Goal: Task Accomplishment & Management: Use online tool/utility

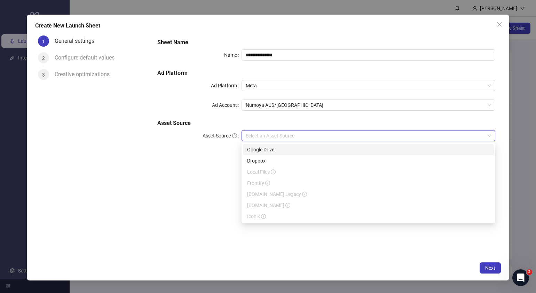
click at [282, 145] on div "Google Drive" at bounding box center [368, 149] width 251 height 11
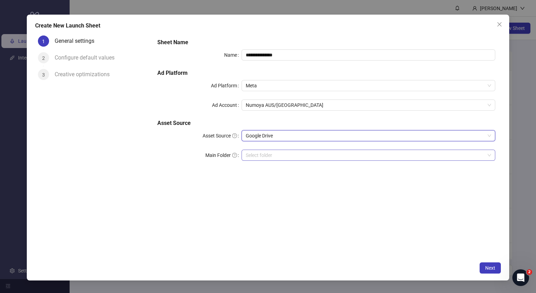
click at [275, 156] on input "Main Folder" at bounding box center [365, 155] width 239 height 10
click at [255, 154] on input "Main Folder" at bounding box center [365, 155] width 239 height 10
click at [271, 153] on input "Main Folder" at bounding box center [365, 155] width 239 height 10
click at [492, 267] on span "Next" at bounding box center [490, 268] width 10 height 6
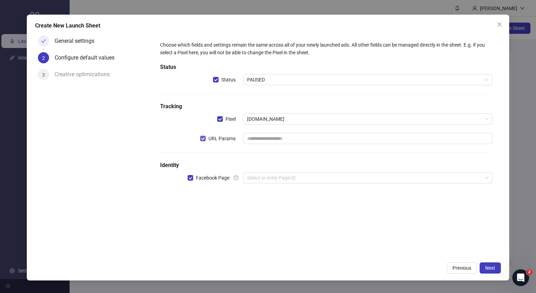
click at [207, 135] on span "URL Params" at bounding box center [222, 139] width 33 height 8
click at [270, 180] on input "search" at bounding box center [364, 178] width 235 height 10
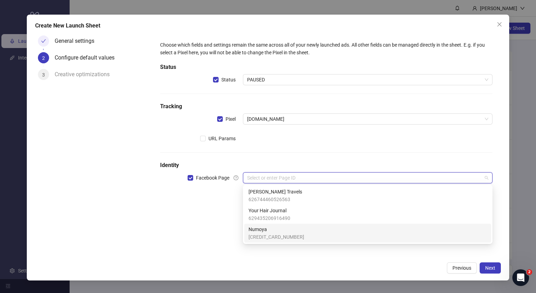
click at [270, 231] on span "Numoya" at bounding box center [277, 230] width 56 height 8
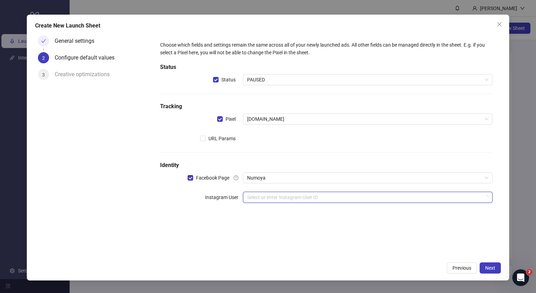
click at [277, 202] on input "search" at bounding box center [364, 197] width 235 height 10
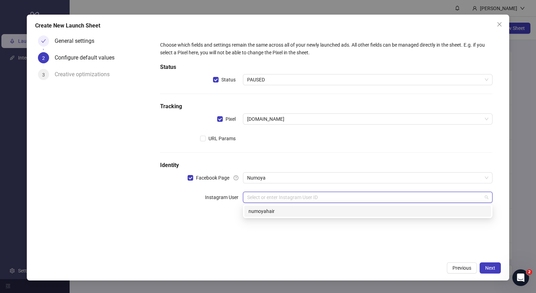
click at [281, 213] on div "numoyahair" at bounding box center [368, 212] width 239 height 8
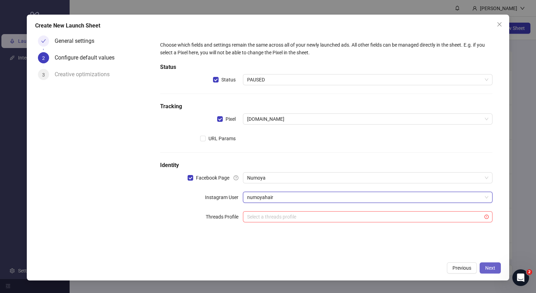
click at [494, 268] on span "Next" at bounding box center [490, 268] width 10 height 6
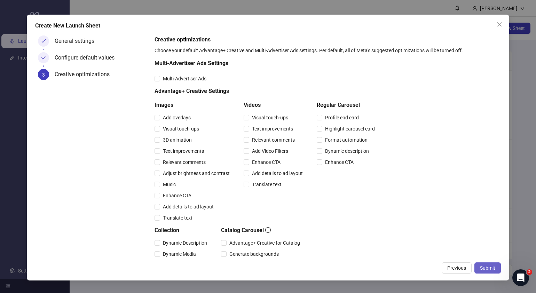
click at [493, 268] on span "Submit" at bounding box center [487, 268] width 15 height 6
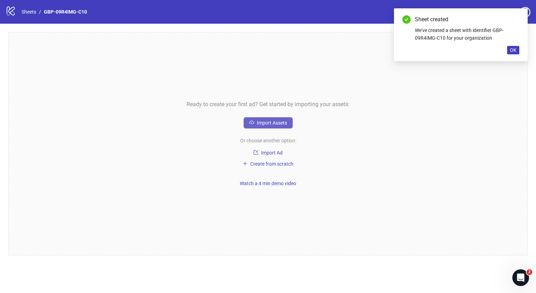
click at [277, 119] on button "Import Assets" at bounding box center [268, 122] width 49 height 11
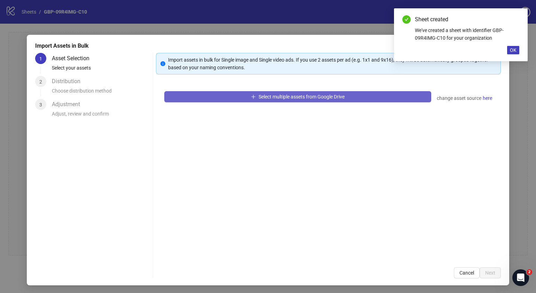
click at [318, 99] on span "Select multiple assets from Google Drive" at bounding box center [302, 97] width 86 height 6
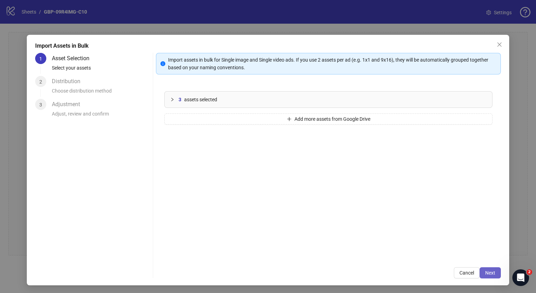
click at [480, 272] on button "Next" at bounding box center [490, 272] width 21 height 11
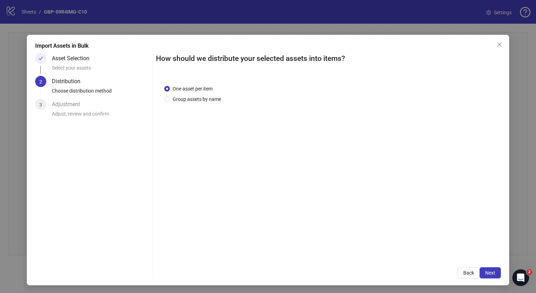
click at [480, 272] on button "Next" at bounding box center [490, 272] width 21 height 11
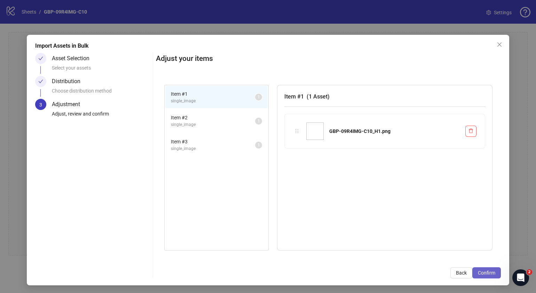
click at [478, 272] on span "Confirm" at bounding box center [486, 273] width 17 height 6
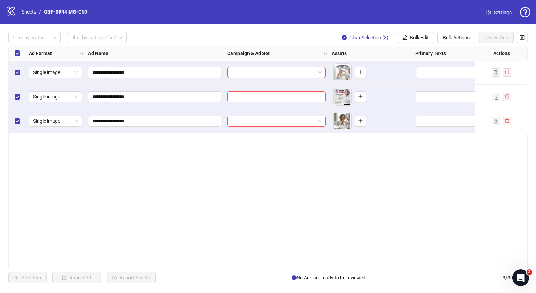
click at [286, 202] on div "**********" at bounding box center [268, 158] width 520 height 224
click at [413, 39] on span "Bulk Edit" at bounding box center [419, 38] width 19 height 6
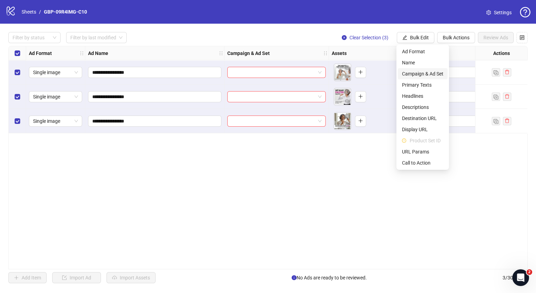
click at [428, 73] on span "Campaign & Ad Set" at bounding box center [422, 74] width 41 height 8
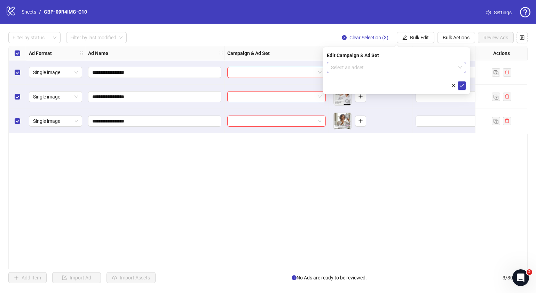
click at [461, 70] on span at bounding box center [396, 67] width 131 height 10
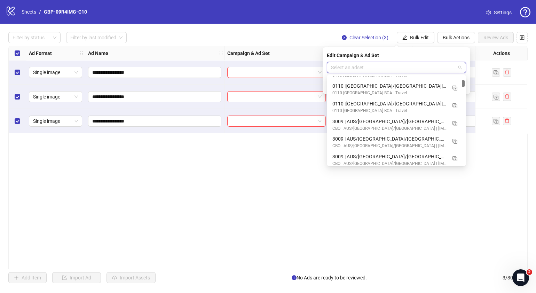
scroll to position [696, 0]
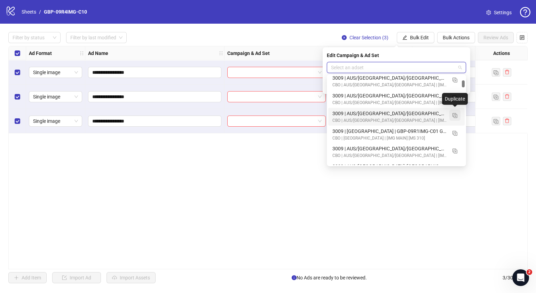
click at [456, 114] on img "button" at bounding box center [455, 115] width 5 height 5
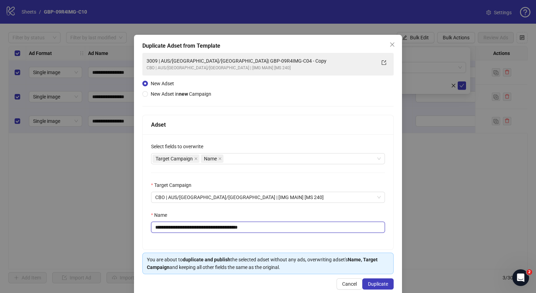
drag, startPoint x: 278, startPoint y: 226, endPoint x: 196, endPoint y: 232, distance: 82.0
click at [196, 232] on input "**********" at bounding box center [268, 227] width 234 height 11
paste input "text"
type input "**********"
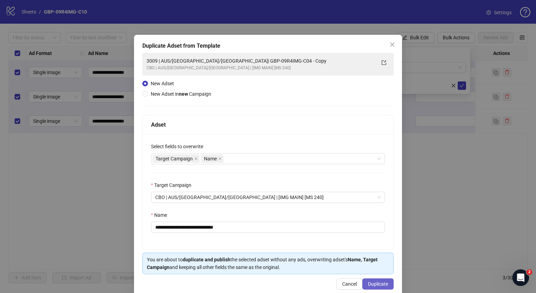
click at [380, 283] on span "Duplicate" at bounding box center [378, 284] width 20 height 6
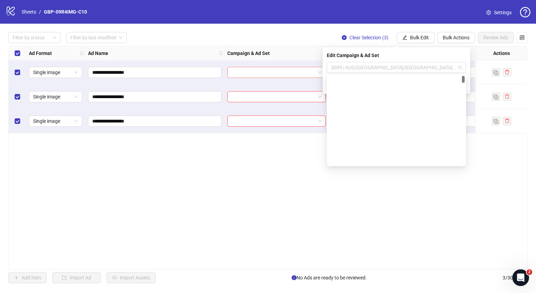
scroll to position [7, 0]
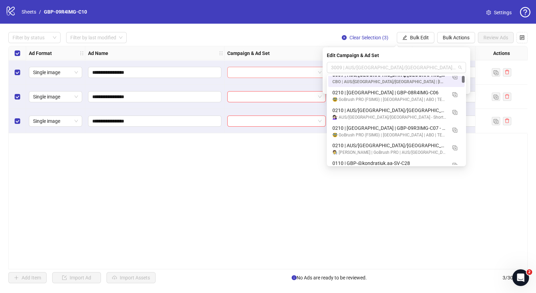
drag, startPoint x: 342, startPoint y: 67, endPoint x: 303, endPoint y: 70, distance: 39.5
click at [303, 70] on body "**********" at bounding box center [268, 146] width 536 height 293
click at [340, 68] on span "3009 | AUS/[GEOGRAPHIC_DATA]/[GEOGRAPHIC_DATA]| GBP-09R4IMG-C10" at bounding box center [396, 67] width 131 height 10
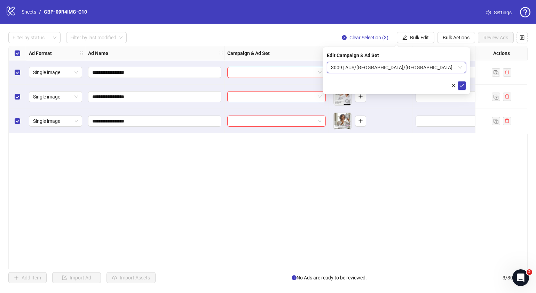
click at [338, 66] on span "3009 | AUS/[GEOGRAPHIC_DATA]/[GEOGRAPHIC_DATA]| GBP-09R4IMG-C10" at bounding box center [396, 67] width 131 height 10
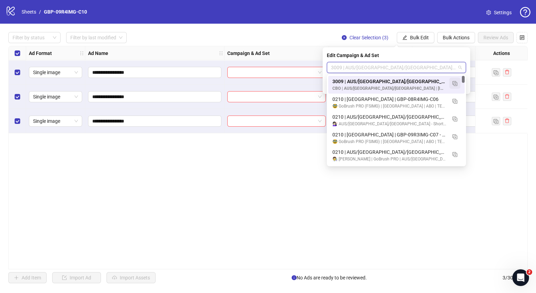
click at [454, 83] on img "button" at bounding box center [455, 83] width 5 height 5
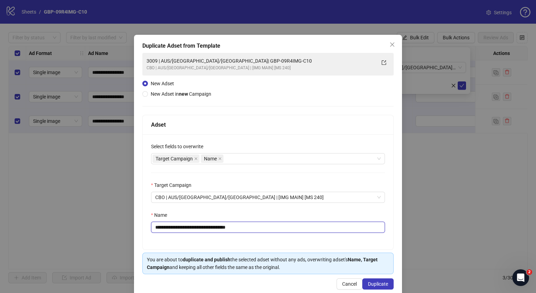
drag, startPoint x: 254, startPoint y: 228, endPoint x: 198, endPoint y: 229, distance: 55.7
click at [198, 229] on input "**********" at bounding box center [268, 227] width 234 height 11
paste input "text"
click at [164, 228] on input "**********" at bounding box center [268, 227] width 234 height 11
type input "**********"
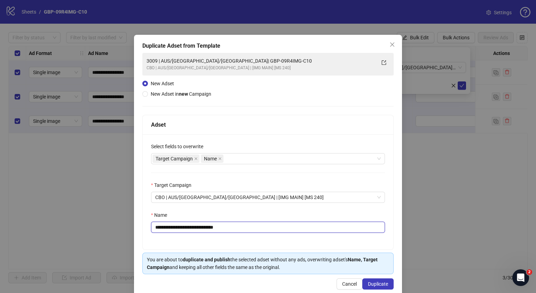
click at [247, 224] on input "**********" at bounding box center [268, 227] width 234 height 11
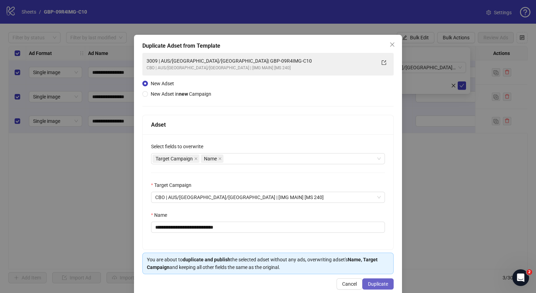
click at [374, 283] on span "Duplicate" at bounding box center [378, 284] width 20 height 6
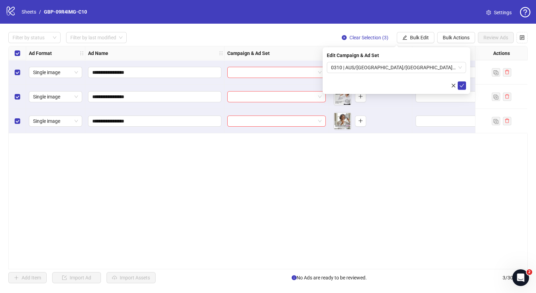
click at [350, 231] on div "**********" at bounding box center [268, 158] width 520 height 224
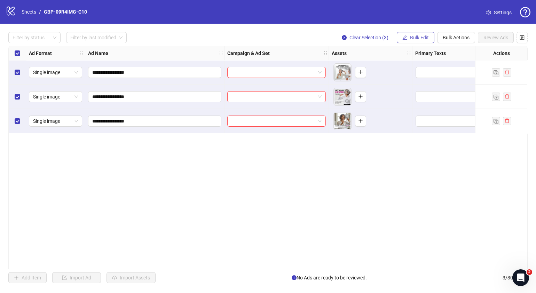
click at [422, 38] on span "Bulk Edit" at bounding box center [419, 38] width 19 height 6
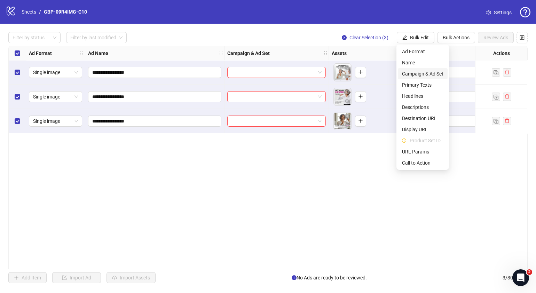
click at [421, 73] on span "Campaign & Ad Set" at bounding box center [422, 74] width 41 height 8
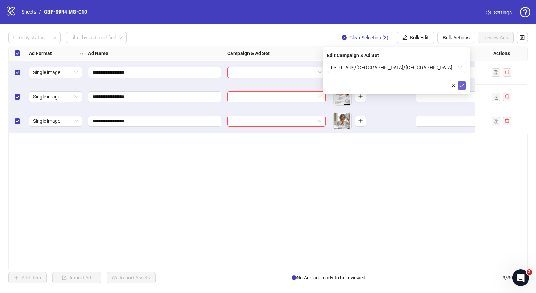
click at [463, 85] on icon "check" at bounding box center [462, 85] width 5 height 3
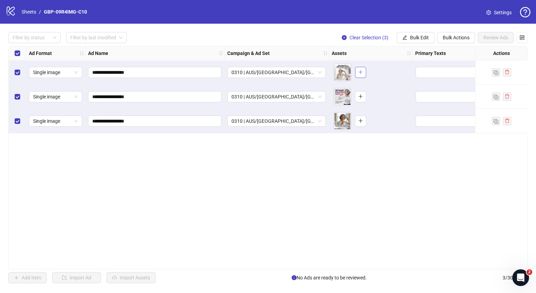
click at [362, 70] on icon "plus" at bounding box center [360, 72] width 5 height 5
click at [359, 94] on span "button" at bounding box center [360, 97] width 5 height 6
click at [362, 123] on icon "plus" at bounding box center [360, 120] width 5 height 5
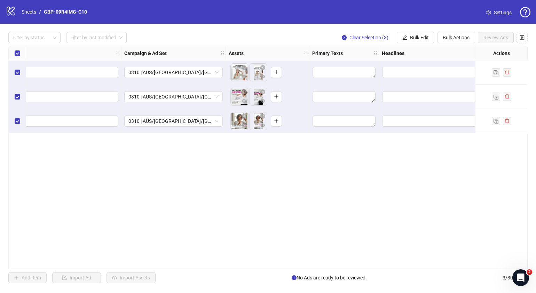
scroll to position [0, 190]
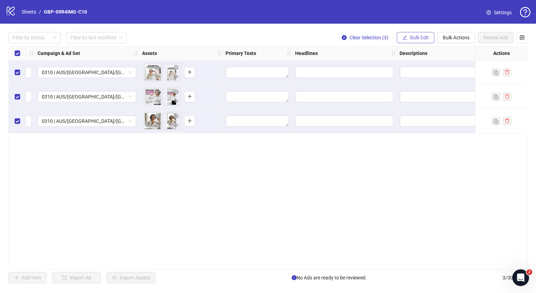
click at [420, 35] on span "Bulk Edit" at bounding box center [419, 38] width 19 height 6
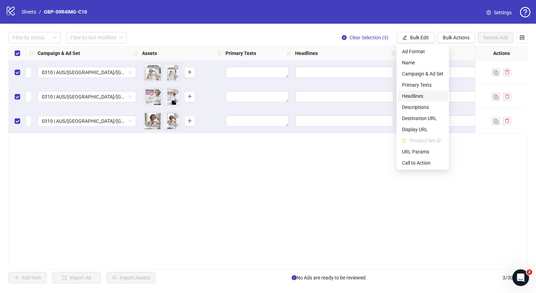
click at [429, 96] on span "Headlines" at bounding box center [422, 96] width 41 height 8
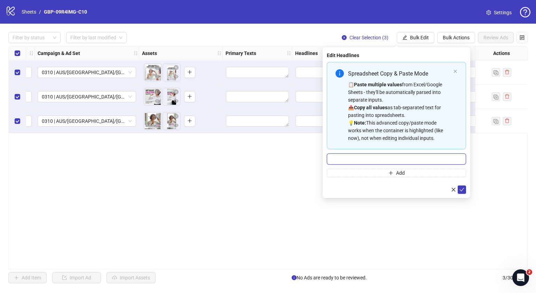
click at [385, 158] on input "Multi-input container - paste or copy values" at bounding box center [396, 159] width 139 height 11
paste input "*******"
type input "*******"
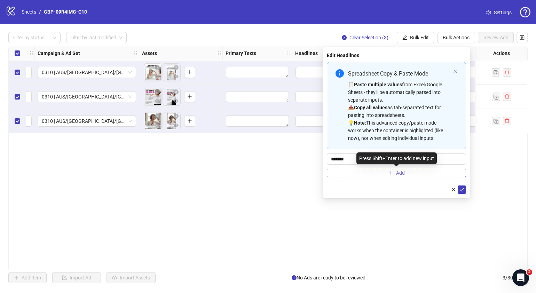
click at [387, 174] on button "Add" at bounding box center [396, 173] width 139 height 8
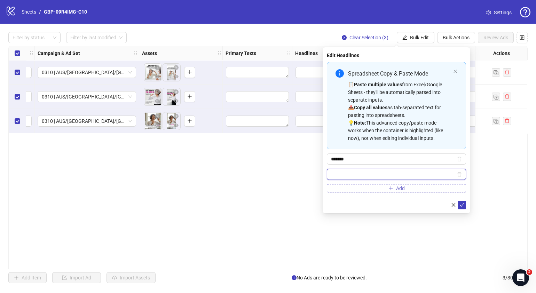
paste input "**********"
type input "**********"
click at [463, 204] on icon "check" at bounding box center [462, 204] width 5 height 3
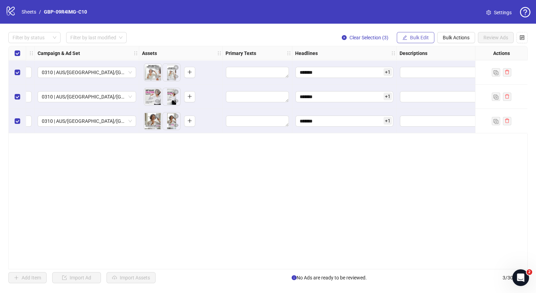
click at [421, 36] on span "Bulk Edit" at bounding box center [419, 38] width 19 height 6
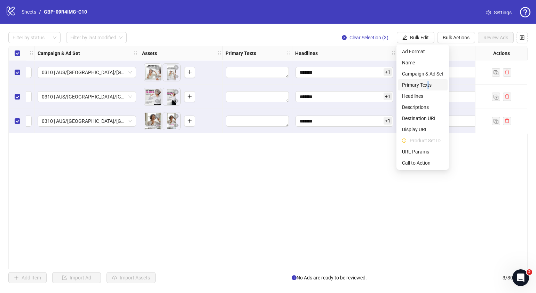
click at [429, 88] on span "Primary Texts" at bounding box center [422, 85] width 41 height 8
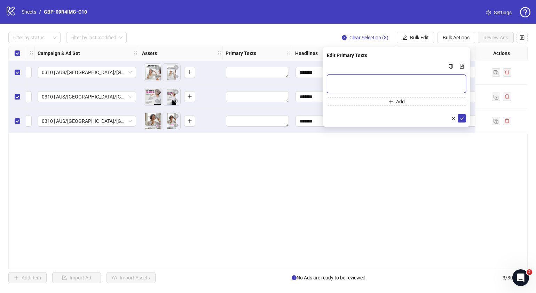
click at [387, 87] on textarea "Multi-text input container - paste or copy values" at bounding box center [396, 84] width 139 height 19
paste textarea "**********"
type textarea "**********"
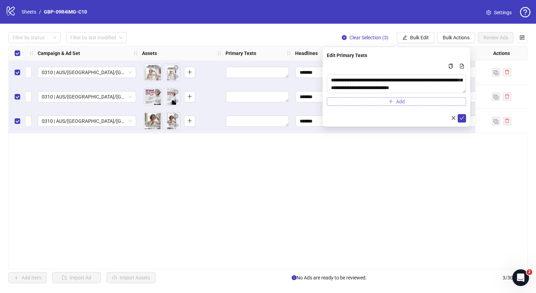
click at [402, 103] on span "Add" at bounding box center [400, 102] width 9 height 6
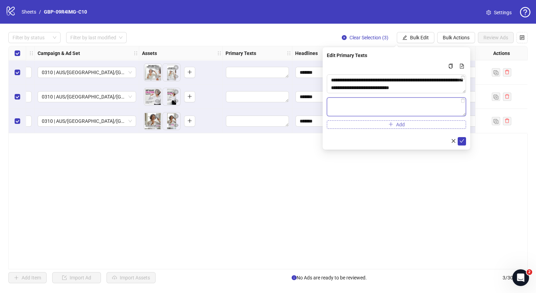
paste textarea "**********"
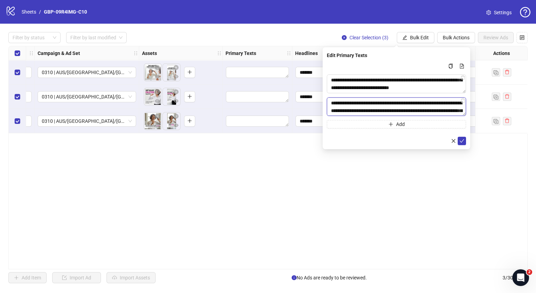
scroll to position [81, 0]
type textarea "**********"
click at [463, 141] on icon "check" at bounding box center [462, 141] width 5 height 5
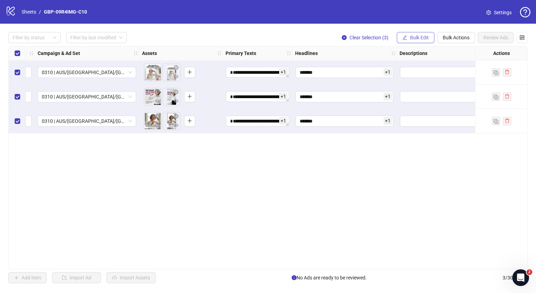
click at [424, 38] on span "Bulk Edit" at bounding box center [419, 38] width 19 height 6
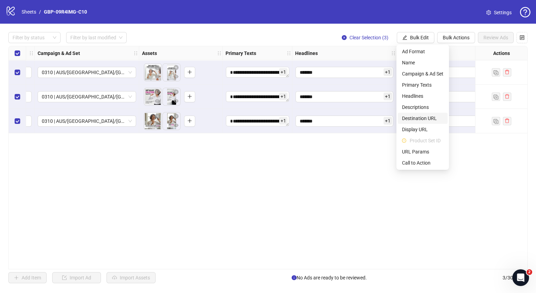
click at [430, 120] on span "Destination URL" at bounding box center [422, 119] width 41 height 8
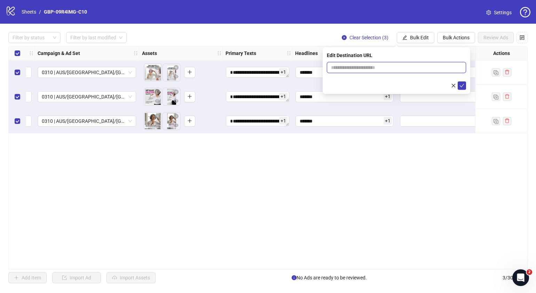
click at [412, 66] on input "text" at bounding box center [393, 68] width 125 height 8
paste input "**********"
type input "**********"
click at [462, 87] on icon "check" at bounding box center [462, 85] width 5 height 5
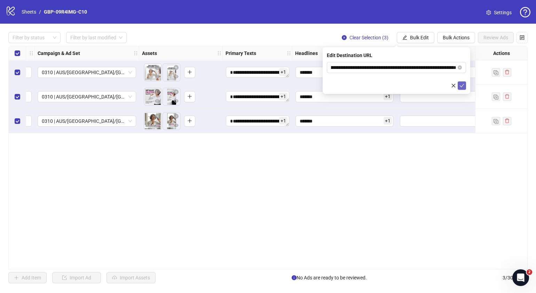
scroll to position [0, 0]
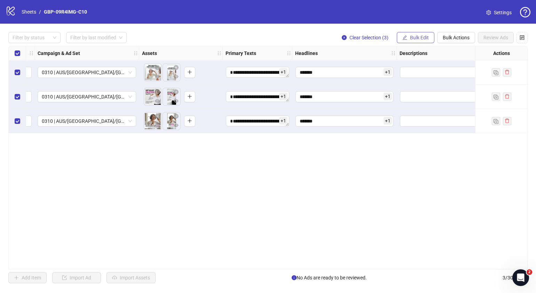
click at [425, 38] on span "Bulk Edit" at bounding box center [419, 38] width 19 height 6
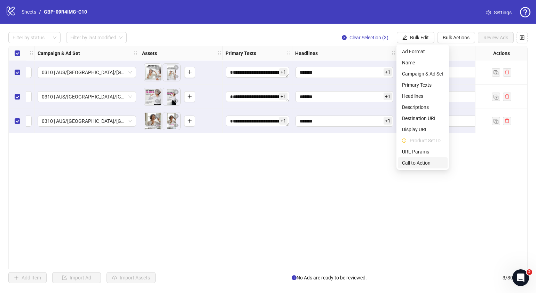
click at [419, 162] on span "Call to Action" at bounding box center [422, 163] width 41 height 8
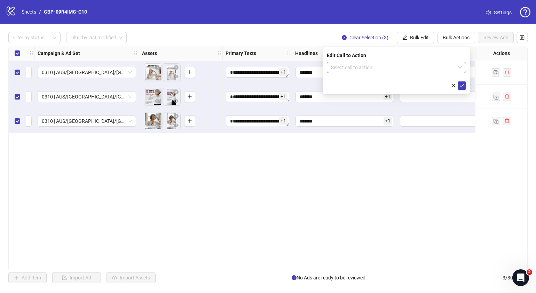
click at [382, 68] on input "search" at bounding box center [393, 67] width 125 height 10
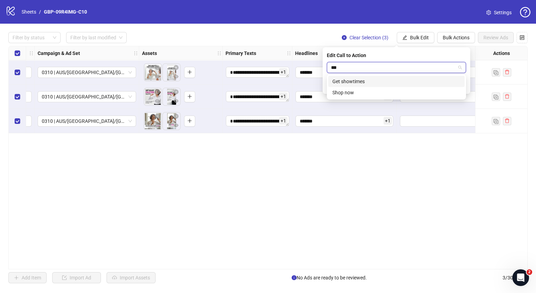
type input "****"
click at [376, 78] on div "Shop now" at bounding box center [397, 82] width 128 height 8
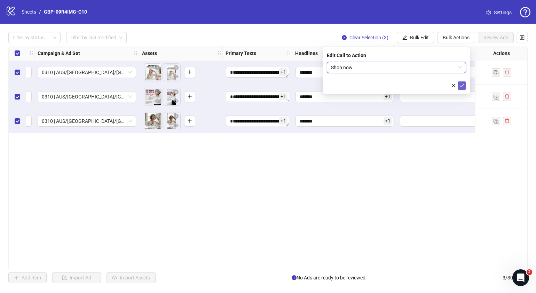
click at [464, 85] on icon "check" at bounding box center [462, 85] width 5 height 5
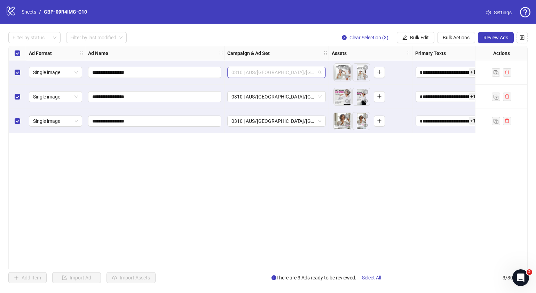
click at [320, 73] on span "0310 | AUS/[GEOGRAPHIC_DATA]/[GEOGRAPHIC_DATA]| GBP-09R4IMG-C10" at bounding box center [277, 72] width 90 height 10
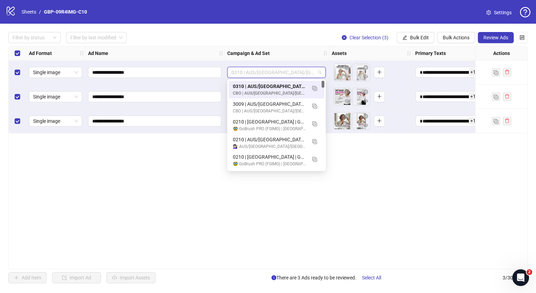
click at [425, 195] on div "**********" at bounding box center [268, 158] width 520 height 224
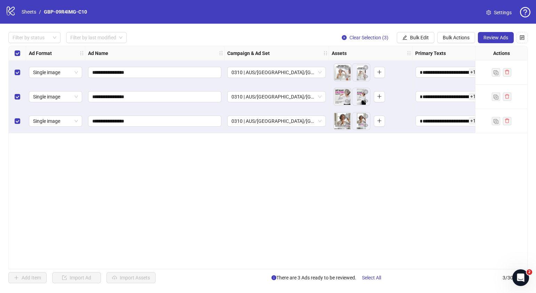
drag, startPoint x: 233, startPoint y: 266, endPoint x: 241, endPoint y: 267, distance: 8.4
click at [241, 266] on div "**********" at bounding box center [268, 158] width 520 height 224
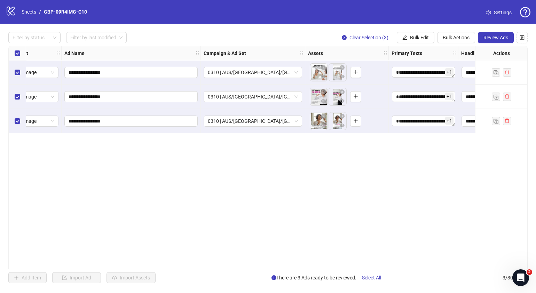
scroll to position [0, 63]
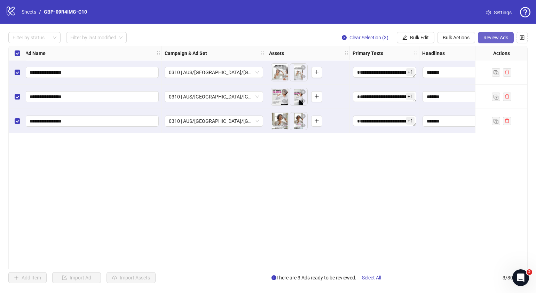
drag, startPoint x: 490, startPoint y: 28, endPoint x: 489, endPoint y: 34, distance: 6.3
click at [490, 29] on div "**********" at bounding box center [268, 158] width 536 height 268
click at [489, 37] on span "Review Ads" at bounding box center [496, 38] width 25 height 6
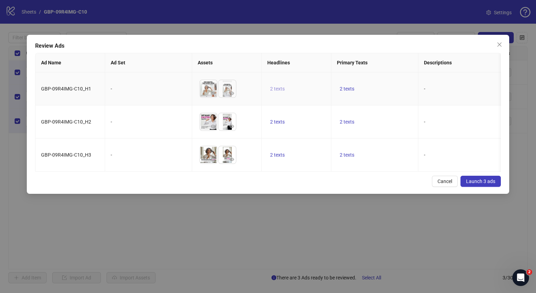
click at [281, 86] on span "2 texts" at bounding box center [277, 89] width 15 height 6
click at [391, 85] on button "button" at bounding box center [386, 83] width 11 height 11
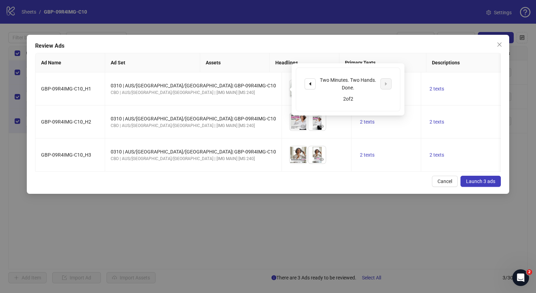
click at [325, 187] on div "Cancel Launch 3 ads" at bounding box center [268, 181] width 466 height 11
click at [430, 125] on span "2 texts" at bounding box center [437, 122] width 15 height 6
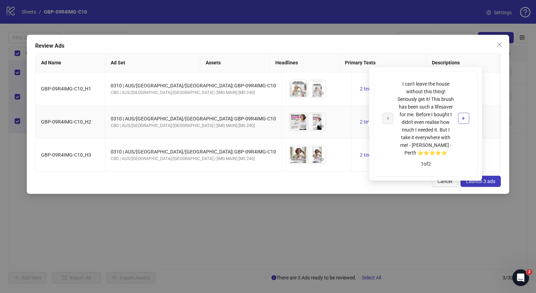
click at [458, 118] on button "button" at bounding box center [463, 118] width 11 height 11
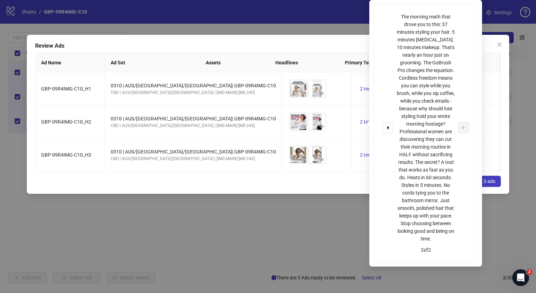
click at [275, 183] on div "Review Ads Ad Name Ad Set Assets Headlines Primary Texts Descriptions Destinati…" at bounding box center [268, 114] width 483 height 159
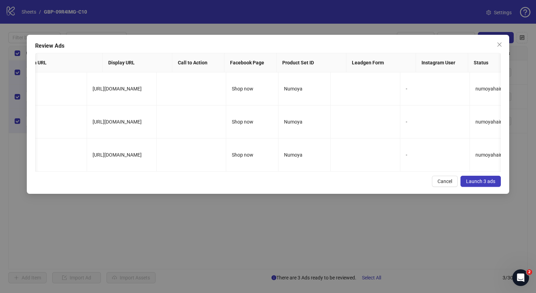
scroll to position [0, 0]
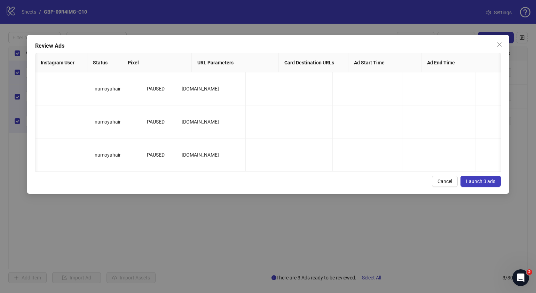
click at [491, 184] on span "Launch 3 ads" at bounding box center [480, 182] width 29 height 6
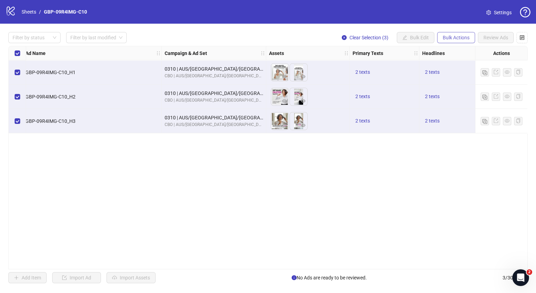
click at [464, 35] on span "Bulk Actions" at bounding box center [456, 38] width 27 height 6
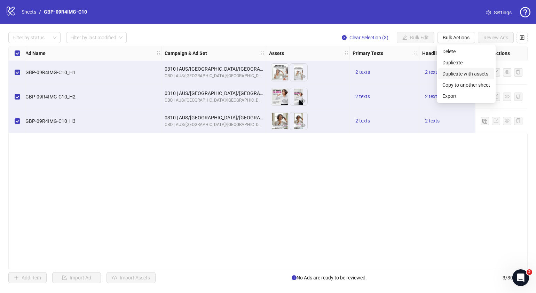
click at [463, 73] on span "Duplicate with assets" at bounding box center [467, 74] width 48 height 8
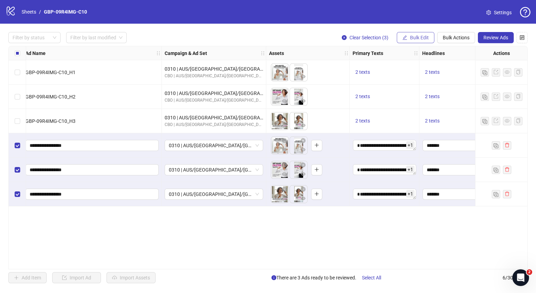
click at [427, 35] on span "Bulk Edit" at bounding box center [419, 38] width 19 height 6
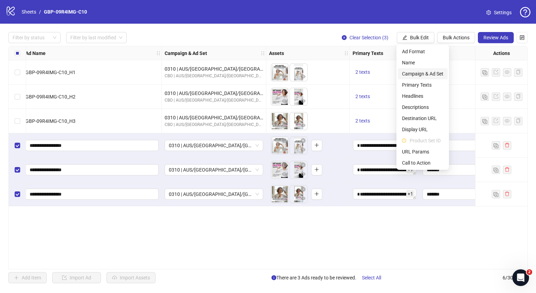
click at [433, 73] on span "Campaign & Ad Set" at bounding box center [422, 74] width 41 height 8
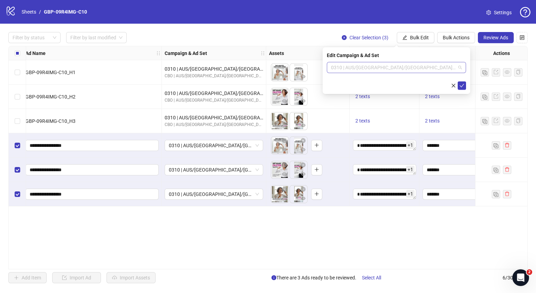
click at [463, 66] on div "0310 | AUS/[GEOGRAPHIC_DATA]/[GEOGRAPHIC_DATA]| GBP-09R4IMG-C10" at bounding box center [396, 67] width 139 height 11
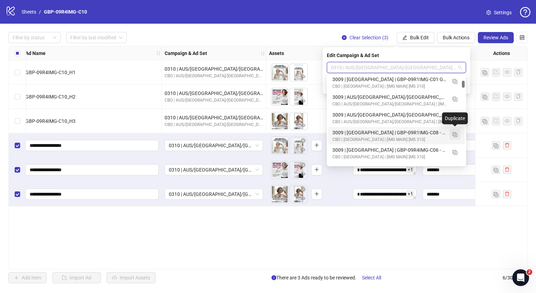
click at [454, 134] on img "button" at bounding box center [455, 134] width 5 height 5
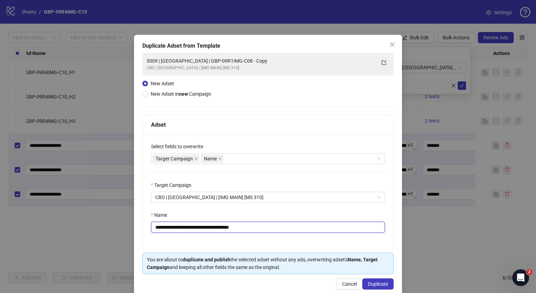
click at [165, 229] on input "**********" at bounding box center [268, 227] width 234 height 11
click at [163, 228] on input "**********" at bounding box center [268, 227] width 234 height 11
click at [165, 228] on input "**********" at bounding box center [268, 227] width 234 height 11
drag, startPoint x: 256, startPoint y: 224, endPoint x: 181, endPoint y: 230, distance: 74.7
click at [181, 230] on input "**********" at bounding box center [268, 227] width 234 height 11
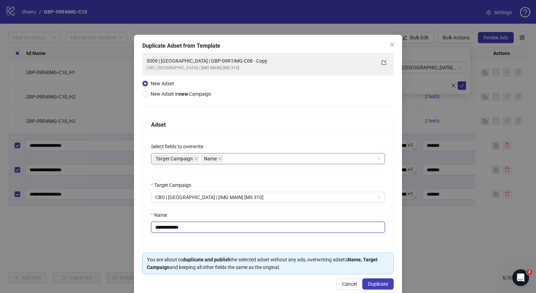
paste input "**********"
type input "**********"
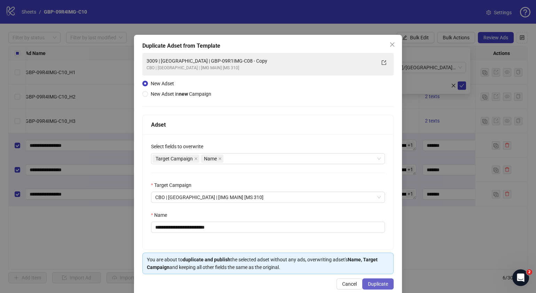
click at [373, 283] on span "Duplicate" at bounding box center [378, 284] width 20 height 6
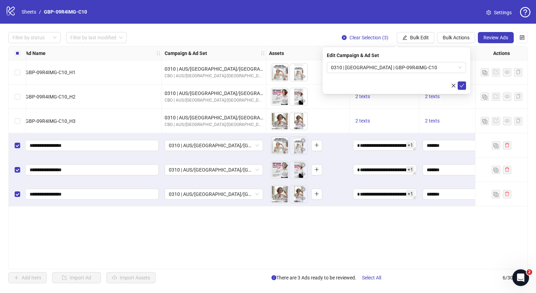
click at [467, 85] on div "Edit Campaign & Ad Set 0310 | USA | GBP-09R4IMG-C10" at bounding box center [397, 70] width 148 height 47
click at [465, 85] on button "submit" at bounding box center [462, 85] width 8 height 8
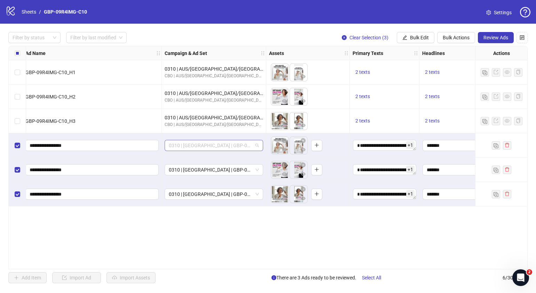
click at [256, 148] on span "0310 | [GEOGRAPHIC_DATA] | GBP-09R4IMG-C10" at bounding box center [214, 145] width 90 height 10
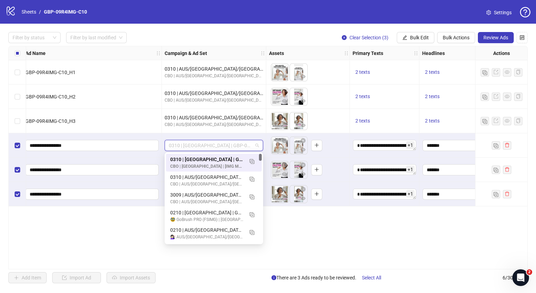
click at [384, 249] on div "Ad Format Ad Name Campaign & Ad Set Assets Primary Texts Headlines Descriptions…" at bounding box center [268, 158] width 520 height 224
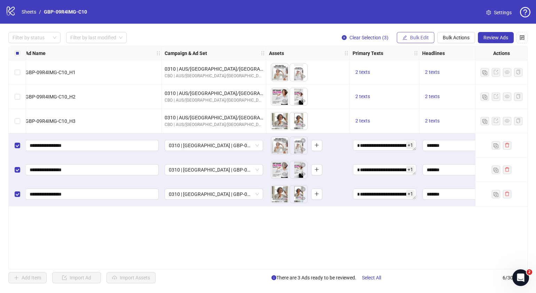
click at [422, 35] on span "Bulk Edit" at bounding box center [419, 38] width 19 height 6
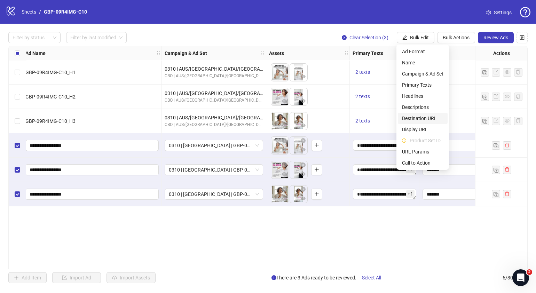
click at [421, 115] on span "Destination URL" at bounding box center [422, 119] width 41 height 8
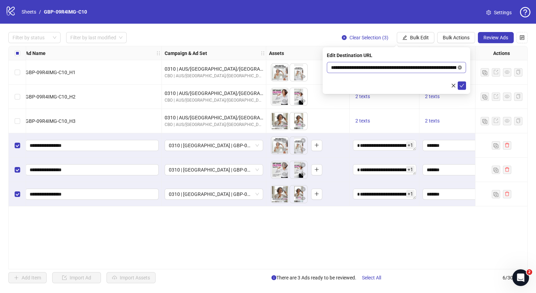
click at [460, 66] on icon "close-circle" at bounding box center [460, 67] width 4 height 4
paste input "**********"
type input "**********"
click at [463, 84] on icon "check" at bounding box center [462, 85] width 5 height 5
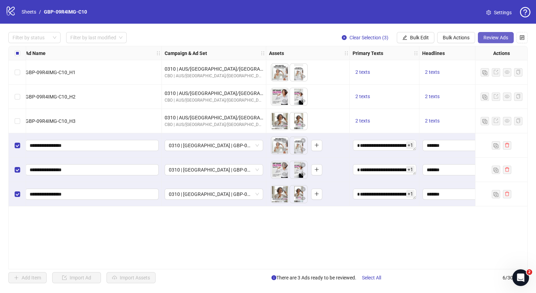
click at [495, 37] on span "Review Ads" at bounding box center [496, 38] width 25 height 6
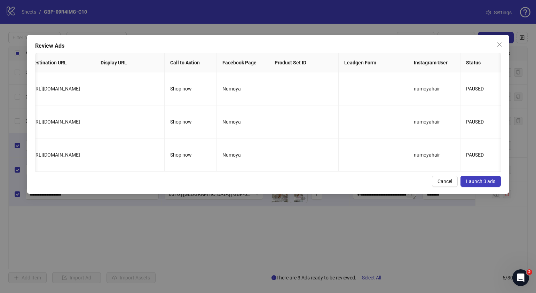
scroll to position [0, 493]
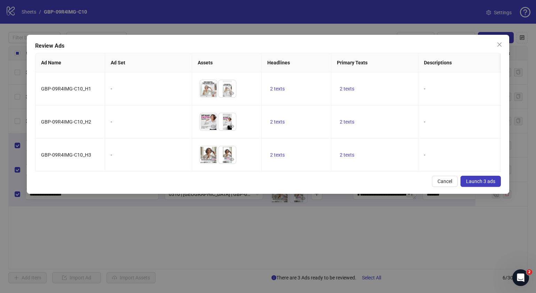
click at [484, 184] on span "Launch 3 ads" at bounding box center [480, 182] width 29 height 6
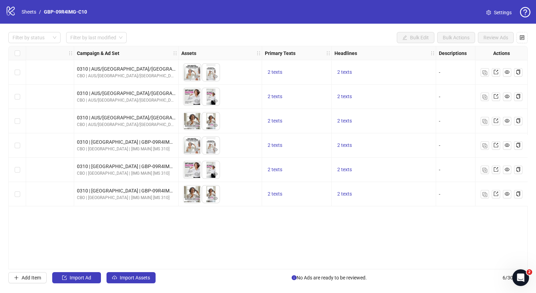
scroll to position [0, 264]
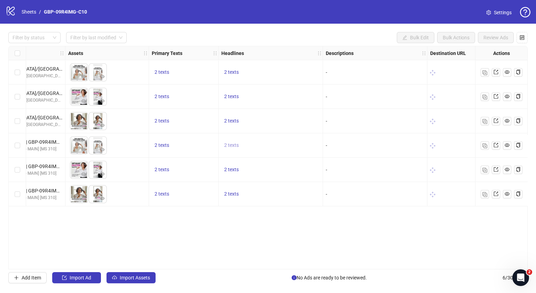
click at [233, 147] on span "2 texts" at bounding box center [231, 145] width 15 height 6
click at [340, 138] on icon "caret-right" at bounding box center [339, 140] width 5 height 5
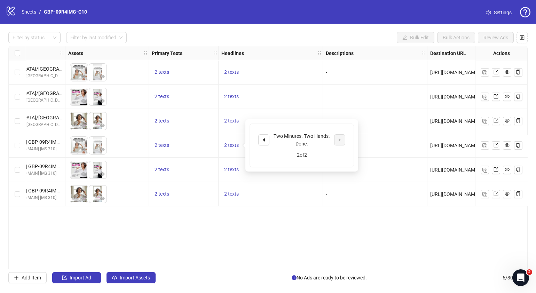
drag, startPoint x: 268, startPoint y: 238, endPoint x: 255, endPoint y: 211, distance: 30.1
click at [268, 237] on div "Ad Format Ad Name Campaign & Ad Set Assets Primary Texts Headlines Descriptions…" at bounding box center [268, 158] width 520 height 224
drag, startPoint x: 160, startPoint y: 134, endPoint x: 163, endPoint y: 149, distance: 15.3
click at [160, 135] on div "2 texts" at bounding box center [184, 145] width 70 height 24
click at [163, 149] on button "2 texts" at bounding box center [162, 145] width 20 height 8
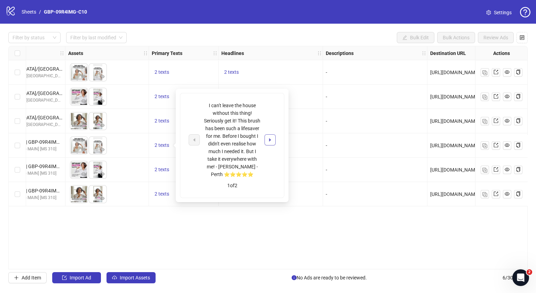
click at [269, 141] on icon "caret-right" at bounding box center [270, 140] width 5 height 5
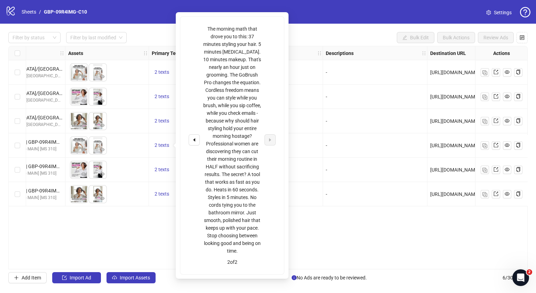
click at [339, 231] on div "Ad Format Ad Name Campaign & Ad Set Assets Primary Texts Headlines Descriptions…" at bounding box center [268, 158] width 520 height 224
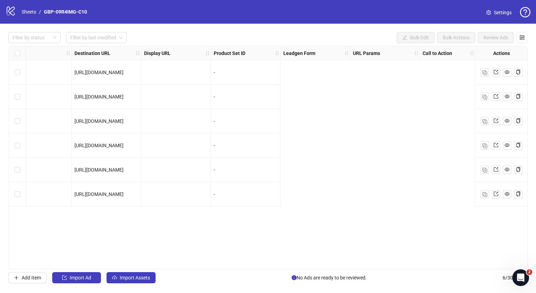
scroll to position [0, 0]
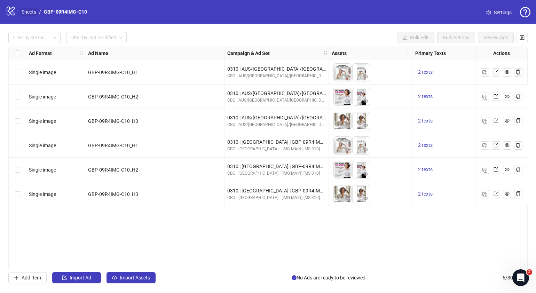
click at [31, 12] on link "Sheets" at bounding box center [28, 12] width 17 height 8
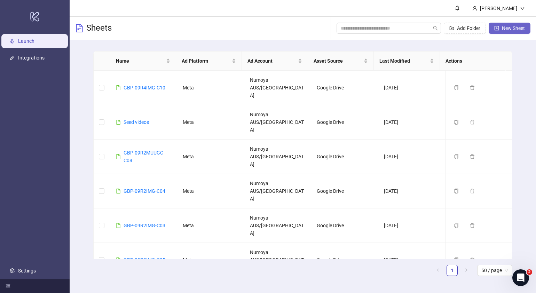
click at [502, 29] on span "New Sheet" at bounding box center [513, 28] width 23 height 6
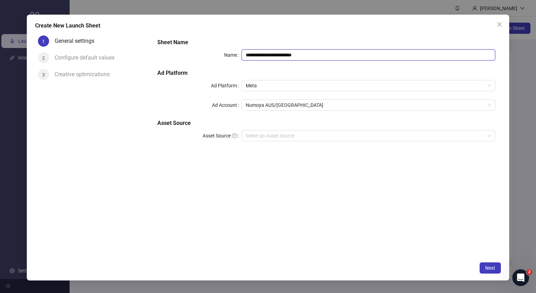
drag, startPoint x: 335, startPoint y: 54, endPoint x: 87, endPoint y: 52, distance: 247.9
click at [103, 52] on div "**********" at bounding box center [268, 146] width 466 height 226
paste input "text"
type input "**********"
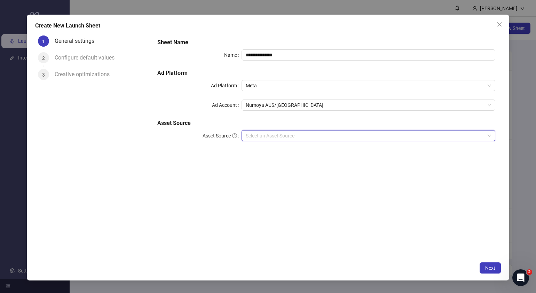
click at [285, 133] on input "Asset Source" at bounding box center [365, 136] width 239 height 10
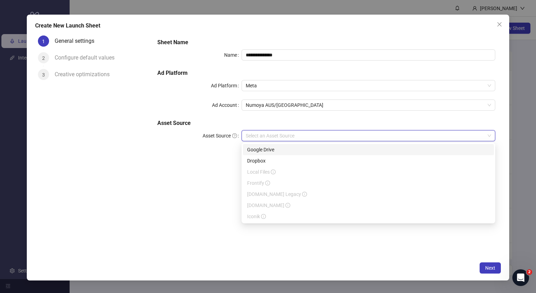
drag, startPoint x: 276, startPoint y: 159, endPoint x: 279, endPoint y: 150, distance: 9.6
click at [279, 150] on div "Google Drive Dropbox Local Files Frontify Frame.io Legacy Frame.io Iconik" at bounding box center [368, 183] width 251 height 78
click at [282, 150] on div "Google Drive" at bounding box center [368, 150] width 243 height 8
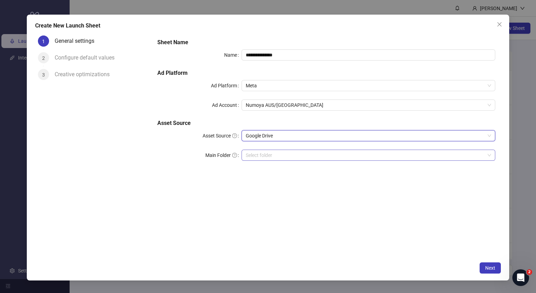
click at [276, 157] on input "Main Folder" at bounding box center [365, 155] width 239 height 10
click at [486, 272] on button "Next" at bounding box center [490, 268] width 21 height 11
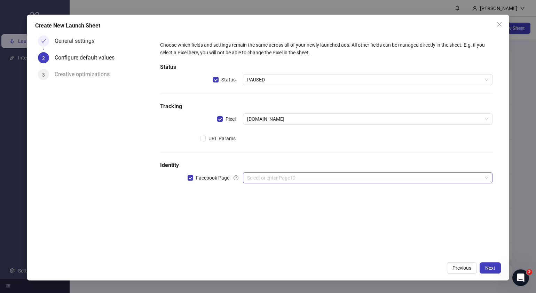
click at [301, 180] on input "search" at bounding box center [364, 178] width 235 height 10
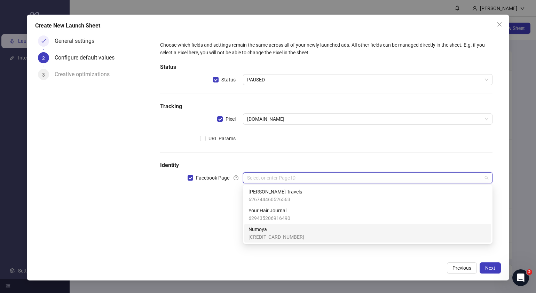
click at [282, 229] on span "Numoya" at bounding box center [277, 230] width 56 height 8
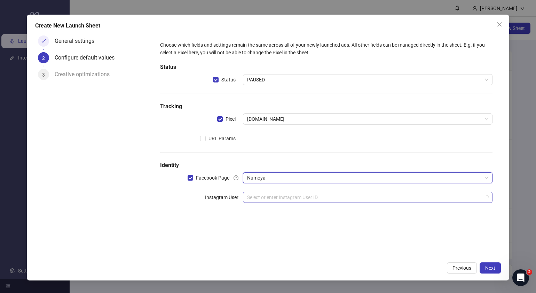
click at [289, 198] on input "search" at bounding box center [364, 197] width 235 height 10
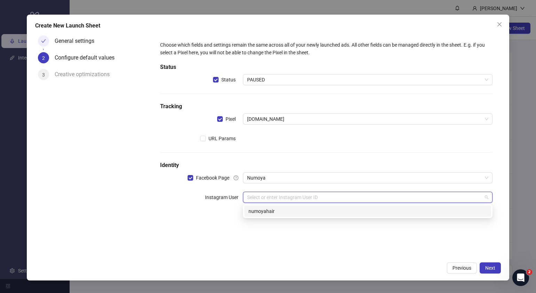
click at [282, 211] on div "numoyahair" at bounding box center [368, 212] width 239 height 8
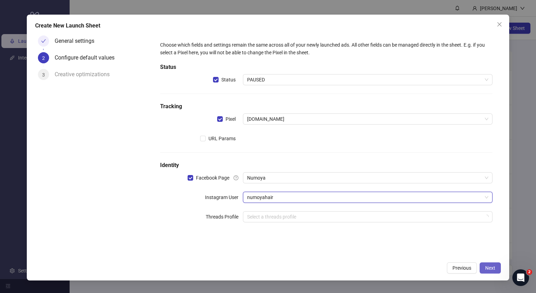
click at [489, 266] on span "Next" at bounding box center [490, 268] width 10 height 6
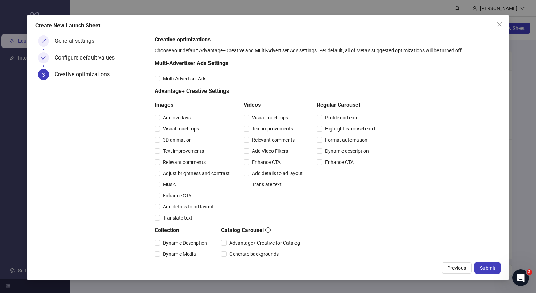
click at [489, 266] on span "Submit" at bounding box center [487, 268] width 15 height 6
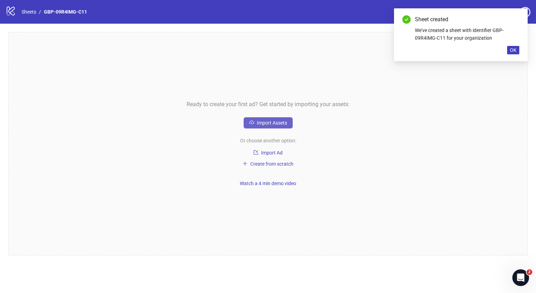
click at [282, 124] on span "Import Assets" at bounding box center [272, 123] width 30 height 6
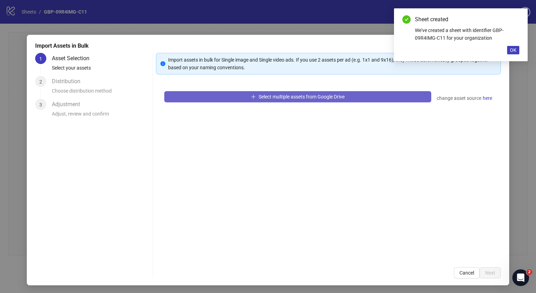
click at [287, 98] on span "Select multiple assets from Google Drive" at bounding box center [302, 97] width 86 height 6
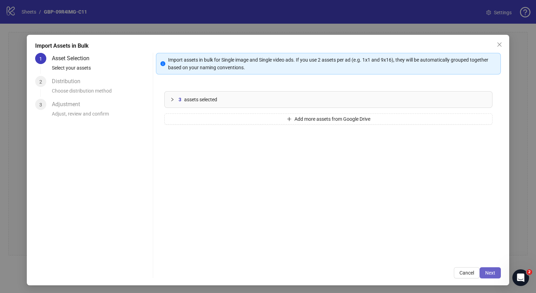
click at [482, 268] on button "Next" at bounding box center [490, 272] width 21 height 11
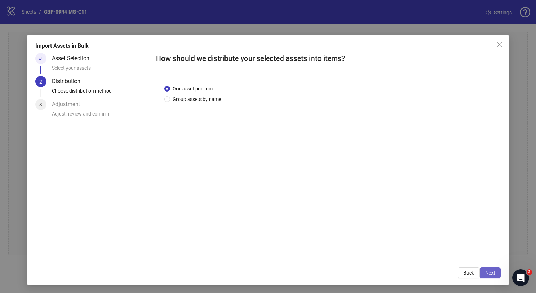
click at [485, 270] on span "Next" at bounding box center [490, 273] width 10 height 6
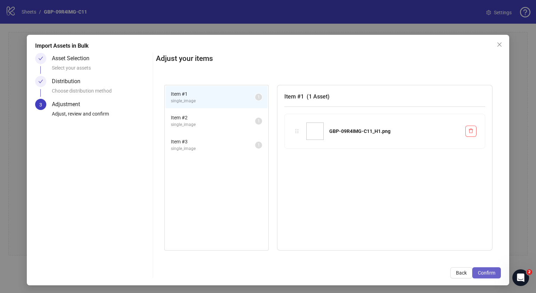
click at [484, 268] on button "Confirm" at bounding box center [487, 272] width 29 height 11
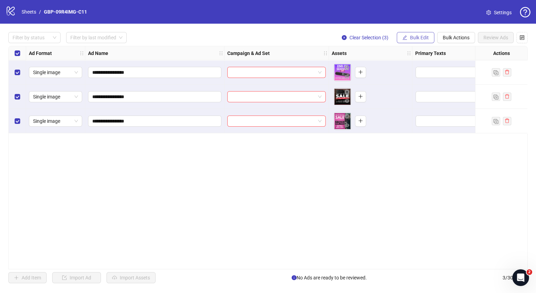
click at [411, 38] on span "Bulk Edit" at bounding box center [419, 38] width 19 height 6
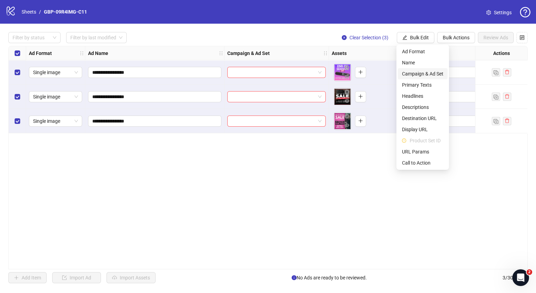
click at [432, 72] on span "Campaign & Ad Set" at bounding box center [422, 74] width 41 height 8
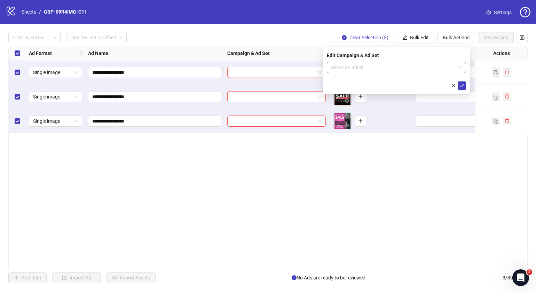
click at [458, 67] on span at bounding box center [396, 67] width 131 height 10
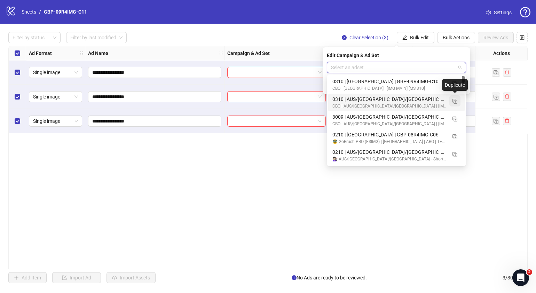
click at [454, 101] on img "button" at bounding box center [455, 101] width 5 height 5
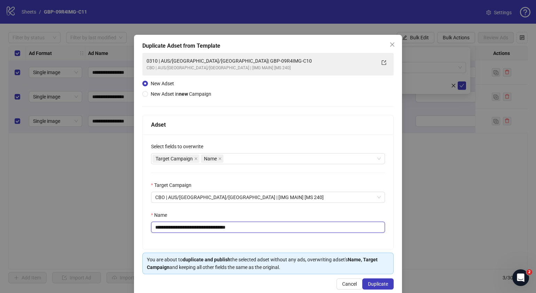
drag, startPoint x: 261, startPoint y: 227, endPoint x: 197, endPoint y: 232, distance: 63.9
click at [197, 232] on input "**********" at bounding box center [268, 227] width 234 height 11
paste input "text"
type input "**********"
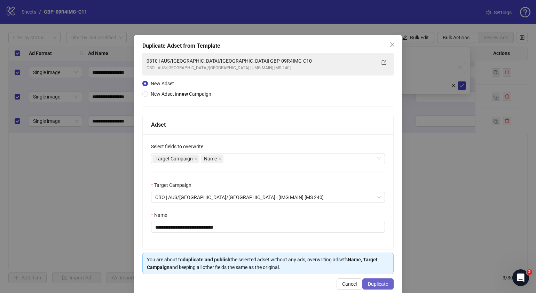
click at [379, 285] on span "Duplicate" at bounding box center [378, 284] width 20 height 6
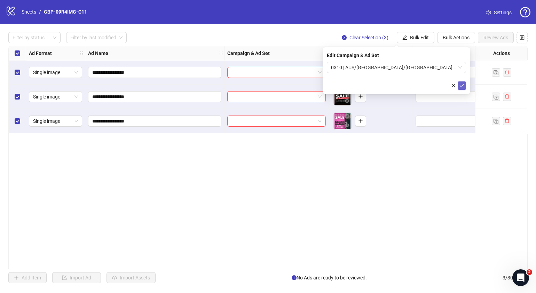
click at [462, 85] on icon "check" at bounding box center [462, 85] width 5 height 5
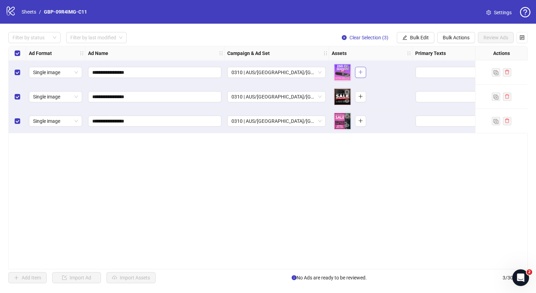
click at [360, 73] on icon "plus" at bounding box center [360, 72] width 5 height 5
click at [361, 96] on icon "plus" at bounding box center [361, 96] width 4 height 0
click at [361, 123] on icon "plus" at bounding box center [360, 120] width 5 height 5
click at [424, 37] on span "Bulk Edit" at bounding box center [419, 38] width 19 height 6
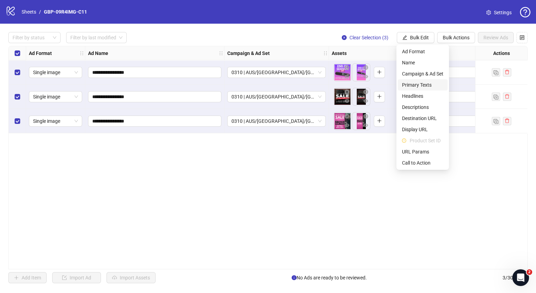
click at [422, 84] on span "Primary Texts" at bounding box center [422, 85] width 41 height 8
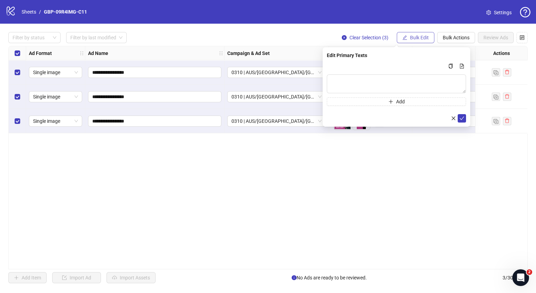
click at [425, 35] on span "Bulk Edit" at bounding box center [419, 38] width 19 height 6
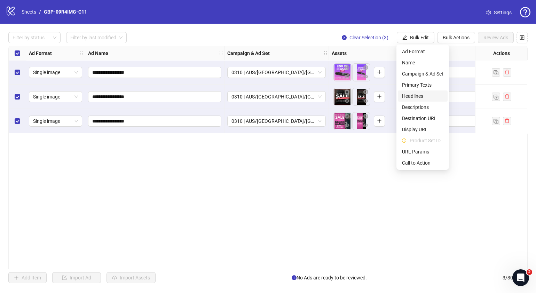
click at [417, 98] on span "Headlines" at bounding box center [422, 96] width 41 height 8
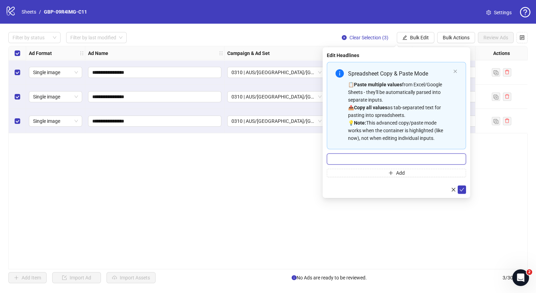
click at [394, 158] on input "Multi-input container - paste or copy values" at bounding box center [396, 159] width 139 height 11
paste input "*******"
type input "*******"
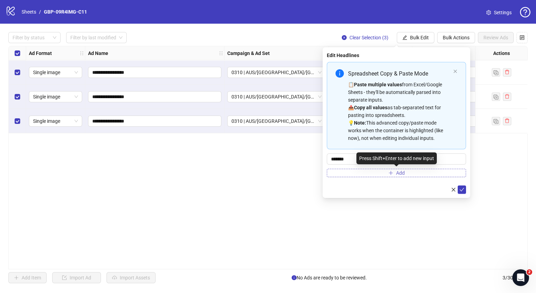
click at [402, 170] on span "Add" at bounding box center [400, 173] width 9 height 6
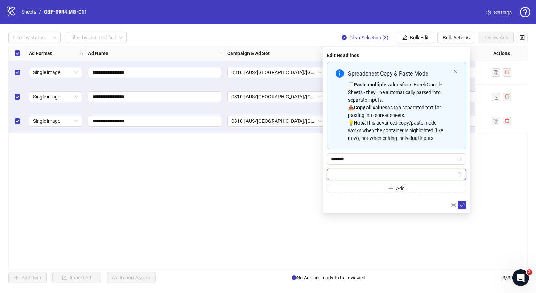
paste input "**********"
type input "**********"
click at [463, 205] on icon "check" at bounding box center [462, 205] width 5 height 5
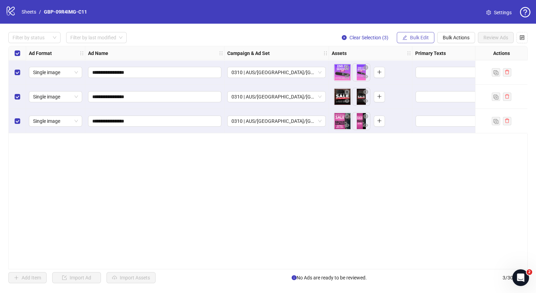
click at [408, 34] on button "Bulk Edit" at bounding box center [416, 37] width 38 height 11
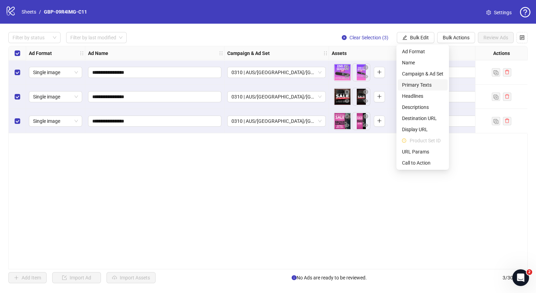
click at [416, 83] on span "Primary Texts" at bounding box center [422, 85] width 41 height 8
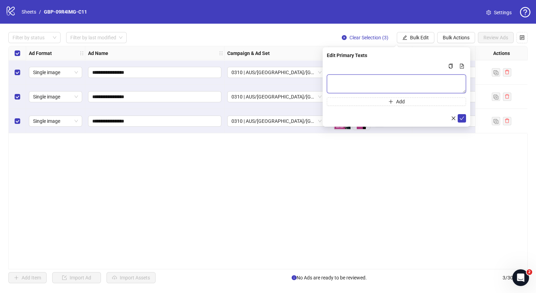
click at [414, 88] on textarea "Multi-text input container - paste or copy values" at bounding box center [396, 84] width 139 height 19
paste textarea "**********"
type textarea "**********"
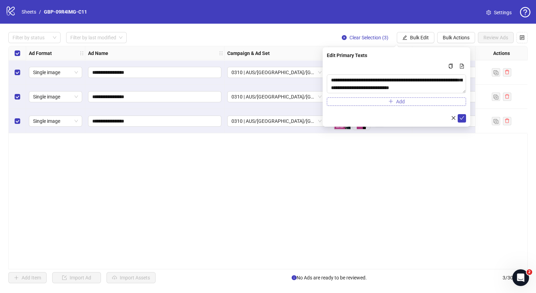
click at [403, 101] on span "Add" at bounding box center [400, 102] width 9 height 6
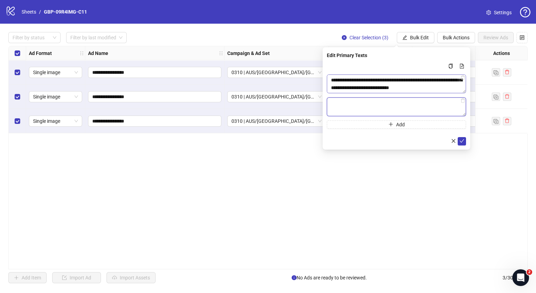
paste textarea "**********"
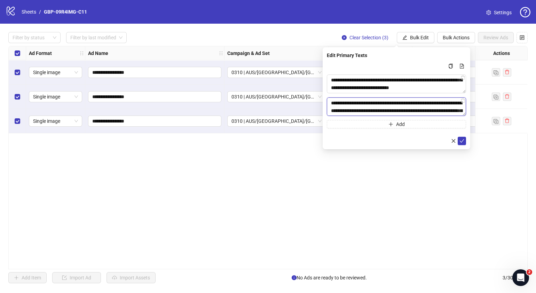
scroll to position [36, 0]
type textarea "**********"
click at [459, 141] on button "submit" at bounding box center [462, 141] width 8 height 8
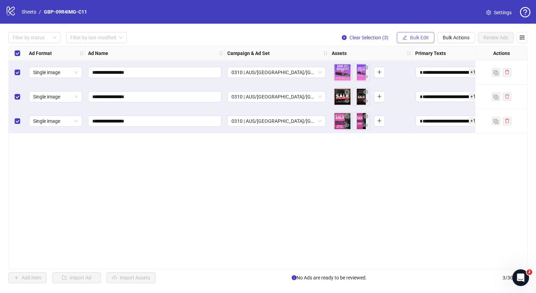
click at [414, 33] on button "Bulk Edit" at bounding box center [416, 37] width 38 height 11
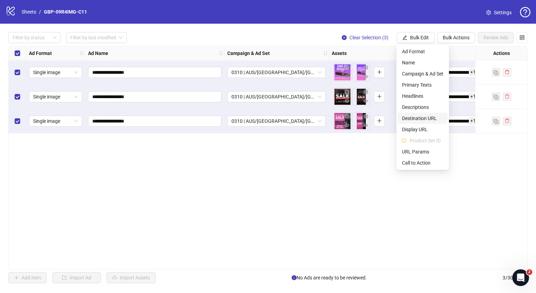
click at [424, 119] on span "Destination URL" at bounding box center [422, 119] width 41 height 8
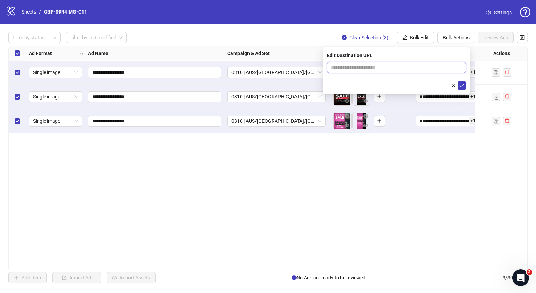
click at [402, 67] on input "text" at bounding box center [393, 68] width 125 height 8
paste input "**********"
type input "**********"
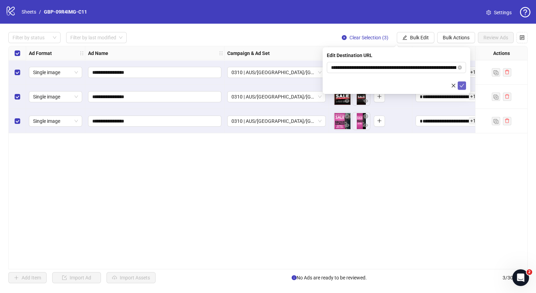
click at [462, 89] on button "submit" at bounding box center [462, 85] width 8 height 8
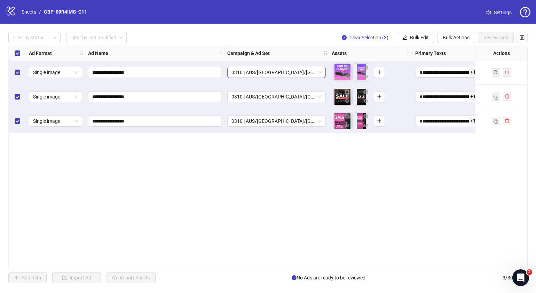
click at [321, 71] on span "0310 | AUS/[GEOGRAPHIC_DATA]/[GEOGRAPHIC_DATA]| GBP-09R4IMG-C11" at bounding box center [277, 72] width 90 height 10
click at [431, 186] on div "**********" at bounding box center [268, 158] width 520 height 224
drag, startPoint x: 243, startPoint y: 266, endPoint x: 253, endPoint y: 265, distance: 10.1
click at [253, 265] on div "**********" at bounding box center [268, 158] width 520 height 224
click at [259, 232] on div "**********" at bounding box center [268, 158] width 520 height 224
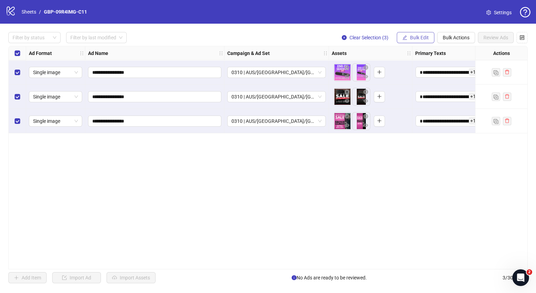
click at [420, 39] on span "Bulk Edit" at bounding box center [419, 38] width 19 height 6
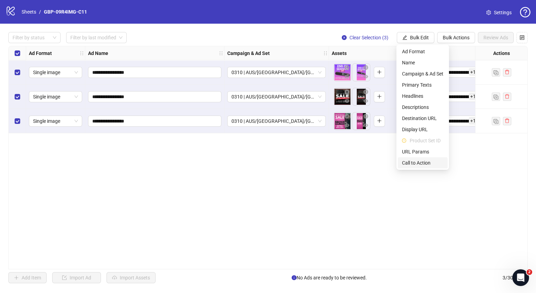
click at [421, 162] on span "Call to Action" at bounding box center [422, 163] width 41 height 8
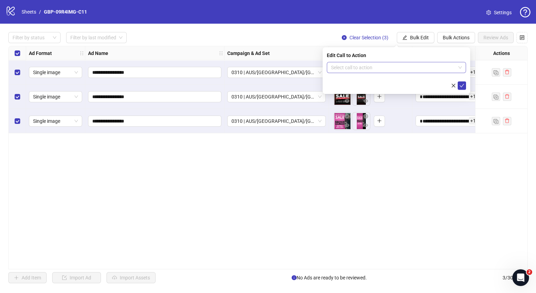
click at [398, 63] on div "Edit Call to Action Select call to action" at bounding box center [397, 70] width 148 height 47
click at [398, 68] on input "search" at bounding box center [393, 67] width 125 height 10
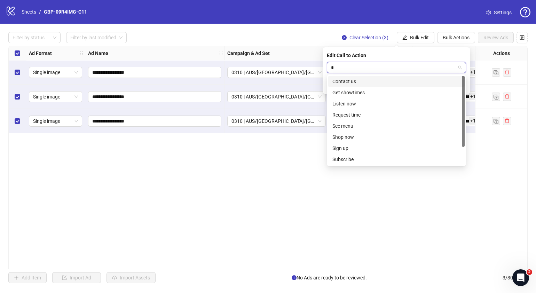
type input "**"
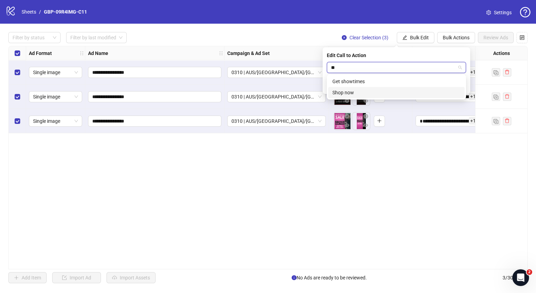
click at [381, 92] on div "Shop now" at bounding box center [397, 93] width 128 height 8
drag, startPoint x: 345, startPoint y: 203, endPoint x: 346, endPoint y: 200, distance: 3.6
click at [344, 203] on div "**********" at bounding box center [268, 158] width 520 height 224
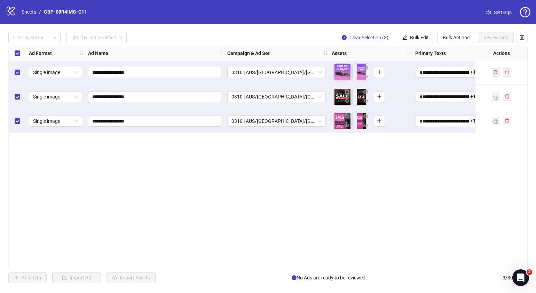
click at [417, 44] on div "**********" at bounding box center [268, 158] width 536 height 268
click at [422, 38] on span "Bulk Edit" at bounding box center [419, 38] width 19 height 6
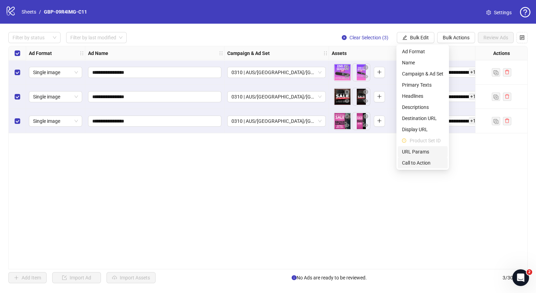
click at [421, 158] on li "Call to Action" at bounding box center [423, 162] width 50 height 11
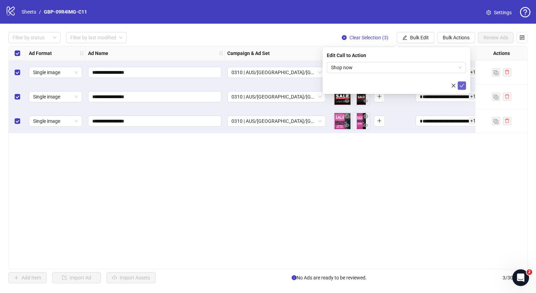
click at [462, 85] on icon "check" at bounding box center [462, 85] width 5 height 5
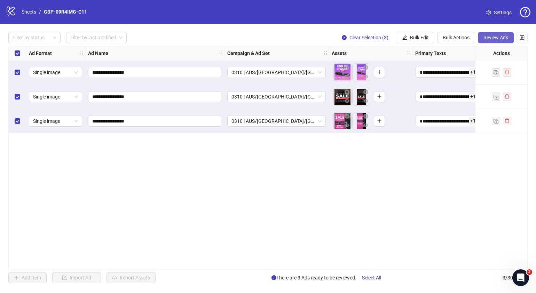
click at [486, 39] on span "Review Ads" at bounding box center [496, 38] width 25 height 6
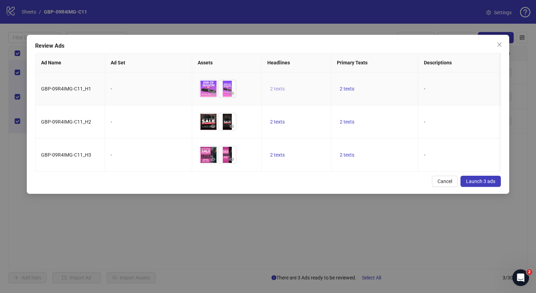
click at [280, 90] on span "2 texts" at bounding box center [277, 89] width 15 height 6
click at [387, 83] on icon "caret-right" at bounding box center [386, 83] width 5 height 5
click at [346, 121] on span "2 texts" at bounding box center [347, 122] width 15 height 6
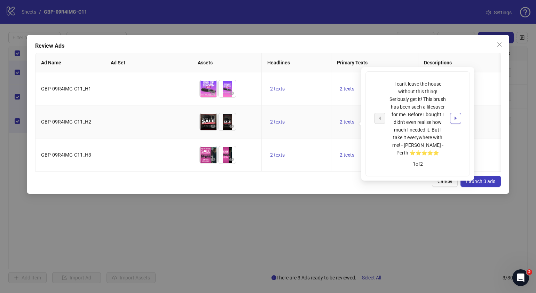
click at [452, 119] on button "button" at bounding box center [455, 118] width 11 height 11
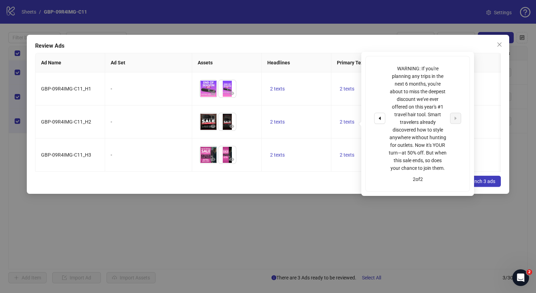
click at [255, 187] on div "Cancel Launch 3 ads" at bounding box center [268, 181] width 466 height 11
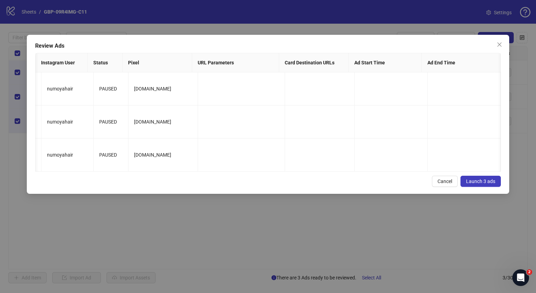
click at [488, 184] on span "Launch 3 ads" at bounding box center [480, 182] width 29 height 6
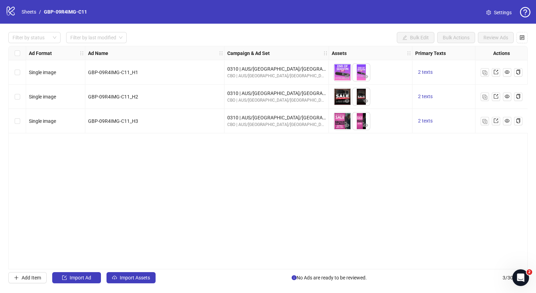
click at [13, 55] on div "Select all rows" at bounding box center [17, 53] width 17 height 14
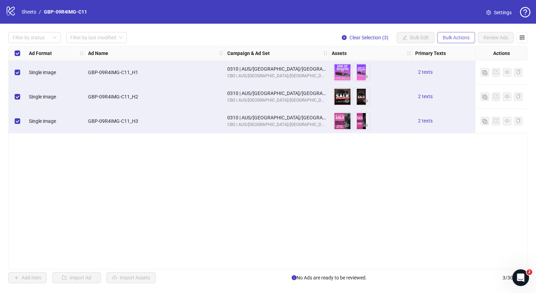
click at [462, 35] on span "Bulk Actions" at bounding box center [456, 38] width 27 height 6
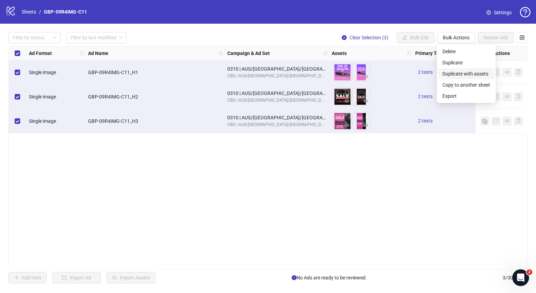
click at [477, 76] on span "Duplicate with assets" at bounding box center [467, 74] width 48 height 8
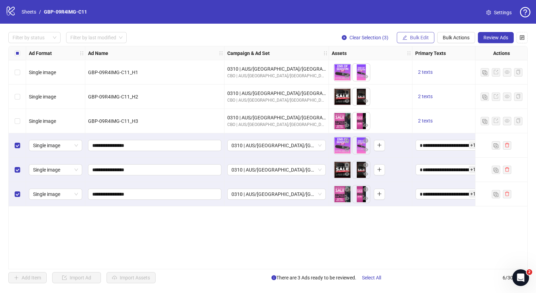
click at [425, 35] on span "Bulk Edit" at bounding box center [419, 38] width 19 height 6
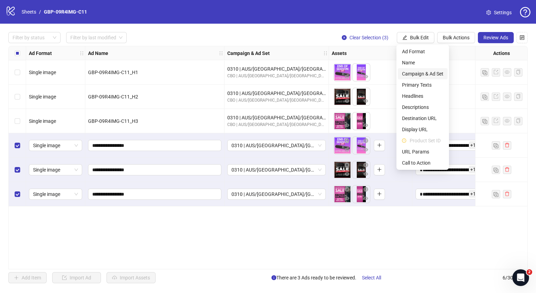
click at [428, 71] on span "Campaign & Ad Set" at bounding box center [422, 74] width 41 height 8
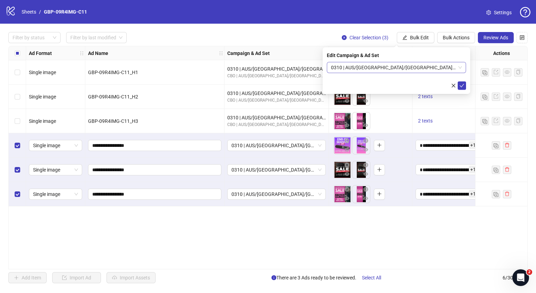
click at [456, 66] on span "0310 | AUS/[GEOGRAPHIC_DATA]/[GEOGRAPHIC_DATA]| GBP-09R4IMG-C11" at bounding box center [396, 67] width 131 height 10
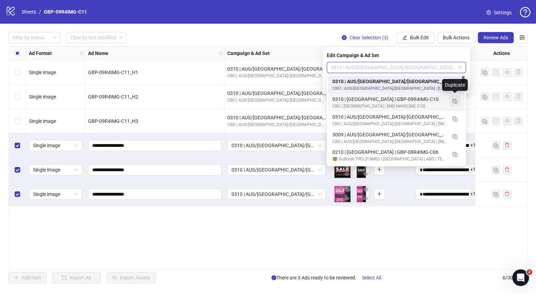
click at [455, 100] on img "button" at bounding box center [455, 101] width 5 height 5
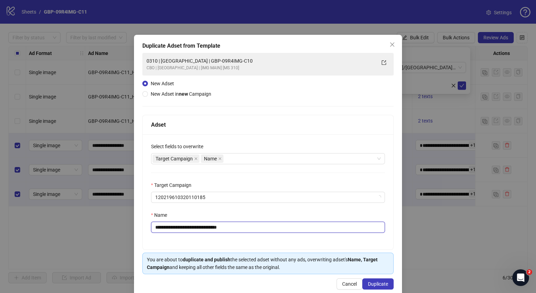
click at [251, 228] on input "**********" at bounding box center [268, 227] width 234 height 11
drag, startPoint x: 248, startPoint y: 226, endPoint x: 181, endPoint y: 234, distance: 67.3
click at [181, 234] on div "**********" at bounding box center [268, 191] width 251 height 115
paste input "text"
type input "**********"
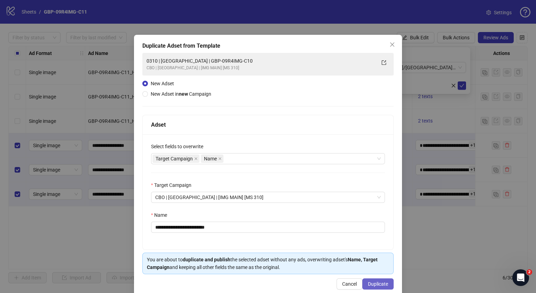
click at [376, 284] on span "Duplicate" at bounding box center [378, 284] width 20 height 6
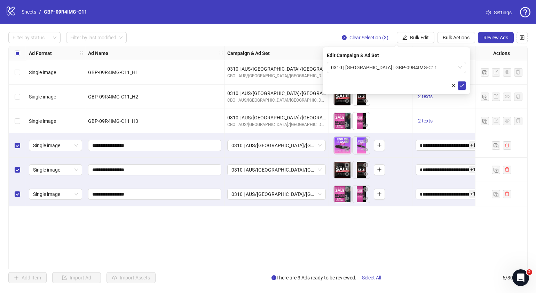
click at [467, 81] on div "Edit Campaign & Ad Set 0310 | USA | GBP-09R4IMG-C11" at bounding box center [397, 70] width 148 height 47
click at [465, 85] on button "submit" at bounding box center [462, 85] width 8 height 8
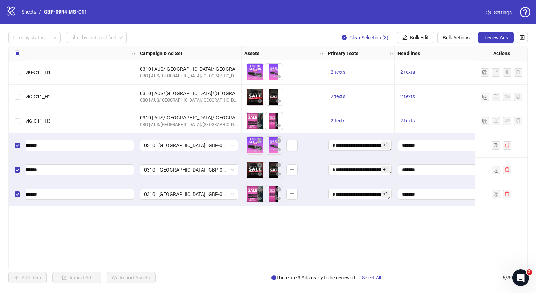
scroll to position [0, 114]
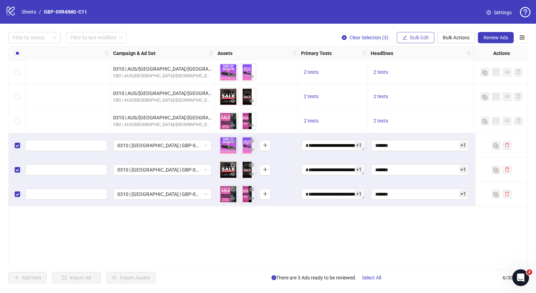
click at [429, 40] on button "Bulk Edit" at bounding box center [416, 37] width 38 height 11
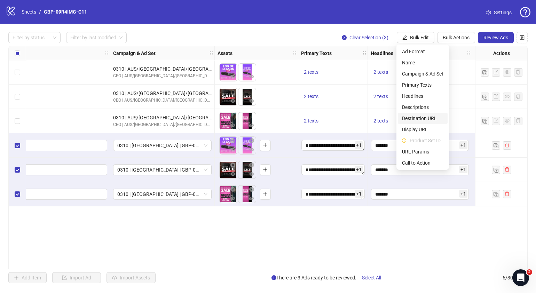
click at [424, 115] on span "Destination URL" at bounding box center [422, 119] width 41 height 8
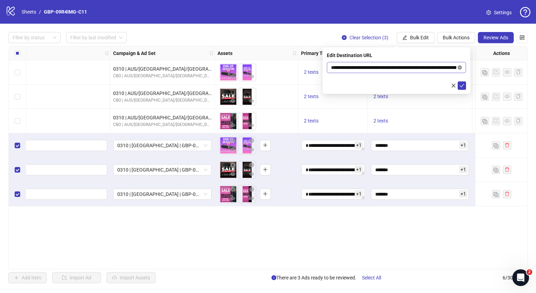
click at [460, 66] on icon "close-circle" at bounding box center [460, 67] width 4 height 4
paste input "**********"
type input "**********"
click at [461, 87] on icon "check" at bounding box center [462, 85] width 5 height 5
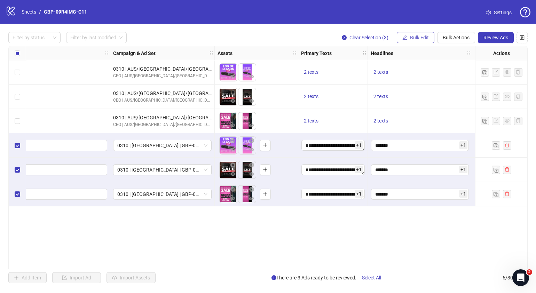
click at [427, 36] on span "Bulk Edit" at bounding box center [419, 38] width 19 height 6
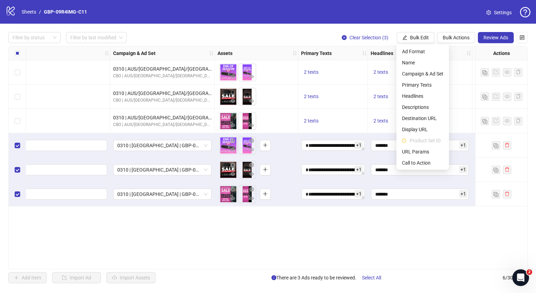
click at [380, 242] on div "Ad Format Ad Name Campaign & Ad Set Assets Primary Texts Headlines Descriptions…" at bounding box center [268, 158] width 520 height 224
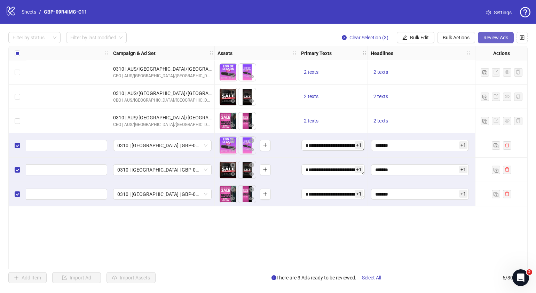
click at [490, 40] on span "Review Ads" at bounding box center [496, 38] width 25 height 6
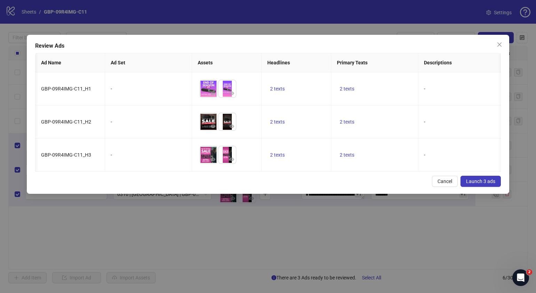
scroll to position [0, 34]
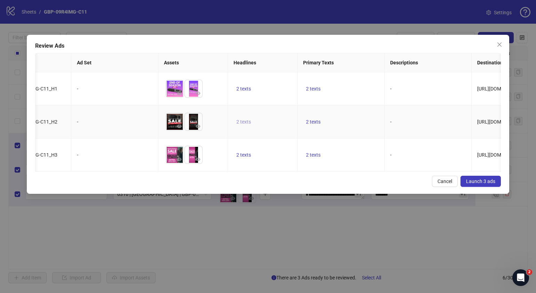
click at [244, 122] on span "2 texts" at bounding box center [243, 122] width 15 height 6
click at [351, 117] on icon "caret-right" at bounding box center [352, 115] width 2 height 3
click at [321, 171] on div "GBP-09R4IMG-C11_H1 - To pick up a draggable item, press the space bar. While dr…" at bounding box center [269, 121] width 466 height 99
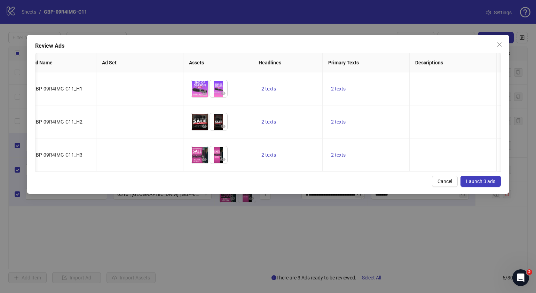
scroll to position [0, 0]
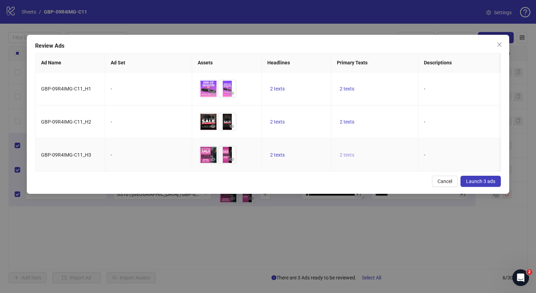
click at [346, 156] on span "2 texts" at bounding box center [347, 155] width 15 height 6
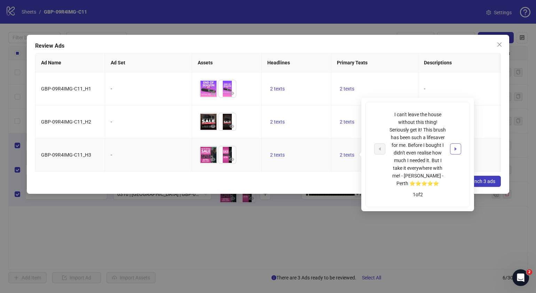
click at [457, 150] on icon "caret-right" at bounding box center [455, 149] width 5 height 5
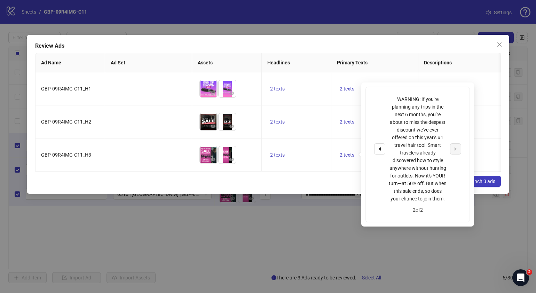
drag, startPoint x: 300, startPoint y: 201, endPoint x: 399, endPoint y: 191, distance: 99.4
click at [301, 200] on div "Review Ads Ad Name Ad Set Assets Headlines Primary Texts Descriptions Destinati…" at bounding box center [268, 146] width 536 height 293
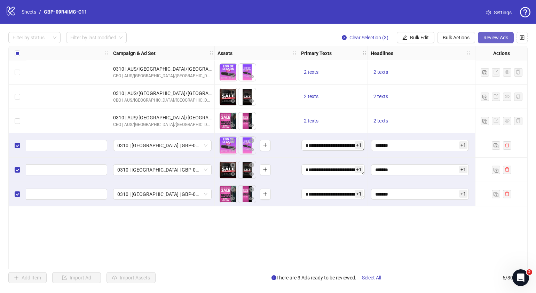
click at [505, 38] on span "Review Ads" at bounding box center [496, 38] width 25 height 6
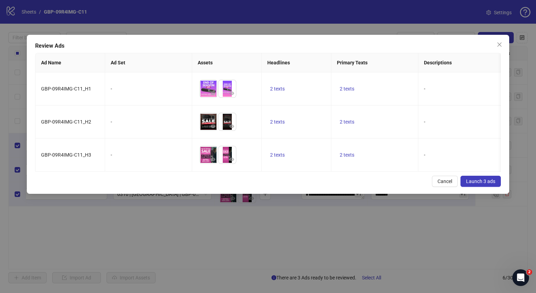
click at [482, 182] on div "Review Ads Ad Name Ad Set Assets Headlines Primary Texts Descriptions Destinati…" at bounding box center [268, 114] width 483 height 159
click at [482, 184] on button "Launch 3 ads" at bounding box center [481, 181] width 40 height 11
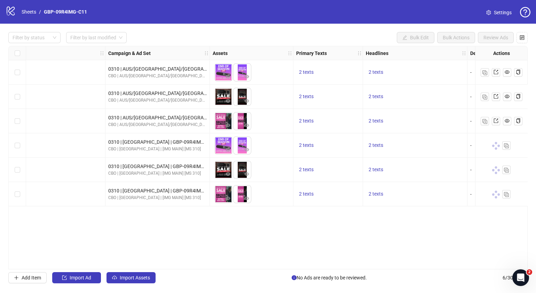
scroll to position [0, 119]
click at [310, 125] on div "2 texts" at bounding box center [328, 121] width 70 height 24
click at [310, 120] on span "2 texts" at bounding box center [306, 121] width 15 height 6
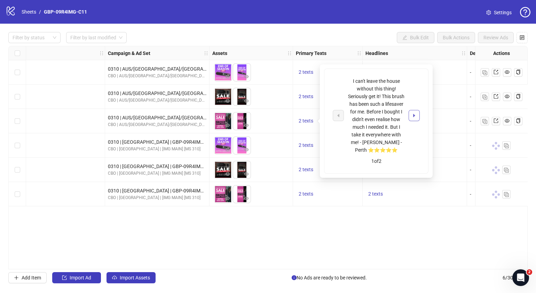
click at [414, 114] on icon "caret-right" at bounding box center [414, 115] width 5 height 5
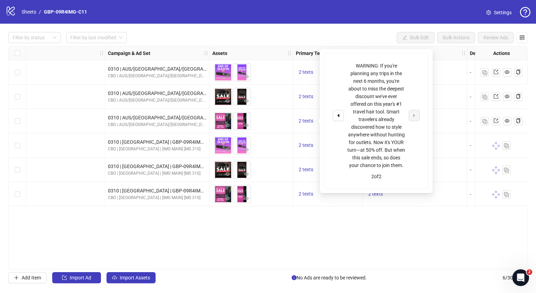
click at [408, 231] on div "Ad Format Ad Name Campaign & Ad Set Assets Primary Texts Headlines Descriptions…" at bounding box center [268, 158] width 520 height 224
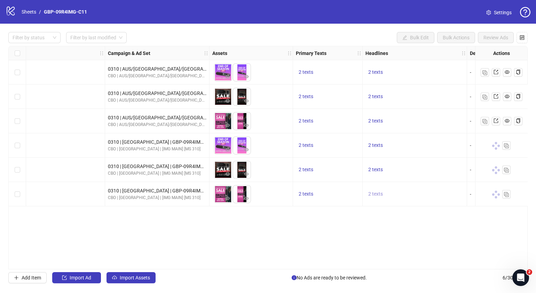
click at [380, 198] on button "2 texts" at bounding box center [376, 194] width 20 height 8
drag, startPoint x: 477, startPoint y: 188, endPoint x: 481, endPoint y: 188, distance: 4.2
click at [478, 188] on div "50% OFF" at bounding box center [446, 188] width 87 height 11
click at [482, 188] on icon "caret-right" at bounding box center [484, 188] width 5 height 5
click at [335, 239] on div "Ad Format Ad Name Campaign & Ad Set Assets Primary Texts Headlines Descriptions…" at bounding box center [268, 158] width 520 height 224
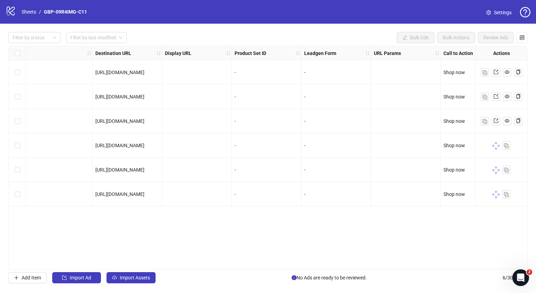
scroll to position [0, 619]
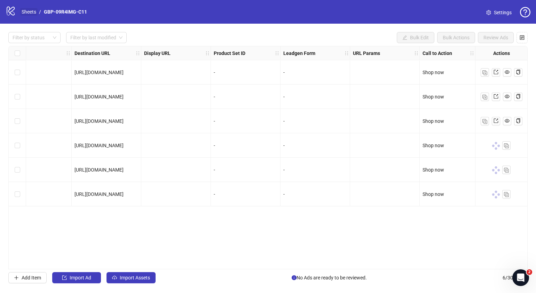
click at [28, 10] on link "Sheets" at bounding box center [28, 12] width 17 height 8
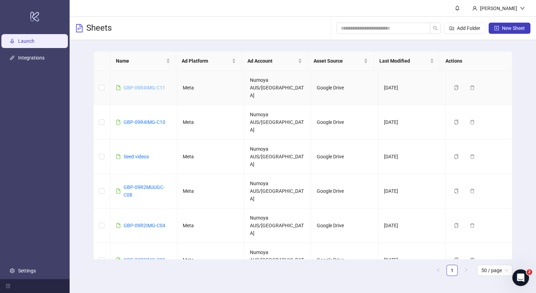
click at [146, 85] on link "GBP-09R4IMG-C11" at bounding box center [145, 88] width 42 height 6
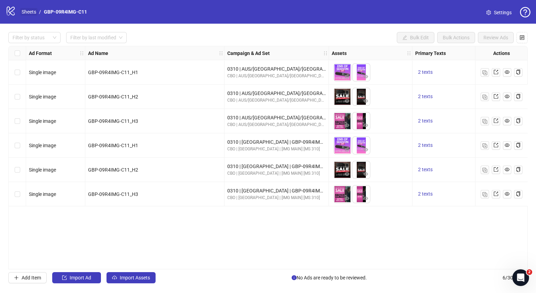
click at [33, 12] on link "Sheets" at bounding box center [28, 12] width 17 height 8
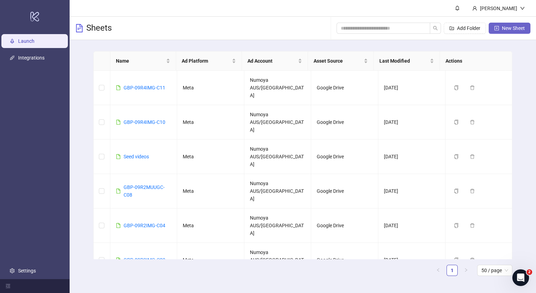
click at [516, 30] on span "New Sheet" at bounding box center [513, 28] width 23 height 6
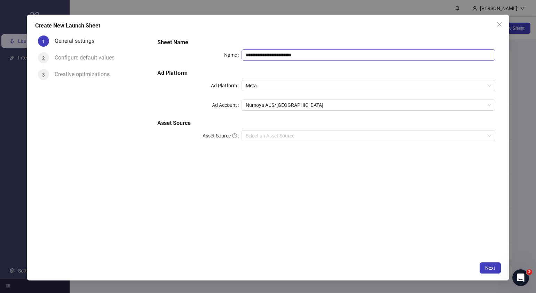
drag, startPoint x: 334, startPoint y: 61, endPoint x: 337, endPoint y: 56, distance: 5.5
click at [336, 59] on div "**********" at bounding box center [327, 94] width 344 height 117
drag, startPoint x: 309, startPoint y: 55, endPoint x: 142, endPoint y: 55, distance: 167.5
click at [142, 55] on div "**********" at bounding box center [268, 146] width 466 height 226
paste input "text"
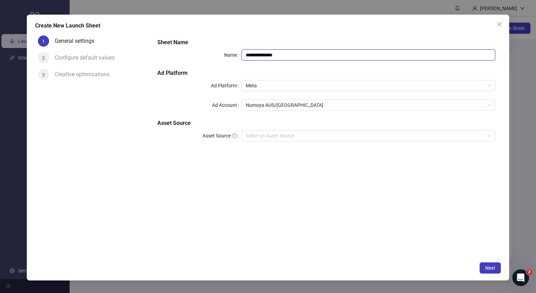
type input "**********"
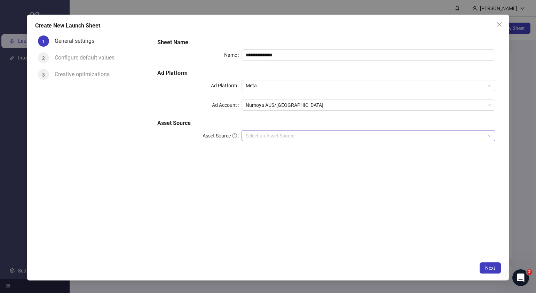
click at [314, 138] on input "Asset Source" at bounding box center [365, 136] width 239 height 10
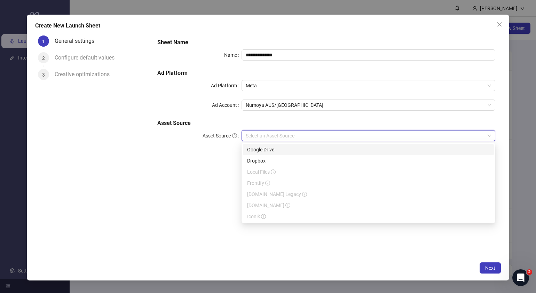
click at [278, 151] on div "Google Drive" at bounding box center [368, 150] width 243 height 8
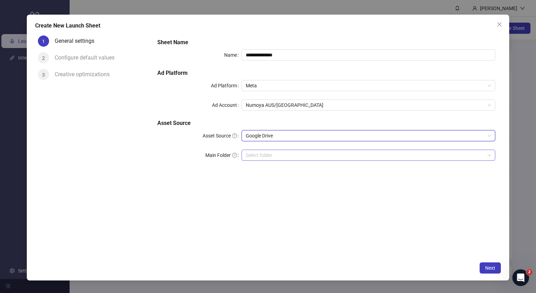
click at [286, 158] on input "Main Folder" at bounding box center [365, 155] width 239 height 10
click at [262, 155] on input "Main Folder" at bounding box center [365, 155] width 239 height 10
click at [491, 265] on button "Next" at bounding box center [490, 268] width 21 height 11
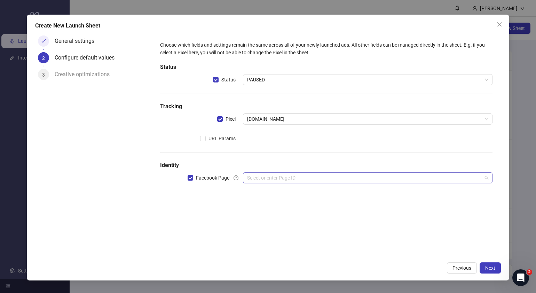
click at [277, 178] on input "search" at bounding box center [364, 178] width 235 height 10
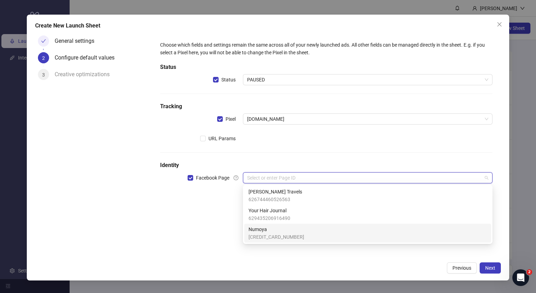
click at [268, 231] on span "Numoya" at bounding box center [277, 230] width 56 height 8
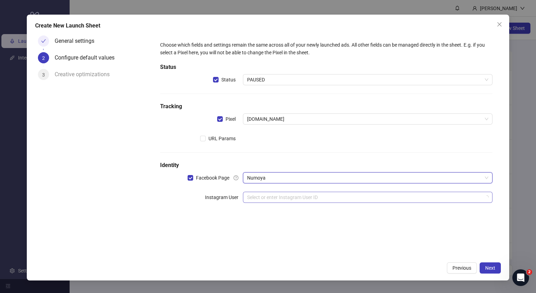
click at [276, 196] on input "search" at bounding box center [364, 197] width 235 height 10
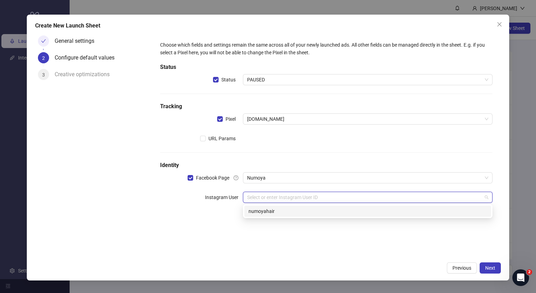
click at [289, 213] on div "numoyahair" at bounding box center [368, 212] width 239 height 8
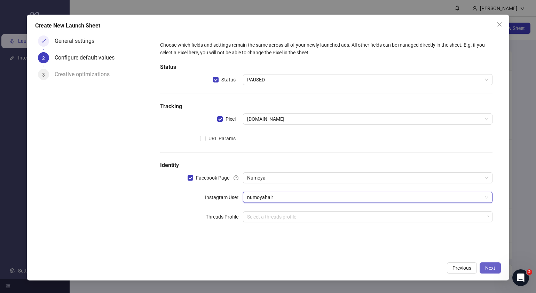
click at [487, 265] on button "Next" at bounding box center [490, 268] width 21 height 11
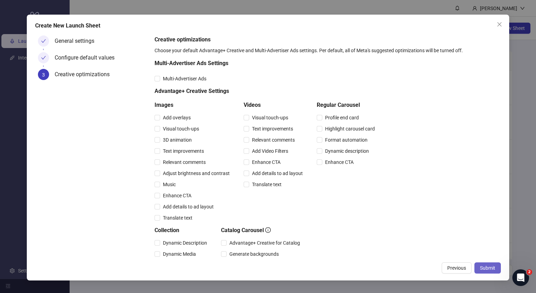
click at [489, 265] on button "Submit" at bounding box center [488, 268] width 26 height 11
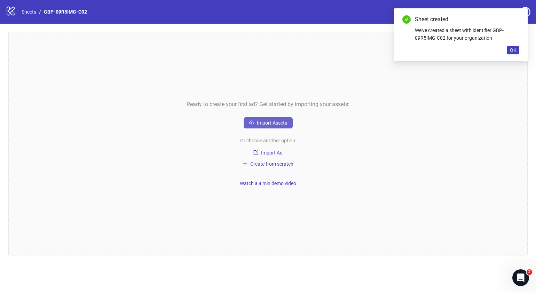
click at [291, 124] on button "Import Assets" at bounding box center [268, 122] width 49 height 11
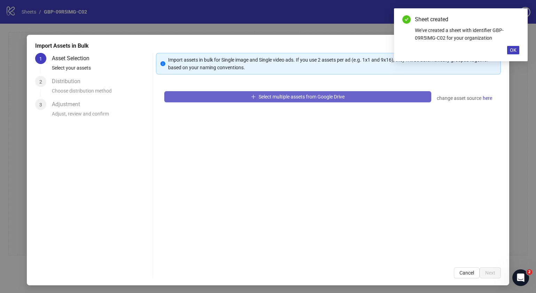
click at [308, 98] on span "Select multiple assets from Google Drive" at bounding box center [302, 97] width 86 height 6
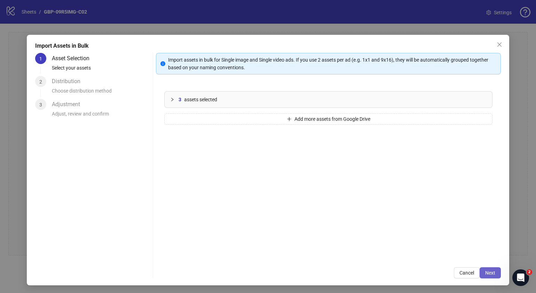
click at [486, 273] on span "Next" at bounding box center [490, 273] width 10 height 6
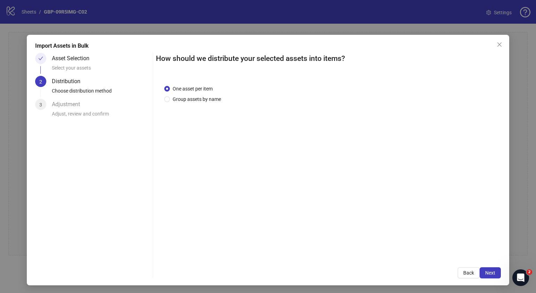
click at [486, 273] on span "Next" at bounding box center [490, 273] width 10 height 6
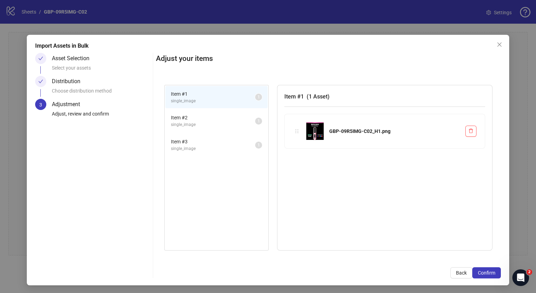
click at [486, 273] on span "Confirm" at bounding box center [486, 273] width 17 height 6
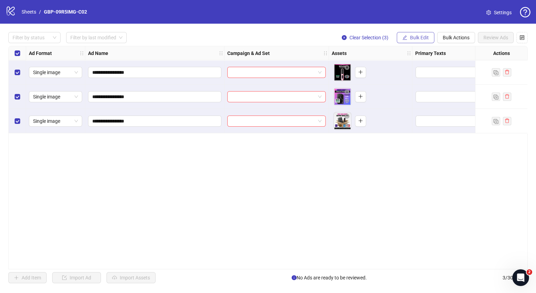
click at [421, 38] on span "Bulk Edit" at bounding box center [419, 38] width 19 height 6
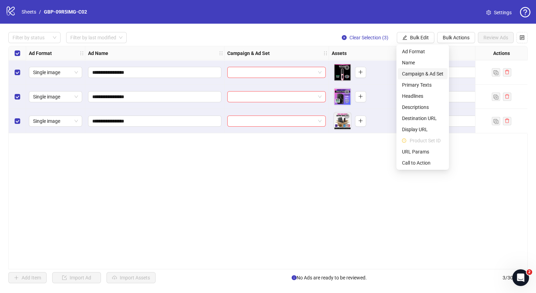
click at [428, 75] on span "Campaign & Ad Set" at bounding box center [422, 74] width 41 height 8
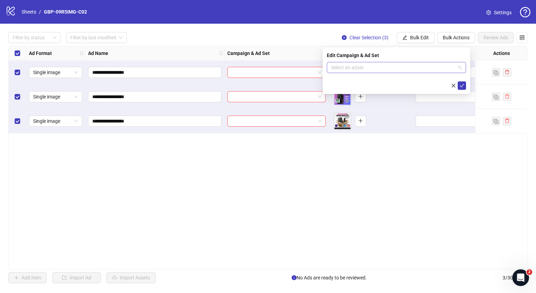
click at [461, 69] on span at bounding box center [396, 67] width 131 height 10
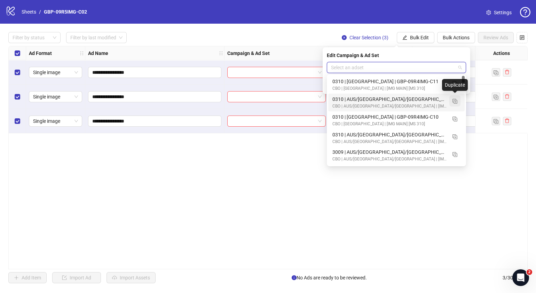
click at [455, 102] on img "button" at bounding box center [455, 101] width 5 height 5
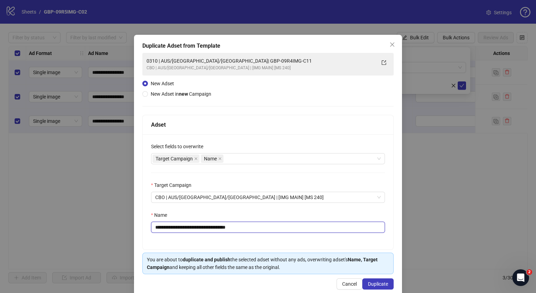
drag, startPoint x: 254, startPoint y: 222, endPoint x: 196, endPoint y: 228, distance: 58.1
click at [196, 228] on input "**********" at bounding box center [268, 227] width 234 height 11
paste input "text"
type input "**********"
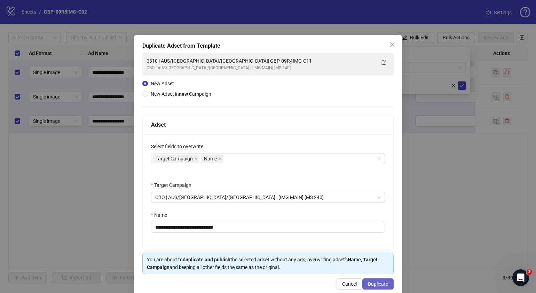
click at [377, 283] on span "Duplicate" at bounding box center [378, 284] width 20 height 6
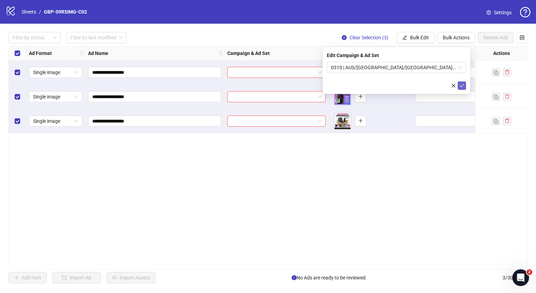
click at [465, 86] on button "submit" at bounding box center [462, 85] width 8 height 8
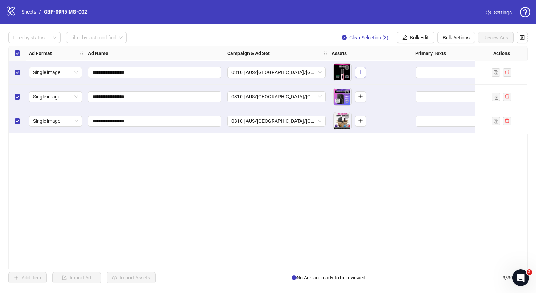
click at [363, 75] on button "button" at bounding box center [360, 72] width 11 height 11
click at [364, 94] on button "button" at bounding box center [360, 96] width 11 height 11
click at [361, 119] on icon "plus" at bounding box center [360, 120] width 5 height 5
click at [420, 38] on span "Bulk Edit" at bounding box center [419, 38] width 19 height 6
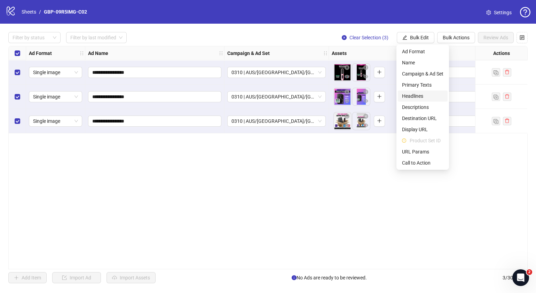
click at [418, 95] on span "Headlines" at bounding box center [422, 96] width 41 height 8
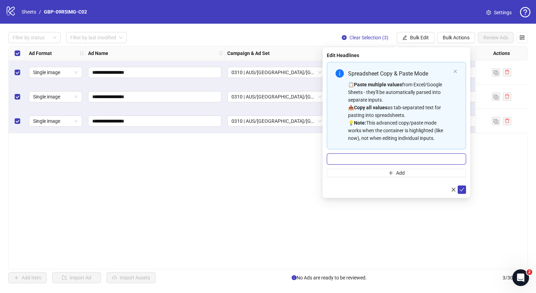
click at [383, 156] on input "Multi-input container - paste or copy values" at bounding box center [396, 159] width 139 height 11
paste input "*******"
type input "*******"
click at [386, 175] on button "Add" at bounding box center [396, 173] width 139 height 8
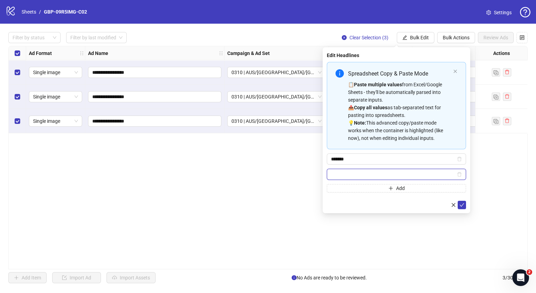
paste input "**********"
type input "**********"
click at [463, 204] on icon "check" at bounding box center [462, 205] width 5 height 5
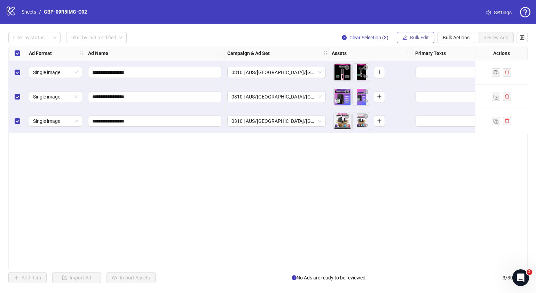
click at [408, 37] on button "Bulk Edit" at bounding box center [416, 37] width 38 height 11
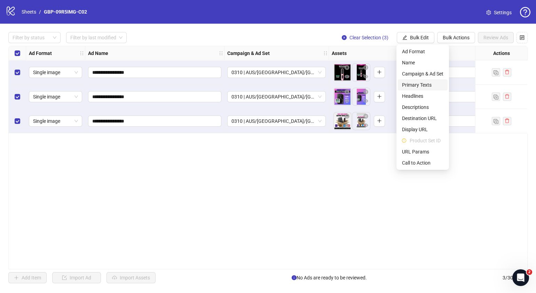
click at [418, 84] on span "Primary Texts" at bounding box center [422, 85] width 41 height 8
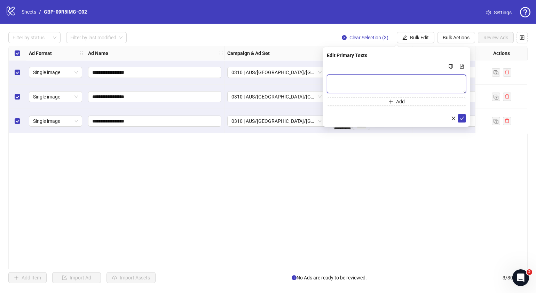
click at [387, 86] on textarea "Multi-text input container - paste or copy values" at bounding box center [396, 84] width 139 height 19
paste textarea "**********"
type textarea "**********"
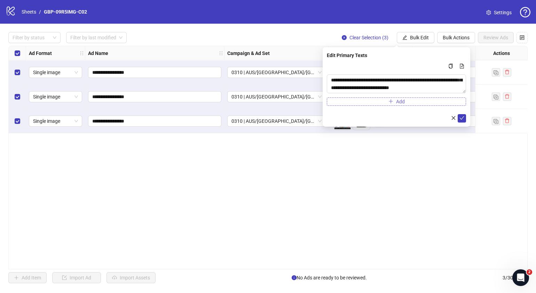
click at [411, 100] on button "Add" at bounding box center [396, 102] width 139 height 8
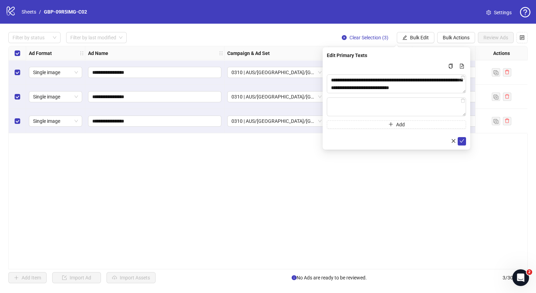
click at [402, 117] on div "**********" at bounding box center [396, 95] width 139 height 67
click at [404, 109] on textarea "Multi-text input container - paste or copy values" at bounding box center [396, 107] width 139 height 19
paste textarea "**********"
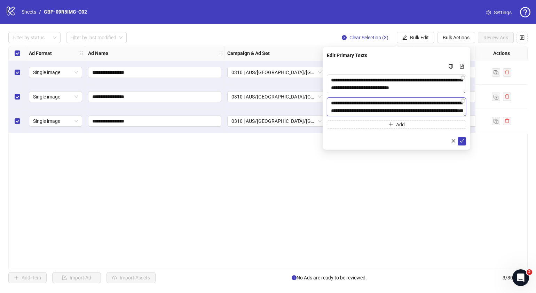
scroll to position [36, 0]
type textarea "**********"
click at [463, 143] on span "submit" at bounding box center [462, 141] width 5 height 6
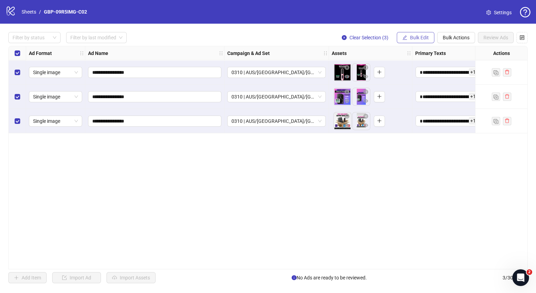
click at [421, 35] on span "Bulk Edit" at bounding box center [419, 38] width 19 height 6
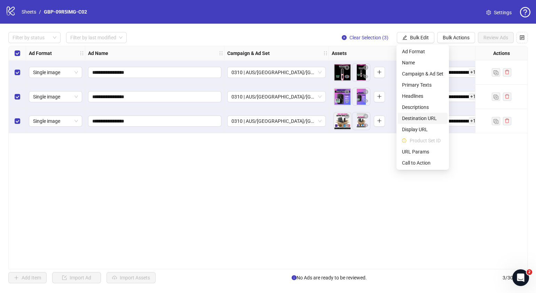
click at [433, 116] on span "Destination URL" at bounding box center [422, 119] width 41 height 8
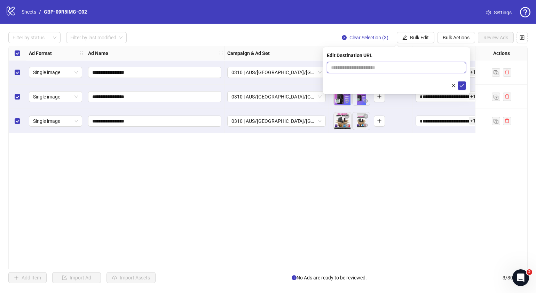
click at [404, 69] on input "text" at bounding box center [393, 68] width 125 height 8
paste input "**********"
type input "**********"
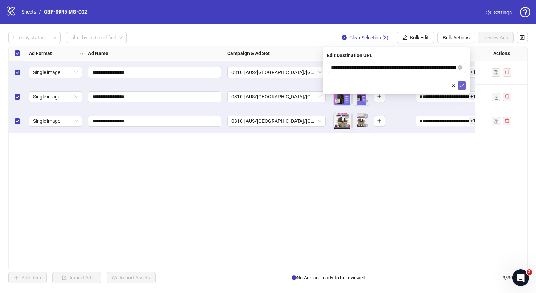
click at [462, 84] on icon "check" at bounding box center [462, 85] width 5 height 5
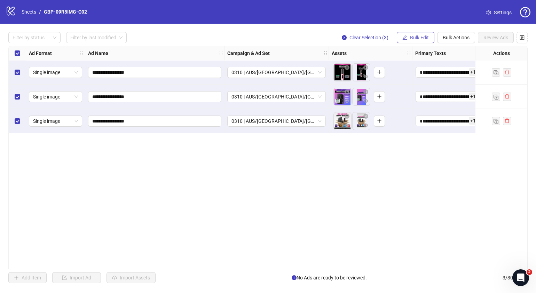
click at [425, 36] on span "Bulk Edit" at bounding box center [419, 38] width 19 height 6
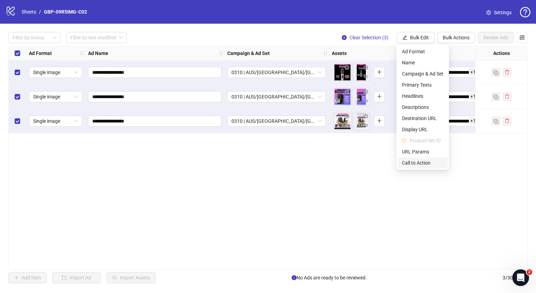
click at [421, 163] on span "Call to Action" at bounding box center [422, 163] width 41 height 8
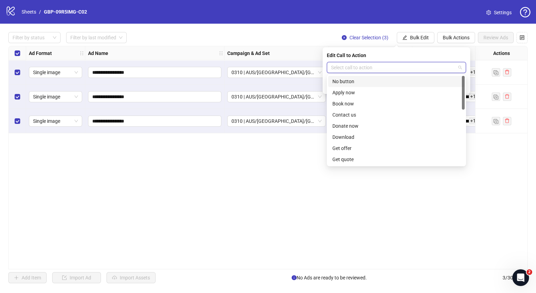
click at [408, 67] on input "search" at bounding box center [393, 67] width 125 height 10
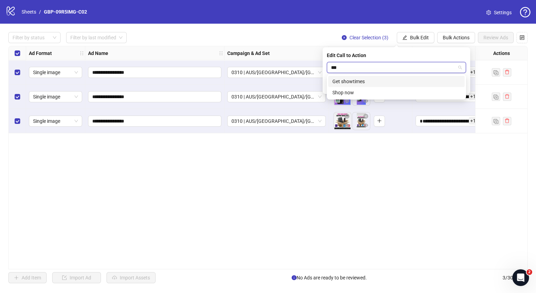
type input "****"
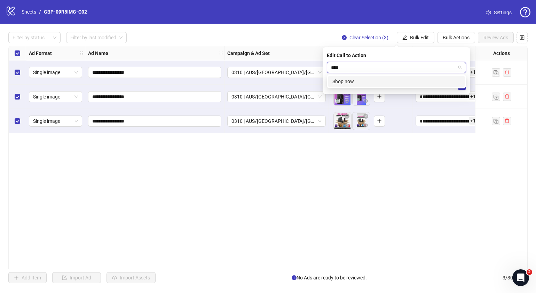
click at [395, 85] on div "Shop now" at bounding box center [396, 81] width 137 height 11
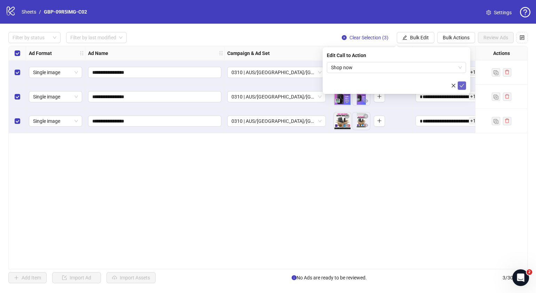
click at [462, 85] on icon "check" at bounding box center [462, 85] width 5 height 5
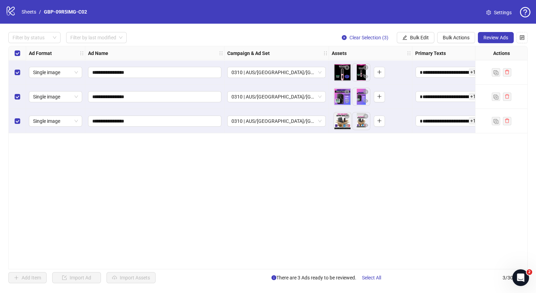
click at [348, 78] on icon "eye" at bounding box center [347, 76] width 5 height 3
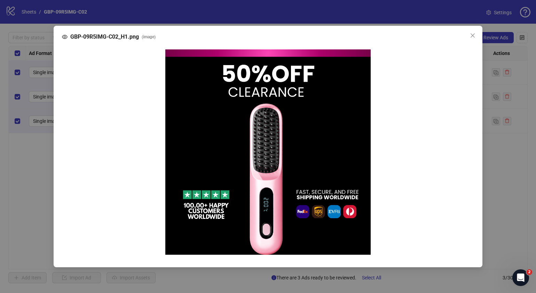
click at [473, 121] on div at bounding box center [268, 152] width 412 height 216
click at [474, 35] on icon "close" at bounding box center [473, 36] width 6 height 6
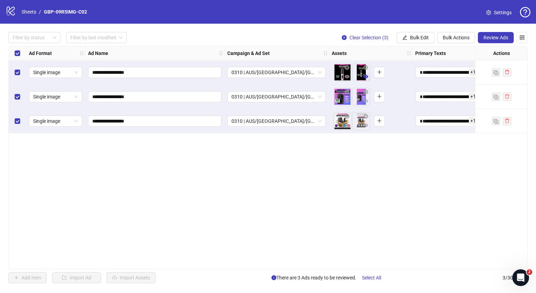
click at [364, 78] on icon "eye" at bounding box center [366, 76] width 5 height 5
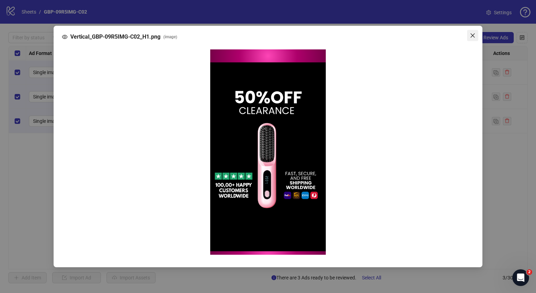
click at [474, 37] on icon "close" at bounding box center [473, 36] width 6 height 6
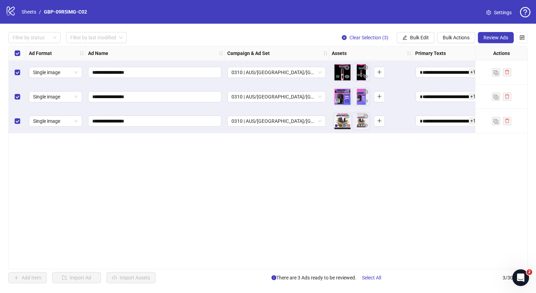
click at [349, 103] on span "button" at bounding box center [347, 101] width 5 height 6
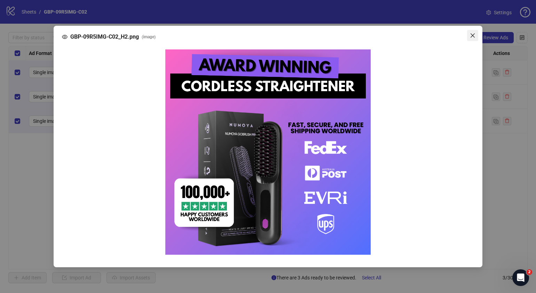
click at [475, 34] on icon "close" at bounding box center [473, 36] width 6 height 6
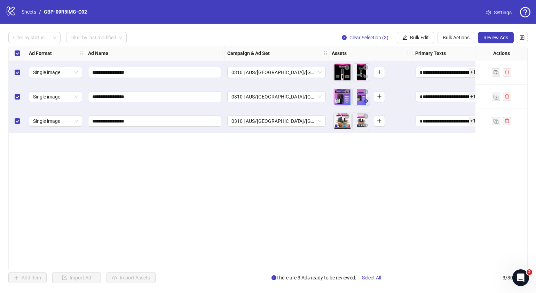
click at [364, 101] on icon "eye" at bounding box center [366, 100] width 5 height 3
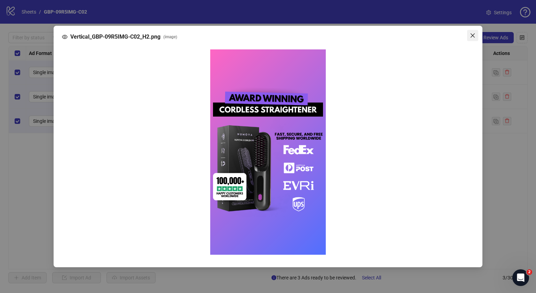
click at [474, 35] on icon "close" at bounding box center [473, 36] width 6 height 6
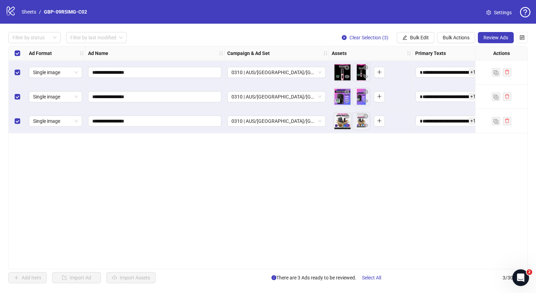
click at [350, 127] on button "button" at bounding box center [347, 126] width 8 height 8
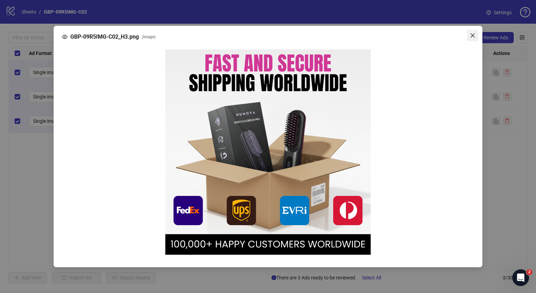
click at [477, 37] on span "Close" at bounding box center [472, 36] width 11 height 6
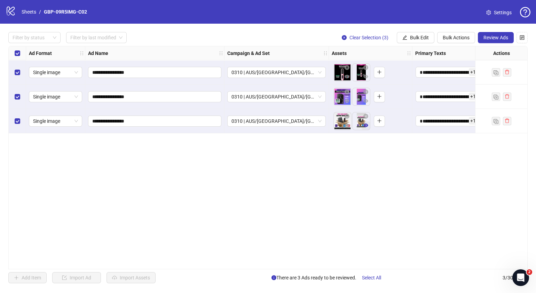
click at [367, 123] on icon "eye" at bounding box center [366, 125] width 5 height 5
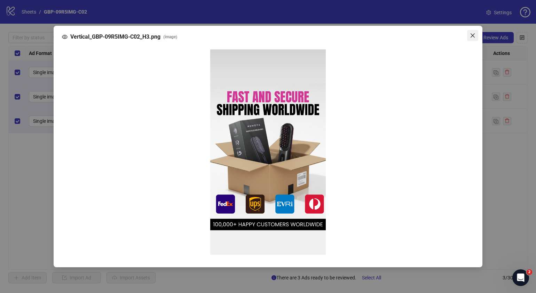
click at [474, 36] on icon "close" at bounding box center [473, 36] width 6 height 6
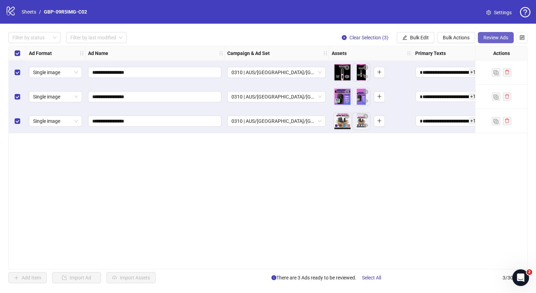
click at [494, 39] on span "Review Ads" at bounding box center [496, 38] width 25 height 6
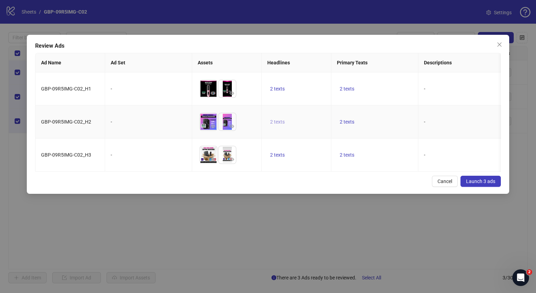
click at [276, 124] on span "2 texts" at bounding box center [277, 122] width 15 height 6
click at [378, 122] on div "50% OFF" at bounding box center [348, 118] width 87 height 11
click at [387, 119] on icon "caret-right" at bounding box center [386, 118] width 5 height 5
drag, startPoint x: 367, startPoint y: 194, endPoint x: 363, endPoint y: 172, distance: 23.1
click at [367, 187] on div "Cancel Launch 3 ads" at bounding box center [268, 181] width 466 height 11
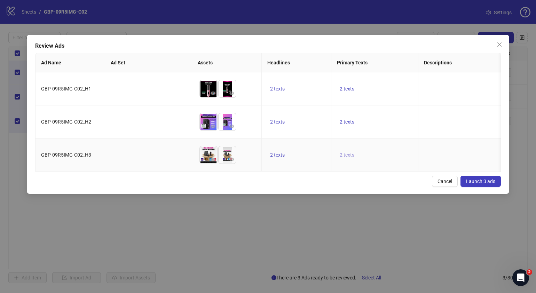
click at [350, 157] on span "2 texts" at bounding box center [347, 155] width 15 height 6
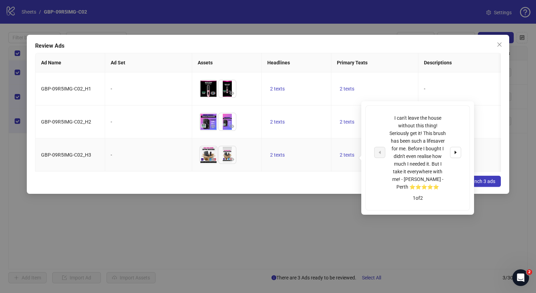
drag, startPoint x: 455, startPoint y: 154, endPoint x: 453, endPoint y: 145, distance: 9.0
click at [456, 154] on icon "caret-right" at bounding box center [455, 152] width 5 height 5
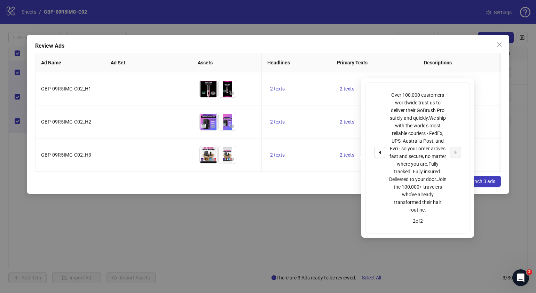
click at [294, 187] on div "Cancel Launch 3 ads" at bounding box center [268, 181] width 466 height 11
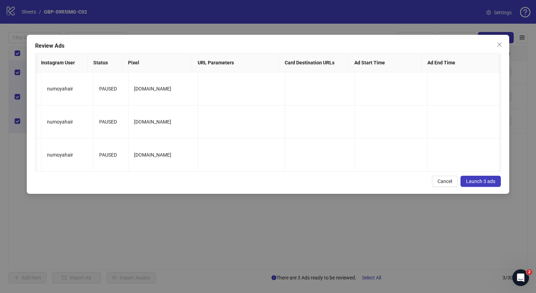
click at [494, 184] on span "Launch 3 ads" at bounding box center [480, 182] width 29 height 6
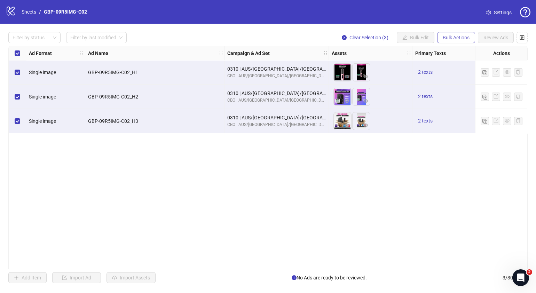
click at [449, 35] on span "Bulk Actions" at bounding box center [456, 38] width 27 height 6
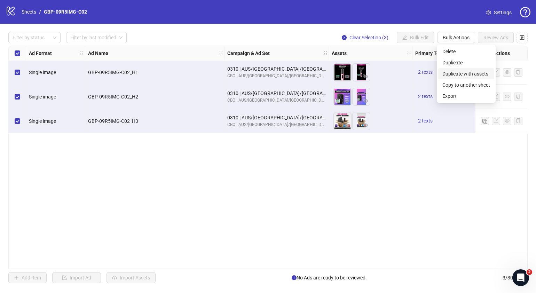
click at [467, 73] on span "Duplicate with assets" at bounding box center [467, 74] width 48 height 8
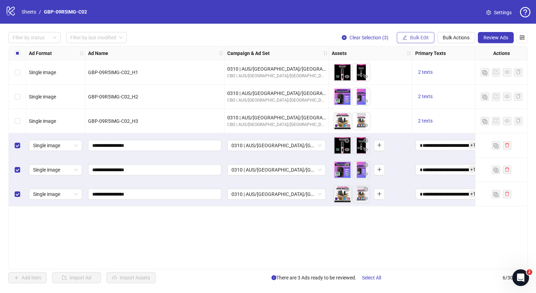
click at [427, 38] on span "Bulk Edit" at bounding box center [419, 38] width 19 height 6
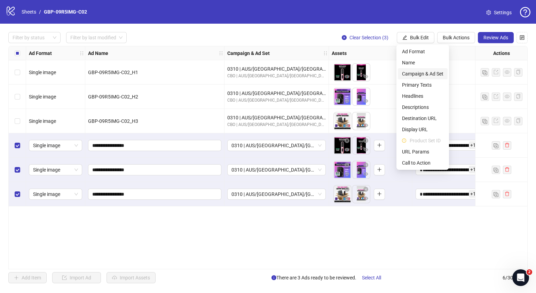
click at [427, 74] on span "Campaign & Ad Set" at bounding box center [422, 74] width 41 height 8
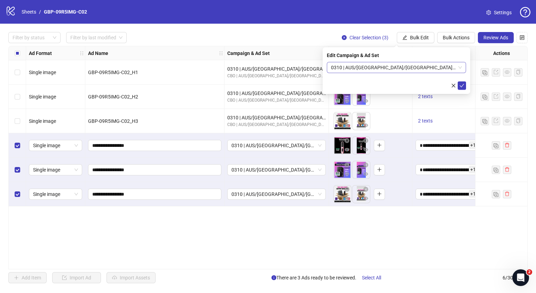
click at [459, 67] on span "0310 | AUS/[GEOGRAPHIC_DATA]/[GEOGRAPHIC_DATA]| GBP-09R5IMG-C02" at bounding box center [396, 67] width 131 height 10
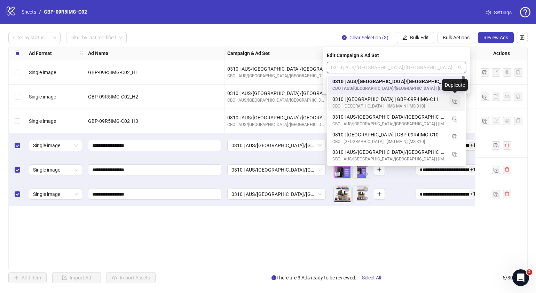
click at [455, 100] on img "button" at bounding box center [455, 101] width 5 height 5
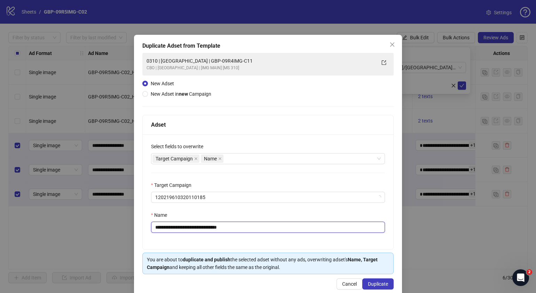
drag, startPoint x: 251, startPoint y: 229, endPoint x: 273, endPoint y: 186, distance: 48.1
click at [251, 229] on input "**********" at bounding box center [268, 227] width 234 height 11
drag, startPoint x: 245, startPoint y: 228, endPoint x: 182, endPoint y: 232, distance: 63.1
click at [182, 232] on input "**********" at bounding box center [268, 227] width 234 height 11
paste input "text"
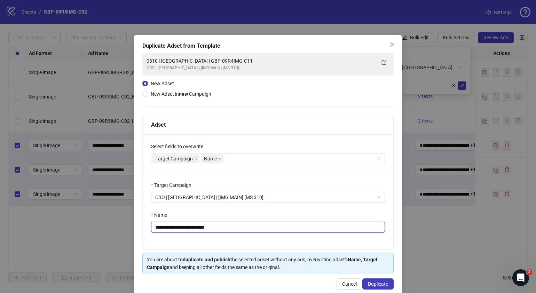
type input "**********"
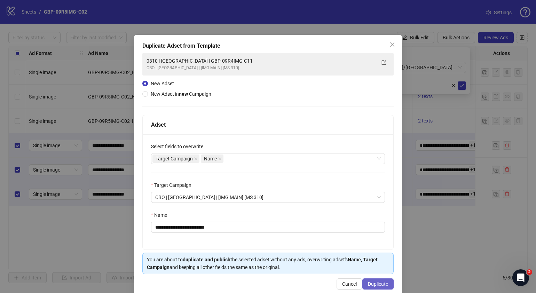
click at [372, 285] on span "Duplicate" at bounding box center [378, 284] width 20 height 6
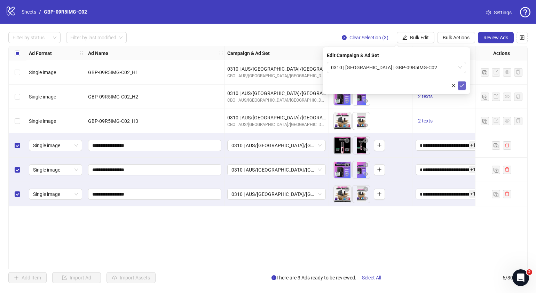
click at [462, 84] on icon "check" at bounding box center [462, 85] width 5 height 5
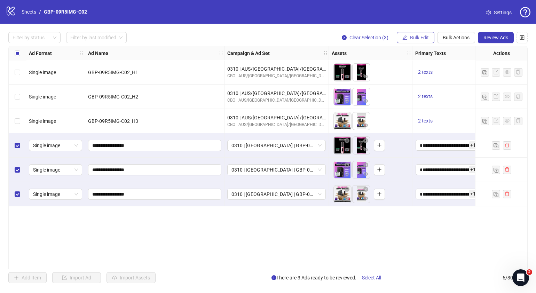
click at [412, 36] on span "Bulk Edit" at bounding box center [419, 38] width 19 height 6
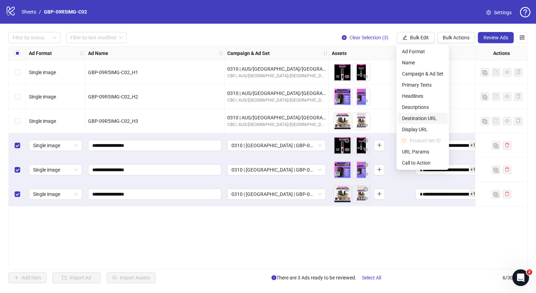
click at [422, 117] on span "Destination URL" at bounding box center [422, 119] width 41 height 8
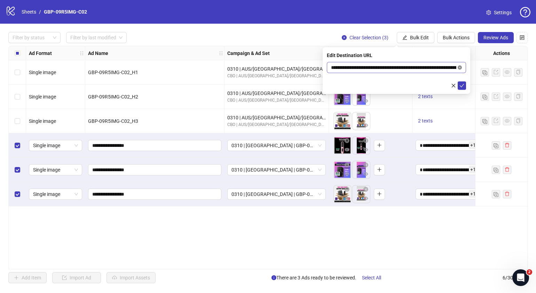
click at [461, 66] on icon "close-circle" at bounding box center [460, 67] width 4 height 4
paste input "**********"
type input "**********"
click at [462, 85] on icon "check" at bounding box center [462, 85] width 5 height 3
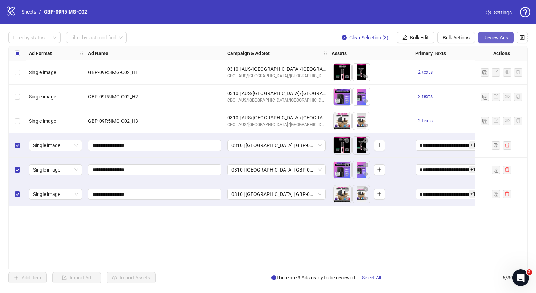
click at [495, 40] on span "Review Ads" at bounding box center [496, 38] width 25 height 6
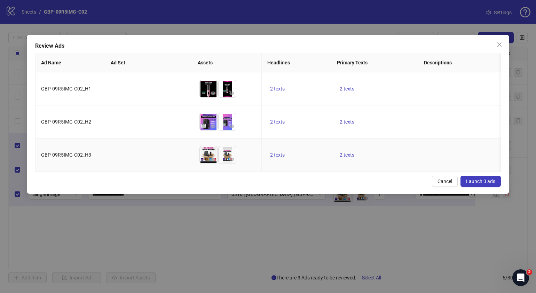
click at [266, 159] on td "2 texts" at bounding box center [297, 155] width 70 height 33
click at [276, 155] on span "2 texts" at bounding box center [277, 155] width 15 height 6
click at [380, 150] on div "50% OFF" at bounding box center [348, 148] width 87 height 11
click at [384, 150] on icon "caret-right" at bounding box center [386, 149] width 5 height 5
click at [346, 125] on button "2 texts" at bounding box center [347, 122] width 20 height 8
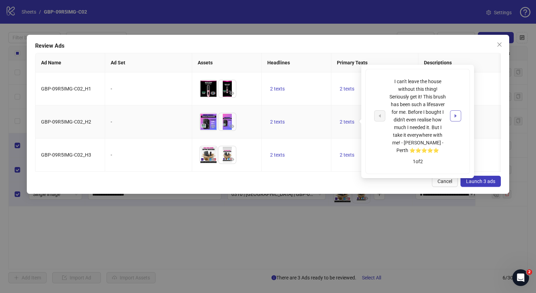
click at [453, 114] on icon "caret-right" at bounding box center [455, 116] width 5 height 5
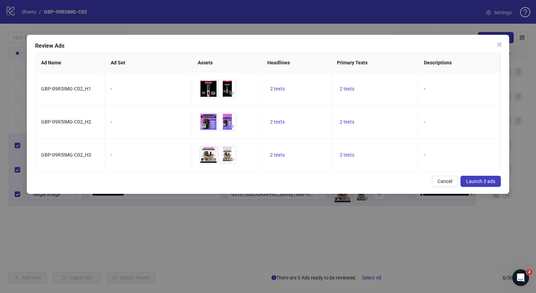
drag, startPoint x: 324, startPoint y: 185, endPoint x: 282, endPoint y: 175, distance: 42.9
click at [323, 184] on div "Cancel Launch 3 ads" at bounding box center [268, 181] width 466 height 11
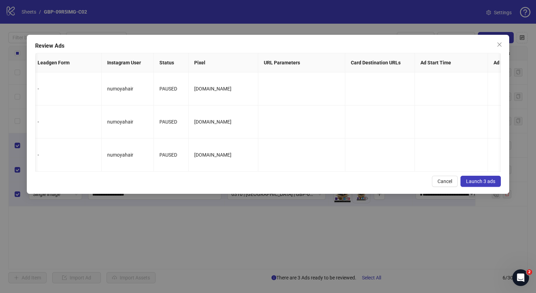
click at [482, 184] on span "Launch 3 ads" at bounding box center [480, 182] width 29 height 6
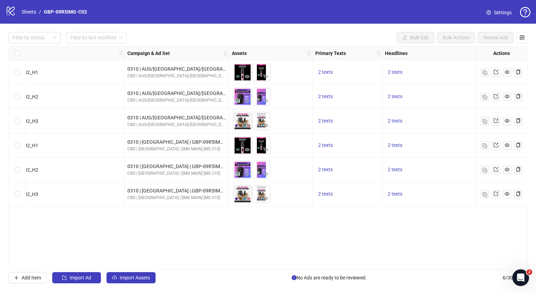
scroll to position [0, 131]
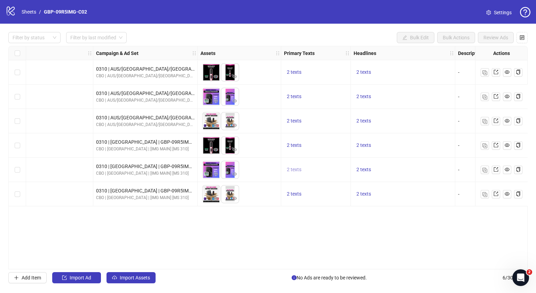
click at [294, 167] on span "2 texts" at bounding box center [294, 170] width 15 height 6
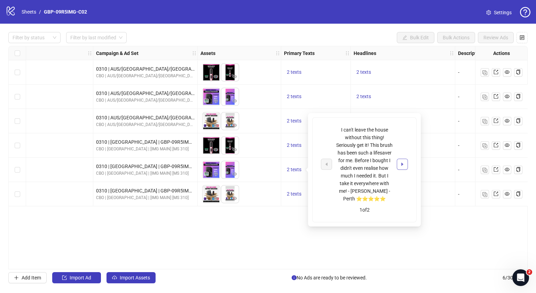
click at [406, 165] on button "button" at bounding box center [402, 164] width 11 height 11
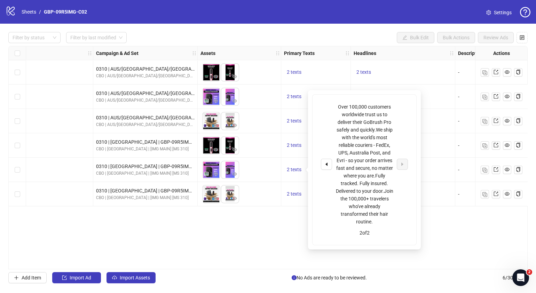
click at [243, 237] on div "Ad Format Ad Name Campaign & Ad Set Assets Primary Texts Headlines Descriptions…" at bounding box center [268, 158] width 520 height 224
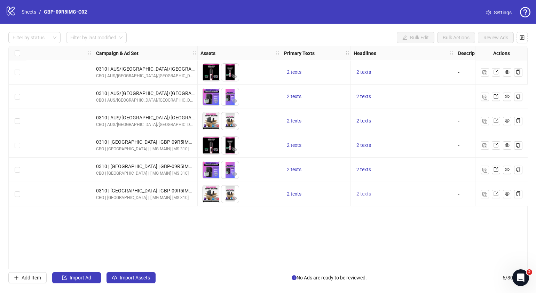
click at [360, 193] on span "2 texts" at bounding box center [364, 194] width 15 height 6
click at [475, 188] on button "button" at bounding box center [472, 188] width 11 height 11
click at [250, 265] on div "Ad Format Ad Name Campaign & Ad Set Assets Primary Texts Headlines Descriptions…" at bounding box center [268, 158] width 520 height 224
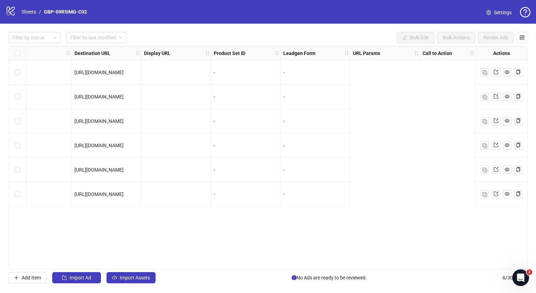
scroll to position [0, 0]
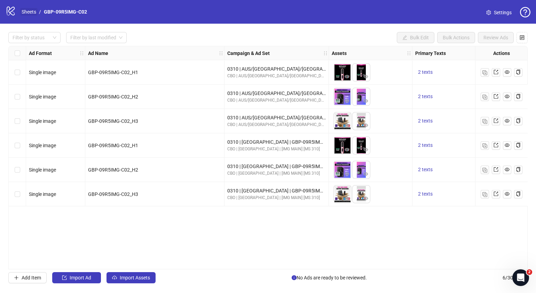
click at [32, 12] on link "Sheets" at bounding box center [28, 12] width 17 height 8
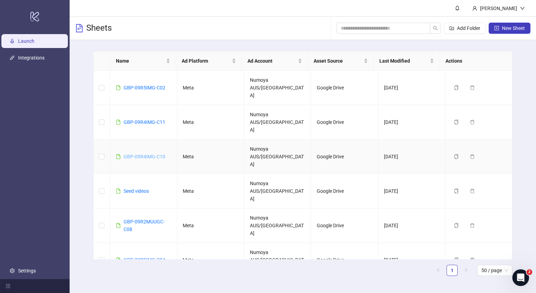
click at [148, 154] on link "GBP-09R4IMG-C10" at bounding box center [145, 157] width 42 height 6
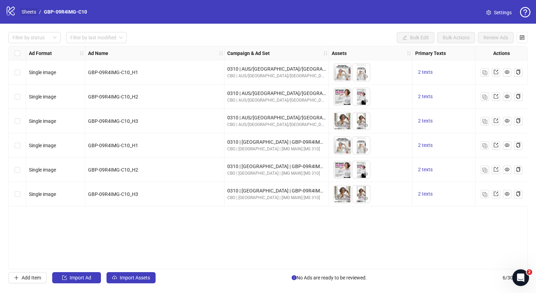
click at [29, 12] on link "Sheets" at bounding box center [28, 12] width 17 height 8
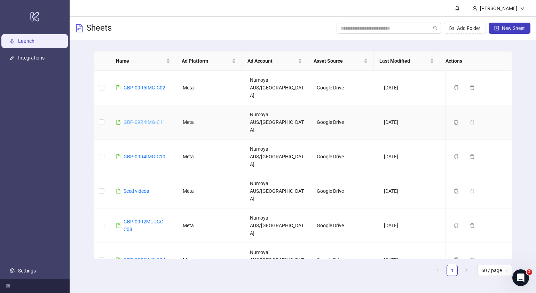
click at [142, 119] on link "GBP-09R4IMG-C11" at bounding box center [145, 122] width 42 height 6
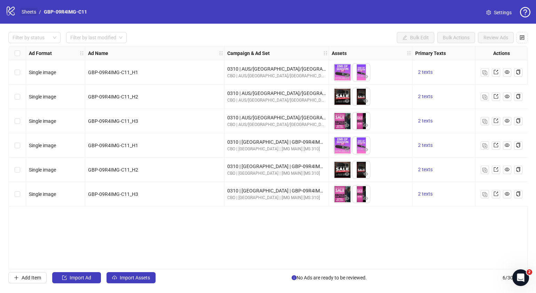
click at [24, 8] on link "Sheets" at bounding box center [28, 12] width 17 height 8
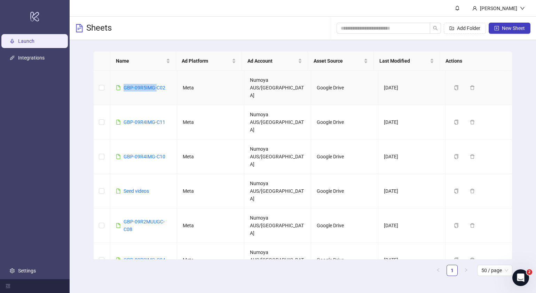
click at [155, 76] on td "GBP-09R5IMG-C02" at bounding box center [143, 88] width 67 height 34
drag, startPoint x: 155, startPoint y: 76, endPoint x: 153, endPoint y: 83, distance: 6.7
click at [153, 85] on link "GBP-09R5IMG-C02" at bounding box center [145, 88] width 42 height 6
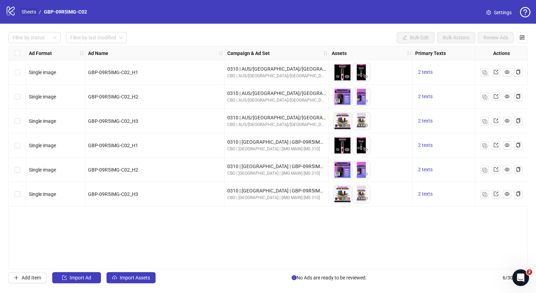
click at [32, 12] on link "Sheets" at bounding box center [28, 12] width 17 height 8
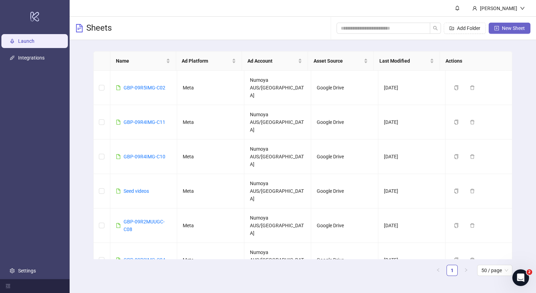
click at [511, 30] on span "New Sheet" at bounding box center [513, 28] width 23 height 6
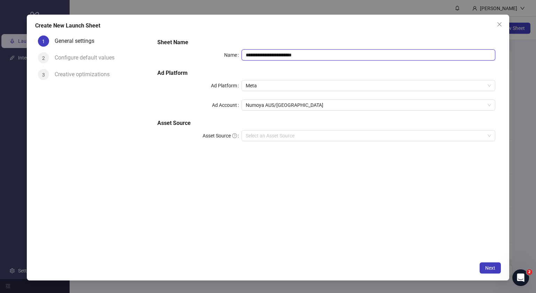
drag, startPoint x: 331, startPoint y: 56, endPoint x: 87, endPoint y: 57, distance: 243.4
click at [104, 57] on div "**********" at bounding box center [268, 146] width 466 height 226
paste input "text"
type input "**********"
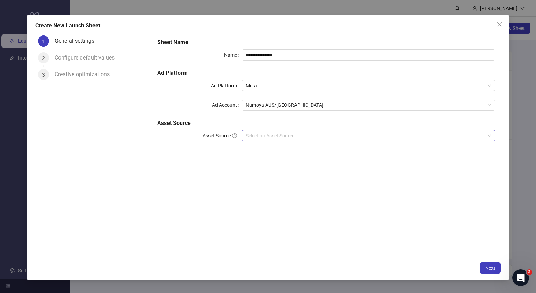
click at [286, 137] on input "Asset Source" at bounding box center [365, 136] width 239 height 10
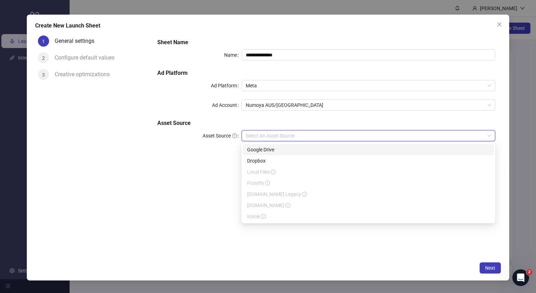
click at [287, 149] on div "Google Drive" at bounding box center [368, 150] width 243 height 8
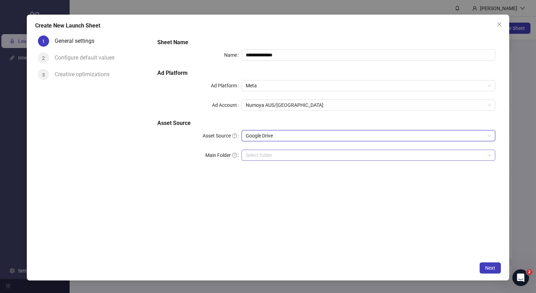
click at [286, 156] on input "Main Folder" at bounding box center [365, 155] width 239 height 10
click at [496, 271] on button "Next" at bounding box center [490, 268] width 21 height 11
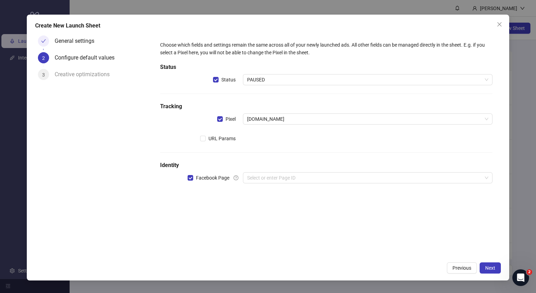
click at [329, 187] on div "Choose which fields and settings remain the same across all of your newly launc…" at bounding box center [326, 116] width 338 height 156
click at [332, 179] on input "search" at bounding box center [364, 178] width 235 height 10
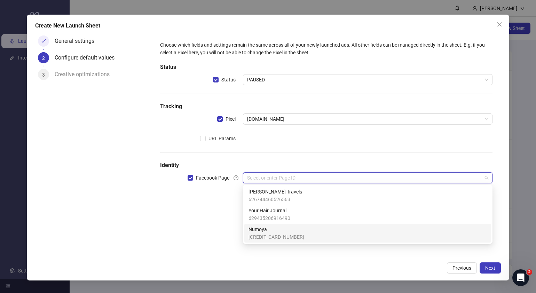
click at [285, 232] on span "Numoya" at bounding box center [277, 230] width 56 height 8
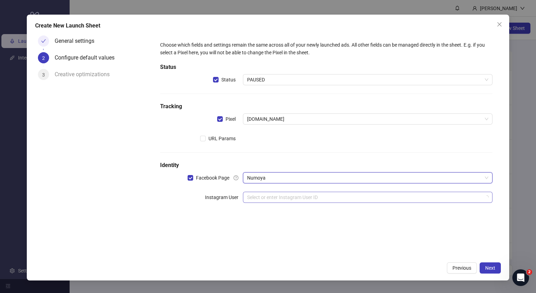
click at [286, 198] on input "search" at bounding box center [364, 197] width 235 height 10
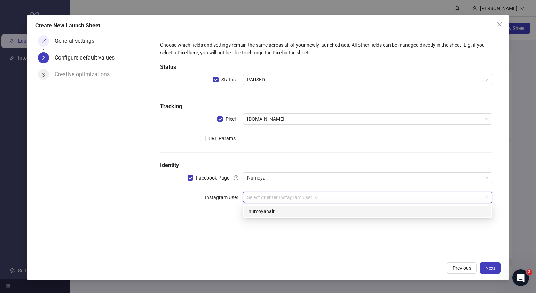
click at [338, 212] on div "numoyahair" at bounding box center [368, 212] width 239 height 8
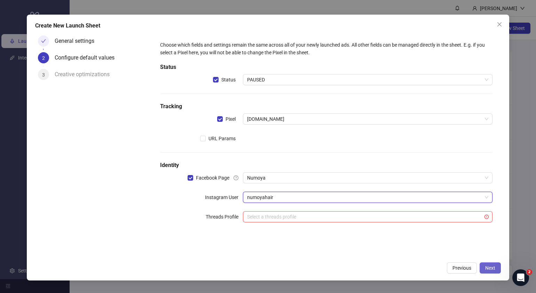
click at [492, 270] on span "Next" at bounding box center [490, 268] width 10 height 6
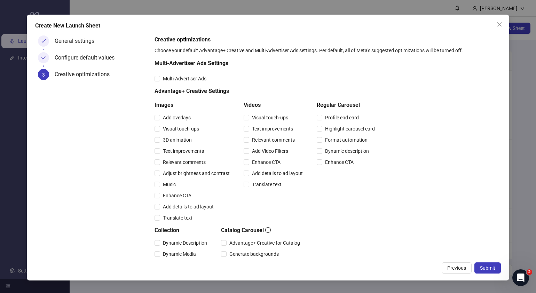
click at [492, 270] on span "Submit" at bounding box center [487, 268] width 15 height 6
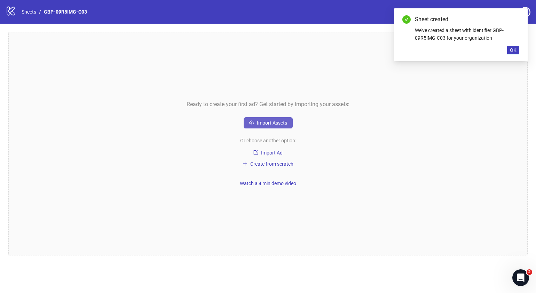
click at [282, 123] on span "Import Assets" at bounding box center [272, 123] width 30 height 6
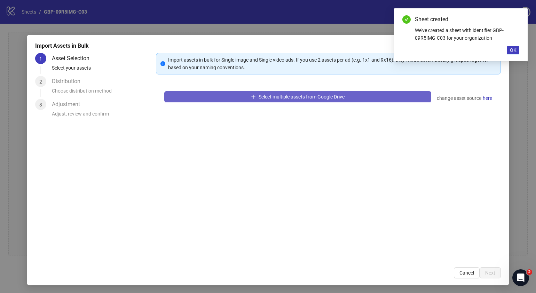
click at [320, 91] on button "Select multiple assets from Google Drive" at bounding box center [297, 96] width 267 height 11
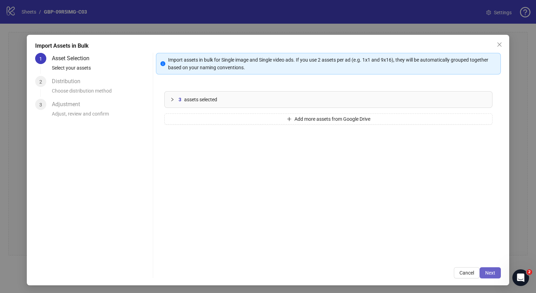
click at [485, 270] on span "Next" at bounding box center [490, 273] width 10 height 6
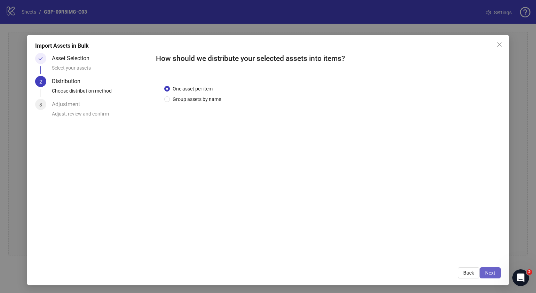
click at [488, 272] on span "Next" at bounding box center [490, 273] width 10 height 6
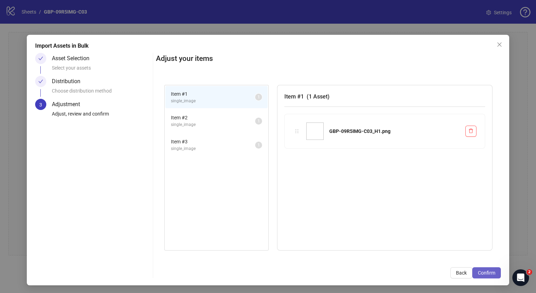
click at [488, 271] on span "Confirm" at bounding box center [486, 273] width 17 height 6
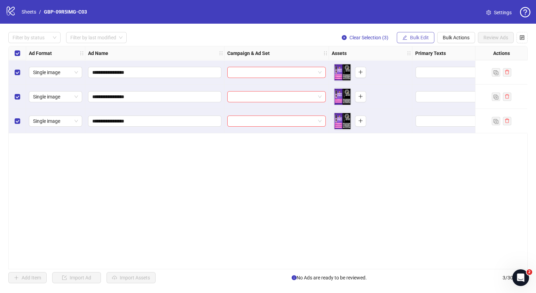
click at [413, 40] on span "Bulk Edit" at bounding box center [419, 38] width 19 height 6
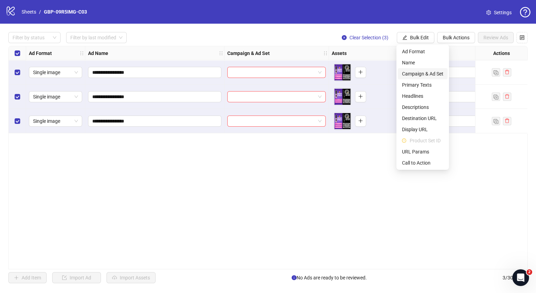
click at [421, 73] on span "Campaign & Ad Set" at bounding box center [422, 74] width 41 height 8
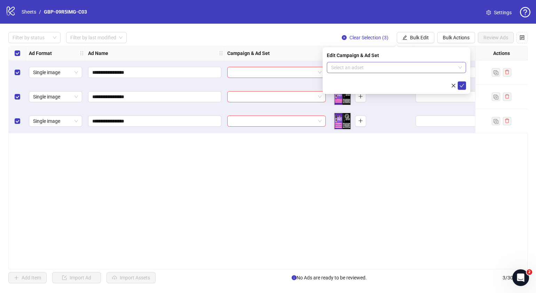
click at [461, 67] on span at bounding box center [396, 67] width 131 height 10
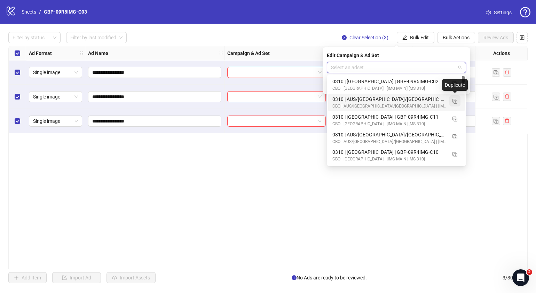
click at [456, 101] on img "button" at bounding box center [455, 101] width 5 height 5
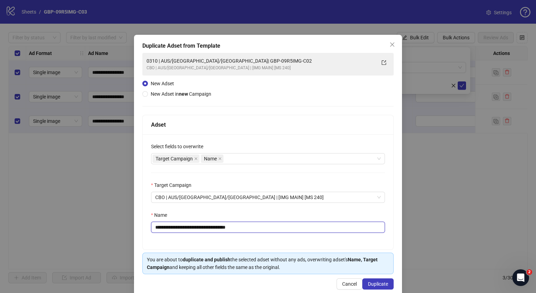
drag, startPoint x: 261, startPoint y: 228, endPoint x: 197, endPoint y: 229, distance: 63.7
click at [197, 229] on input "**********" at bounding box center [268, 227] width 234 height 11
paste input "text"
type input "**********"
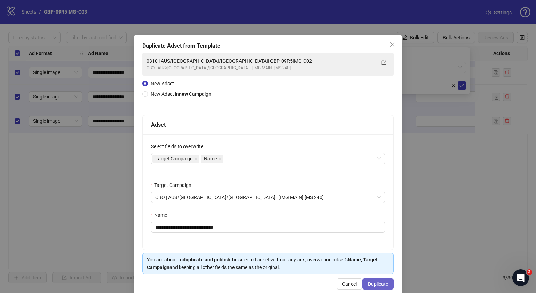
click at [376, 284] on span "Duplicate" at bounding box center [378, 284] width 20 height 6
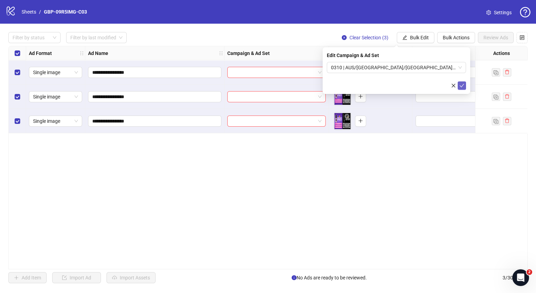
click at [462, 88] on span "submit" at bounding box center [462, 86] width 5 height 6
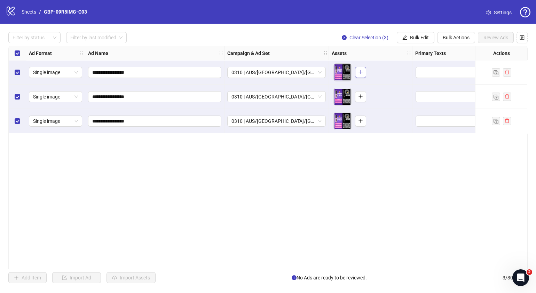
click at [363, 70] on icon "plus" at bounding box center [360, 72] width 5 height 5
click at [364, 95] on button "button" at bounding box center [360, 96] width 11 height 11
click at [361, 120] on icon "plus" at bounding box center [360, 120] width 5 height 5
click at [424, 37] on span "Bulk Edit" at bounding box center [419, 38] width 19 height 6
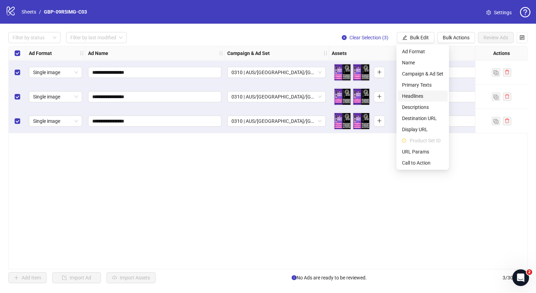
click at [421, 95] on span "Headlines" at bounding box center [422, 96] width 41 height 8
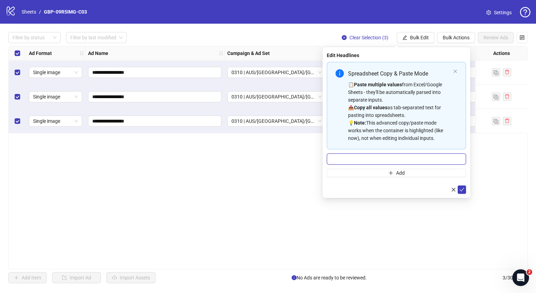
click at [409, 156] on input "Multi-input container - paste or copy values" at bounding box center [396, 159] width 139 height 11
paste input "*******"
type input "*******"
click at [456, 70] on icon "close" at bounding box center [455, 71] width 3 height 3
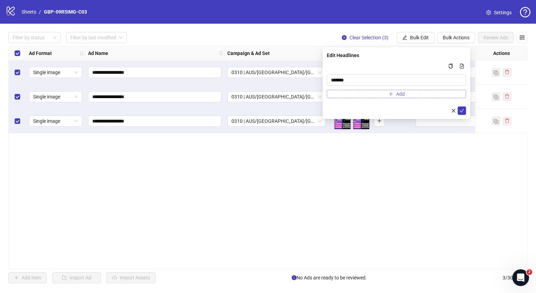
click at [390, 96] on span "Multi-input container - paste or copy values" at bounding box center [391, 94] width 5 height 6
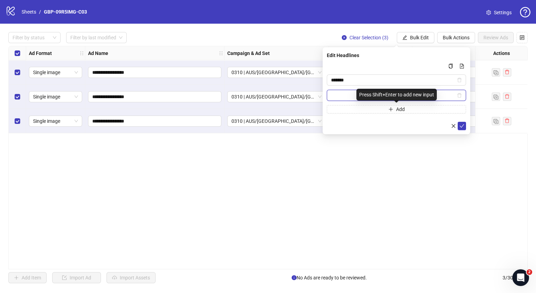
paste input "**********"
type input "**********"
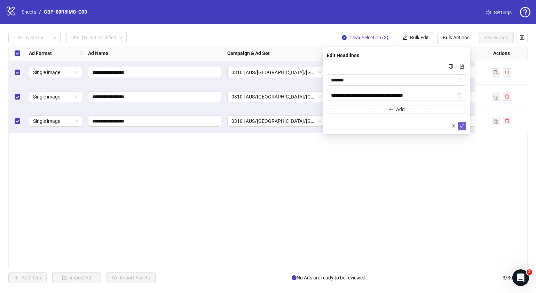
click at [461, 127] on icon "check" at bounding box center [462, 126] width 5 height 5
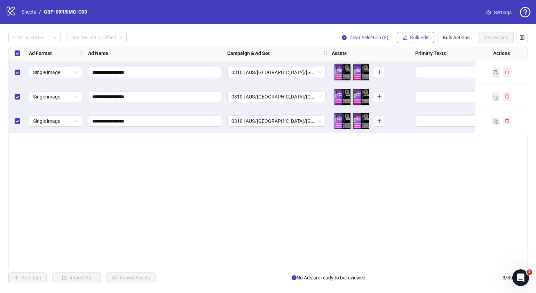
click at [425, 36] on span "Bulk Edit" at bounding box center [419, 38] width 19 height 6
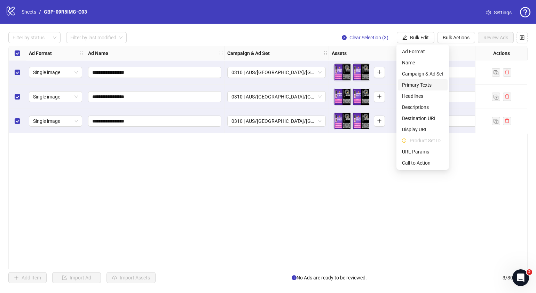
click at [425, 85] on span "Primary Texts" at bounding box center [422, 85] width 41 height 8
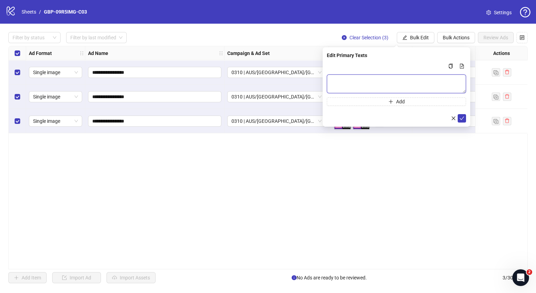
click at [407, 82] on textarea "Multi-text input container - paste or copy values" at bounding box center [396, 84] width 139 height 19
paste textarea "**********"
type textarea "**********"
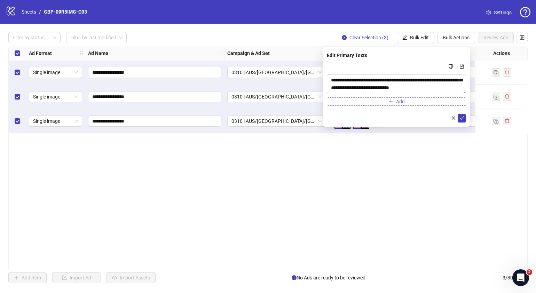
click at [406, 100] on button "Add" at bounding box center [396, 102] width 139 height 8
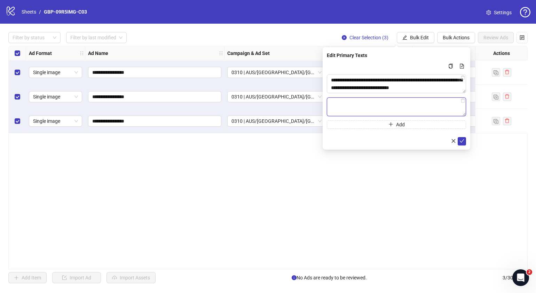
paste textarea "**********"
type textarea "**********"
click at [462, 141] on icon "check" at bounding box center [462, 140] width 5 height 3
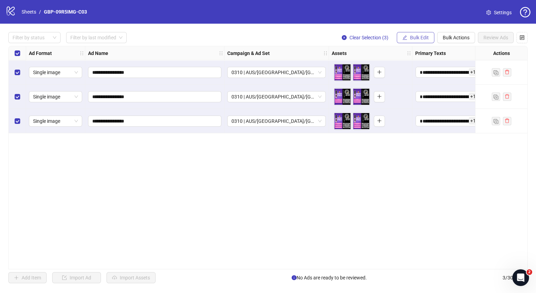
click at [418, 40] on button "Bulk Edit" at bounding box center [416, 37] width 38 height 11
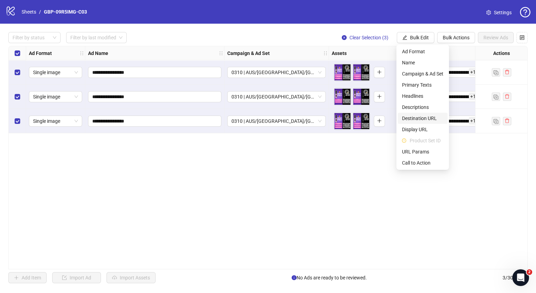
click at [426, 117] on span "Destination URL" at bounding box center [422, 119] width 41 height 8
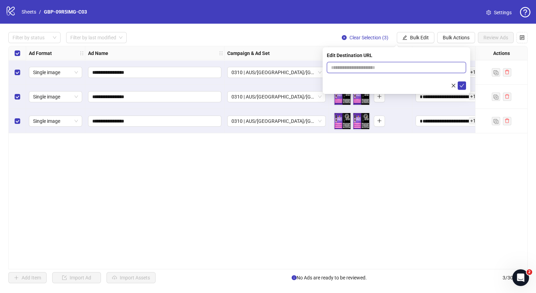
click at [416, 71] on input "text" at bounding box center [393, 68] width 125 height 8
paste input "**********"
type input "**********"
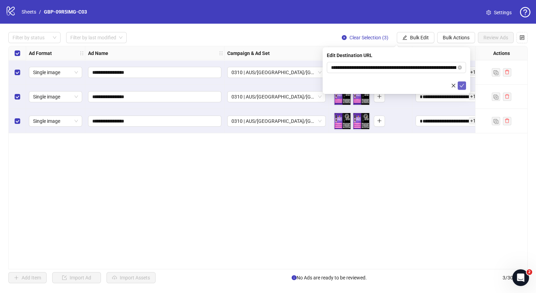
click at [463, 84] on icon "check" at bounding box center [462, 85] width 5 height 5
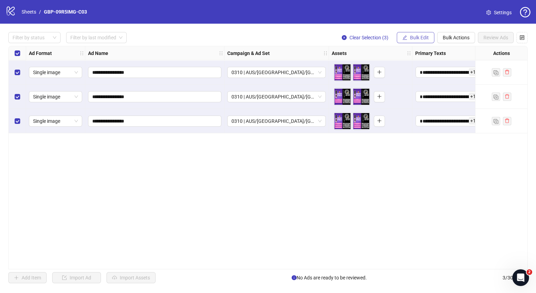
click at [426, 36] on span "Bulk Edit" at bounding box center [419, 38] width 19 height 6
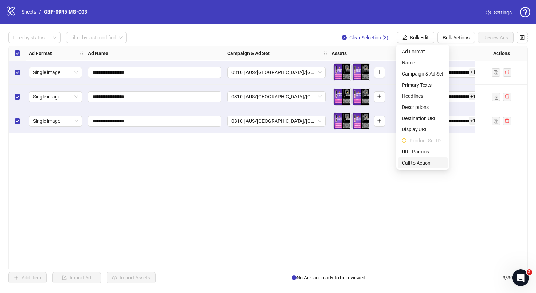
click at [419, 161] on span "Call to Action" at bounding box center [422, 163] width 41 height 8
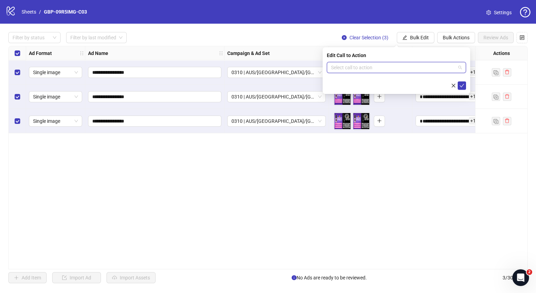
click at [409, 68] on input "search" at bounding box center [393, 67] width 125 height 10
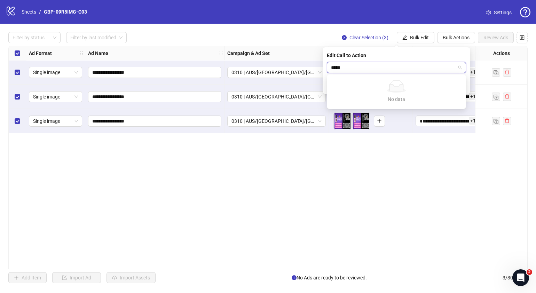
type input "****"
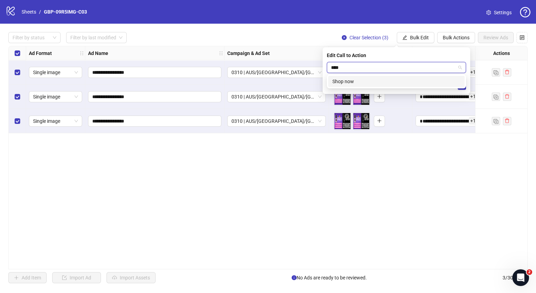
click at [398, 80] on div "Shop now" at bounding box center [397, 82] width 128 height 8
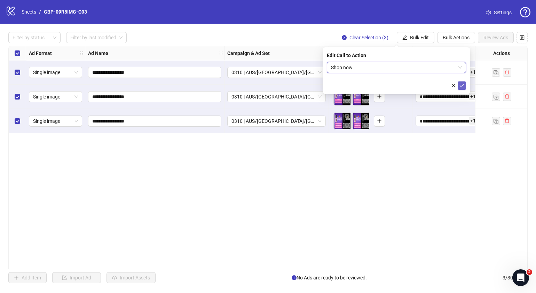
click at [463, 86] on icon "check" at bounding box center [462, 85] width 5 height 5
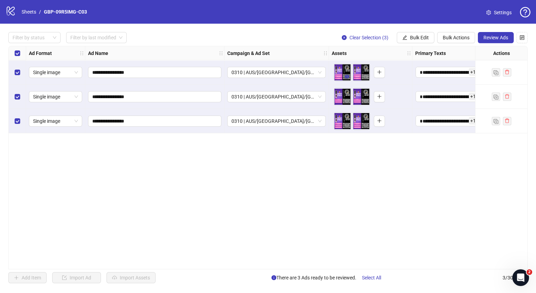
click at [348, 76] on icon "eye" at bounding box center [347, 76] width 5 height 3
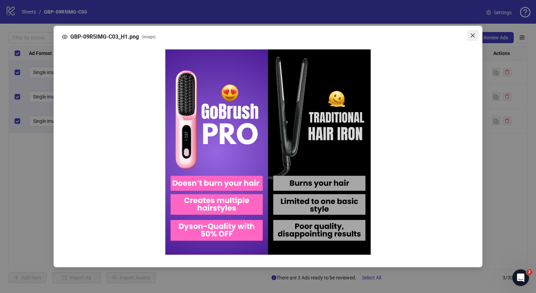
click at [470, 35] on icon "close" at bounding box center [473, 36] width 6 height 6
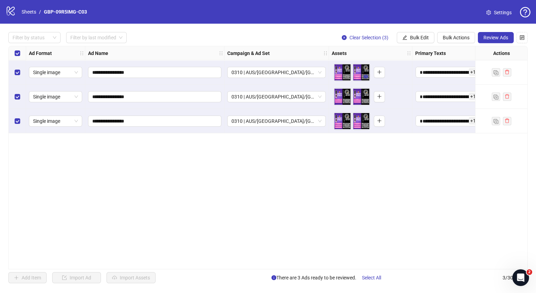
click at [367, 77] on icon "eye" at bounding box center [366, 76] width 5 height 3
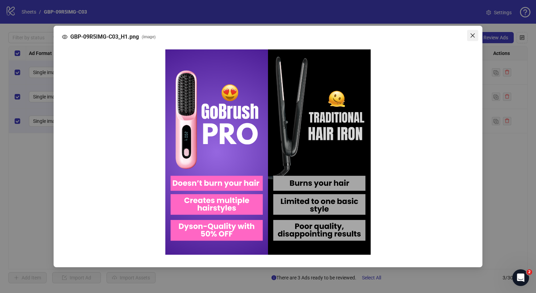
click at [473, 37] on icon "close" at bounding box center [473, 36] width 6 height 6
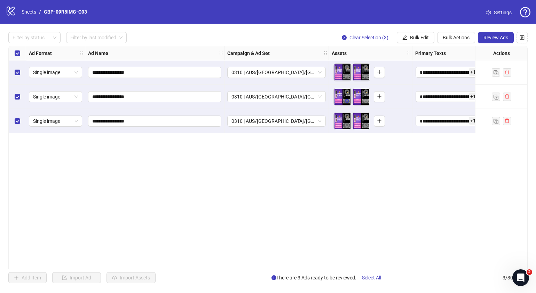
click at [349, 102] on icon "eye" at bounding box center [347, 101] width 5 height 5
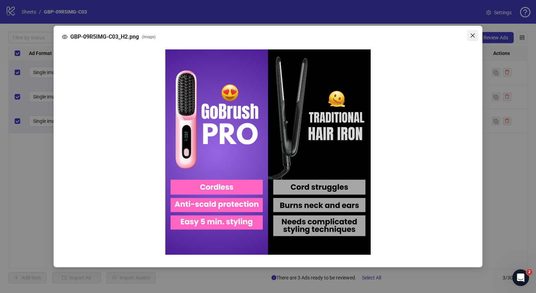
click at [470, 38] on icon "close" at bounding box center [473, 36] width 6 height 6
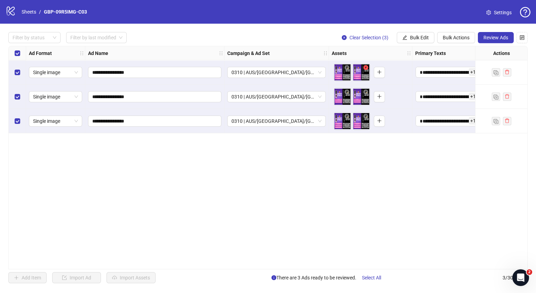
click at [367, 68] on icon "close-circle" at bounding box center [366, 67] width 5 height 5
click at [366, 92] on icon "close-circle" at bounding box center [366, 91] width 5 height 5
click at [365, 116] on icon "close-circle" at bounding box center [366, 116] width 5 height 5
click at [361, 71] on icon "plus" at bounding box center [360, 72] width 5 height 5
click at [362, 98] on icon "plus" at bounding box center [360, 96] width 5 height 5
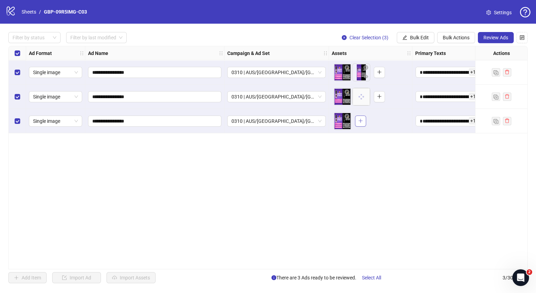
click at [361, 120] on icon "plus" at bounding box center [360, 120] width 5 height 5
click at [364, 80] on button "button" at bounding box center [366, 77] width 8 height 8
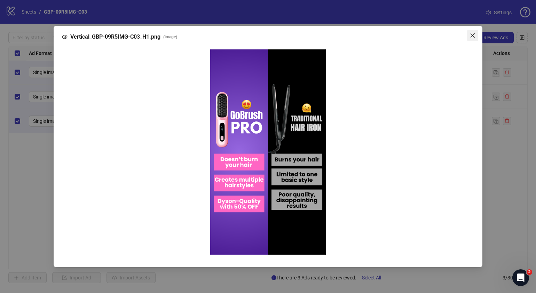
click at [474, 33] on icon "close" at bounding box center [473, 36] width 6 height 6
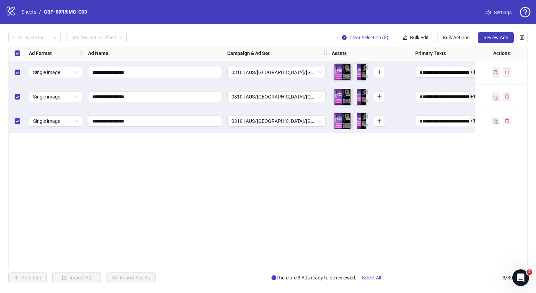
click at [346, 101] on icon "eye" at bounding box center [347, 100] width 5 height 3
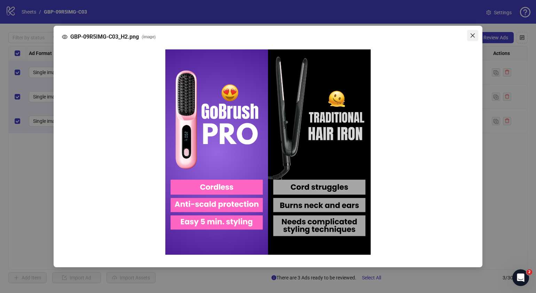
click at [474, 35] on icon "close" at bounding box center [473, 36] width 6 height 6
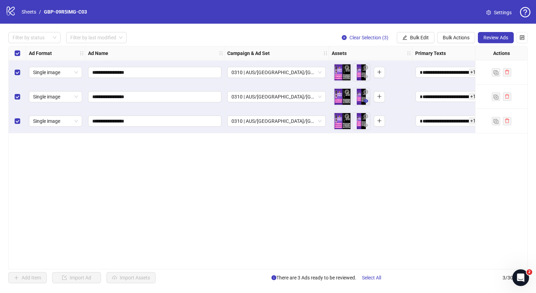
click at [364, 102] on icon "eye" at bounding box center [366, 100] width 5 height 3
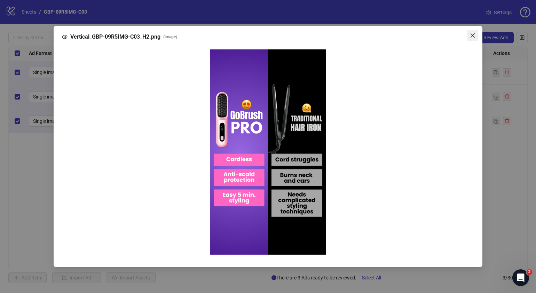
click at [470, 36] on span "Close" at bounding box center [472, 36] width 11 height 6
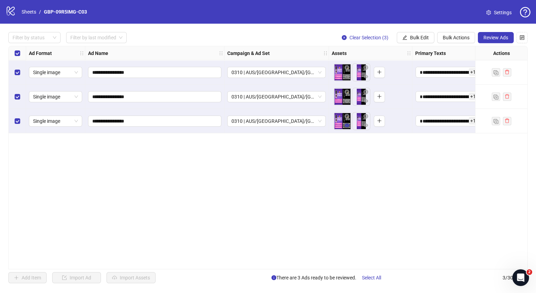
click at [350, 128] on button "button" at bounding box center [347, 126] width 8 height 8
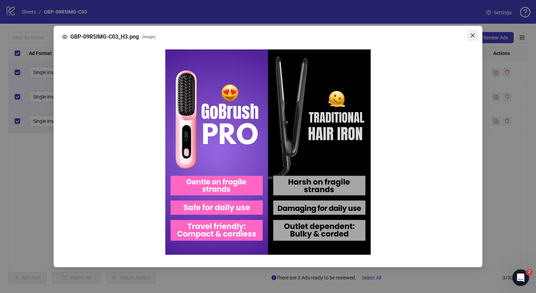
click at [472, 35] on icon "close" at bounding box center [473, 35] width 4 height 4
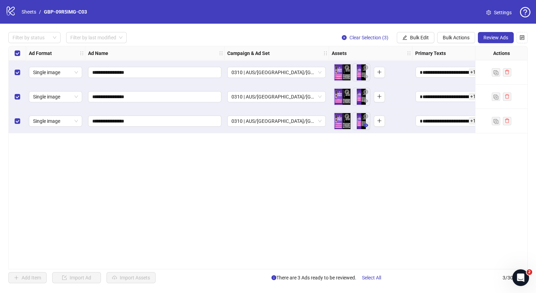
click at [367, 122] on button "button" at bounding box center [366, 126] width 8 height 8
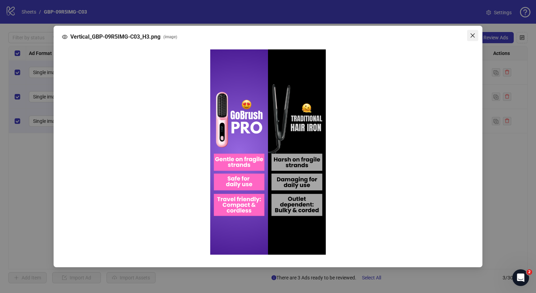
click at [474, 37] on icon "close" at bounding box center [473, 36] width 6 height 6
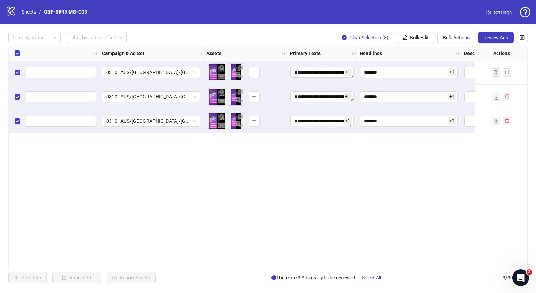
scroll to position [0, 148]
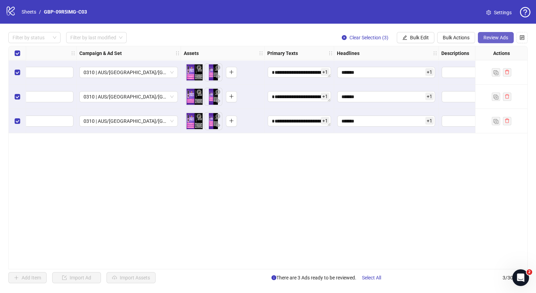
click at [498, 40] on button "Review Ads" at bounding box center [496, 37] width 36 height 11
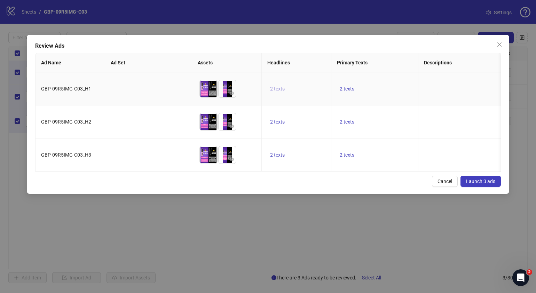
click at [280, 89] on span "2 texts" at bounding box center [277, 89] width 15 height 6
click at [389, 83] on button "button" at bounding box center [386, 83] width 11 height 11
click at [346, 187] on div "Cancel Launch 3 ads" at bounding box center [268, 181] width 466 height 11
click at [348, 157] on span "2 texts" at bounding box center [347, 155] width 15 height 6
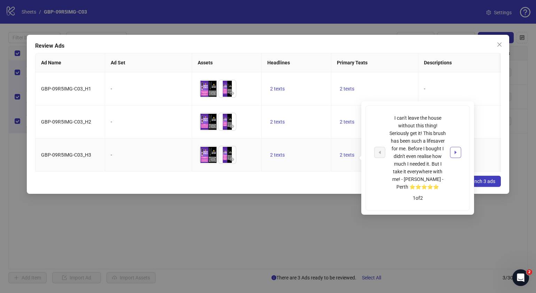
click at [452, 150] on button "button" at bounding box center [455, 152] width 11 height 11
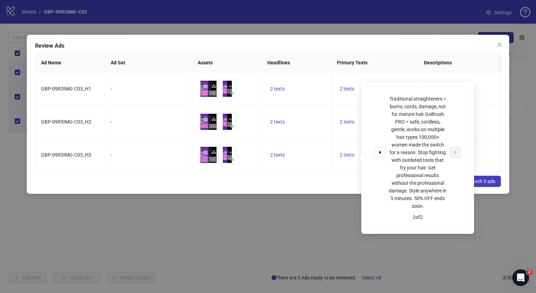
click at [333, 187] on div "Cancel Launch 3 ads" at bounding box center [268, 181] width 466 height 11
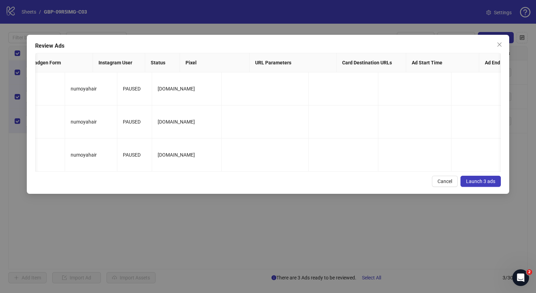
scroll to position [0, 0]
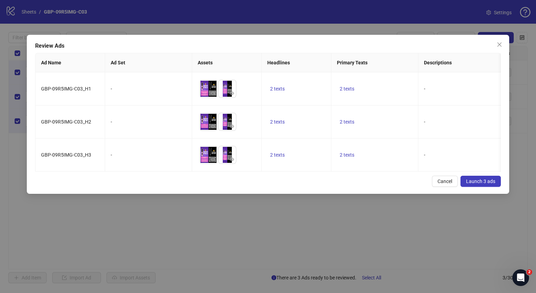
click at [479, 184] on span "Launch 3 ads" at bounding box center [480, 182] width 29 height 6
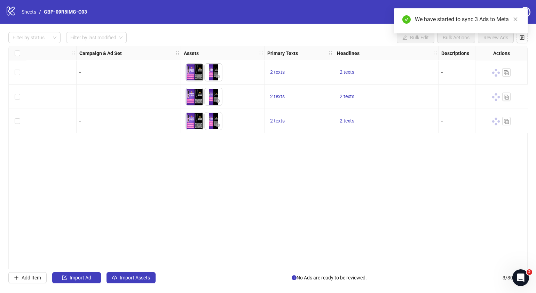
click at [14, 52] on div "Select all rows" at bounding box center [17, 53] width 17 height 14
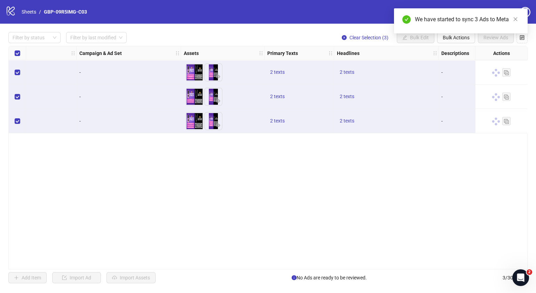
click at [449, 33] on div "We have started to sync 3 Ads to Meta" at bounding box center [461, 20] width 134 height 25
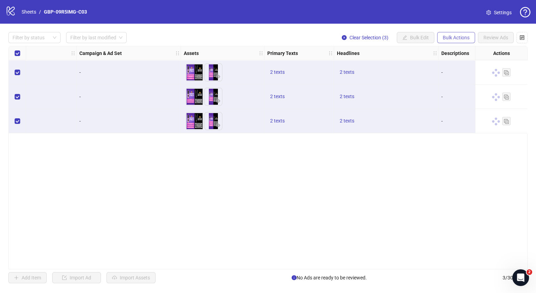
click at [464, 36] on span "Bulk Actions" at bounding box center [456, 38] width 27 height 6
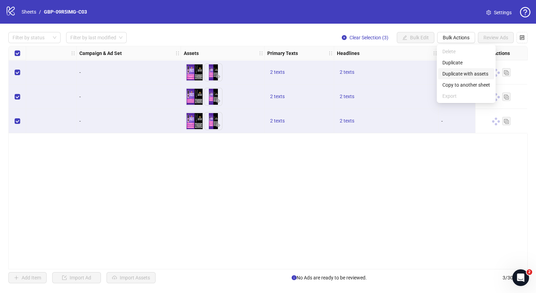
click at [472, 76] on span "Duplicate with assets" at bounding box center [467, 74] width 48 height 8
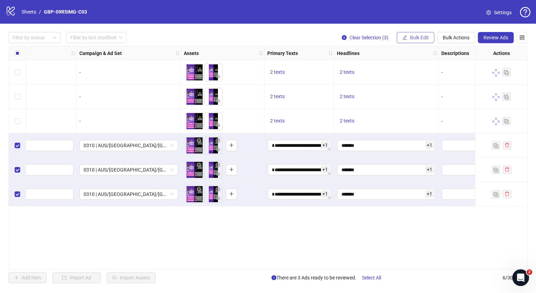
click at [422, 39] on span "Bulk Edit" at bounding box center [419, 38] width 19 height 6
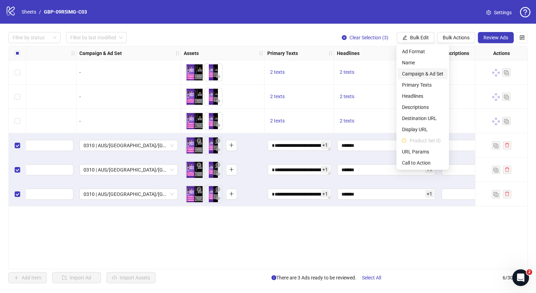
click at [427, 76] on span "Campaign & Ad Set" at bounding box center [422, 74] width 41 height 8
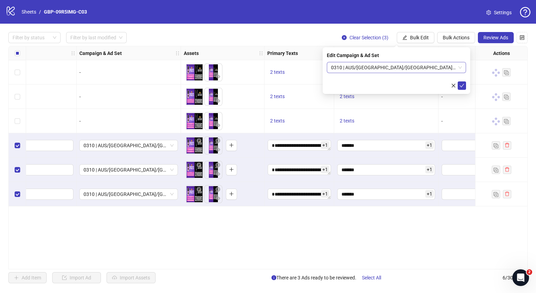
click at [459, 68] on span "0310 | AUS/[GEOGRAPHIC_DATA]/[GEOGRAPHIC_DATA]| GBP-09R5IMG-C03" at bounding box center [396, 67] width 131 height 10
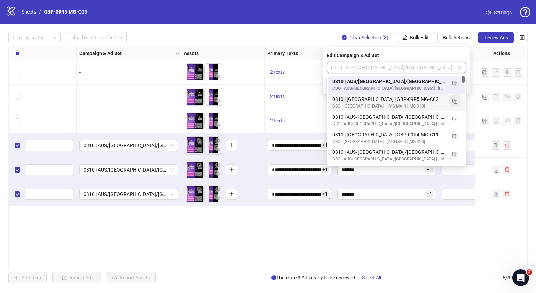
click at [458, 101] on button "button" at bounding box center [455, 100] width 11 height 11
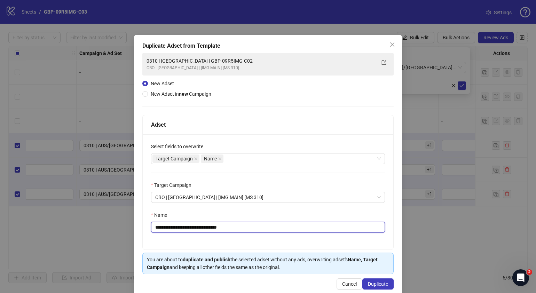
drag, startPoint x: 249, startPoint y: 229, endPoint x: 182, endPoint y: 232, distance: 67.3
click at [182, 232] on input "**********" at bounding box center [268, 227] width 234 height 11
paste input "text"
type input "**********"
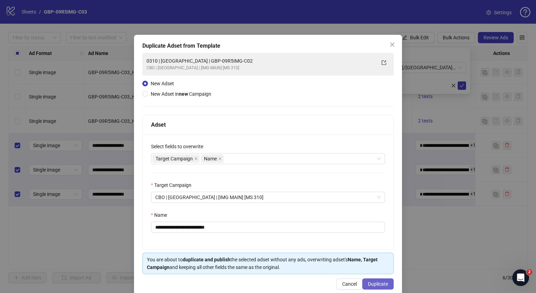
click at [383, 285] on span "Duplicate" at bounding box center [378, 284] width 20 height 6
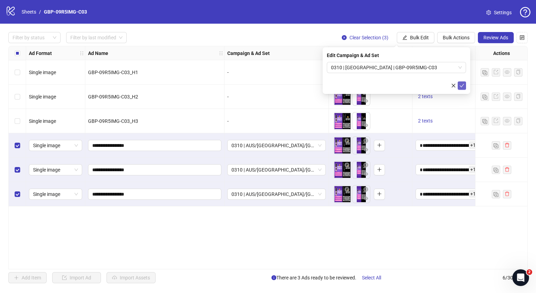
click at [462, 87] on icon "check" at bounding box center [462, 85] width 5 height 5
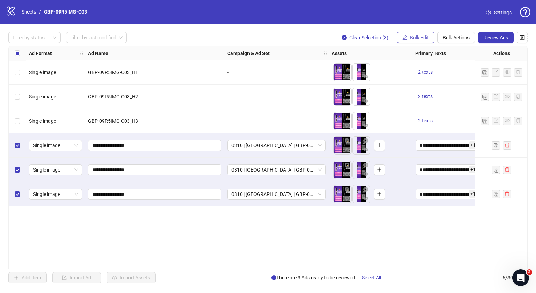
click at [407, 34] on button "Bulk Edit" at bounding box center [416, 37] width 38 height 11
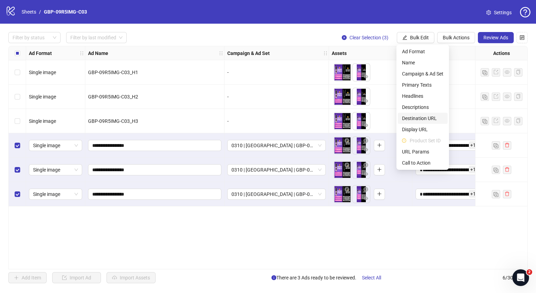
click at [421, 116] on span "Destination URL" at bounding box center [422, 119] width 41 height 8
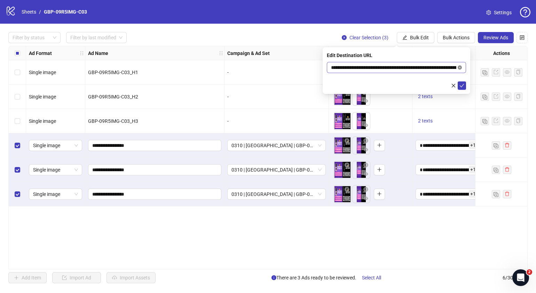
click at [461, 68] on icon "close-circle" at bounding box center [460, 67] width 4 height 4
paste input "**********"
type input "**********"
click at [461, 84] on icon "check" at bounding box center [462, 85] width 5 height 5
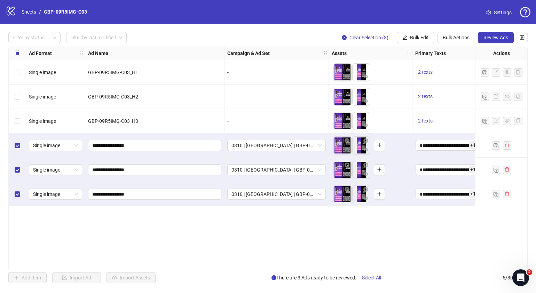
drag, startPoint x: 245, startPoint y: 265, endPoint x: 225, endPoint y: 263, distance: 19.6
click at [229, 266] on div "**********" at bounding box center [268, 158] width 520 height 224
click at [321, 145] on span "0310 | [GEOGRAPHIC_DATA] | GBP-09R5IMG-C03" at bounding box center [277, 145] width 90 height 10
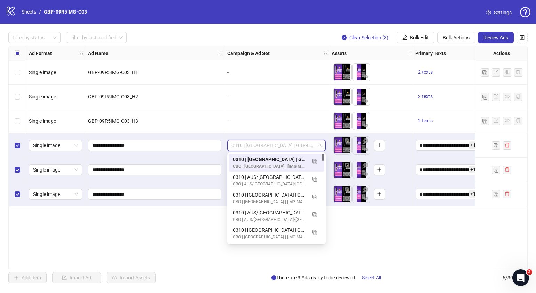
click at [379, 233] on div "**********" at bounding box center [268, 158] width 520 height 224
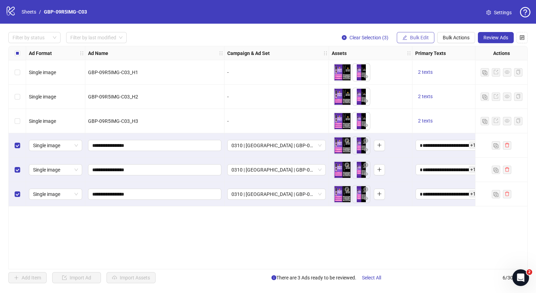
click at [430, 36] on button "Bulk Edit" at bounding box center [416, 37] width 38 height 11
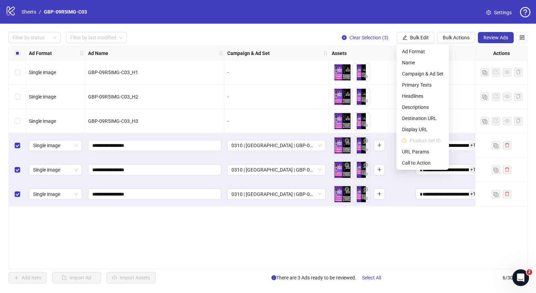
click at [473, 236] on div "**********" at bounding box center [268, 158] width 520 height 224
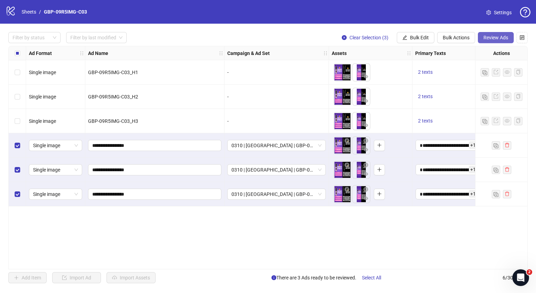
click at [488, 36] on span "Review Ads" at bounding box center [496, 38] width 25 height 6
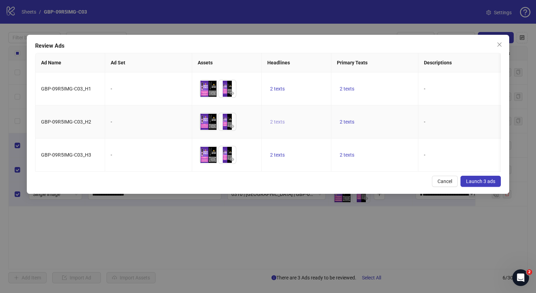
click at [280, 121] on span "2 texts" at bounding box center [277, 122] width 15 height 6
click at [384, 117] on icon "caret-right" at bounding box center [386, 116] width 5 height 5
click at [329, 183] on div "Cancel Launch 3 ads" at bounding box center [268, 181] width 466 height 11
click at [346, 88] on span "2 texts" at bounding box center [347, 89] width 15 height 6
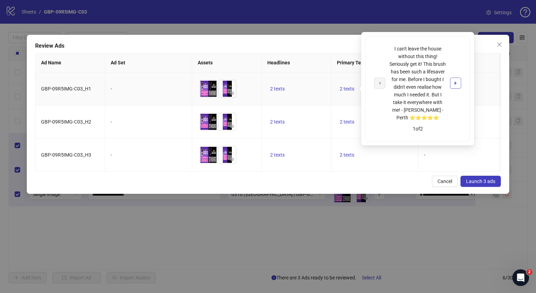
click at [459, 82] on button "button" at bounding box center [455, 83] width 11 height 11
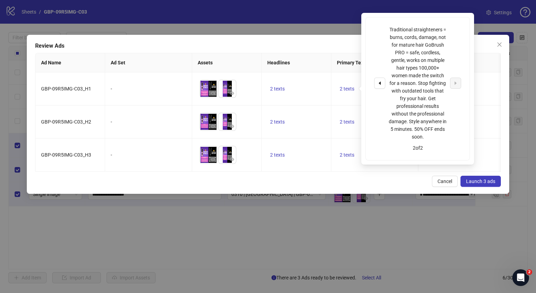
click at [348, 179] on div "Review Ads Ad Name Ad Set Assets Headlines Primary Texts Descriptions Destinati…" at bounding box center [268, 114] width 483 height 159
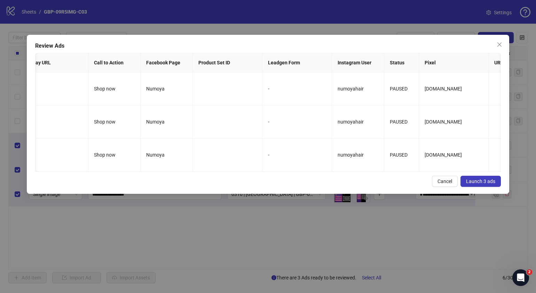
scroll to position [0, 634]
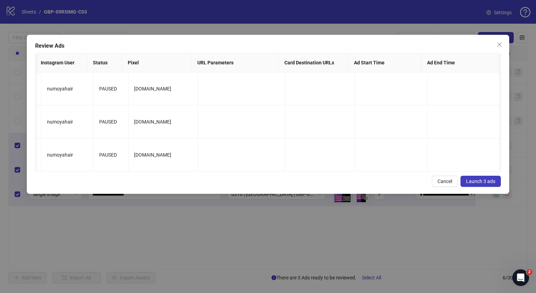
click at [486, 184] on span "Launch 3 ads" at bounding box center [480, 182] width 29 height 6
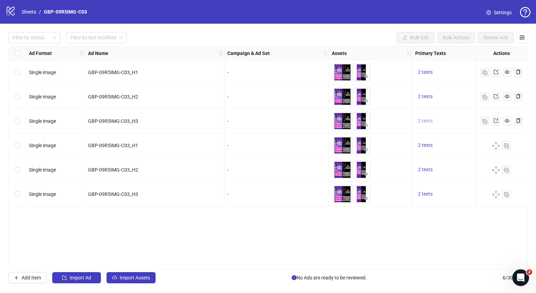
click at [424, 117] on button "2 texts" at bounding box center [425, 121] width 20 height 8
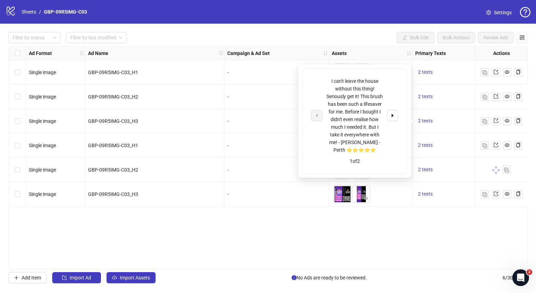
click at [430, 239] on div "Ad Format Ad Name Campaign & Ad Set Assets Primary Texts Headlines Descriptions…" at bounding box center [268, 158] width 520 height 224
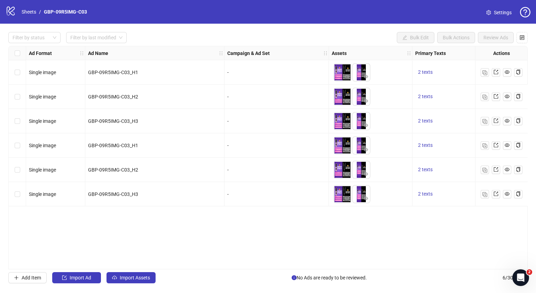
scroll to position [0, 124]
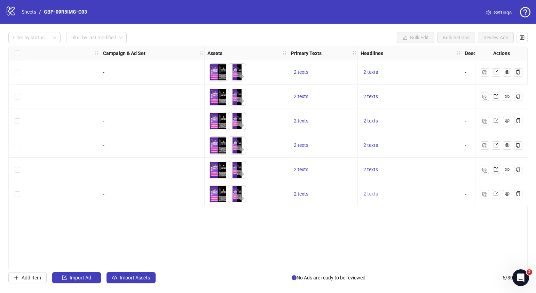
click at [373, 193] on span "2 texts" at bounding box center [371, 194] width 15 height 6
click at [481, 185] on button "button" at bounding box center [479, 188] width 11 height 11
click at [321, 240] on div "Ad Format Ad Name Campaign & Ad Set Assets Primary Texts Headlines Descriptions…" at bounding box center [268, 158] width 520 height 224
drag, startPoint x: 271, startPoint y: 266, endPoint x: 204, endPoint y: 263, distance: 66.6
click at [204, 263] on div "Ad Format Ad Name Campaign & Ad Set Assets Primary Texts Headlines Descriptions…" at bounding box center [268, 158] width 520 height 224
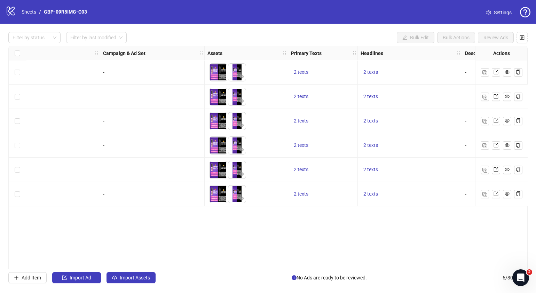
drag, startPoint x: 213, startPoint y: 266, endPoint x: 155, endPoint y: 262, distance: 58.4
click at [154, 260] on div "Ad Format Ad Name Campaign & Ad Set Assets Primary Texts Headlines Descriptions…" at bounding box center [268, 158] width 520 height 224
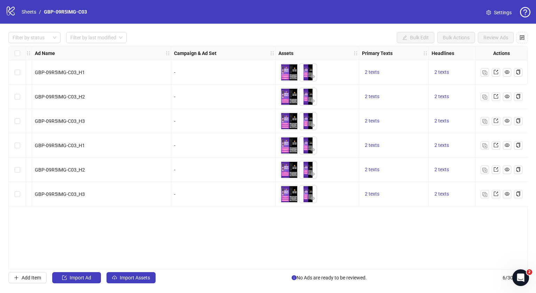
scroll to position [0, 0]
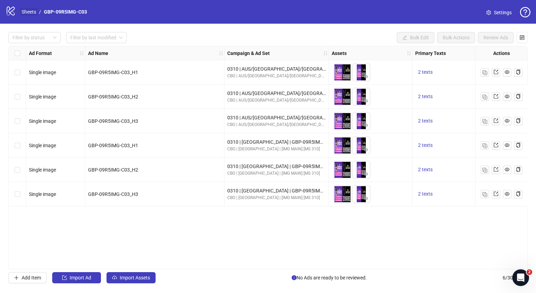
click at [29, 10] on link "Sheets" at bounding box center [28, 12] width 17 height 8
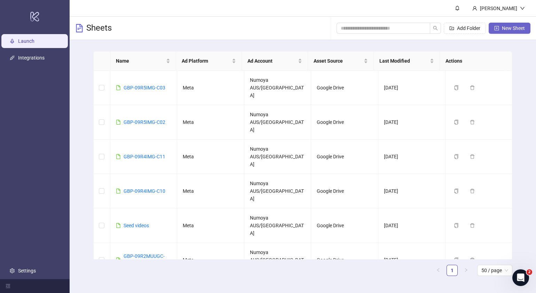
click at [525, 28] on span "New Sheet" at bounding box center [513, 28] width 23 height 6
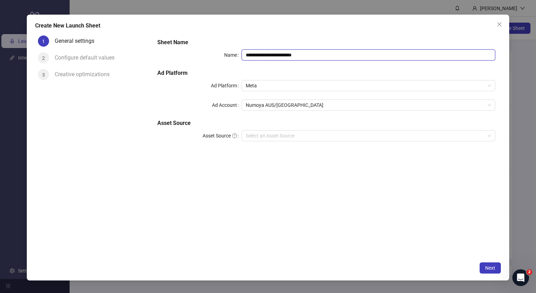
drag, startPoint x: 340, startPoint y: 57, endPoint x: 147, endPoint y: 61, distance: 192.6
click at [148, 61] on div "**********" at bounding box center [268, 146] width 466 height 226
paste input "text"
type input "**********"
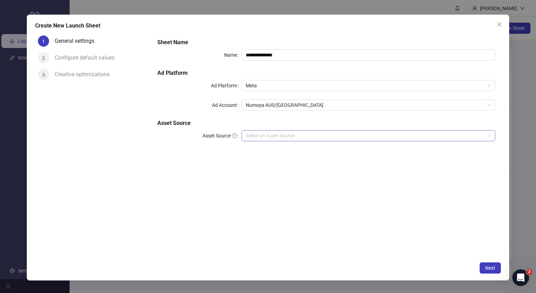
click at [290, 134] on input "Asset Source" at bounding box center [365, 136] width 239 height 10
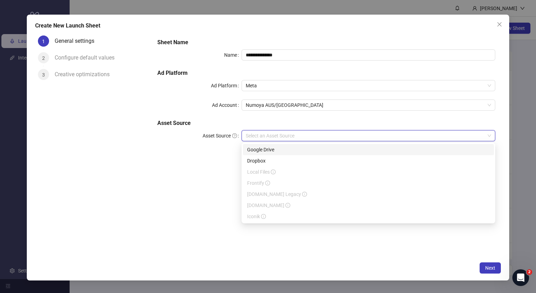
click at [275, 151] on div "Google Drive" at bounding box center [368, 150] width 243 height 8
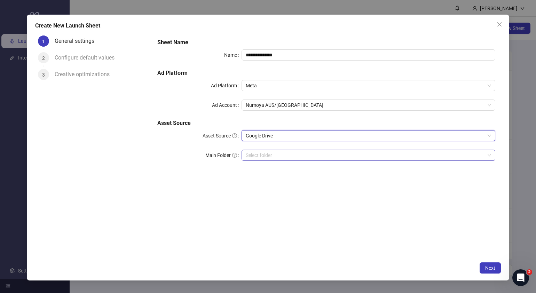
click at [273, 158] on input "Main Folder" at bounding box center [365, 155] width 239 height 10
click at [256, 156] on input "Main Folder" at bounding box center [365, 155] width 239 height 10
click at [493, 266] on span "Next" at bounding box center [490, 268] width 10 height 6
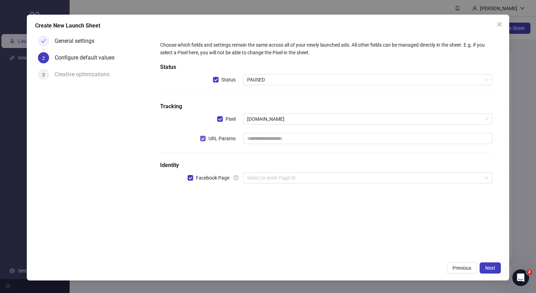
click at [208, 137] on span "URL Params" at bounding box center [222, 139] width 33 height 8
drag, startPoint x: 295, startPoint y: 192, endPoint x: 296, endPoint y: 187, distance: 4.7
click at [295, 190] on div "Choose which fields and settings remain the same across all of your newly launc…" at bounding box center [326, 116] width 338 height 156
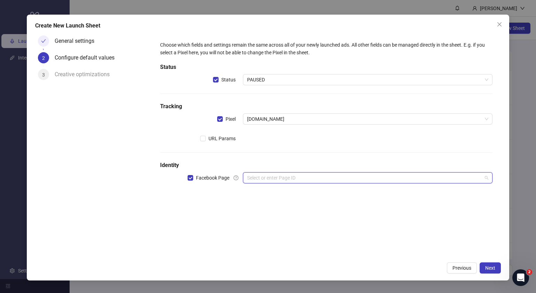
click at [298, 181] on input "search" at bounding box center [364, 178] width 235 height 10
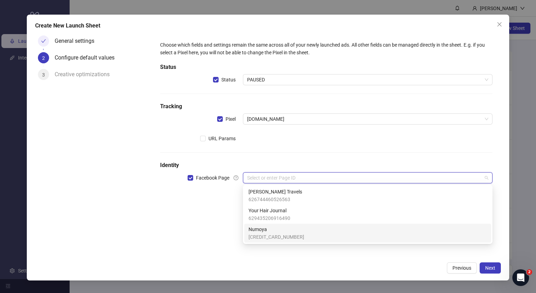
click at [283, 234] on span "[CREDIT_CARD_NUMBER]" at bounding box center [277, 237] width 56 height 8
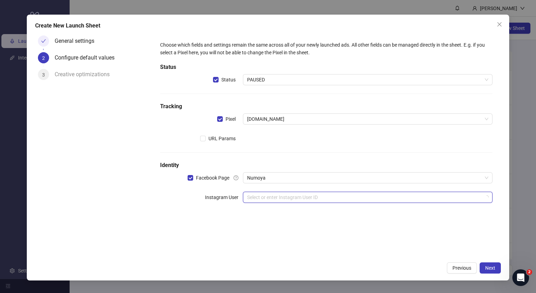
click at [299, 200] on input "search" at bounding box center [364, 197] width 235 height 10
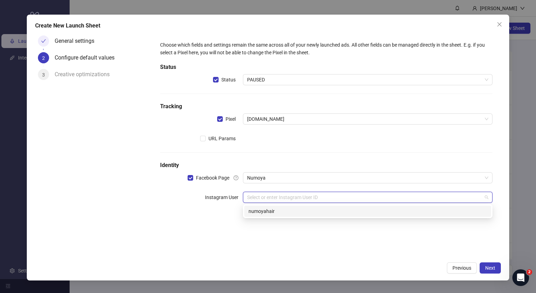
click at [285, 214] on div "numoyahair" at bounding box center [368, 212] width 239 height 8
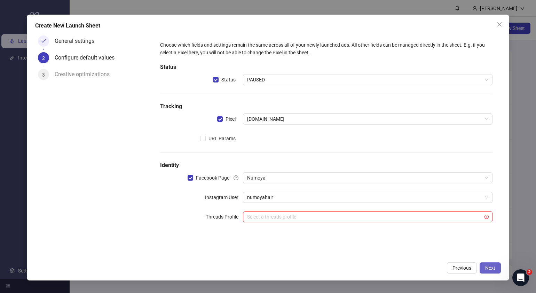
click at [490, 268] on span "Next" at bounding box center [490, 268] width 10 height 6
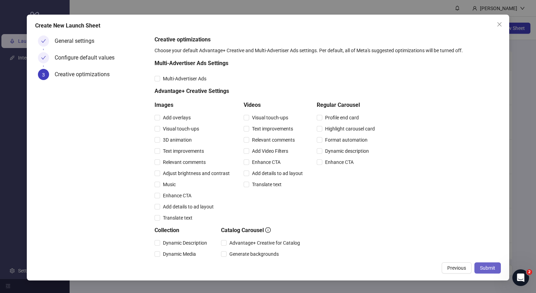
click at [490, 268] on span "Submit" at bounding box center [487, 268] width 15 height 6
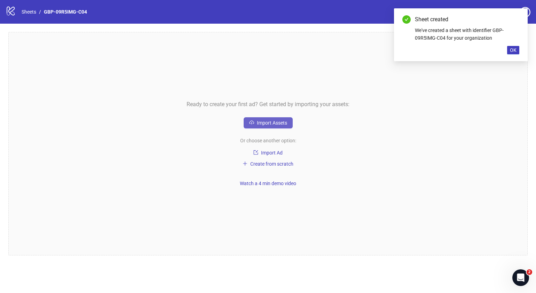
click at [267, 124] on span "Import Assets" at bounding box center [272, 123] width 30 height 6
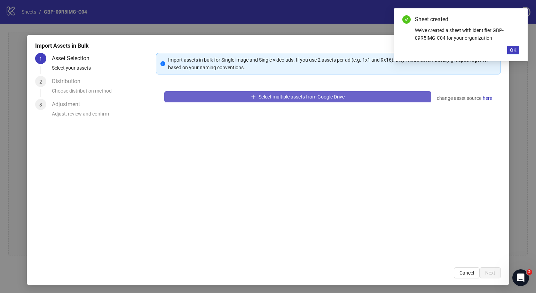
click at [309, 94] on span "Select multiple assets from Google Drive" at bounding box center [302, 97] width 86 height 6
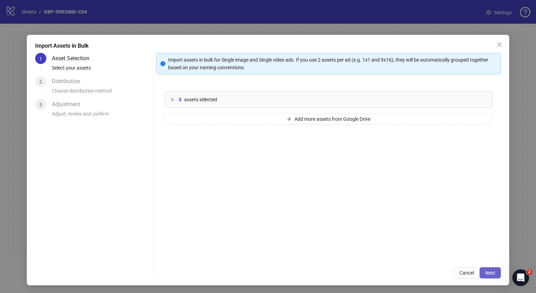
click at [485, 274] on span "Next" at bounding box center [490, 273] width 10 height 6
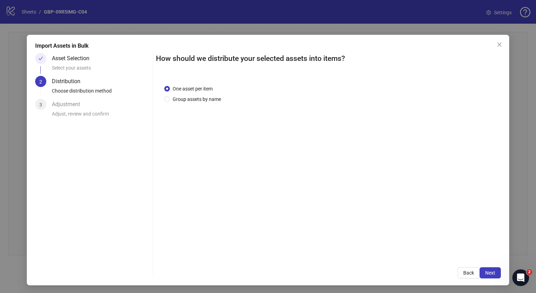
click at [485, 273] on span "Next" at bounding box center [490, 273] width 10 height 6
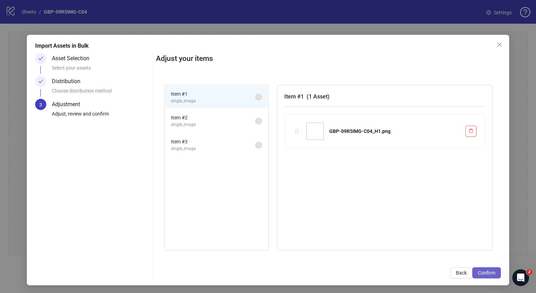
click at [482, 275] on span "Confirm" at bounding box center [486, 273] width 17 height 6
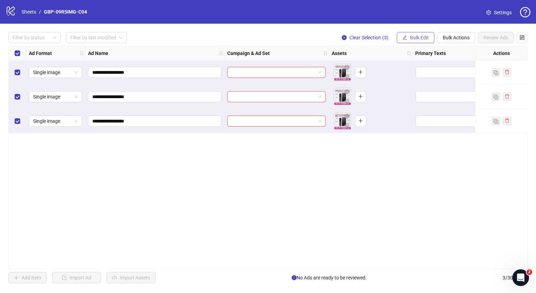
click at [411, 37] on span "Bulk Edit" at bounding box center [419, 38] width 19 height 6
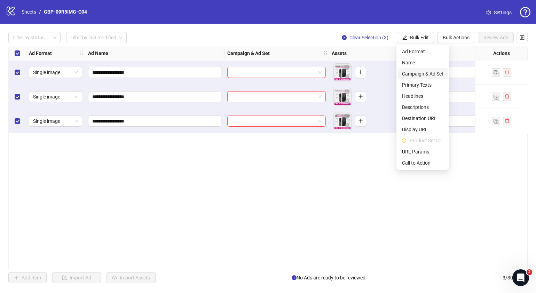
click at [419, 70] on span "Campaign & Ad Set" at bounding box center [422, 74] width 41 height 8
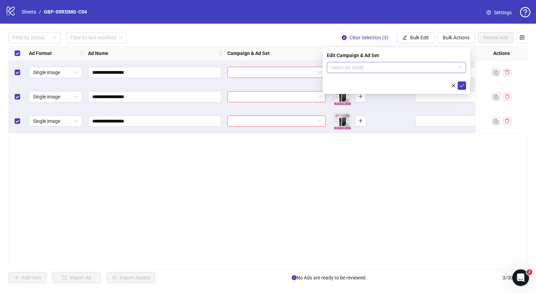
click at [459, 65] on span at bounding box center [396, 67] width 131 height 10
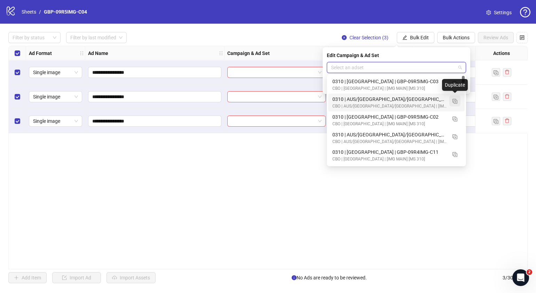
click at [456, 101] on img "button" at bounding box center [455, 101] width 5 height 5
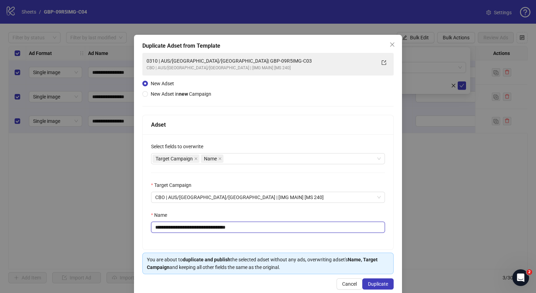
drag, startPoint x: 267, startPoint y: 227, endPoint x: 197, endPoint y: 229, distance: 70.4
click at [197, 229] on input "**********" at bounding box center [268, 227] width 234 height 11
paste input "text"
type input "**********"
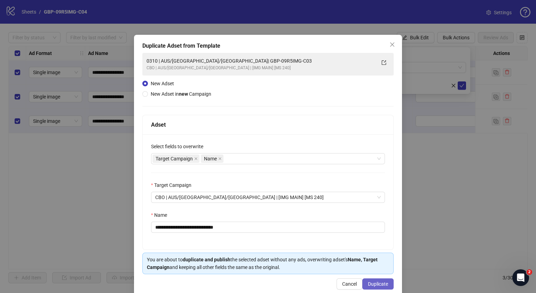
click at [374, 284] on span "Duplicate" at bounding box center [378, 284] width 20 height 6
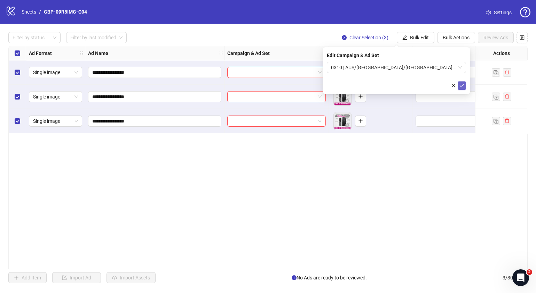
click at [460, 84] on icon "check" at bounding box center [462, 85] width 5 height 5
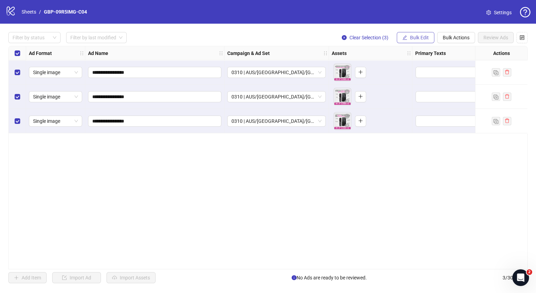
click at [417, 38] on span "Bulk Edit" at bounding box center [419, 38] width 19 height 6
click at [375, 206] on div "**********" at bounding box center [268, 158] width 520 height 224
click at [364, 73] on button "button" at bounding box center [360, 72] width 11 height 11
click at [365, 98] on button "button" at bounding box center [360, 96] width 11 height 11
click at [364, 119] on button "button" at bounding box center [360, 121] width 11 height 11
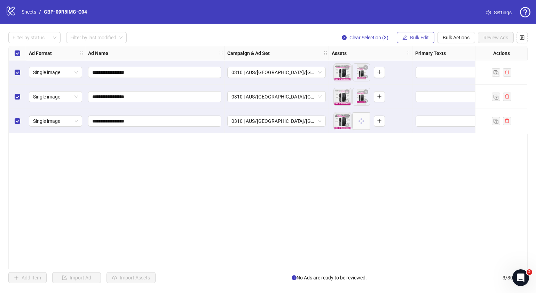
click at [418, 43] on button "Bulk Edit" at bounding box center [416, 37] width 38 height 11
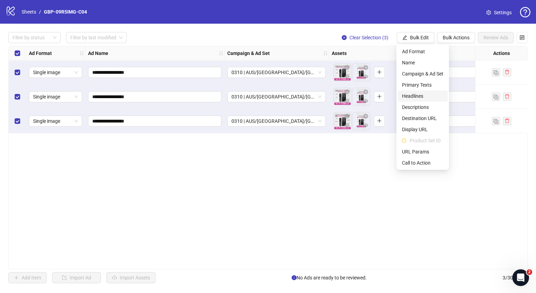
click at [423, 96] on span "Headlines" at bounding box center [422, 96] width 41 height 8
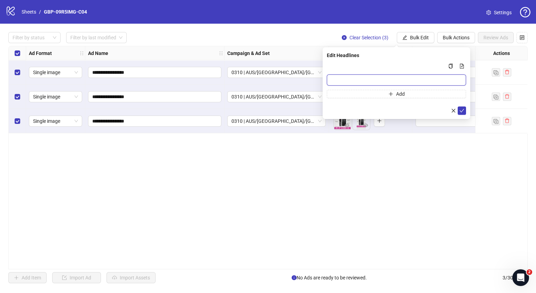
click at [367, 77] on input "Multi-input container - paste or copy values" at bounding box center [396, 80] width 139 height 11
paste input "*******"
type input "*******"
click at [360, 96] on button "Add" at bounding box center [396, 94] width 139 height 8
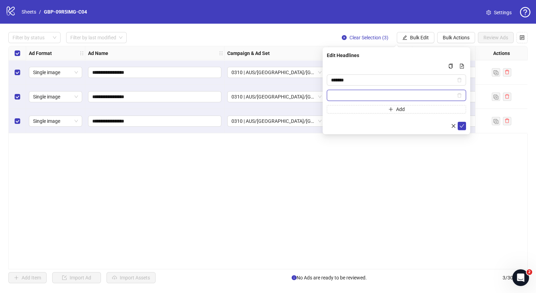
paste input "**********"
type input "**********"
click at [461, 124] on icon "check" at bounding box center [462, 126] width 5 height 5
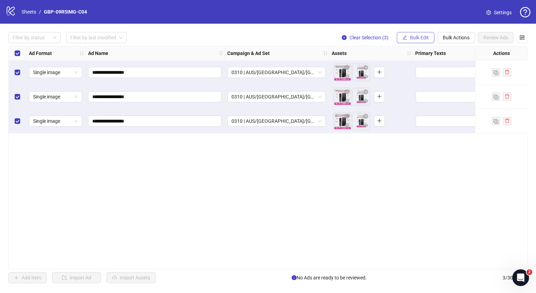
click at [410, 38] on span "Bulk Edit" at bounding box center [419, 38] width 19 height 6
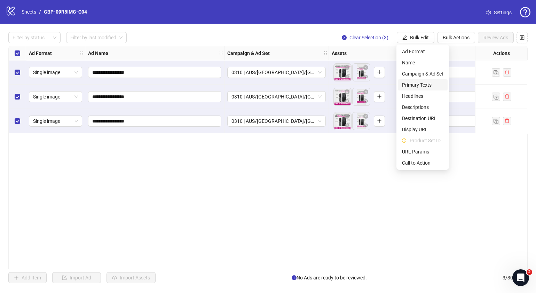
drag, startPoint x: 416, startPoint y: 87, endPoint x: 409, endPoint y: 69, distance: 19.1
click at [416, 87] on span "Primary Texts" at bounding box center [422, 85] width 41 height 8
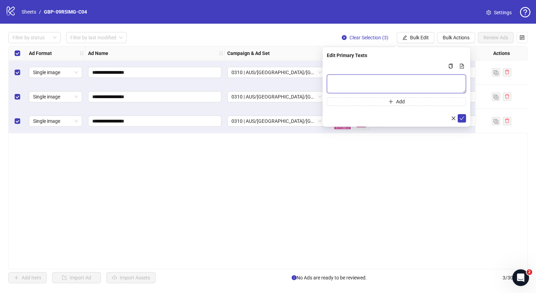
click at [399, 79] on textarea "Multi-text input container - paste or copy values" at bounding box center [396, 84] width 139 height 19
paste textarea "**********"
type textarea "**********"
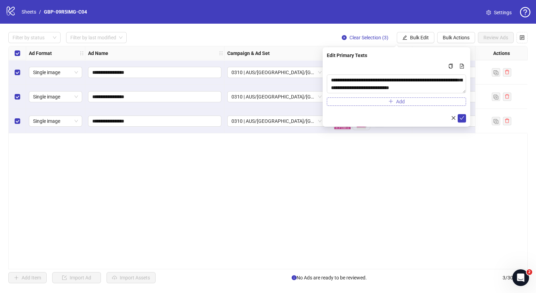
click at [393, 101] on icon "plus" at bounding box center [391, 101] width 5 height 5
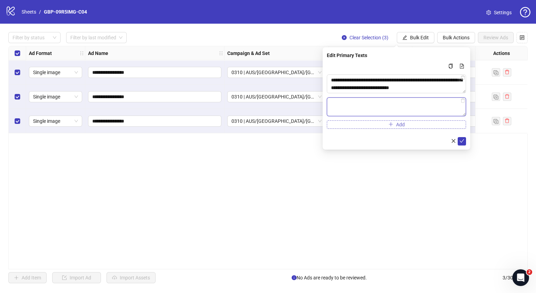
paste textarea "**********"
type textarea "**********"
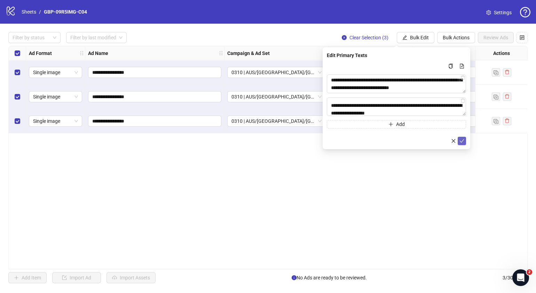
click at [464, 140] on icon "check" at bounding box center [462, 141] width 5 height 5
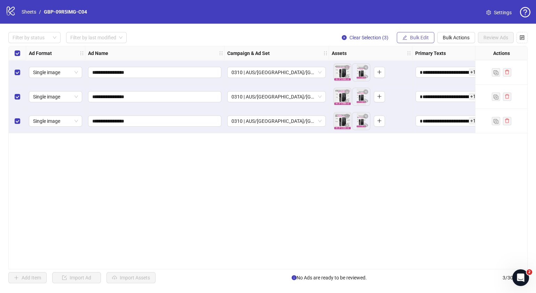
click at [424, 38] on span "Bulk Edit" at bounding box center [419, 38] width 19 height 6
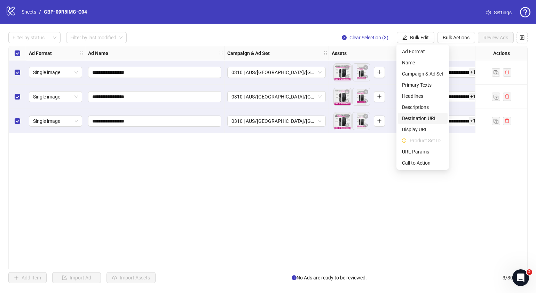
click at [428, 117] on span "Destination URL" at bounding box center [422, 119] width 41 height 8
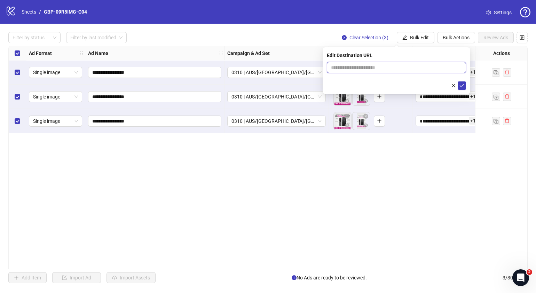
click at [435, 67] on input "text" at bounding box center [393, 68] width 125 height 8
paste input "**********"
type input "**********"
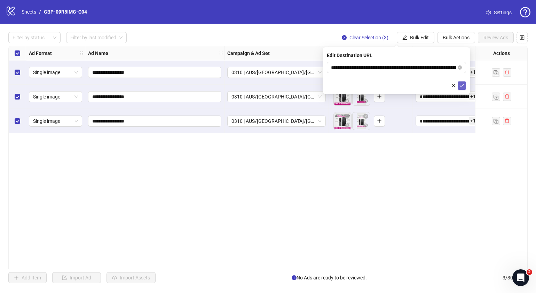
click at [462, 87] on icon "check" at bounding box center [462, 85] width 5 height 5
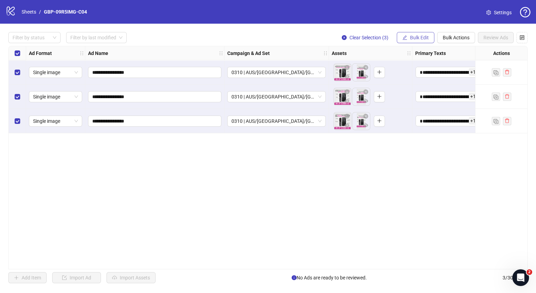
click at [424, 35] on span "Bulk Edit" at bounding box center [419, 38] width 19 height 6
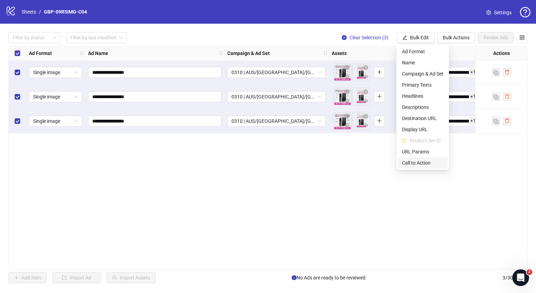
click at [419, 164] on span "Call to Action" at bounding box center [422, 163] width 41 height 8
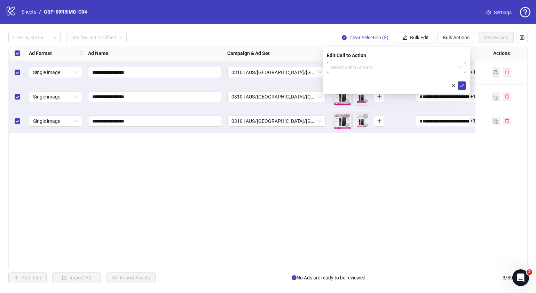
click at [400, 67] on input "search" at bounding box center [393, 67] width 125 height 10
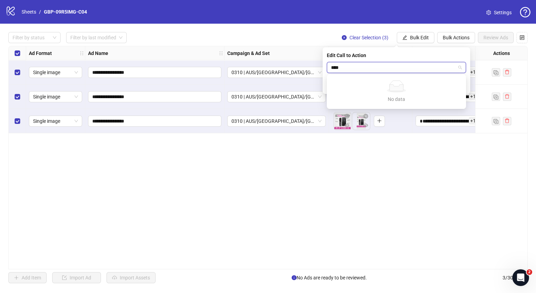
type input "***"
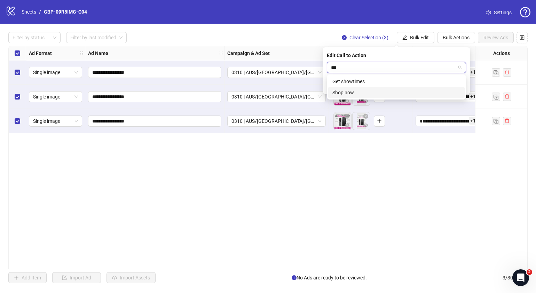
click at [389, 91] on div "Shop now" at bounding box center [397, 93] width 128 height 8
click at [458, 87] on button "submit" at bounding box center [462, 85] width 8 height 8
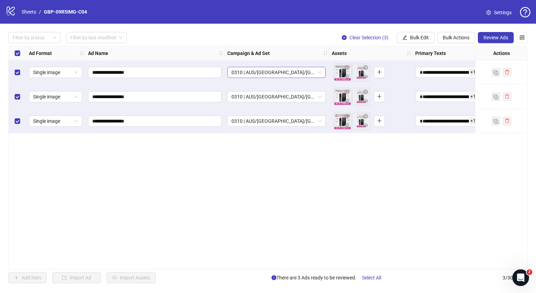
click at [323, 72] on div "0310 | AUS/[GEOGRAPHIC_DATA]/[GEOGRAPHIC_DATA]| GBP-09R5IMG-C04" at bounding box center [276, 72] width 99 height 11
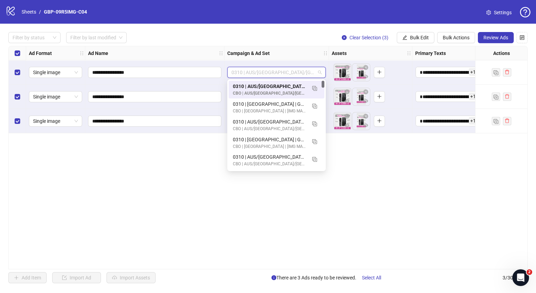
click at [413, 195] on div "**********" at bounding box center [268, 158] width 520 height 224
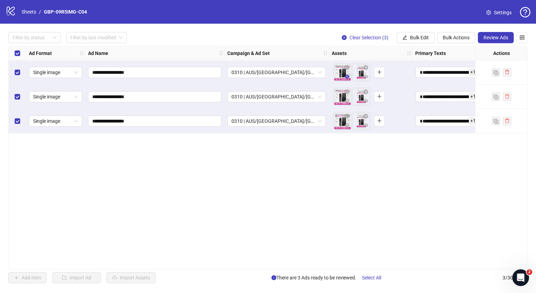
click at [348, 78] on icon "eye" at bounding box center [347, 76] width 5 height 3
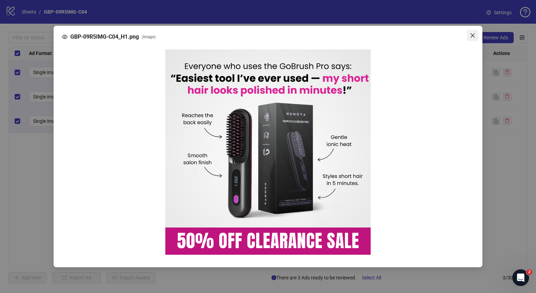
click at [473, 36] on icon "close" at bounding box center [473, 36] width 6 height 6
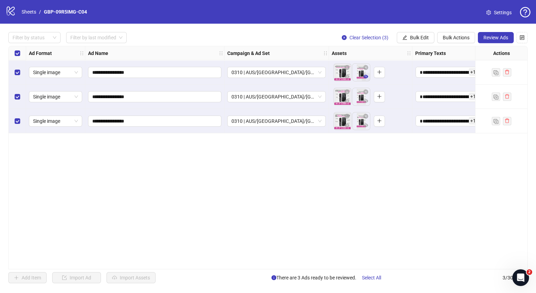
click at [365, 77] on icon "eye" at bounding box center [366, 76] width 5 height 5
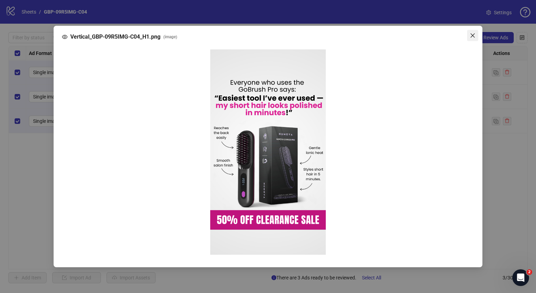
click at [470, 35] on icon "close" at bounding box center [473, 36] width 6 height 6
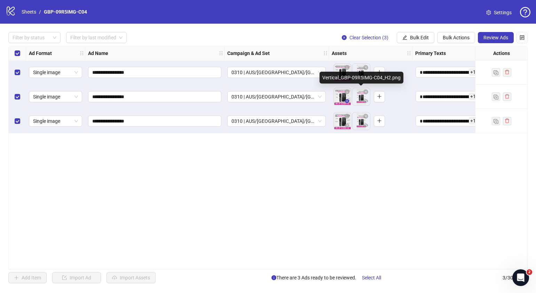
click at [348, 103] on icon "eye" at bounding box center [347, 101] width 5 height 5
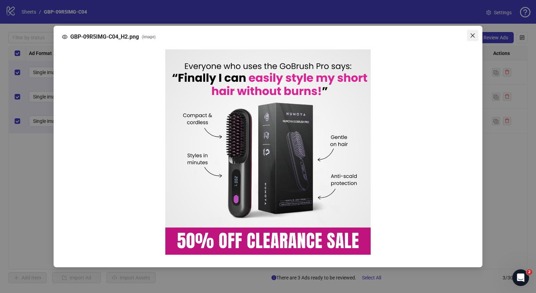
click at [474, 38] on button "Close" at bounding box center [472, 35] width 11 height 11
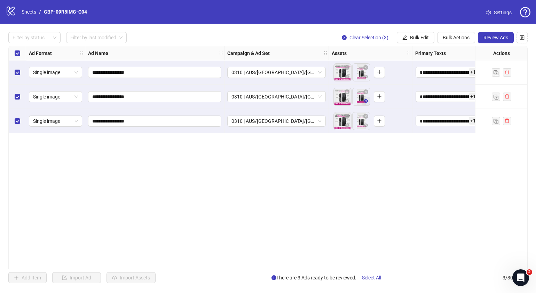
click at [362, 101] on button "button" at bounding box center [366, 101] width 8 height 8
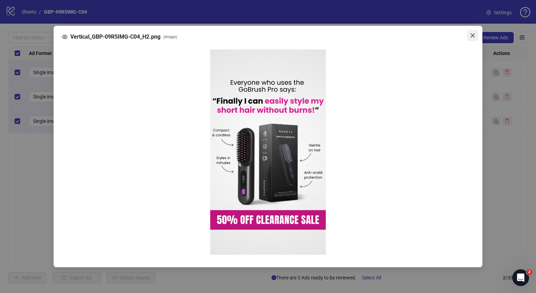
click at [472, 36] on icon "close" at bounding box center [473, 36] width 6 height 6
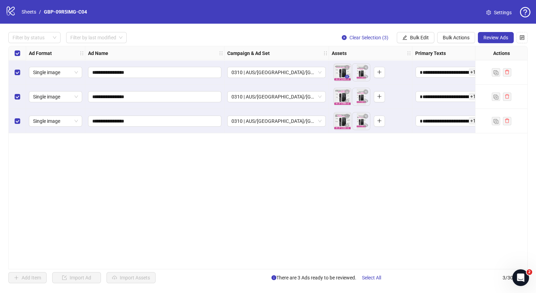
click at [348, 78] on icon "eye" at bounding box center [347, 76] width 5 height 5
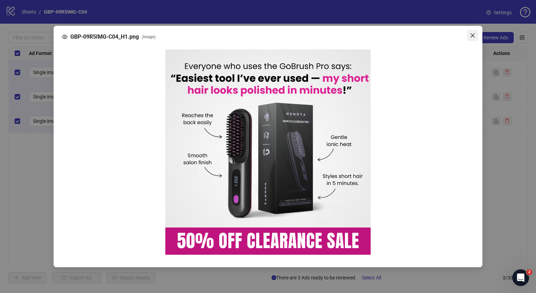
click at [471, 36] on icon "close" at bounding box center [473, 36] width 6 height 6
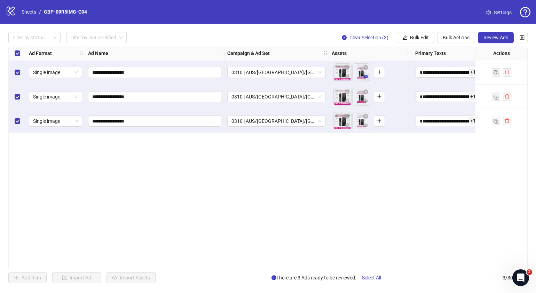
click at [366, 79] on span "button" at bounding box center [366, 77] width 5 height 6
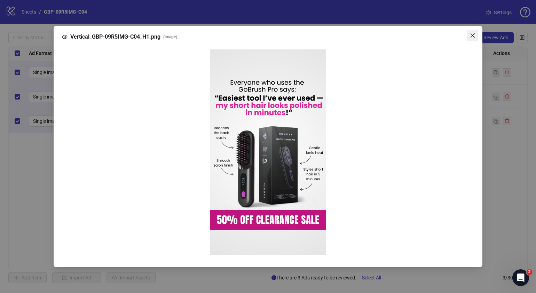
click at [477, 35] on span "Close" at bounding box center [472, 36] width 11 height 6
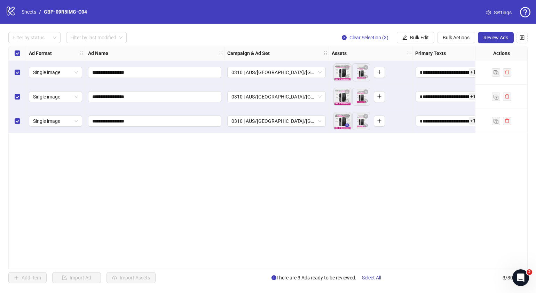
click at [349, 125] on icon "eye" at bounding box center [347, 125] width 5 height 3
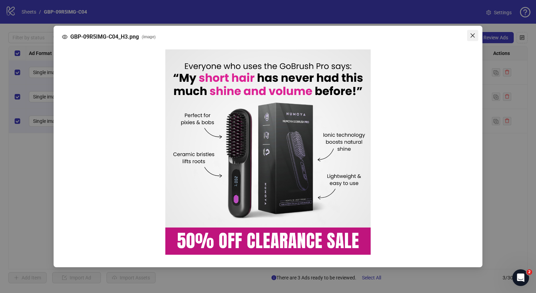
click at [473, 35] on icon "close" at bounding box center [473, 36] width 6 height 6
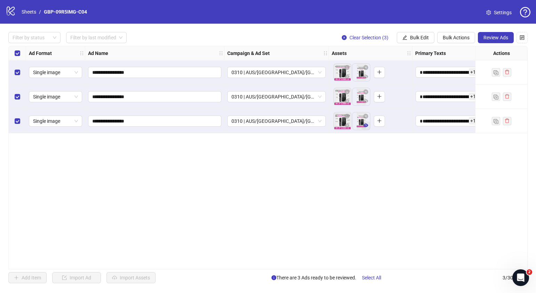
click at [365, 124] on icon "eye" at bounding box center [366, 125] width 5 height 5
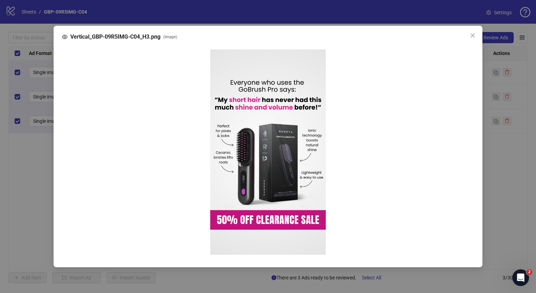
click at [507, 171] on div "Vertical_GBP-09R5IMG-C04_H3.png ( image )" at bounding box center [268, 146] width 536 height 293
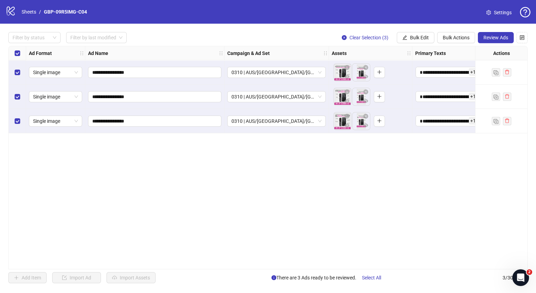
scroll to position [0, 94]
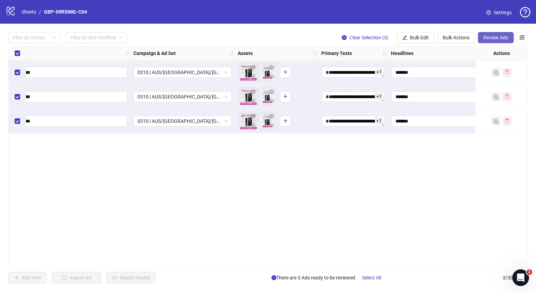
click at [486, 40] on span "Review Ads" at bounding box center [496, 38] width 25 height 6
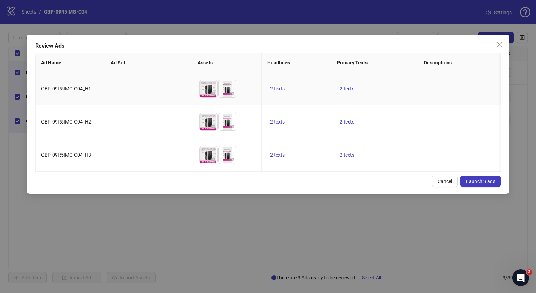
click at [289, 89] on td "2 texts" at bounding box center [297, 88] width 70 height 33
click at [277, 89] on span "2 texts" at bounding box center [277, 89] width 15 height 6
click at [385, 88] on button "button" at bounding box center [386, 83] width 11 height 11
click at [300, 187] on div "Cancel Launch 3 ads" at bounding box center [268, 181] width 466 height 11
click at [343, 157] on span "2 texts" at bounding box center [347, 155] width 15 height 6
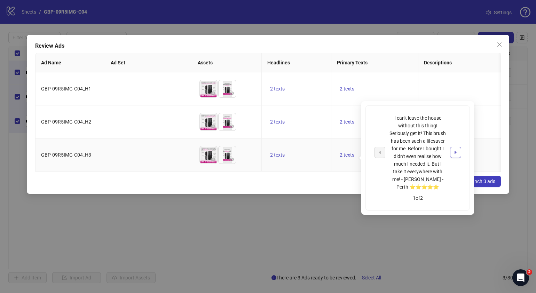
click at [455, 152] on icon "caret-right" at bounding box center [456, 152] width 2 height 3
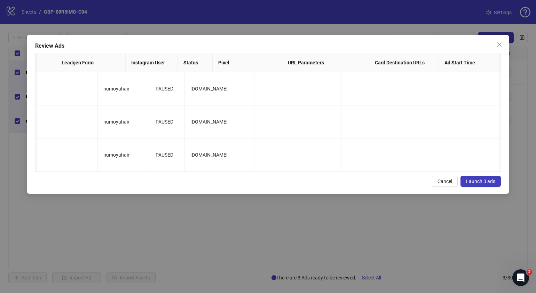
scroll to position [0, 0]
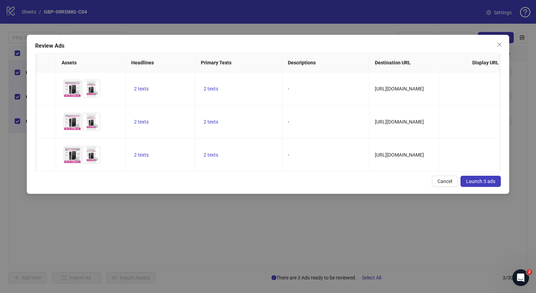
click at [199, 168] on td "2 texts" at bounding box center [238, 155] width 87 height 33
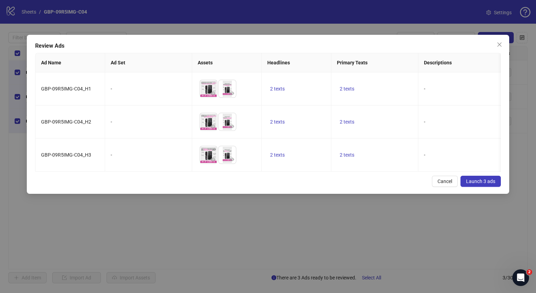
click at [475, 184] on span "Launch 3 ads" at bounding box center [480, 182] width 29 height 6
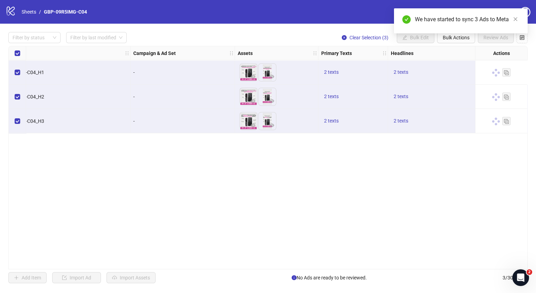
click at [449, 33] on div "We have started to sync 3 Ads to Meta" at bounding box center [461, 20] width 134 height 25
click at [454, 40] on button "Bulk Actions" at bounding box center [456, 37] width 38 height 11
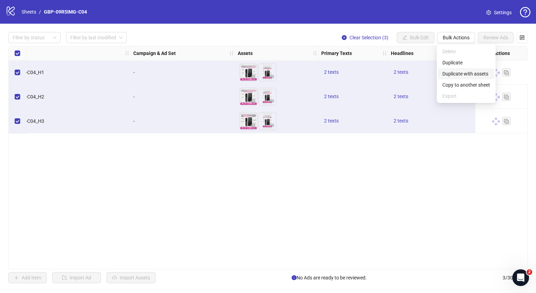
click at [462, 73] on span "Duplicate with assets" at bounding box center [467, 74] width 48 height 8
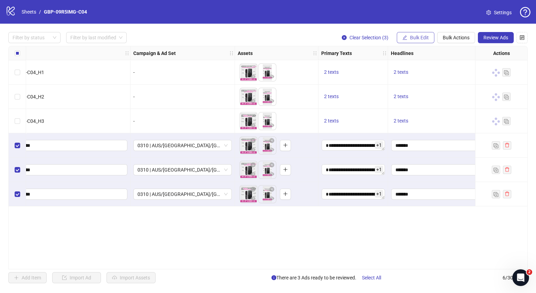
click at [415, 39] on span "Bulk Edit" at bounding box center [419, 38] width 19 height 6
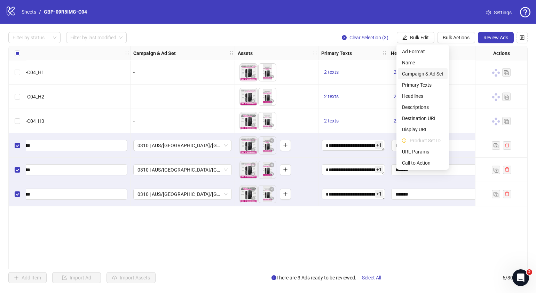
click at [422, 74] on span "Campaign & Ad Set" at bounding box center [422, 74] width 41 height 8
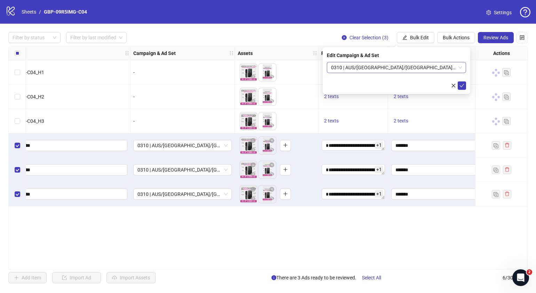
click at [459, 66] on span "0310 | AUS/[GEOGRAPHIC_DATA]/[GEOGRAPHIC_DATA]| GBP-09R5IMG-C04" at bounding box center [396, 67] width 131 height 10
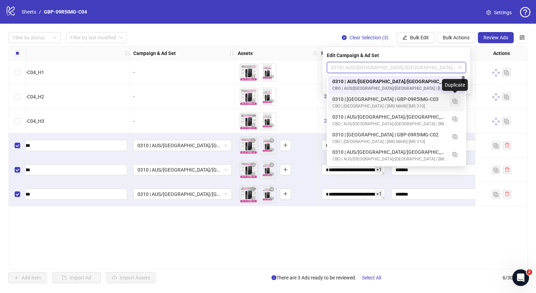
click at [455, 101] on img "button" at bounding box center [455, 101] width 5 height 5
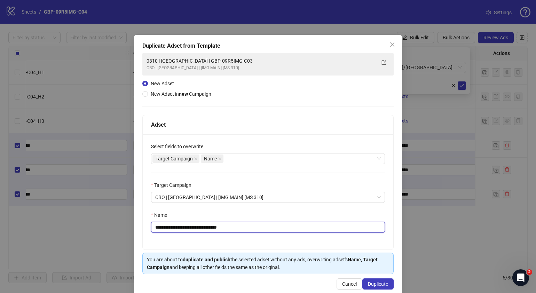
drag, startPoint x: 244, startPoint y: 228, endPoint x: 181, endPoint y: 232, distance: 62.8
click at [181, 232] on input "**********" at bounding box center [268, 227] width 234 height 11
paste input "text"
type input "**********"
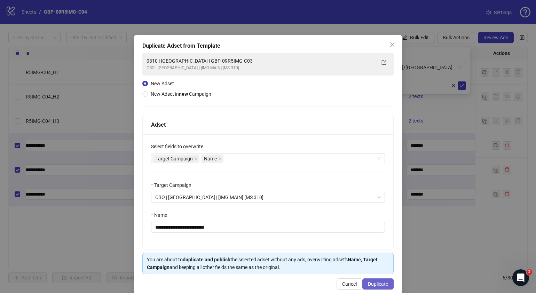
click at [370, 283] on span "Duplicate" at bounding box center [378, 284] width 20 height 6
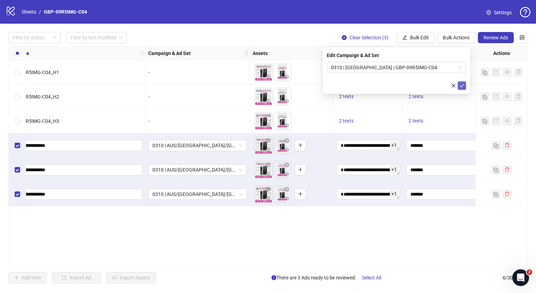
click at [460, 87] on icon "check" at bounding box center [462, 85] width 5 height 5
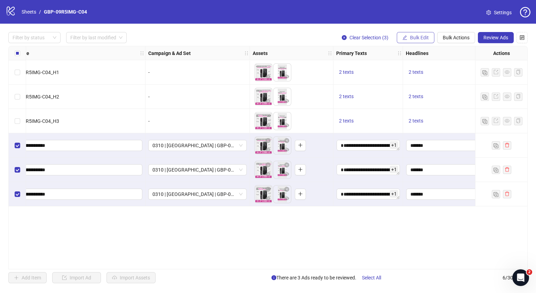
click at [421, 36] on span "Bulk Edit" at bounding box center [419, 38] width 19 height 6
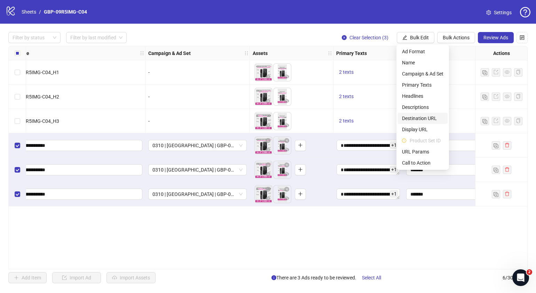
click at [425, 117] on span "Destination URL" at bounding box center [422, 119] width 41 height 8
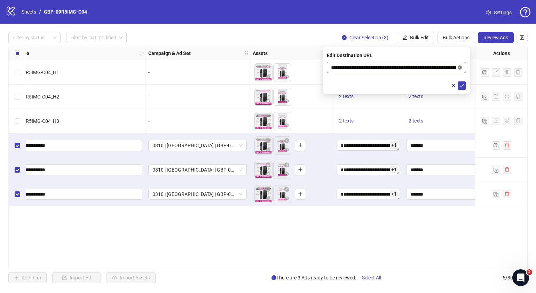
click at [461, 67] on icon "close-circle" at bounding box center [460, 67] width 4 height 4
paste input "**********"
type input "**********"
click at [462, 87] on icon "check" at bounding box center [462, 85] width 5 height 5
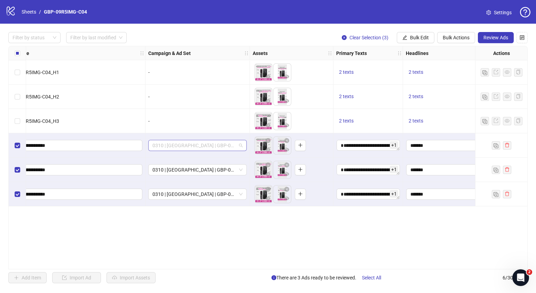
click at [241, 143] on span "0310 | [GEOGRAPHIC_DATA] | GBP-09R5IMG-C04" at bounding box center [198, 145] width 90 height 10
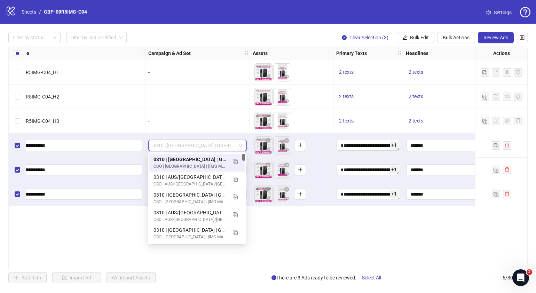
click at [338, 229] on div "**********" at bounding box center [268, 158] width 520 height 224
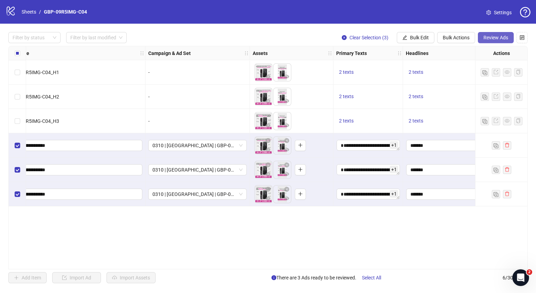
click at [490, 40] on span "Review Ads" at bounding box center [496, 38] width 25 height 6
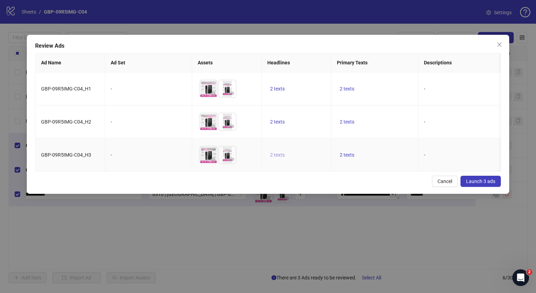
click at [276, 156] on span "2 texts" at bounding box center [277, 155] width 15 height 6
click at [384, 150] on icon "caret-right" at bounding box center [386, 149] width 5 height 5
click at [255, 187] on div "Cancel Launch 3 ads" at bounding box center [268, 181] width 466 height 11
click at [346, 120] on span "2 texts" at bounding box center [347, 122] width 15 height 6
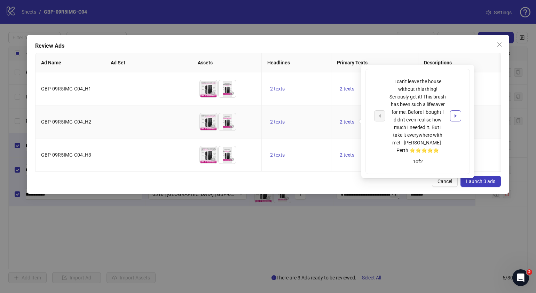
click at [461, 114] on button "button" at bounding box center [455, 115] width 11 height 11
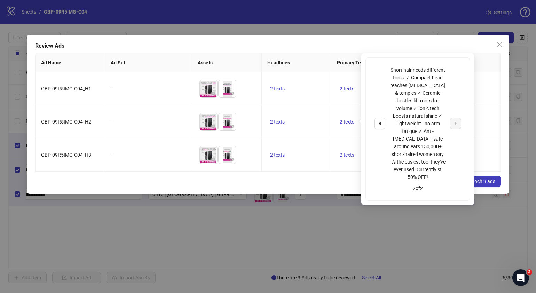
click at [292, 180] on div "Review Ads Ad Name Ad Set Assets Headlines Primary Texts Descriptions Destinati…" at bounding box center [268, 114] width 483 height 159
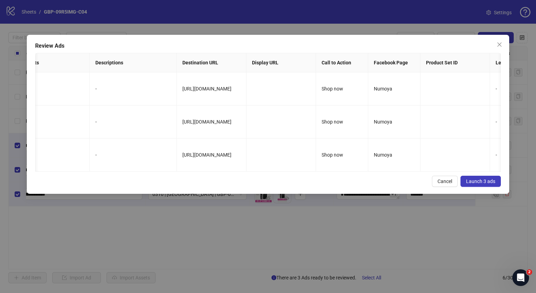
scroll to position [0, 402]
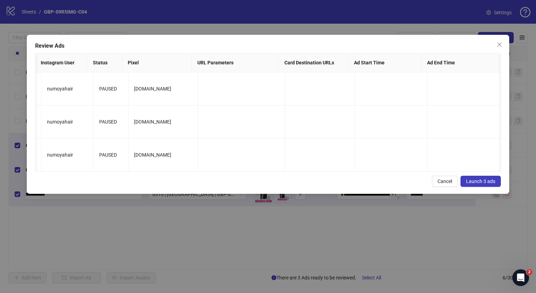
click at [486, 184] on span "Launch 3 ads" at bounding box center [480, 182] width 29 height 6
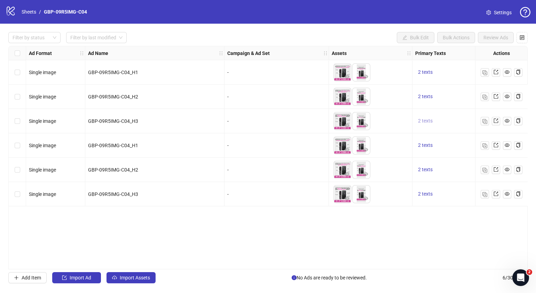
click at [426, 119] on span "2 texts" at bounding box center [425, 121] width 15 height 6
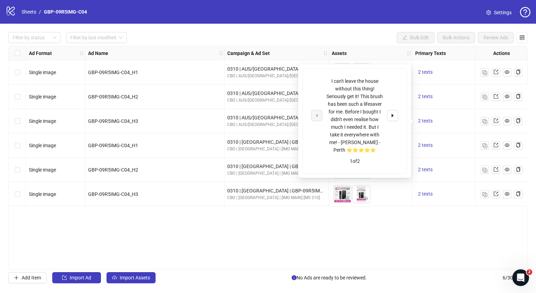
click at [442, 240] on div "Ad Format Ad Name Campaign & Ad Set Assets Primary Texts Headlines Descriptions…" at bounding box center [268, 158] width 520 height 224
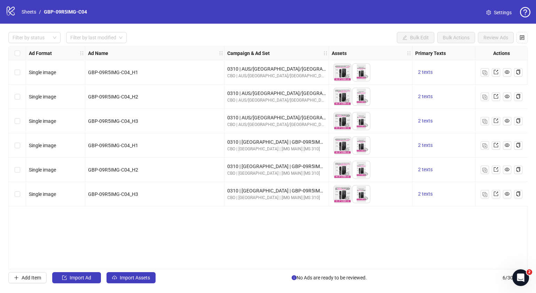
scroll to position [0, 47]
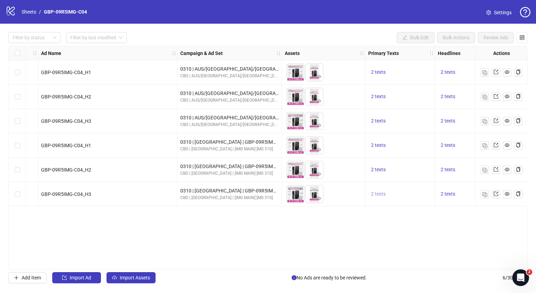
click at [386, 192] on button "2 texts" at bounding box center [378, 194] width 20 height 8
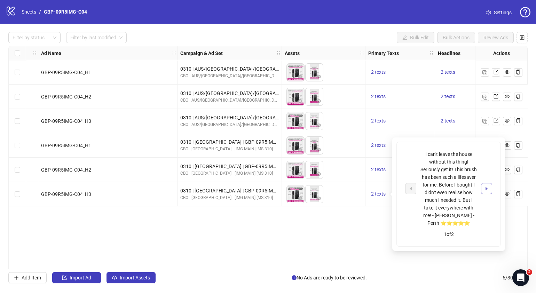
click at [485, 190] on icon "caret-right" at bounding box center [486, 188] width 5 height 5
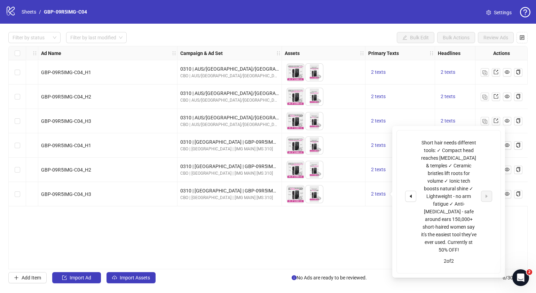
click at [299, 234] on div "Ad Format Ad Name Campaign & Ad Set Assets Primary Texts Headlines Descriptions…" at bounding box center [268, 158] width 520 height 224
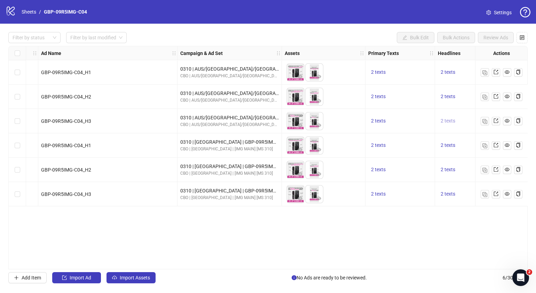
click at [443, 120] on span "2 texts" at bounding box center [448, 121] width 15 height 6
drag, startPoint x: 423, startPoint y: 118, endPoint x: 419, endPoint y: 117, distance: 3.8
click at [422, 119] on div "50% OFF 1 of 2" at bounding box center [377, 121] width 104 height 39
click at [416, 116] on icon "caret-right" at bounding box center [415, 115] width 5 height 5
drag, startPoint x: 338, startPoint y: 244, endPoint x: 328, endPoint y: 232, distance: 16.1
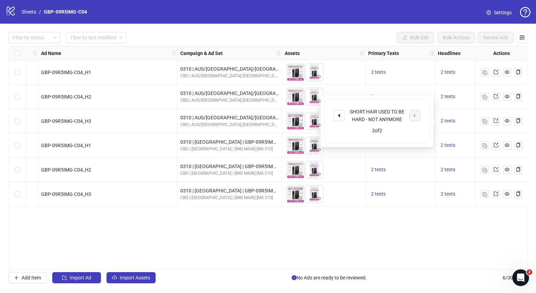
click at [338, 244] on div "Ad Format Ad Name Campaign & Ad Set Assets Primary Texts Headlines Descriptions…" at bounding box center [268, 158] width 520 height 224
drag, startPoint x: 240, startPoint y: 269, endPoint x: 244, endPoint y: 268, distance: 4.2
click at [244, 268] on div "Ad Format Ad Name Campaign & Ad Set Assets Primary Texts Headlines Descriptions…" at bounding box center [268, 158] width 520 height 224
drag, startPoint x: 237, startPoint y: 266, endPoint x: 190, endPoint y: 263, distance: 46.4
click at [190, 263] on div "Ad Format Ad Name Campaign & Ad Set Assets Primary Texts Headlines Descriptions…" at bounding box center [268, 158] width 520 height 224
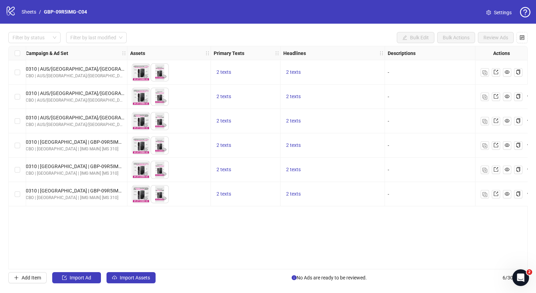
scroll to position [0, 210]
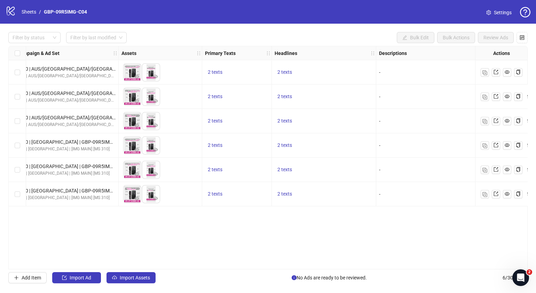
drag, startPoint x: 322, startPoint y: 248, endPoint x: 314, endPoint y: 268, distance: 22.2
click at [322, 248] on div "Ad Format Ad Name Campaign & Ad Set Assets Primary Texts Headlines Descriptions…" at bounding box center [268, 158] width 520 height 224
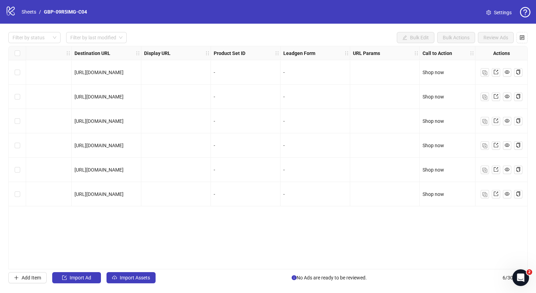
scroll to position [0, 0]
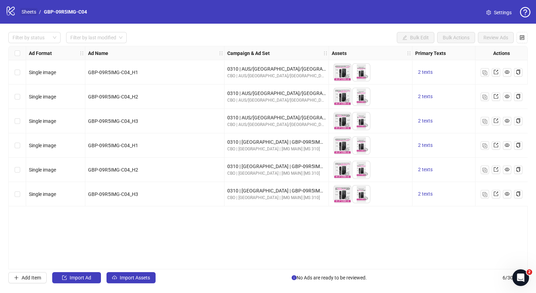
click at [33, 12] on link "Sheets" at bounding box center [28, 12] width 17 height 8
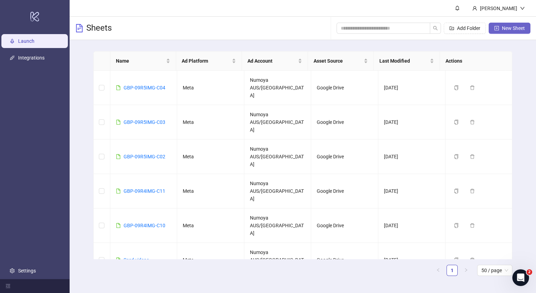
click at [507, 25] on span "New Sheet" at bounding box center [513, 28] width 23 height 6
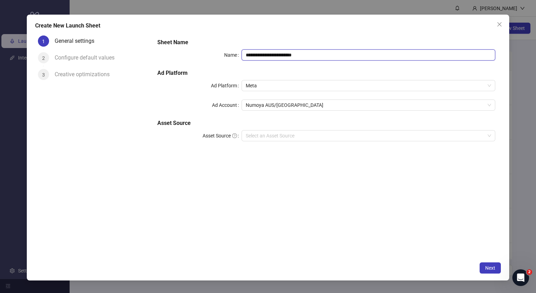
drag, startPoint x: 265, startPoint y: 57, endPoint x: 131, endPoint y: 52, distance: 134.5
click at [156, 52] on div "**********" at bounding box center [327, 94] width 344 height 117
paste input "text"
type input "**********"
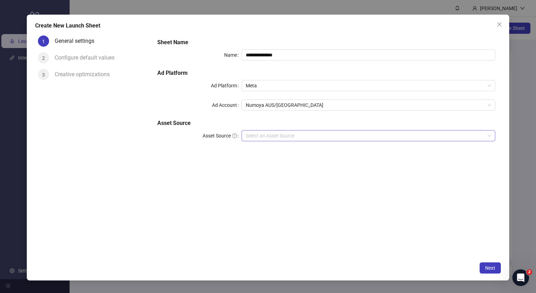
click at [313, 135] on input "Asset Source" at bounding box center [365, 136] width 239 height 10
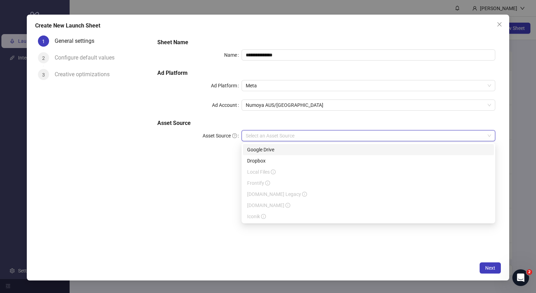
drag, startPoint x: 277, startPoint y: 160, endPoint x: 286, endPoint y: 149, distance: 13.7
click at [286, 149] on div "Google Drive Dropbox Local Files Frontify [DOMAIN_NAME] Legacy [DOMAIN_NAME] Ic…" at bounding box center [368, 183] width 251 height 78
click at [286, 149] on div "Google Drive" at bounding box center [368, 150] width 243 height 8
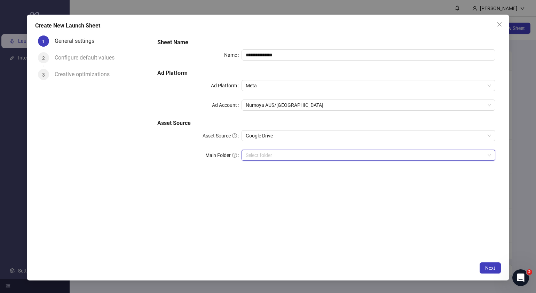
click at [286, 157] on input "Main Folder" at bounding box center [365, 155] width 239 height 10
click at [261, 156] on input "Main Folder" at bounding box center [365, 155] width 239 height 10
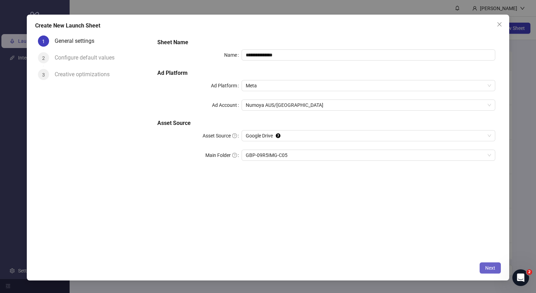
click at [490, 266] on span "Next" at bounding box center [490, 268] width 10 height 6
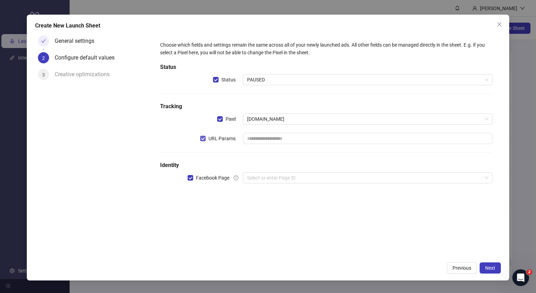
click at [208, 138] on span "URL Params" at bounding box center [222, 139] width 33 height 8
click at [310, 181] on input "search" at bounding box center [364, 178] width 235 height 10
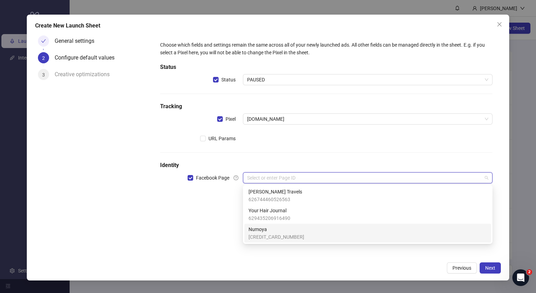
click at [281, 228] on span "Numoya" at bounding box center [277, 230] width 56 height 8
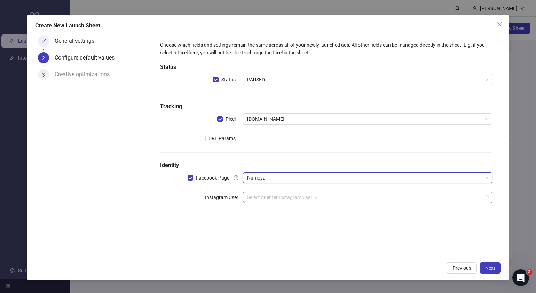
click at [273, 197] on input "search" at bounding box center [364, 197] width 235 height 10
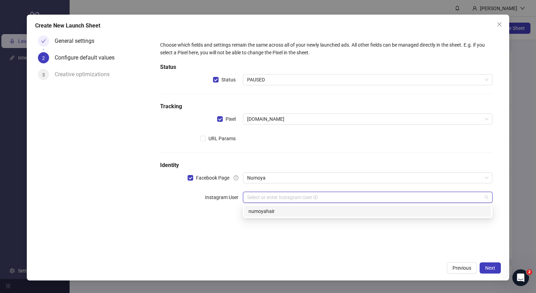
click at [276, 212] on div "numoyahair" at bounding box center [368, 212] width 239 height 8
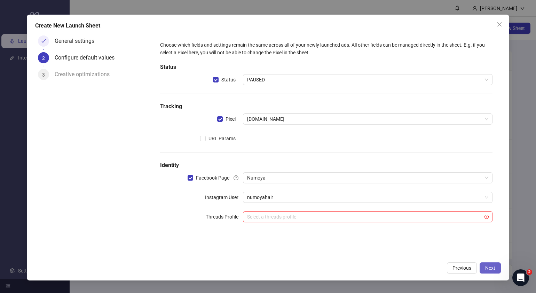
click at [494, 268] on span "Next" at bounding box center [490, 268] width 10 height 6
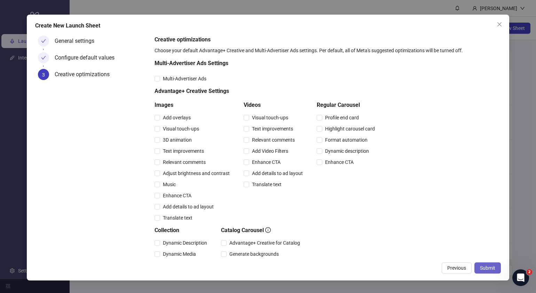
click at [487, 266] on span "Submit" at bounding box center [487, 268] width 15 height 6
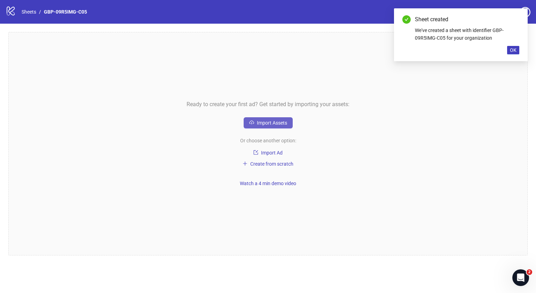
click at [267, 125] on span "Import Assets" at bounding box center [272, 123] width 30 height 6
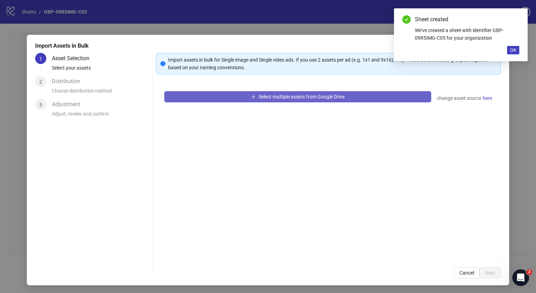
click at [282, 93] on button "Select multiple assets from Google Drive" at bounding box center [297, 96] width 267 height 11
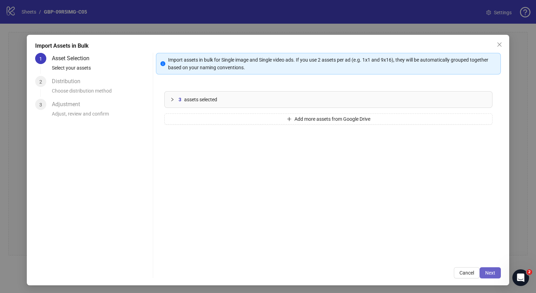
click at [490, 272] on button "Next" at bounding box center [490, 272] width 21 height 11
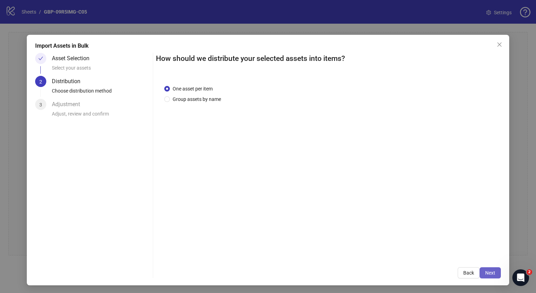
click at [489, 273] on span "Next" at bounding box center [490, 273] width 10 height 6
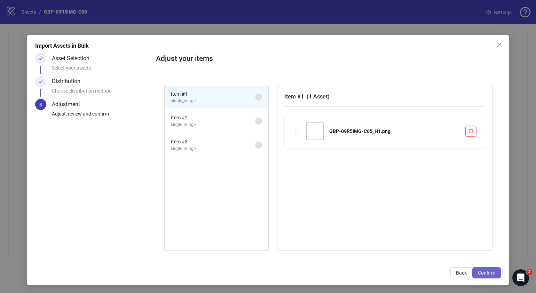
click at [491, 269] on button "Confirm" at bounding box center [487, 272] width 29 height 11
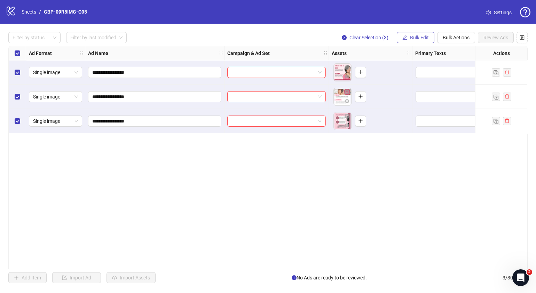
click at [418, 37] on span "Bulk Edit" at bounding box center [419, 38] width 19 height 6
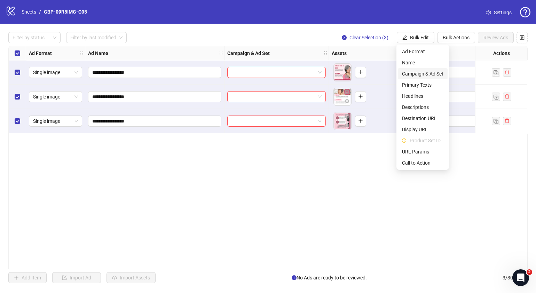
click at [431, 73] on span "Campaign & Ad Set" at bounding box center [422, 74] width 41 height 8
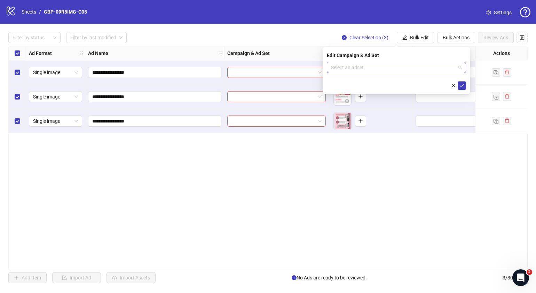
click at [461, 65] on span at bounding box center [396, 67] width 131 height 10
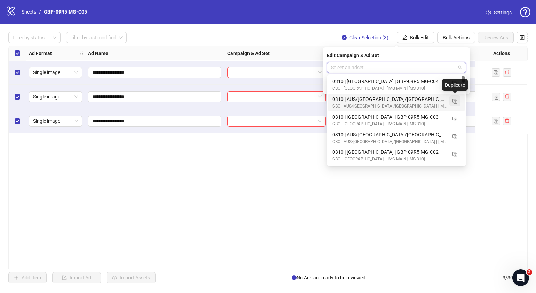
click at [455, 101] on img "button" at bounding box center [455, 101] width 5 height 5
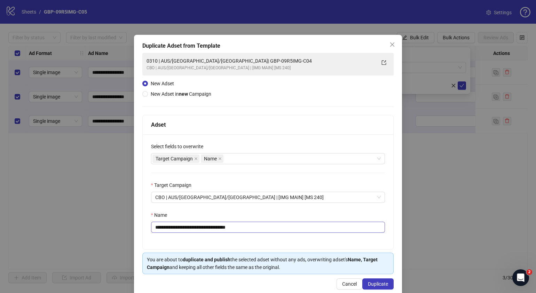
click at [260, 231] on div "**********" at bounding box center [268, 191] width 251 height 115
drag, startPoint x: 261, startPoint y: 230, endPoint x: 197, endPoint y: 230, distance: 64.1
click at [197, 230] on input "**********" at bounding box center [268, 227] width 234 height 11
paste input "text"
type input "**********"
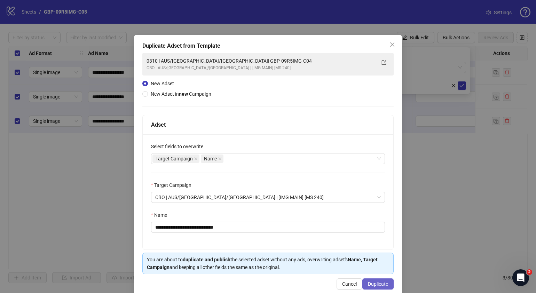
click at [381, 282] on span "Duplicate" at bounding box center [378, 284] width 20 height 6
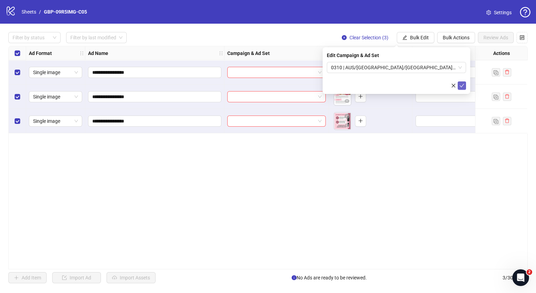
click at [463, 85] on icon "check" at bounding box center [462, 85] width 5 height 5
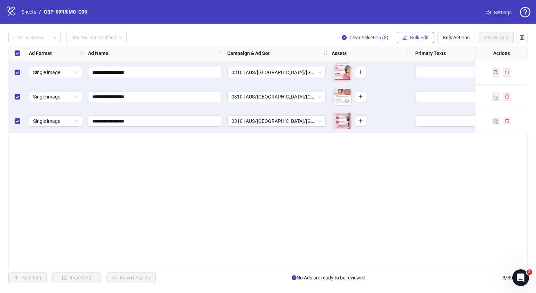
click at [421, 37] on span "Bulk Edit" at bounding box center [419, 38] width 19 height 6
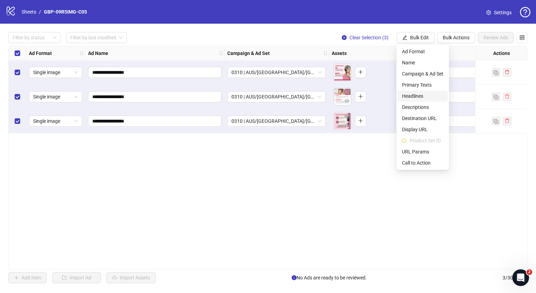
click at [426, 95] on span "Headlines" at bounding box center [422, 96] width 41 height 8
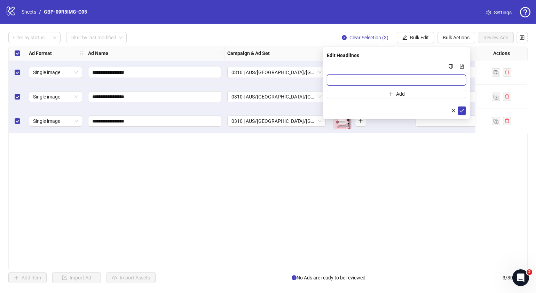
click at [443, 79] on input "Multi-input container - paste or copy values" at bounding box center [396, 80] width 139 height 11
paste input "*******"
type input "*******"
click at [376, 92] on button "Add" at bounding box center [396, 94] width 139 height 8
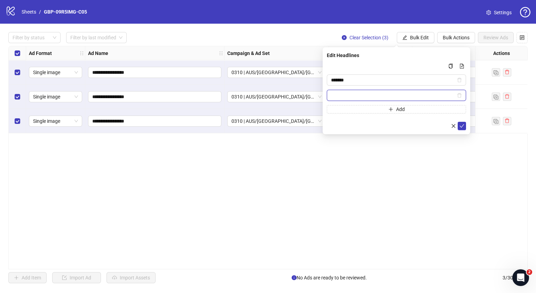
paste input "**********"
type input "**********"
click at [465, 127] on button "submit" at bounding box center [462, 126] width 8 height 8
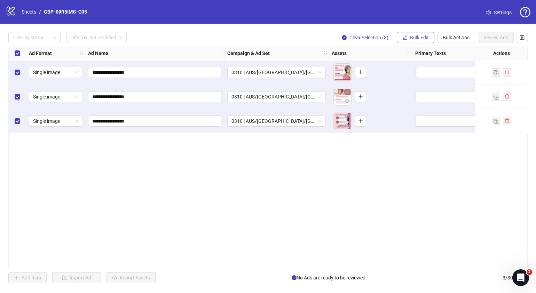
click at [416, 37] on span "Bulk Edit" at bounding box center [419, 38] width 19 height 6
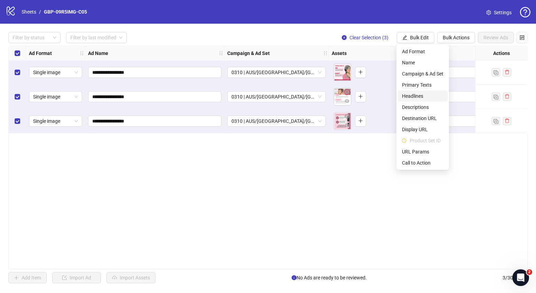
click at [424, 94] on span "Headlines" at bounding box center [422, 96] width 41 height 8
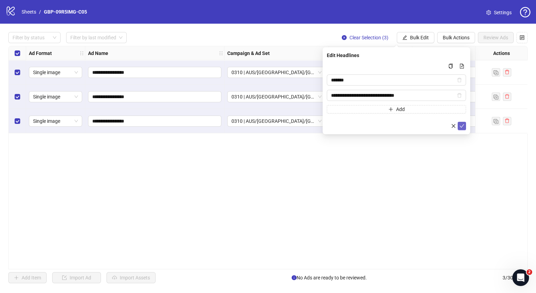
click at [464, 126] on icon "check" at bounding box center [462, 126] width 5 height 5
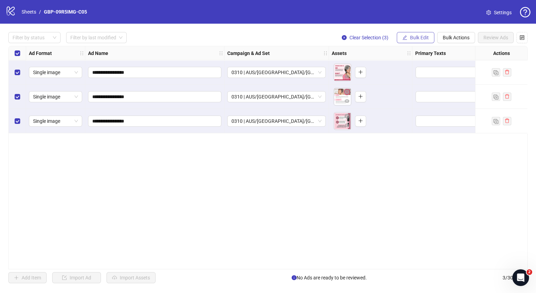
click at [419, 35] on span "Bulk Edit" at bounding box center [419, 38] width 19 height 6
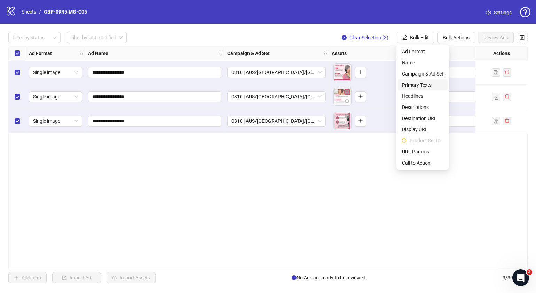
click at [426, 85] on span "Primary Texts" at bounding box center [422, 85] width 41 height 8
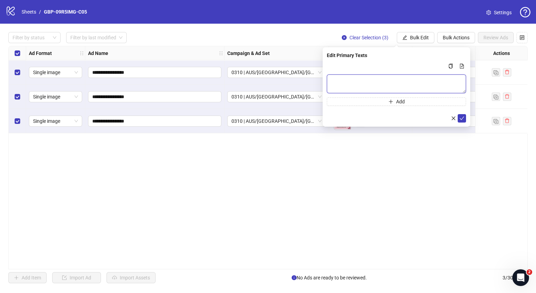
click at [354, 80] on textarea "Multi-text input container - paste or copy values" at bounding box center [396, 84] width 139 height 19
paste textarea "**********"
type textarea "**********"
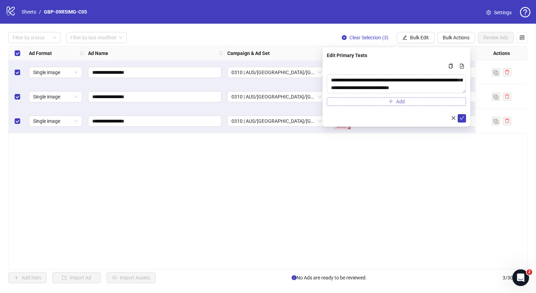
click at [379, 105] on button "Add" at bounding box center [396, 102] width 139 height 8
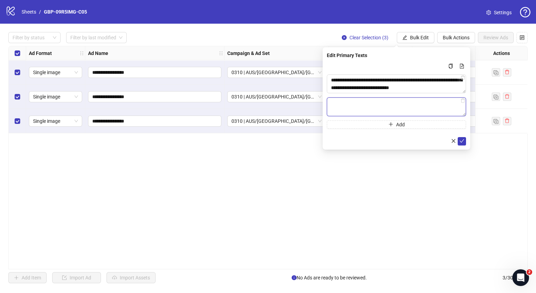
paste textarea "**********"
type textarea "**********"
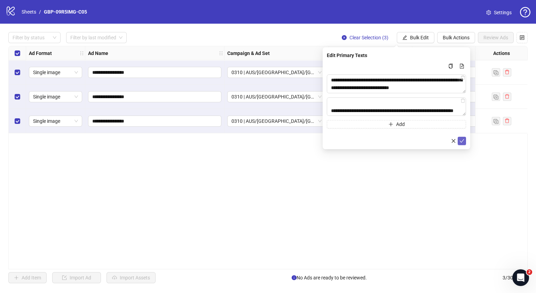
click at [460, 141] on icon "check" at bounding box center [462, 141] width 5 height 5
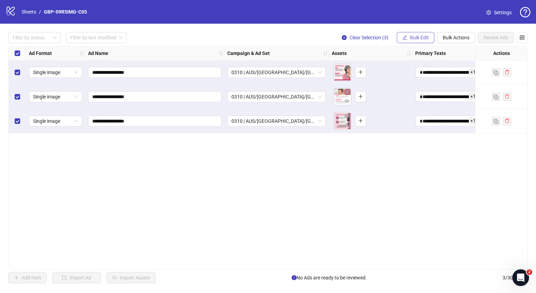
click at [423, 34] on button "Bulk Edit" at bounding box center [416, 37] width 38 height 11
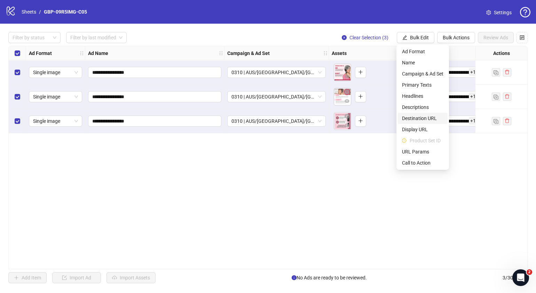
click at [430, 116] on span "Destination URL" at bounding box center [422, 119] width 41 height 8
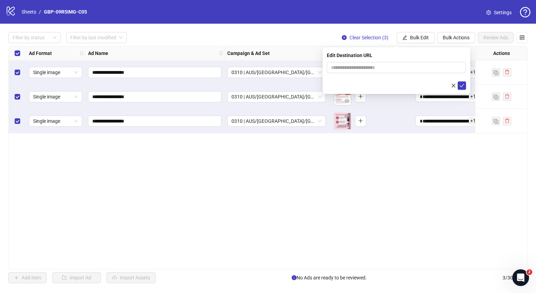
click at [404, 74] on form at bounding box center [396, 76] width 139 height 28
click at [407, 68] on input "text" at bounding box center [393, 68] width 125 height 8
paste input "**********"
type input "**********"
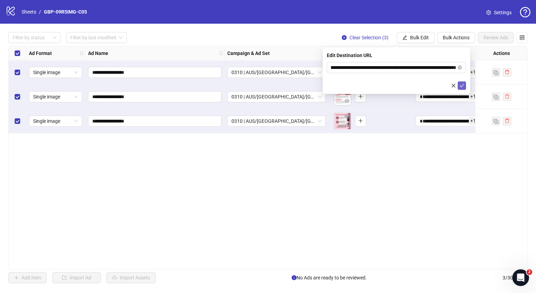
scroll to position [0, 0]
click at [462, 86] on icon "check" at bounding box center [462, 85] width 5 height 5
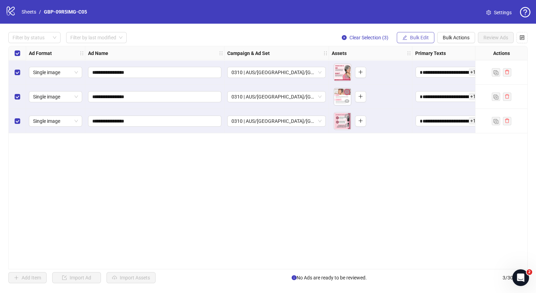
click at [418, 33] on button "Bulk Edit" at bounding box center [416, 37] width 38 height 11
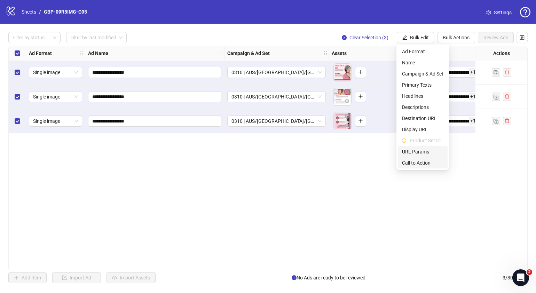
click at [425, 162] on span "Call to Action" at bounding box center [422, 163] width 41 height 8
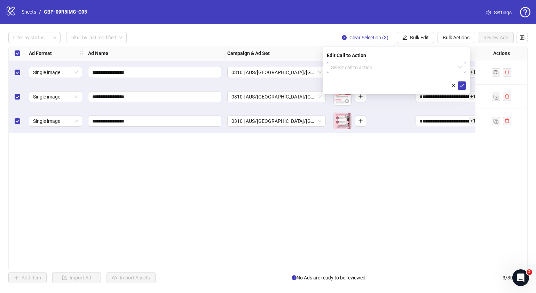
click at [393, 64] on input "search" at bounding box center [393, 67] width 125 height 10
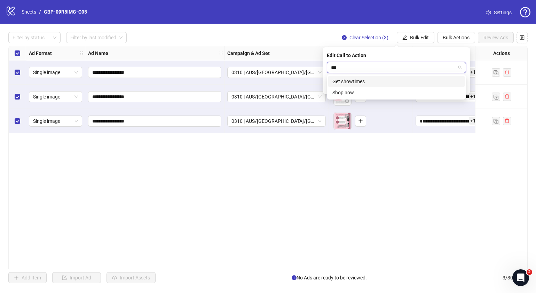
type input "****"
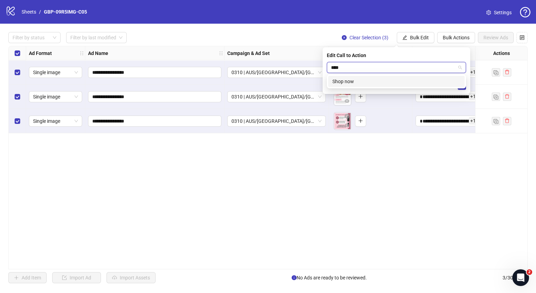
click at [381, 86] on div "Shop now" at bounding box center [396, 81] width 137 height 11
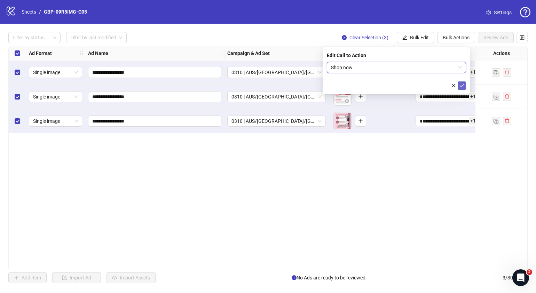
click at [466, 88] on button "submit" at bounding box center [462, 85] width 8 height 8
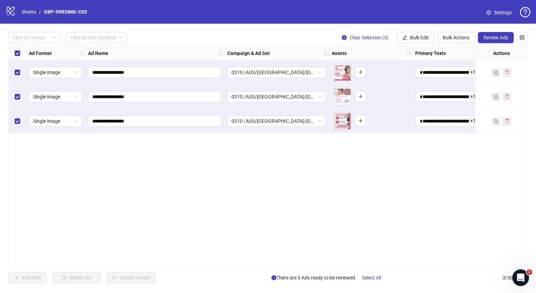
drag, startPoint x: 212, startPoint y: 266, endPoint x: 180, endPoint y: 260, distance: 32.9
click at [180, 260] on div "**********" at bounding box center [268, 158] width 520 height 224
click at [362, 78] on div "To pick up a draggable item, press the space bar. While dragging, use the arrow…" at bounding box center [350, 72] width 33 height 18
click at [362, 73] on icon "plus" at bounding box center [360, 72] width 5 height 5
click at [363, 98] on button "button" at bounding box center [360, 96] width 11 height 11
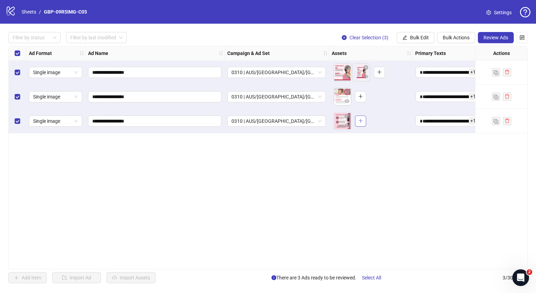
click at [360, 121] on icon "plus" at bounding box center [360, 120] width 5 height 5
click at [302, 211] on div "**********" at bounding box center [268, 158] width 520 height 224
click at [348, 77] on icon "eye" at bounding box center [347, 76] width 5 height 5
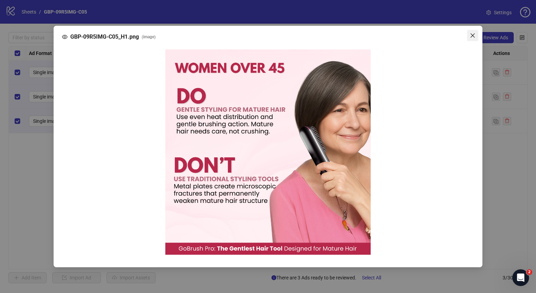
click at [470, 32] on button "Close" at bounding box center [472, 35] width 11 height 11
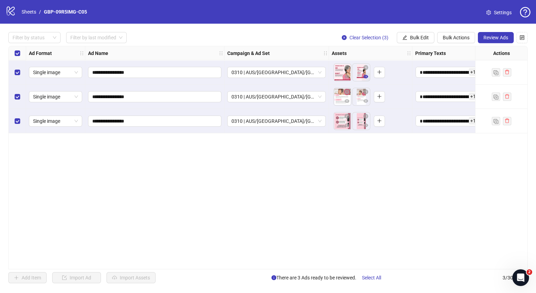
click at [367, 77] on icon "eye" at bounding box center [366, 76] width 5 height 3
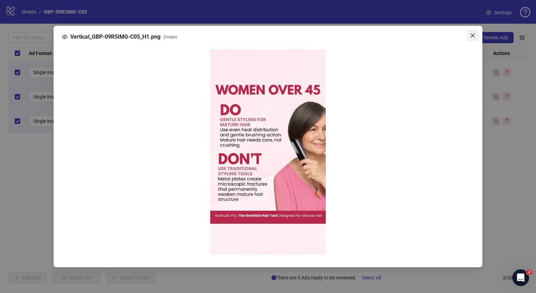
click at [473, 38] on icon "close" at bounding box center [473, 36] width 6 height 6
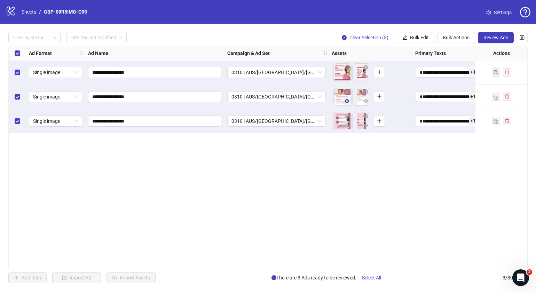
click at [349, 102] on icon "eye" at bounding box center [347, 101] width 5 height 5
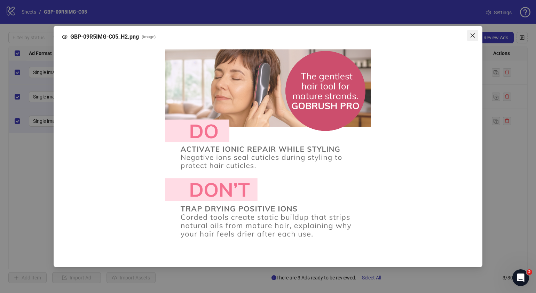
click at [474, 34] on icon "close" at bounding box center [473, 35] width 4 height 4
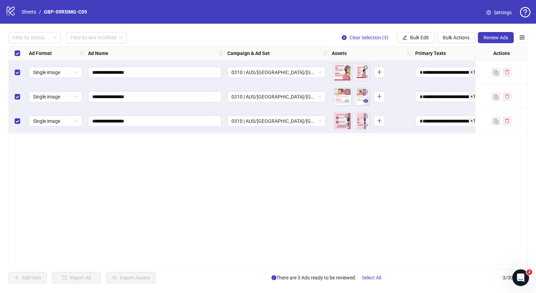
click at [365, 101] on icon "eye" at bounding box center [366, 101] width 5 height 5
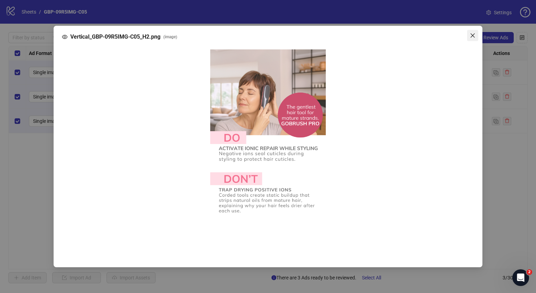
click at [473, 37] on icon "close" at bounding box center [473, 36] width 6 height 6
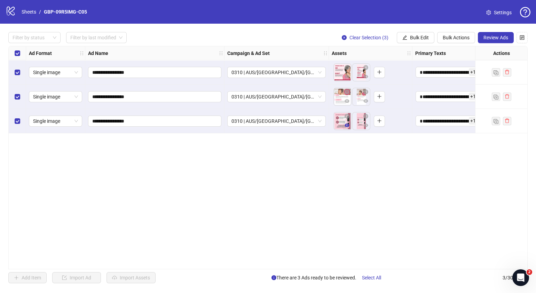
click at [348, 125] on icon "eye" at bounding box center [347, 125] width 5 height 3
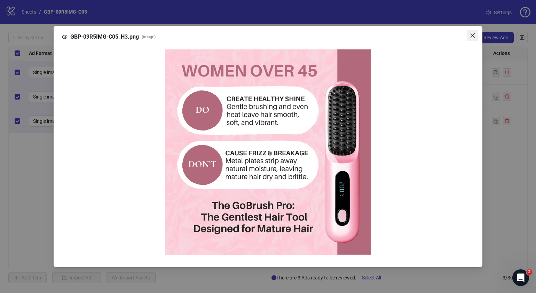
click at [473, 34] on icon "close" at bounding box center [473, 36] width 6 height 6
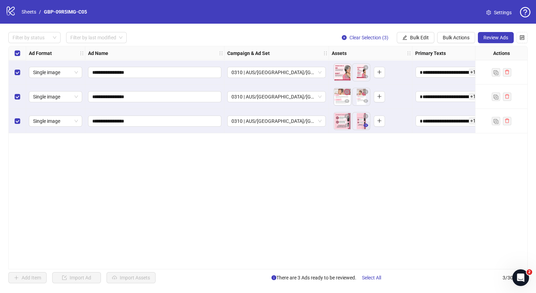
click at [365, 126] on icon "eye" at bounding box center [366, 125] width 5 height 5
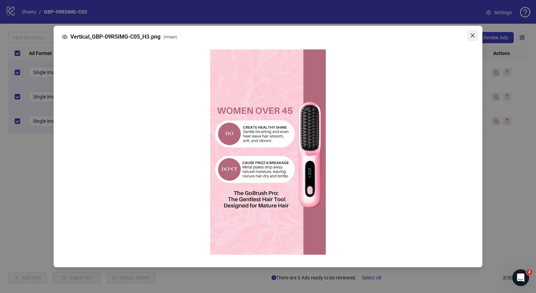
click at [473, 33] on icon "close" at bounding box center [473, 36] width 6 height 6
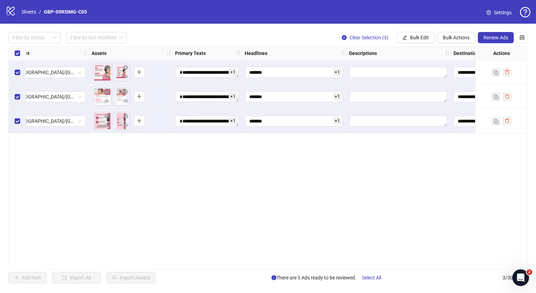
scroll to position [0, 249]
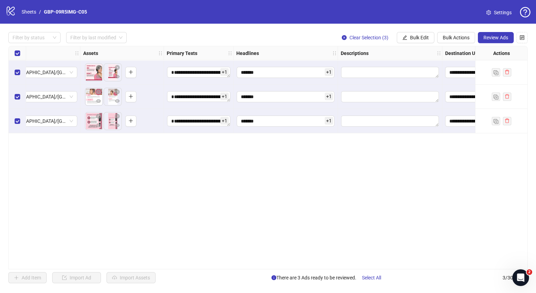
click at [291, 190] on div "**********" at bounding box center [268, 158] width 520 height 224
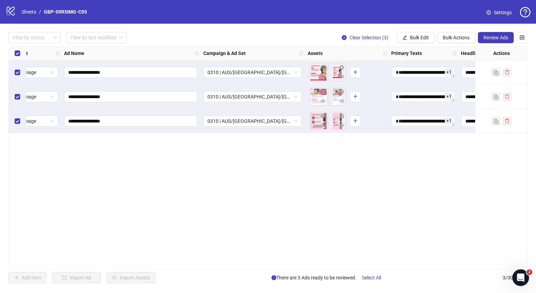
scroll to position [0, 0]
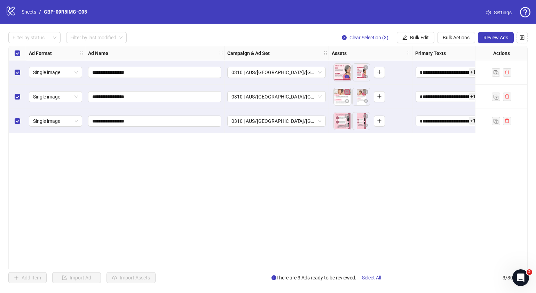
click at [347, 77] on icon "eye" at bounding box center [347, 76] width 5 height 5
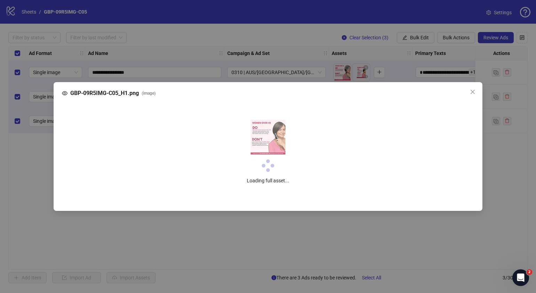
click at [476, 89] on div "GBP-09R5IMG-C05_H1.png ( image ) Loading full asset..." at bounding box center [268, 146] width 536 height 293
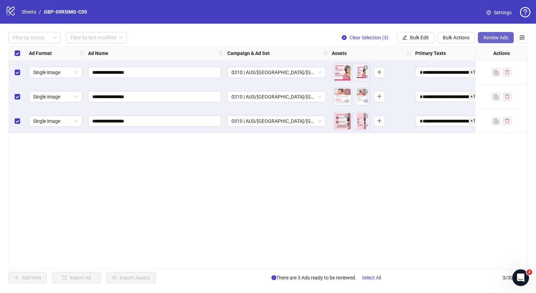
click at [501, 36] on span "Review Ads" at bounding box center [496, 38] width 25 height 6
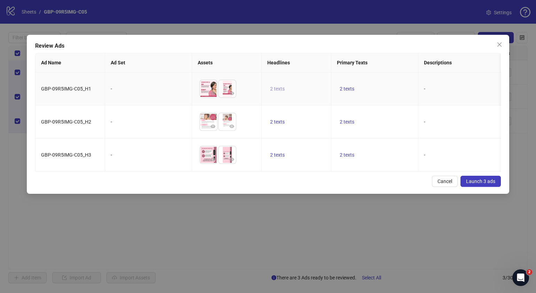
click at [275, 86] on button "2 texts" at bounding box center [277, 89] width 20 height 8
click at [391, 84] on button "button" at bounding box center [386, 83] width 11 height 11
click at [340, 184] on div "Review Ads Ad Name Ad Set Assets Headlines Primary Texts Descriptions Destinati…" at bounding box center [268, 114] width 483 height 159
click at [350, 158] on span "2 texts" at bounding box center [347, 155] width 15 height 6
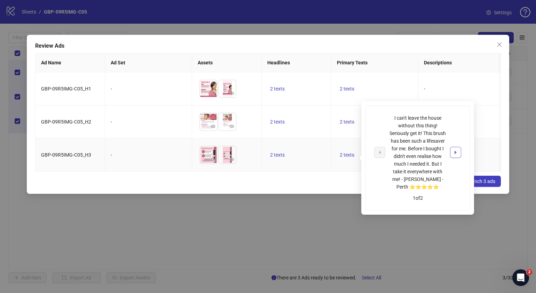
click at [458, 153] on icon "caret-right" at bounding box center [455, 152] width 5 height 5
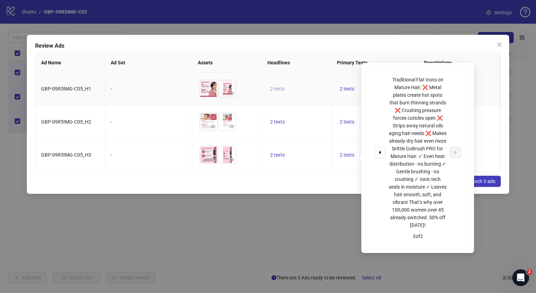
click at [283, 91] on span "2 texts" at bounding box center [277, 89] width 15 height 6
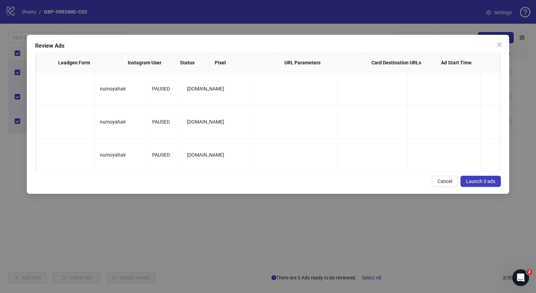
scroll to position [0, 768]
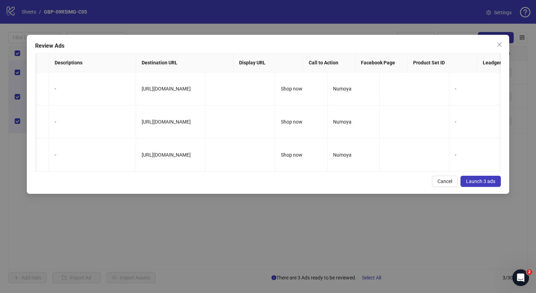
click at [481, 184] on span "Launch 3 ads" at bounding box center [480, 182] width 29 height 6
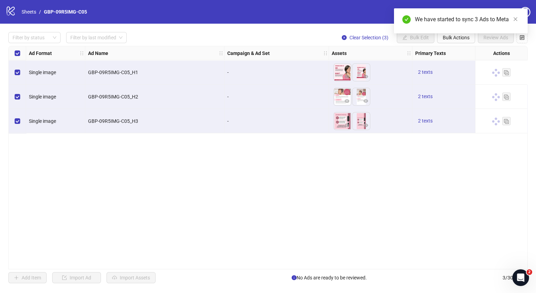
click at [451, 43] on div "Filter by status Filter by last modified Clear Selection (3) Bulk Edit Bulk Act…" at bounding box center [268, 158] width 536 height 268
click at [453, 40] on button "Bulk Actions" at bounding box center [456, 37] width 38 height 11
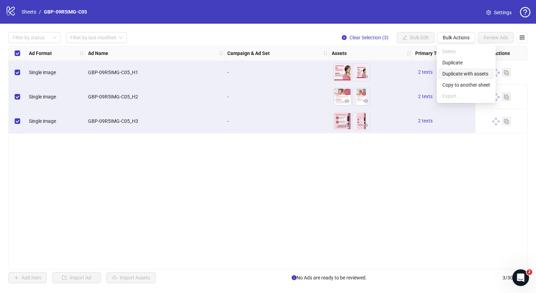
click at [461, 71] on span "Duplicate with assets" at bounding box center [467, 74] width 48 height 8
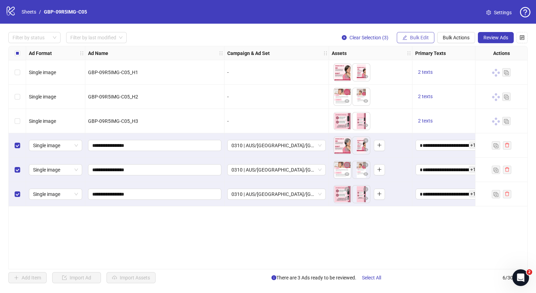
click at [409, 38] on button "Bulk Edit" at bounding box center [416, 37] width 38 height 11
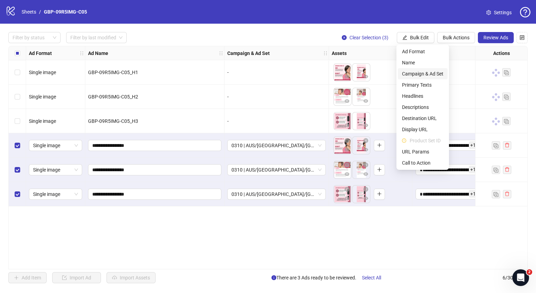
click at [422, 75] on span "Campaign & Ad Set" at bounding box center [422, 74] width 41 height 8
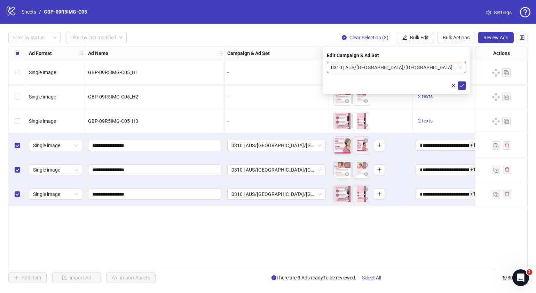
click at [460, 67] on span "0310 | AUS/[GEOGRAPHIC_DATA]/[GEOGRAPHIC_DATA]| GBP-09R5IMG-C05" at bounding box center [396, 67] width 131 height 10
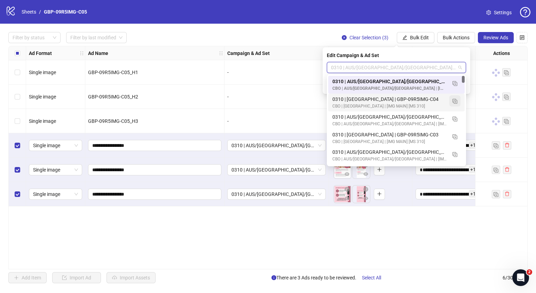
click at [454, 102] on img "button" at bounding box center [455, 101] width 5 height 5
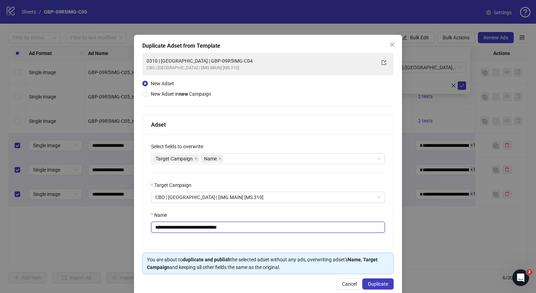
drag, startPoint x: 247, startPoint y: 227, endPoint x: 182, endPoint y: 228, distance: 65.5
click at [182, 228] on input "**********" at bounding box center [268, 227] width 234 height 11
paste input "text"
type input "**********"
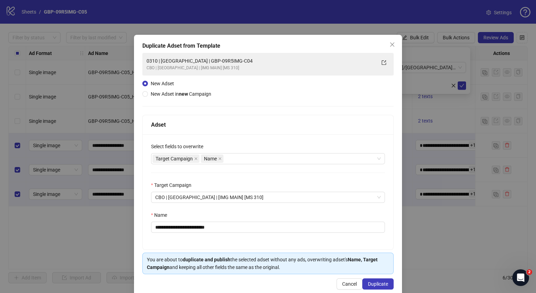
drag, startPoint x: 389, startPoint y: 232, endPoint x: 397, endPoint y: 250, distance: 20.4
drag, startPoint x: 397, startPoint y: 250, endPoint x: 379, endPoint y: 281, distance: 35.8
click at [379, 281] on span "Duplicate" at bounding box center [378, 284] width 20 height 6
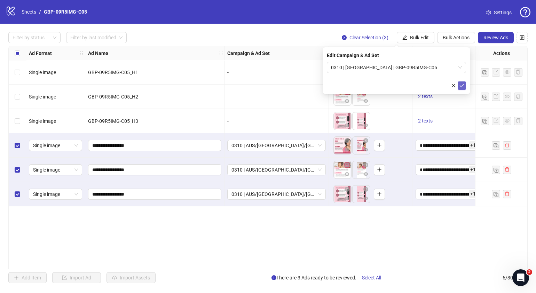
click at [462, 85] on icon "check" at bounding box center [462, 85] width 5 height 5
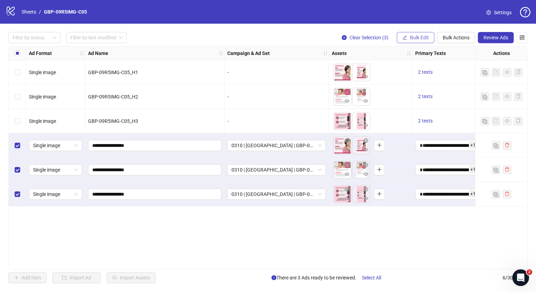
click at [418, 36] on span "Bulk Edit" at bounding box center [419, 38] width 19 height 6
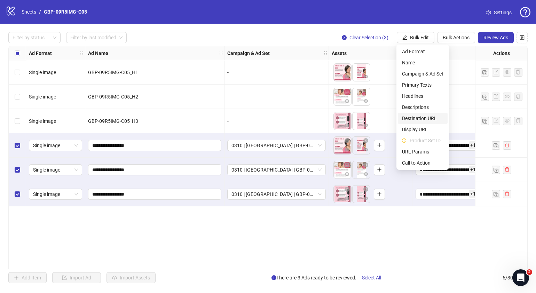
click at [424, 118] on span "Destination URL" at bounding box center [422, 119] width 41 height 8
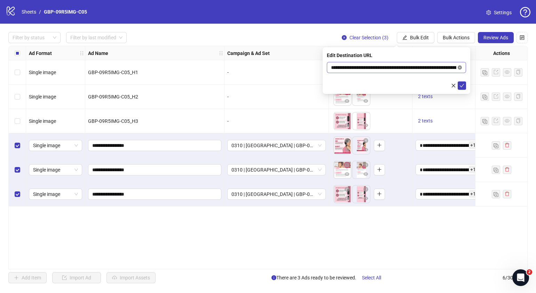
click at [459, 68] on icon "close-circle" at bounding box center [460, 67] width 4 height 4
paste input "**********"
type input "**********"
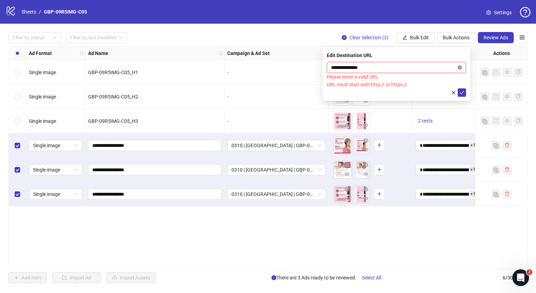
click at [460, 67] on icon "close-circle" at bounding box center [460, 67] width 4 height 4
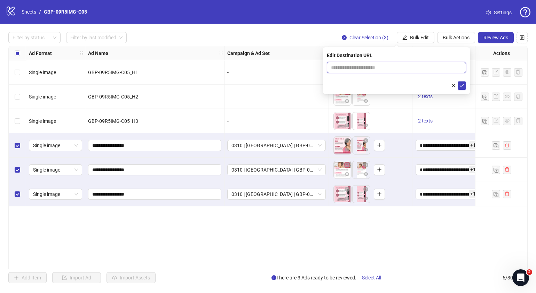
click at [396, 66] on input "text" at bounding box center [393, 68] width 125 height 8
paste input "**********"
type input "**********"
click at [463, 86] on icon "check" at bounding box center [462, 85] width 5 height 5
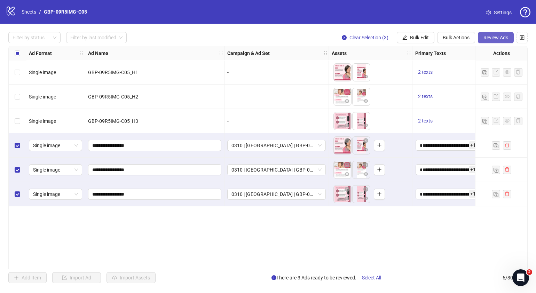
click at [485, 36] on span "Review Ads" at bounding box center [496, 38] width 25 height 6
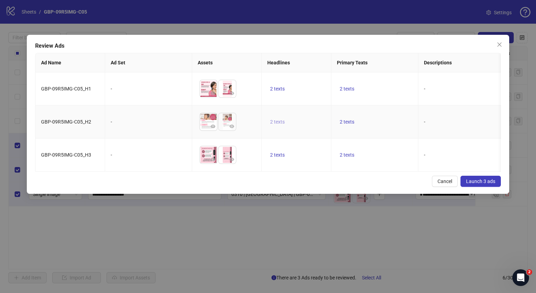
click at [283, 122] on span "2 texts" at bounding box center [277, 122] width 15 height 6
click at [390, 117] on button "button" at bounding box center [386, 115] width 11 height 11
click at [334, 183] on div "Cancel Launch 3 ads" at bounding box center [268, 181] width 466 height 11
click at [348, 87] on span "2 texts" at bounding box center [347, 89] width 15 height 6
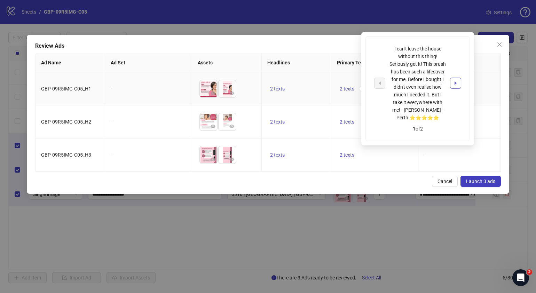
click at [460, 82] on button "button" at bounding box center [455, 83] width 11 height 11
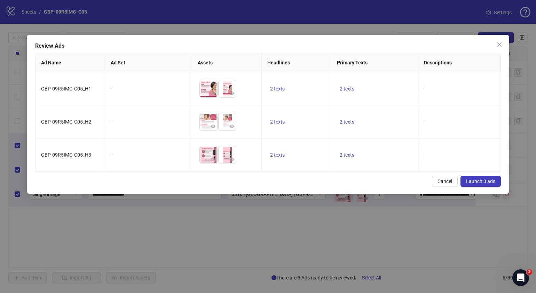
drag, startPoint x: 311, startPoint y: 188, endPoint x: 267, endPoint y: 176, distance: 45.2
click at [310, 187] on div "Cancel Launch 3 ads" at bounding box center [268, 181] width 466 height 11
click at [346, 160] on td "2 texts" at bounding box center [375, 155] width 87 height 33
click at [348, 156] on span "2 texts" at bounding box center [347, 155] width 15 height 6
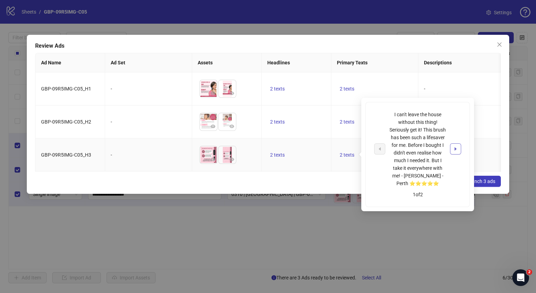
click at [458, 148] on icon "caret-right" at bounding box center [455, 149] width 5 height 5
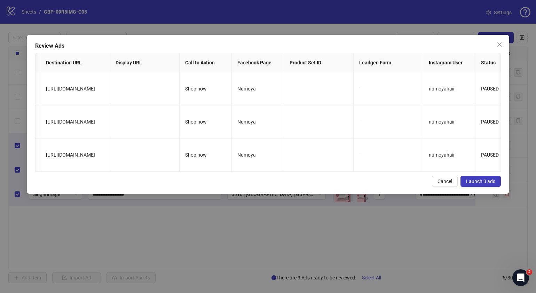
scroll to position [0, 611]
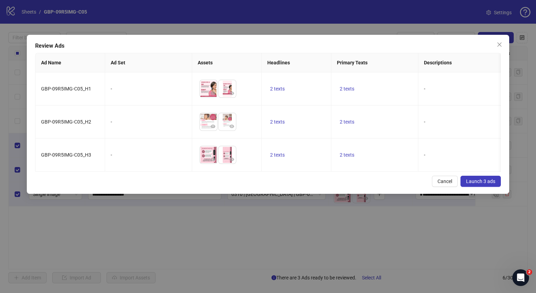
click at [489, 183] on button "Launch 3 ads" at bounding box center [481, 181] width 40 height 11
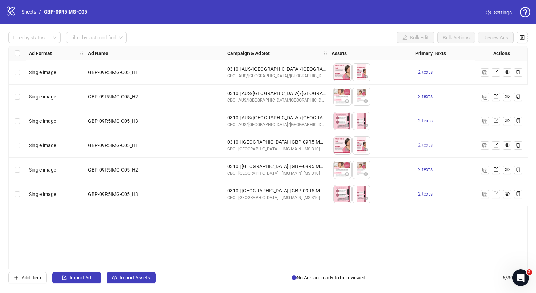
click at [429, 145] on span "2 texts" at bounding box center [425, 145] width 15 height 6
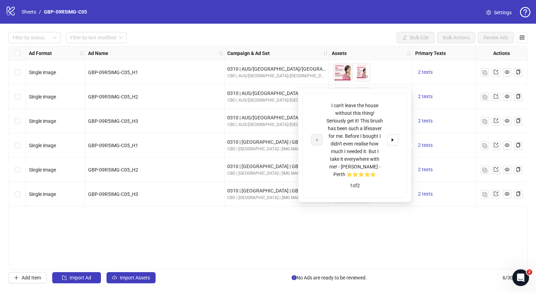
click at [390, 236] on div "Ad Format Ad Name Campaign & Ad Set Assets Primary Texts Headlines Descriptions…" at bounding box center [268, 158] width 520 height 224
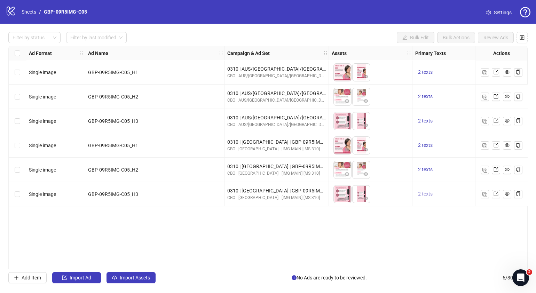
click at [425, 193] on span "2 texts" at bounding box center [425, 194] width 15 height 6
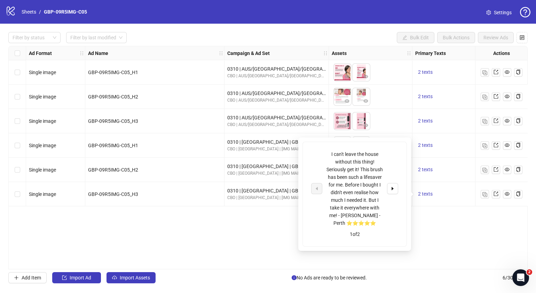
click at [398, 192] on div "I can't leave the house without this thing! Seriously get it! This brush has be…" at bounding box center [354, 188] width 87 height 77
click at [396, 189] on button "button" at bounding box center [392, 188] width 11 height 11
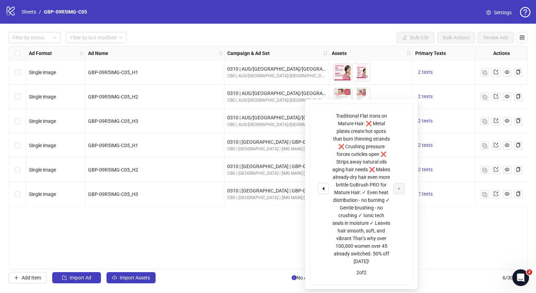
click at [455, 231] on div "Ad Format Ad Name Campaign & Ad Set Assets Primary Texts Headlines Descriptions…" at bounding box center [268, 158] width 520 height 224
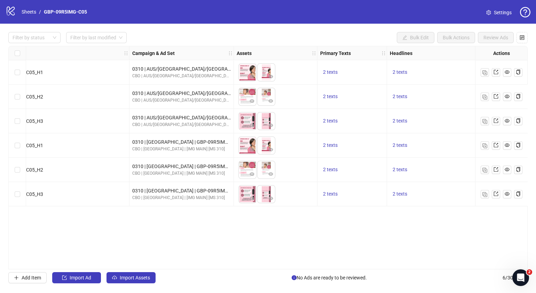
scroll to position [0, 226]
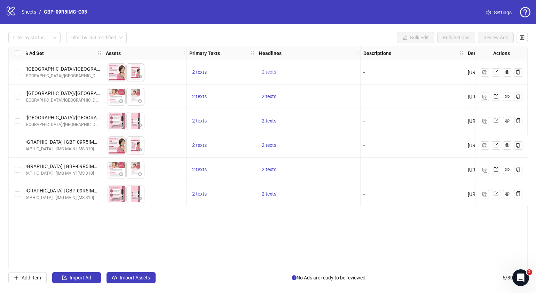
drag, startPoint x: 269, startPoint y: 69, endPoint x: 278, endPoint y: 70, distance: 9.4
click at [270, 69] on button "2 texts" at bounding box center [269, 72] width 20 height 8
click at [373, 64] on button "button" at bounding box center [377, 66] width 11 height 11
click at [324, 257] on div "Ad Format Ad Name Campaign & Ad Set Assets Primary Texts Headlines Descriptions…" at bounding box center [268, 158] width 520 height 224
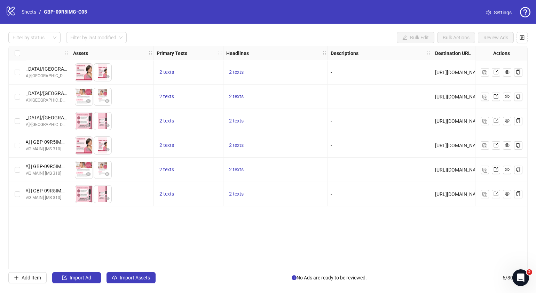
scroll to position [0, 0]
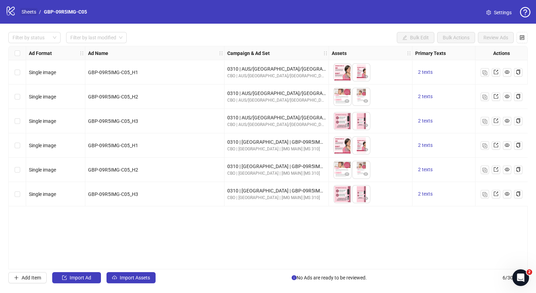
click at [28, 11] on link "Sheets" at bounding box center [28, 12] width 17 height 8
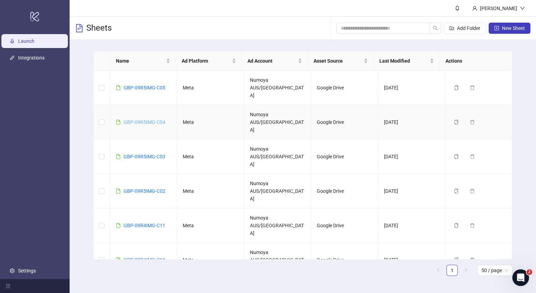
click at [139, 119] on link "GBP-09R5IMG-C04" at bounding box center [145, 122] width 42 height 6
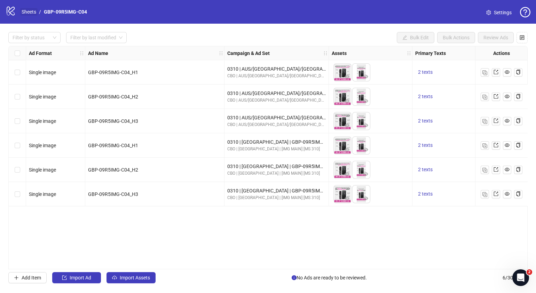
click at [30, 11] on link "Sheets" at bounding box center [28, 12] width 17 height 8
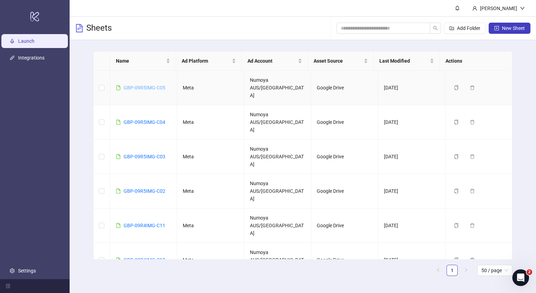
click at [132, 85] on link "GBP-09R5IMG-C05" at bounding box center [145, 88] width 42 height 6
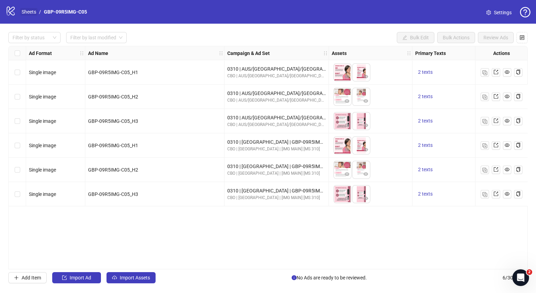
click at [33, 10] on link "Sheets" at bounding box center [28, 12] width 17 height 8
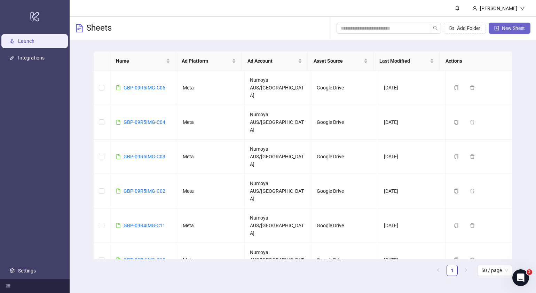
click at [519, 25] on span "New Sheet" at bounding box center [513, 28] width 23 height 6
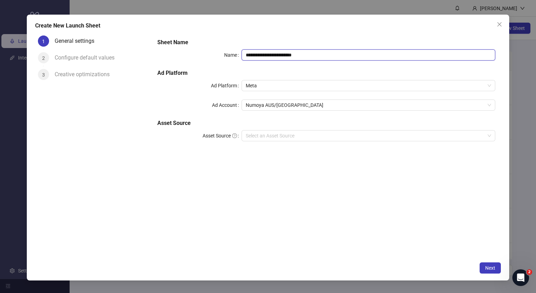
drag, startPoint x: 326, startPoint y: 55, endPoint x: 92, endPoint y: 63, distance: 234.5
click at [94, 63] on div "**********" at bounding box center [268, 146] width 466 height 226
paste input "text"
type input "**********"
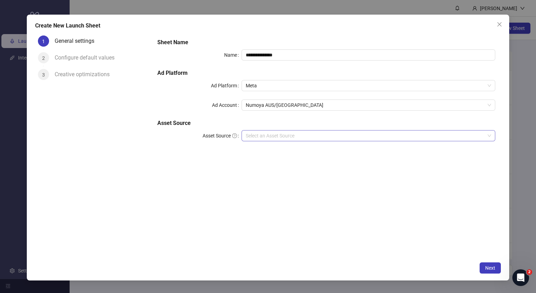
click at [302, 135] on input "Asset Source" at bounding box center [365, 136] width 239 height 10
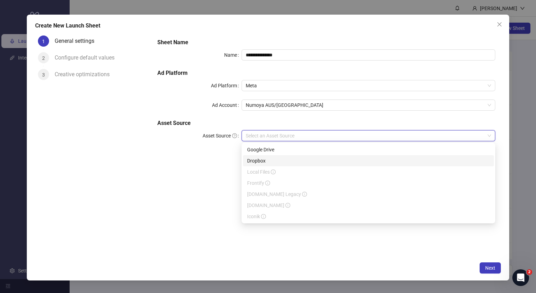
click at [288, 150] on div "Google Drive" at bounding box center [368, 150] width 243 height 8
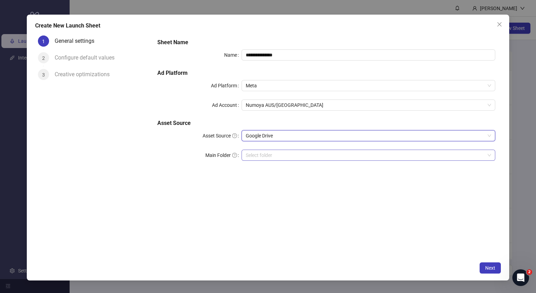
click at [280, 155] on input "Main Folder" at bounding box center [365, 155] width 239 height 10
click at [256, 157] on input "Main Folder" at bounding box center [365, 155] width 239 height 10
click at [487, 270] on span "Next" at bounding box center [490, 268] width 10 height 6
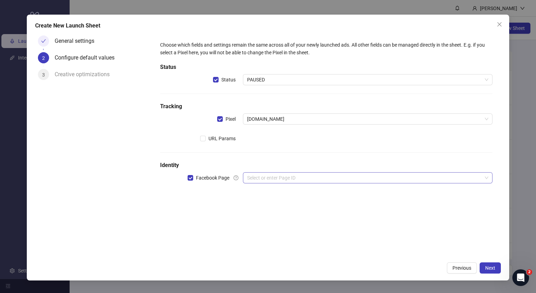
click at [306, 177] on input "search" at bounding box center [364, 178] width 235 height 10
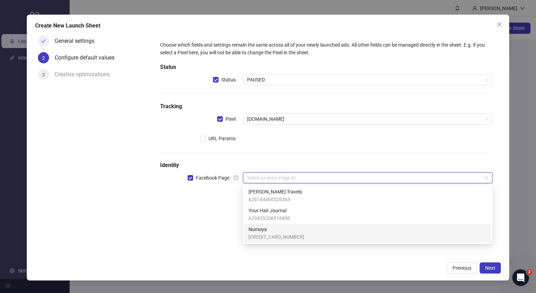
click at [273, 228] on span "Numoya" at bounding box center [277, 230] width 56 height 8
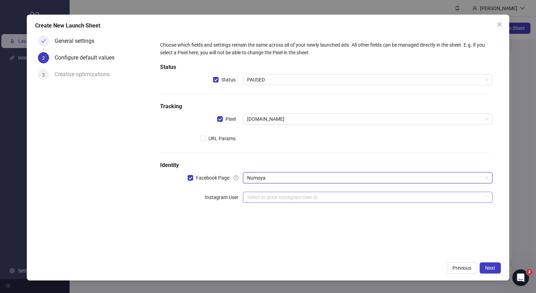
click at [293, 201] on input "search" at bounding box center [364, 197] width 235 height 10
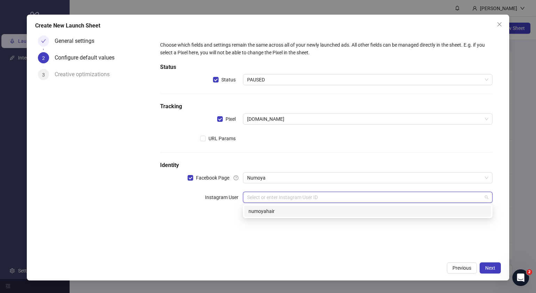
click at [287, 211] on div "numoyahair" at bounding box center [368, 212] width 239 height 8
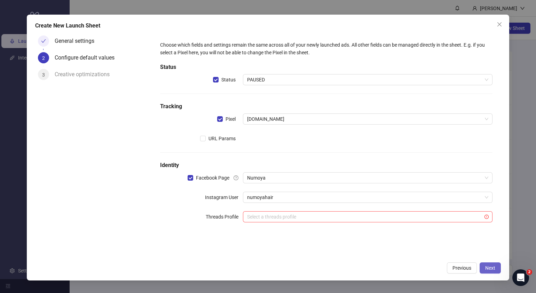
click at [493, 268] on span "Next" at bounding box center [490, 268] width 10 height 6
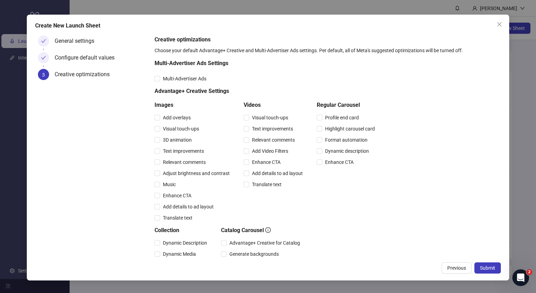
click at [493, 268] on span "Submit" at bounding box center [487, 268] width 15 height 6
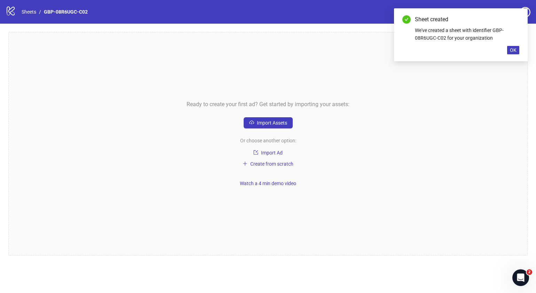
click at [288, 130] on div "Ready to create your first ad? Get started by importing your assets: Import Ass…" at bounding box center [268, 144] width 520 height 224
click at [288, 124] on button "Import Assets" at bounding box center [268, 122] width 49 height 11
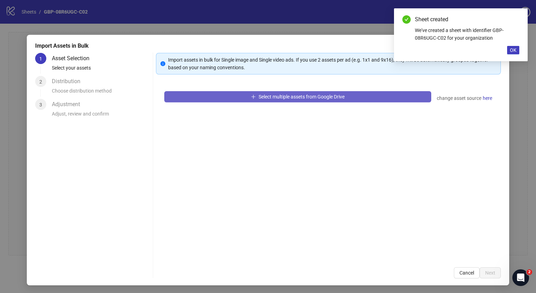
click at [297, 101] on button "Select multiple assets from Google Drive" at bounding box center [297, 96] width 267 height 11
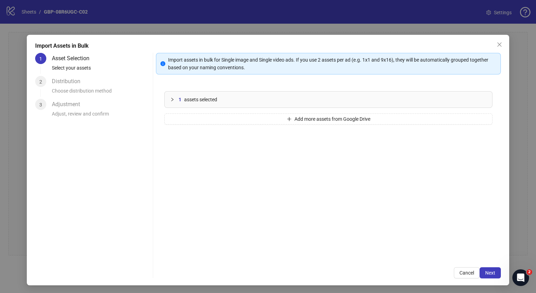
click at [165, 98] on div "1 assets selected" at bounding box center [329, 100] width 328 height 16
click at [476, 123] on icon "delete" at bounding box center [478, 123] width 5 height 5
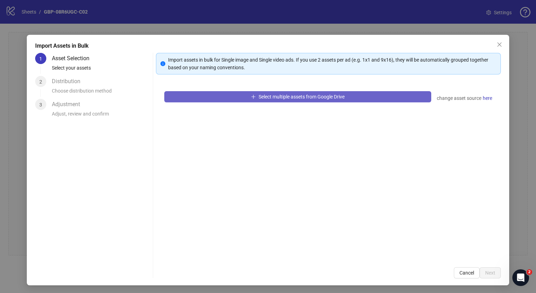
click at [324, 101] on button "Select multiple assets from Google Drive" at bounding box center [297, 96] width 267 height 11
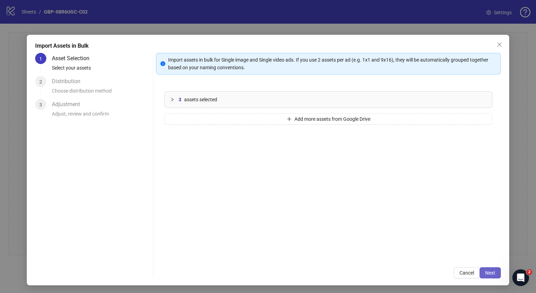
click at [485, 275] on span "Next" at bounding box center [490, 273] width 10 height 6
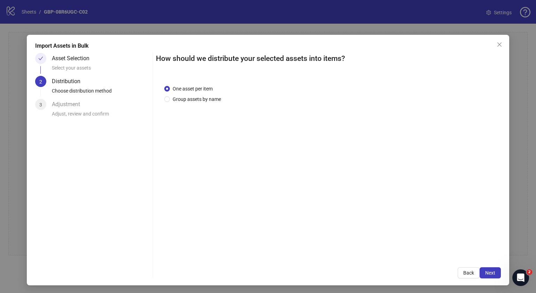
click at [485, 274] on span "Next" at bounding box center [490, 273] width 10 height 6
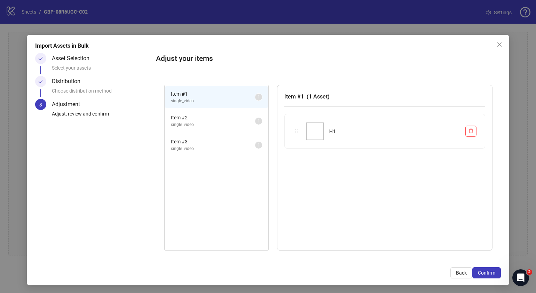
click at [483, 274] on span "Confirm" at bounding box center [486, 273] width 17 height 6
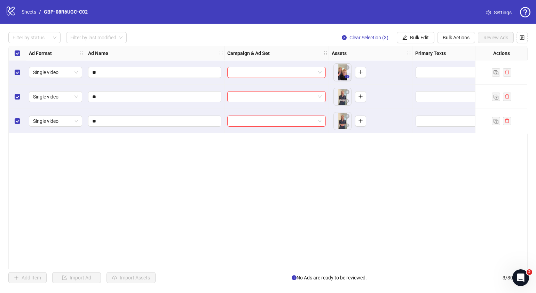
click at [347, 79] on icon "eye" at bounding box center [347, 76] width 5 height 5
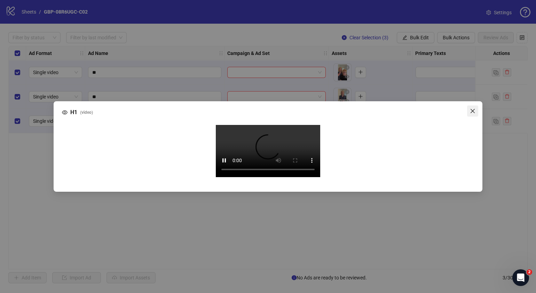
click at [470, 108] on icon "close" at bounding box center [473, 111] width 6 height 6
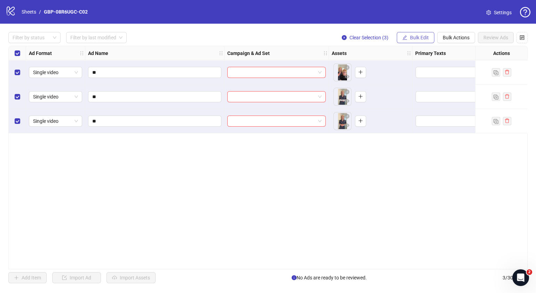
click at [417, 36] on span "Bulk Edit" at bounding box center [419, 38] width 19 height 6
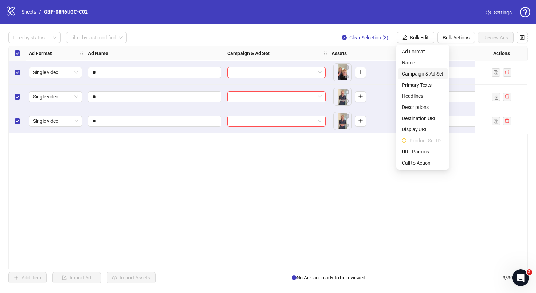
click at [420, 74] on span "Campaign & Ad Set" at bounding box center [422, 74] width 41 height 8
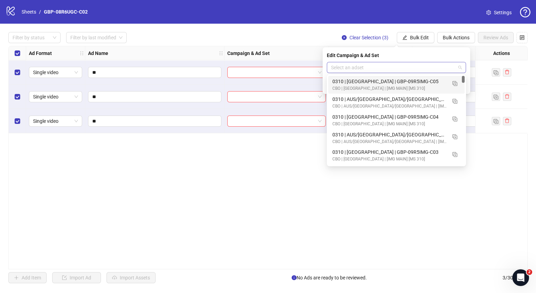
click at [460, 65] on span at bounding box center [396, 67] width 131 height 10
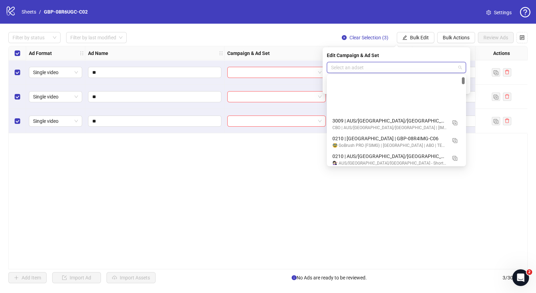
scroll to position [218, 0]
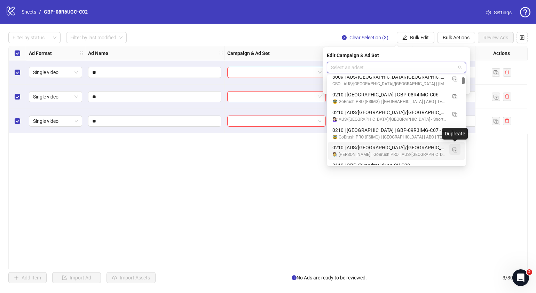
click at [458, 149] on button "button" at bounding box center [455, 149] width 11 height 11
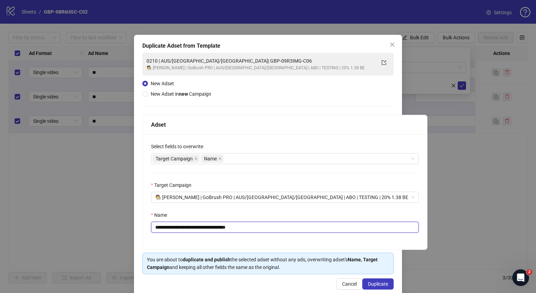
drag, startPoint x: 255, startPoint y: 228, endPoint x: 197, endPoint y: 234, distance: 58.4
click at [197, 234] on div "**********" at bounding box center [285, 191] width 285 height 115
paste input "text"
click at [159, 228] on input "**********" at bounding box center [285, 227] width 268 height 11
type input "**********"
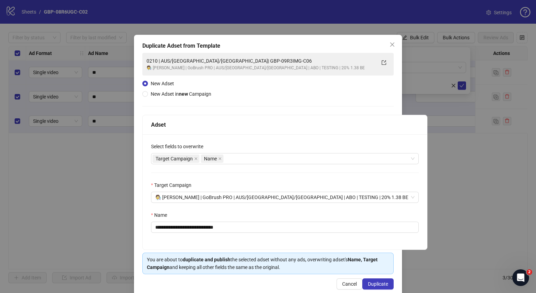
click at [36, 199] on div "**********" at bounding box center [268, 146] width 536 height 293
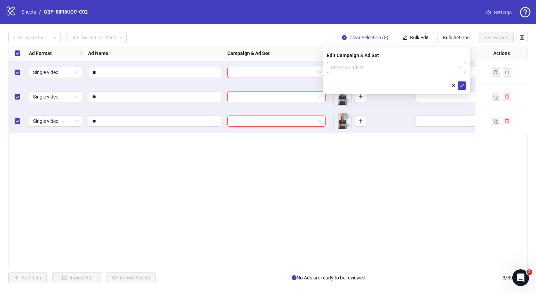
click at [462, 64] on span at bounding box center [396, 67] width 131 height 10
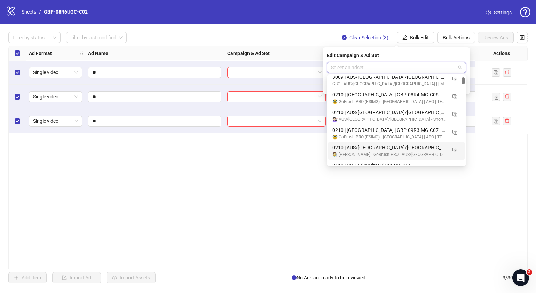
click at [390, 154] on div "🧑‍🔬 [PERSON_NAME] | GoBrush PRO | AUS/[GEOGRAPHIC_DATA]/[GEOGRAPHIC_DATA] | ABO…" at bounding box center [390, 154] width 114 height 7
click at [336, 66] on span "0210 | AUS/NZ/UK| GBP-09R3IMG-C06" at bounding box center [396, 67] width 131 height 10
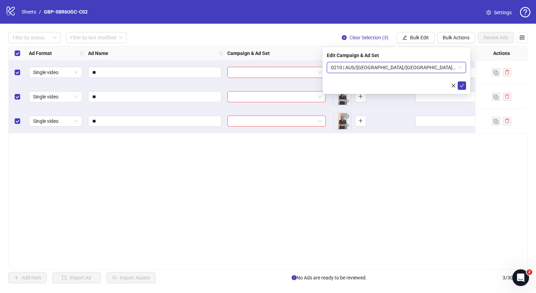
click at [337, 66] on span "0210 | AUS/NZ/UK| GBP-09R3IMG-C06" at bounding box center [396, 67] width 131 height 10
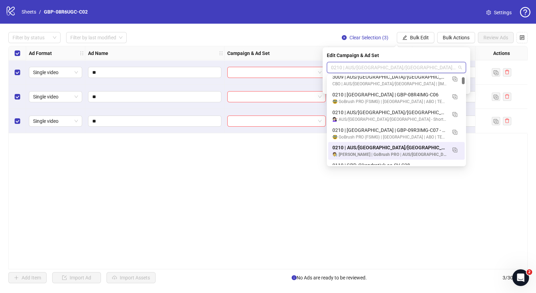
click at [336, 68] on span "0210 | AUS/NZ/UK| GBP-09R3IMG-C06" at bounding box center [396, 67] width 131 height 10
click at [455, 150] on img "button" at bounding box center [455, 150] width 5 height 5
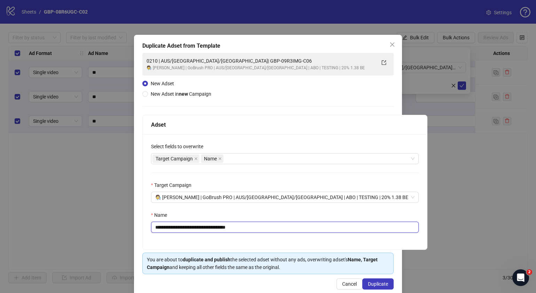
drag, startPoint x: 260, startPoint y: 228, endPoint x: 197, endPoint y: 230, distance: 62.7
click at [197, 230] on input "**********" at bounding box center [285, 227] width 268 height 11
paste input "text"
click at [159, 228] on input "**********" at bounding box center [285, 227] width 268 height 11
type input "**********"
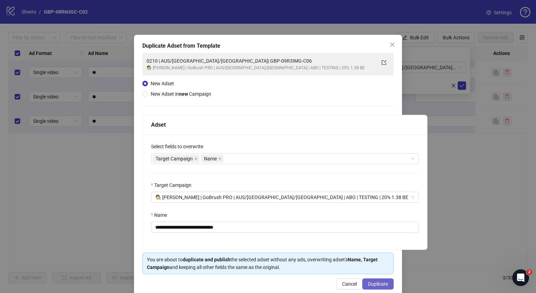
click at [377, 283] on span "Duplicate" at bounding box center [378, 284] width 20 height 6
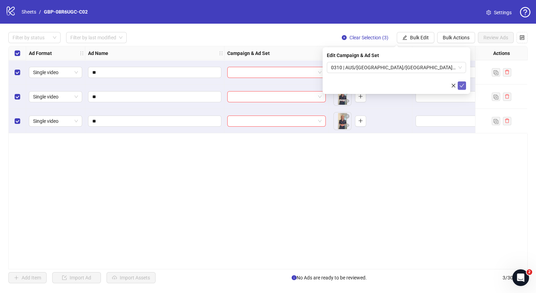
click at [466, 86] on button "submit" at bounding box center [462, 85] width 8 height 8
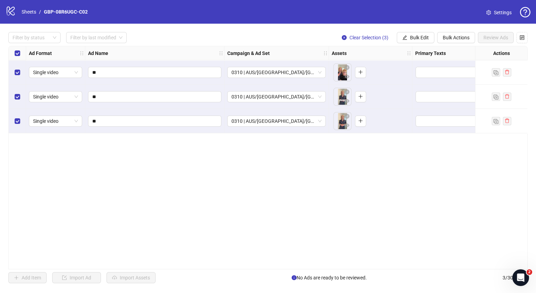
scroll to position [0, 8]
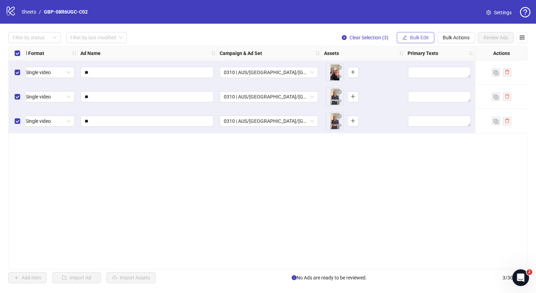
click at [417, 33] on button "Bulk Edit" at bounding box center [416, 37] width 38 height 11
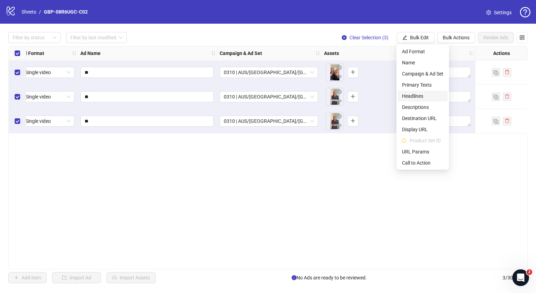
click at [424, 96] on span "Headlines" at bounding box center [422, 96] width 41 height 8
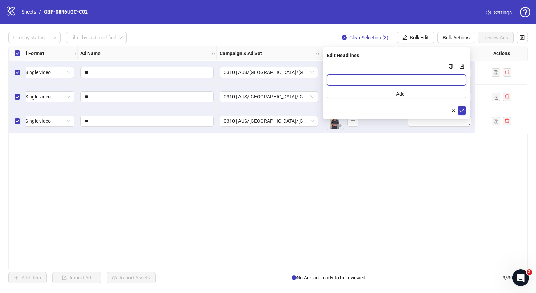
click at [374, 80] on input "Multi-input container - paste or copy values" at bounding box center [396, 80] width 139 height 11
paste input "*******"
type input "*******"
click at [383, 96] on button "Add" at bounding box center [396, 94] width 139 height 8
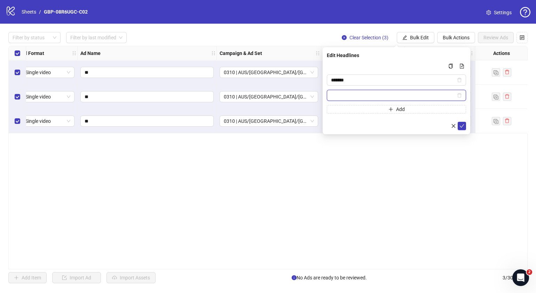
paste input "**********"
type input "**********"
click at [461, 124] on icon "check" at bounding box center [462, 126] width 5 height 5
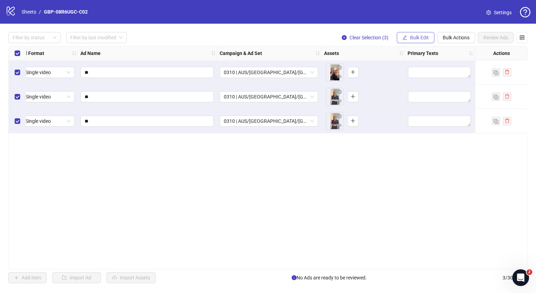
click at [416, 38] on span "Bulk Edit" at bounding box center [419, 38] width 19 height 6
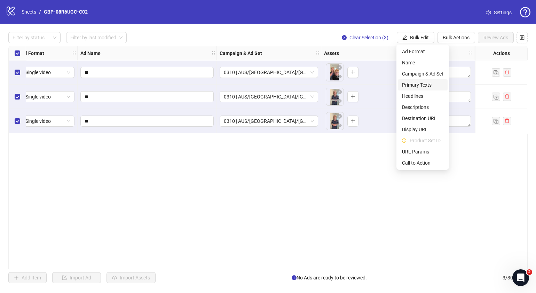
click at [416, 85] on span "Primary Texts" at bounding box center [422, 85] width 41 height 8
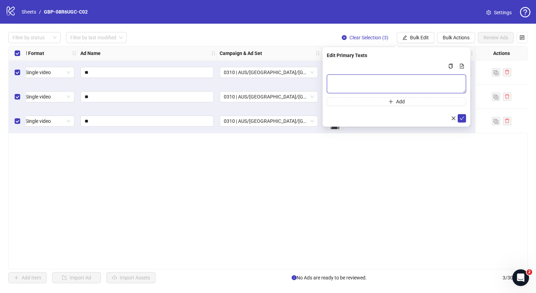
click at [405, 75] on textarea "Multi-text input container - paste or copy values" at bounding box center [396, 84] width 139 height 19
paste textarea "**********"
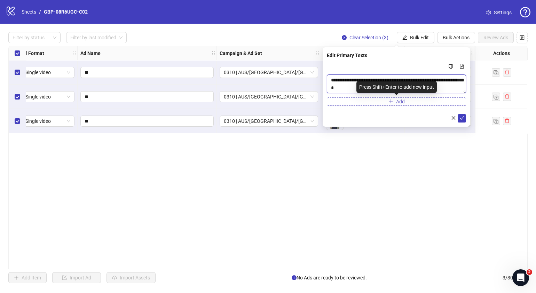
type textarea "**********"
click at [395, 103] on button "Add" at bounding box center [396, 102] width 139 height 8
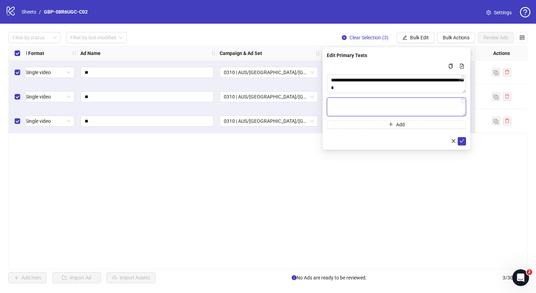
paste textarea "**********"
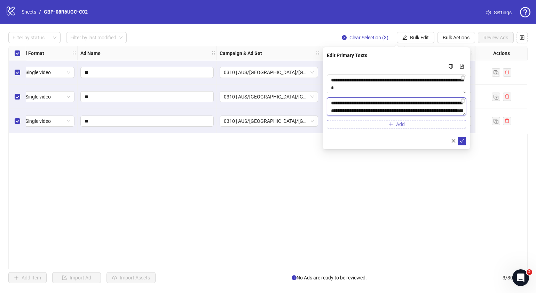
scroll to position [36, 0]
type textarea "**********"
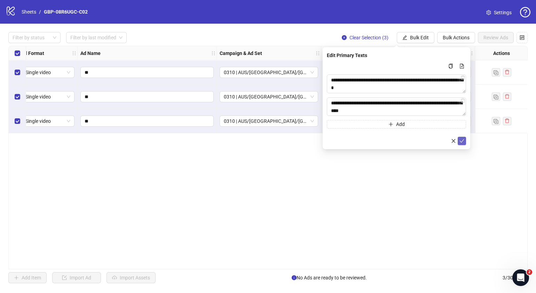
click at [463, 140] on icon "check" at bounding box center [462, 140] width 5 height 3
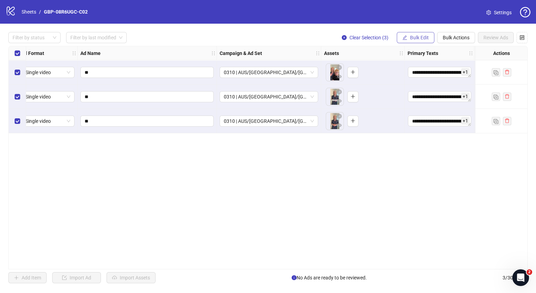
click at [424, 40] on span "Bulk Edit" at bounding box center [419, 38] width 19 height 6
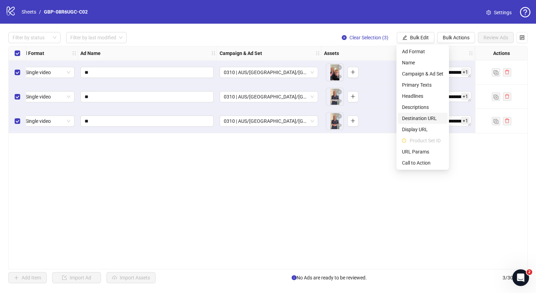
click at [419, 123] on li "Destination URL" at bounding box center [423, 118] width 50 height 11
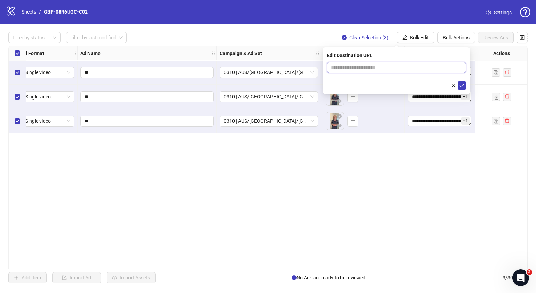
click at [423, 68] on input "text" at bounding box center [393, 68] width 125 height 8
paste input "**********"
type input "**********"
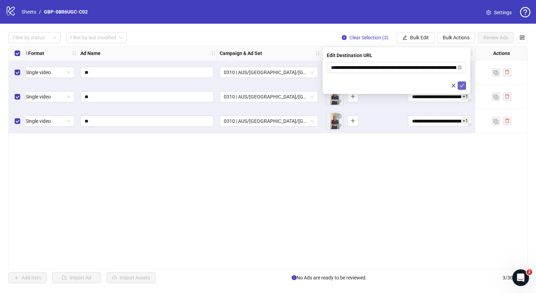
click at [460, 86] on icon "check" at bounding box center [462, 85] width 5 height 5
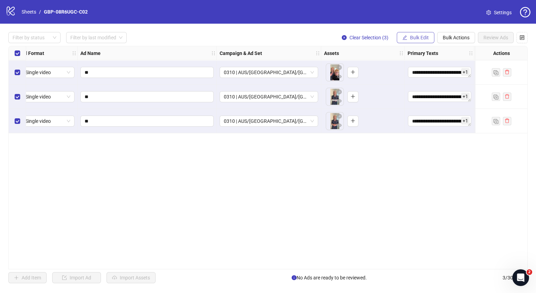
click at [421, 41] on button "Bulk Edit" at bounding box center [416, 37] width 38 height 11
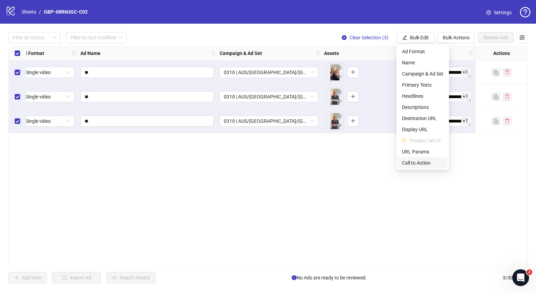
click at [421, 160] on span "Call to Action" at bounding box center [422, 163] width 41 height 8
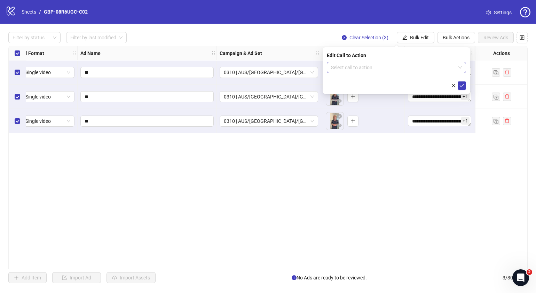
click at [413, 70] on input "search" at bounding box center [393, 67] width 125 height 10
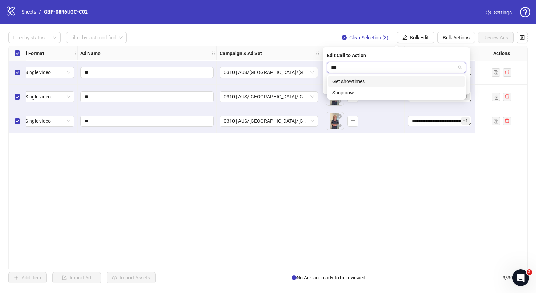
type input "****"
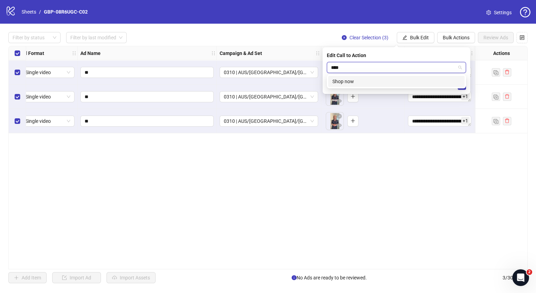
click at [413, 84] on div "Shop now" at bounding box center [397, 82] width 128 height 8
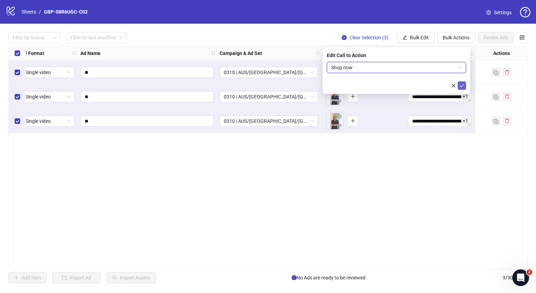
click at [460, 86] on icon "check" at bounding box center [462, 85] width 5 height 5
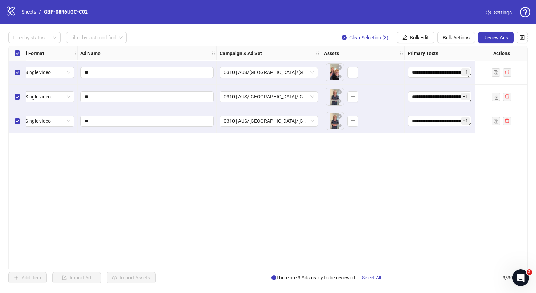
click at [247, 267] on div "**********" at bounding box center [268, 158] width 520 height 224
drag, startPoint x: 240, startPoint y: 270, endPoint x: 220, endPoint y: 269, distance: 19.2
click at [220, 269] on div "**********" at bounding box center [268, 158] width 520 height 224
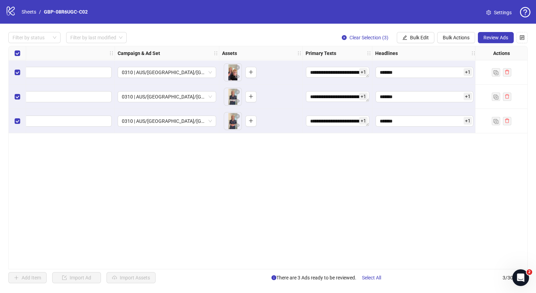
scroll to position [0, 123]
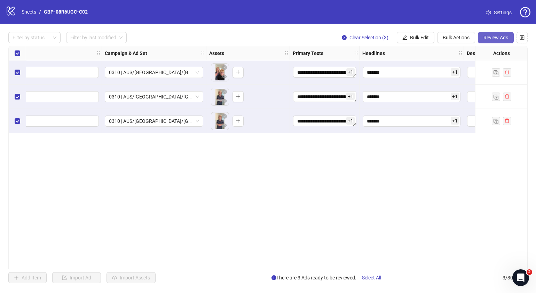
click at [493, 40] on span "Review Ads" at bounding box center [496, 38] width 25 height 6
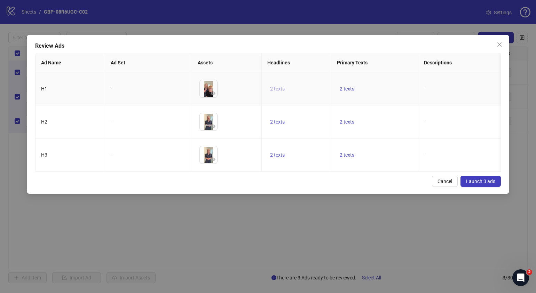
click at [285, 86] on button "2 texts" at bounding box center [277, 89] width 20 height 8
click at [387, 83] on icon "caret-right" at bounding box center [386, 83] width 5 height 5
click at [338, 187] on div "Cancel Launch 3 ads" at bounding box center [268, 181] width 466 height 11
click at [345, 122] on span "2 texts" at bounding box center [347, 122] width 15 height 6
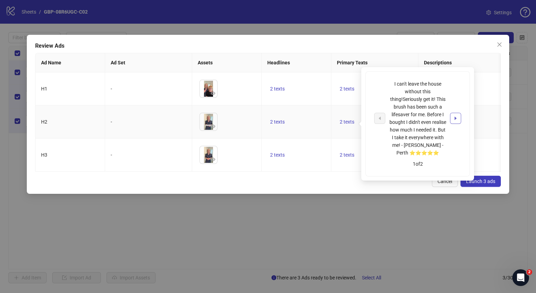
click at [455, 116] on icon "caret-right" at bounding box center [455, 118] width 5 height 5
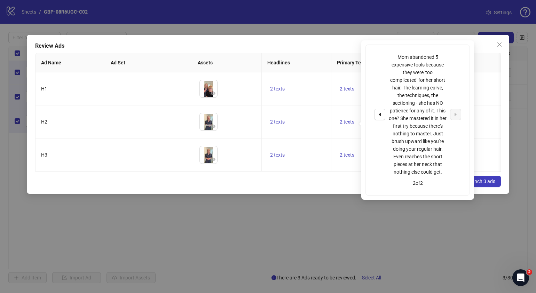
click at [303, 187] on div "Cancel Launch 3 ads" at bounding box center [268, 181] width 466 height 11
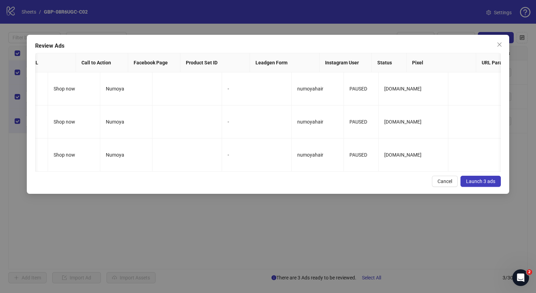
scroll to position [0, 680]
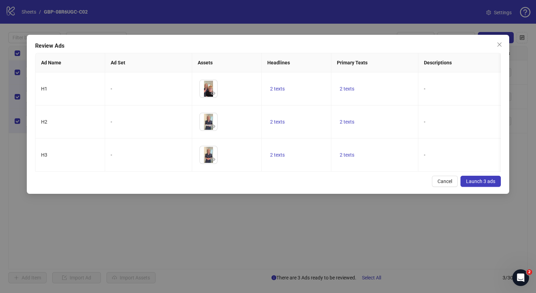
click at [481, 184] on span "Launch 3 ads" at bounding box center [480, 182] width 29 height 6
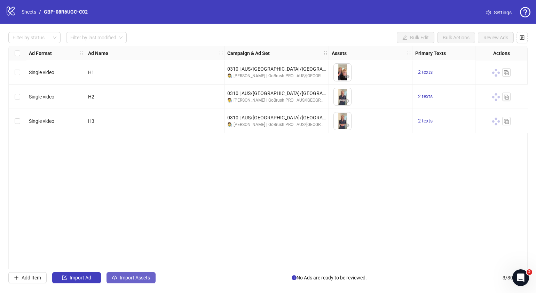
click at [138, 278] on span "Import Assets" at bounding box center [135, 278] width 30 height 6
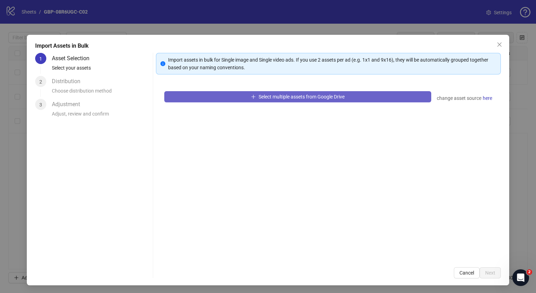
click at [273, 95] on span "Select multiple assets from Google Drive" at bounding box center [302, 97] width 86 height 6
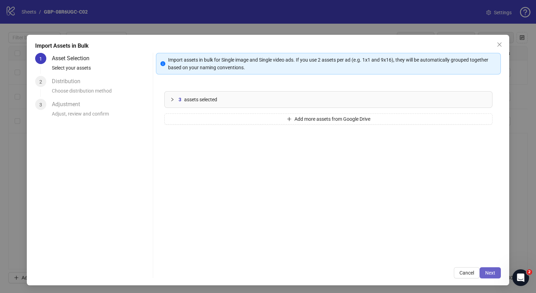
click at [485, 271] on span "Next" at bounding box center [490, 273] width 10 height 6
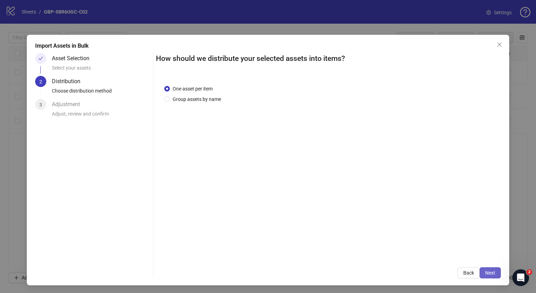
click at [486, 273] on span "Next" at bounding box center [490, 273] width 10 height 6
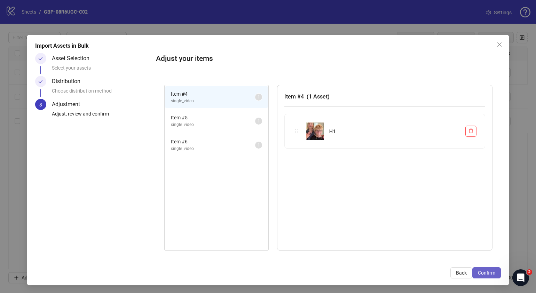
click at [484, 271] on span "Confirm" at bounding box center [486, 273] width 17 height 6
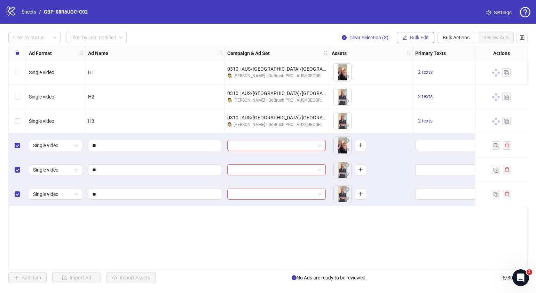
click at [421, 33] on button "Bulk Edit" at bounding box center [416, 37] width 38 height 11
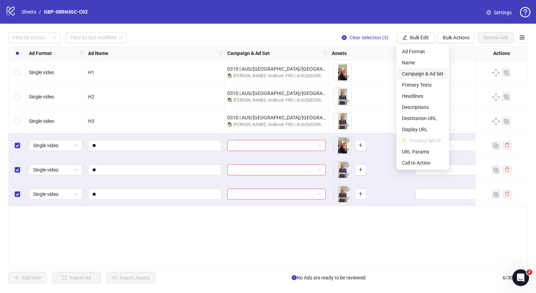
click at [429, 71] on span "Campaign & Ad Set" at bounding box center [422, 74] width 41 height 8
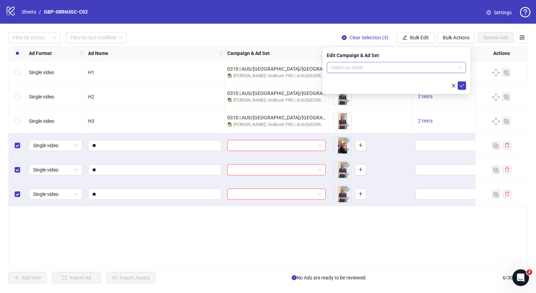
click at [460, 67] on span at bounding box center [396, 67] width 131 height 10
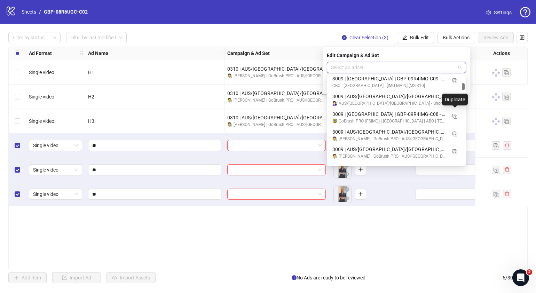
scroll to position [1218, 0]
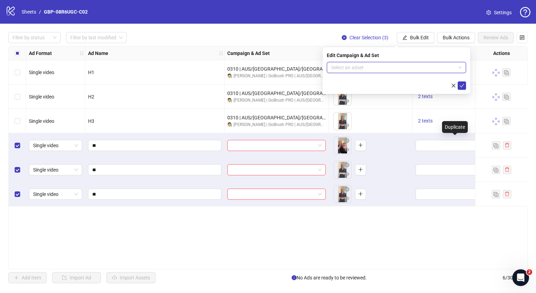
click at [456, 126] on div "Duplicate" at bounding box center [455, 127] width 26 height 12
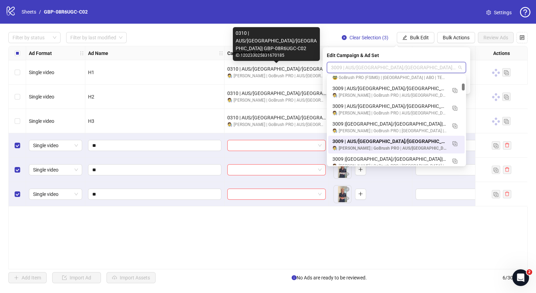
drag, startPoint x: 341, startPoint y: 67, endPoint x: 313, endPoint y: 68, distance: 27.9
click at [313, 68] on body "logo/logo-mobile Sheets / GBP-08R6UGC-C02 Settings Filter by status Filter by l…" at bounding box center [268, 146] width 536 height 293
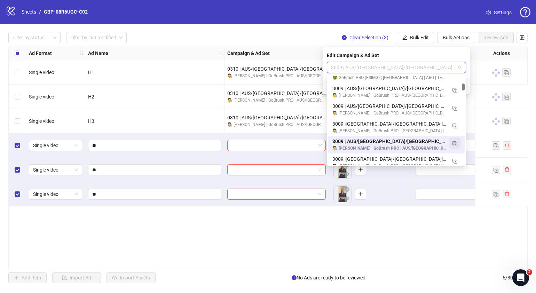
click at [456, 145] on img "button" at bounding box center [455, 143] width 5 height 5
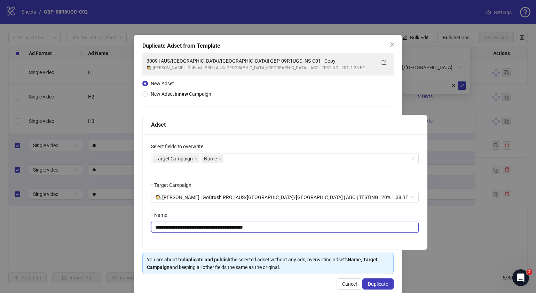
drag, startPoint x: 165, startPoint y: 228, endPoint x: 141, endPoint y: 223, distance: 24.5
click at [142, 223] on div "**********" at bounding box center [284, 182] width 285 height 135
drag, startPoint x: 285, startPoint y: 226, endPoint x: 197, endPoint y: 234, distance: 88.1
click at [197, 234] on div "**********" at bounding box center [285, 191] width 285 height 115
paste input "**********"
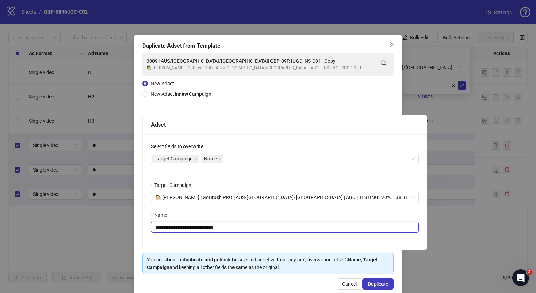
type input "**********"
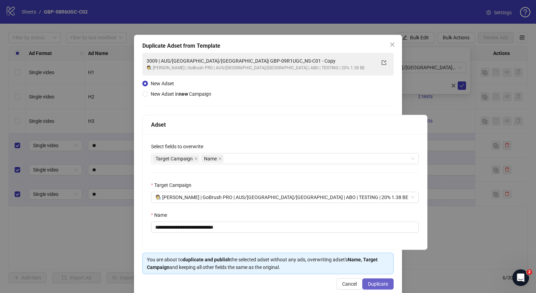
click at [371, 284] on span "Duplicate" at bounding box center [378, 284] width 20 height 6
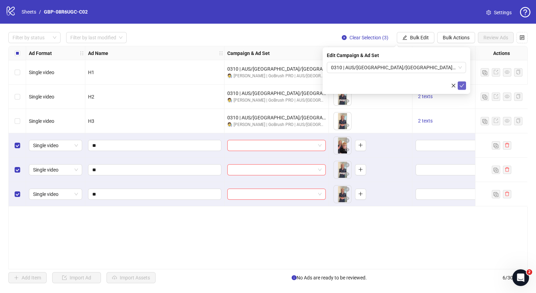
click at [460, 87] on icon "check" at bounding box center [462, 85] width 5 height 5
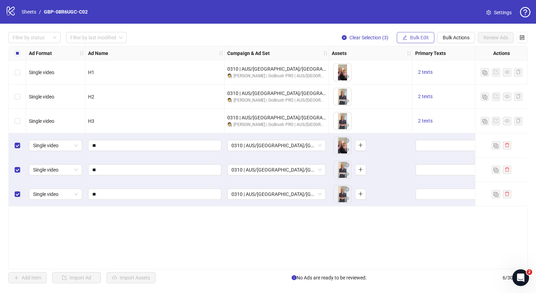
click at [424, 41] on button "Bulk Edit" at bounding box center [416, 37] width 38 height 11
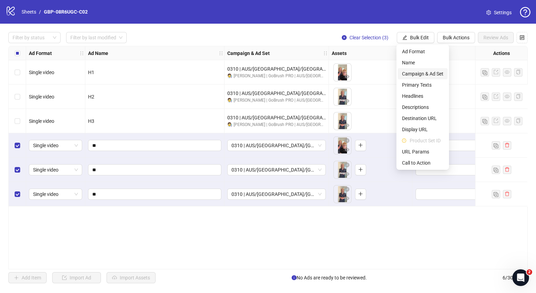
click at [427, 73] on span "Campaign & Ad Set" at bounding box center [422, 74] width 41 height 8
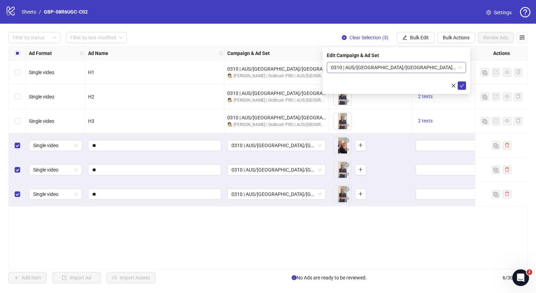
click at [460, 68] on span "0310 | AUS/[GEOGRAPHIC_DATA]/[GEOGRAPHIC_DATA]| GBP-08R6UGC-C02" at bounding box center [396, 67] width 131 height 10
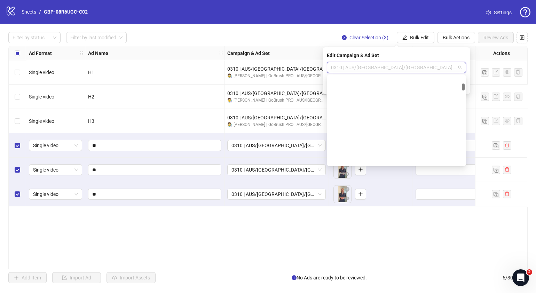
scroll to position [1262, 0]
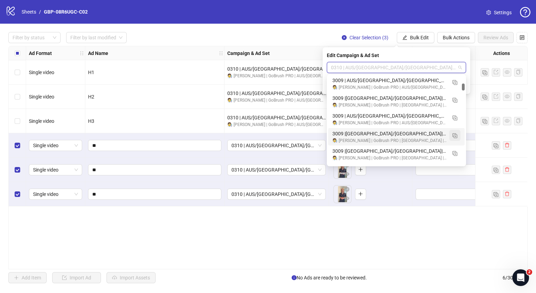
click at [457, 136] on img "button" at bounding box center [455, 135] width 5 height 5
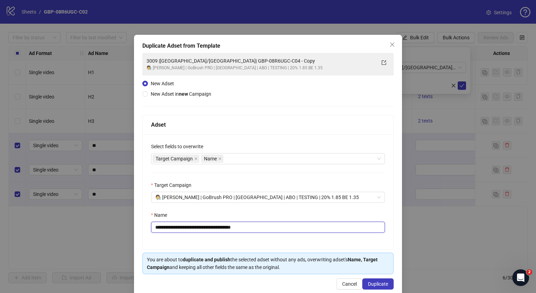
click at [280, 226] on input "**********" at bounding box center [268, 227] width 234 height 11
drag, startPoint x: 282, startPoint y: 228, endPoint x: 188, endPoint y: 231, distance: 94.4
click at [188, 231] on input "**********" at bounding box center [268, 227] width 234 height 11
paste input "text"
drag, startPoint x: 164, startPoint y: 228, endPoint x: 122, endPoint y: 227, distance: 42.1
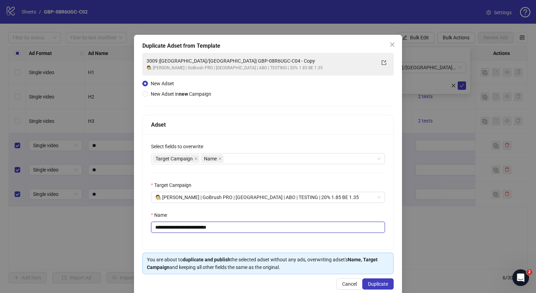
click at [122, 227] on div "**********" at bounding box center [268, 146] width 536 height 293
type input "**********"
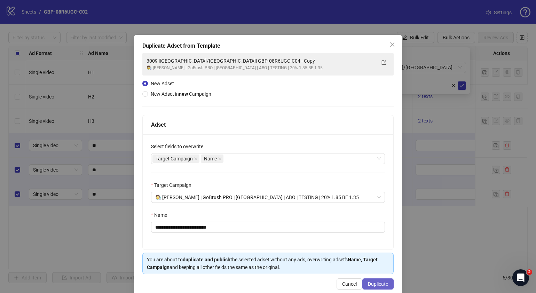
click at [376, 283] on span "Duplicate" at bounding box center [378, 284] width 20 height 6
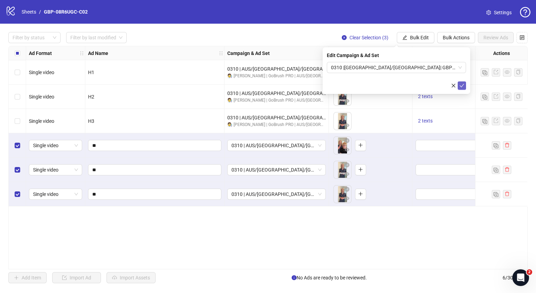
click at [464, 86] on icon "check" at bounding box center [462, 85] width 5 height 5
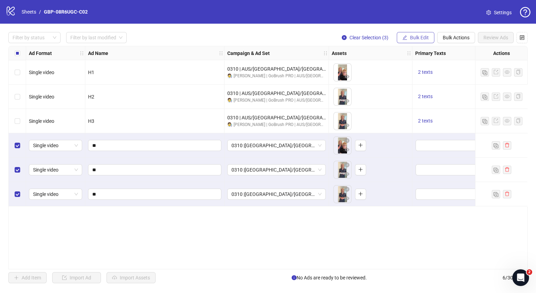
click at [423, 37] on span "Bulk Edit" at bounding box center [419, 38] width 19 height 6
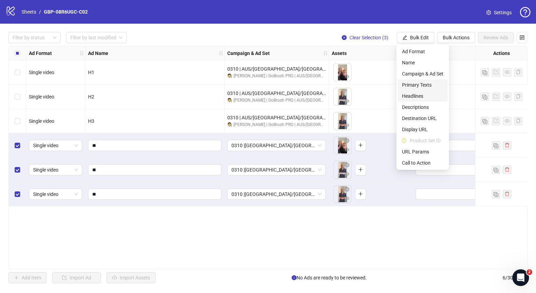
click at [428, 93] on span "Headlines" at bounding box center [422, 96] width 41 height 8
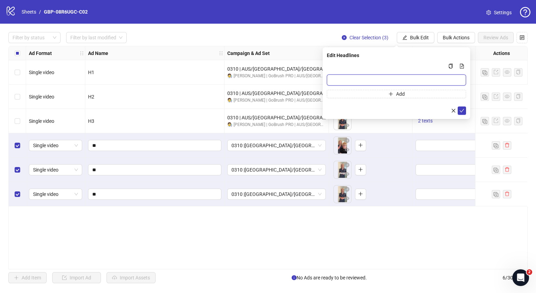
click at [377, 85] on input "Multi-input container - paste or copy values" at bounding box center [396, 80] width 139 height 11
paste input "*******"
type input "*******"
click at [413, 92] on button "Add" at bounding box center [396, 94] width 139 height 8
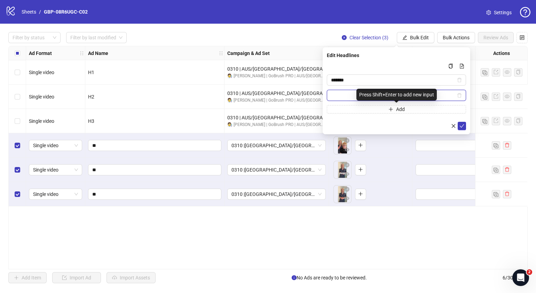
paste input "**********"
type input "**********"
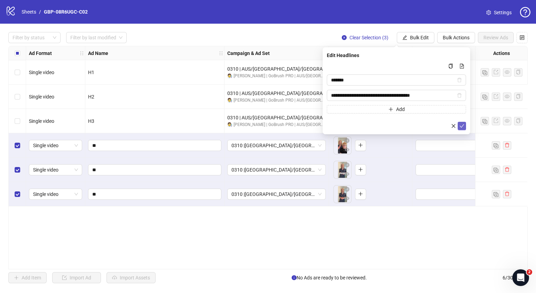
click at [460, 125] on icon "check" at bounding box center [462, 126] width 5 height 5
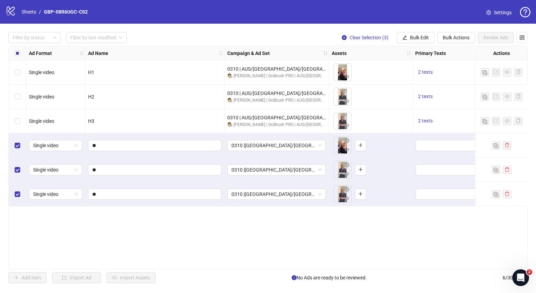
click at [421, 30] on div "Filter by status Filter by last modified Clear Selection (3) Bulk Edit Bulk Act…" at bounding box center [268, 158] width 536 height 268
click at [422, 34] on button "Bulk Edit" at bounding box center [416, 37] width 38 height 11
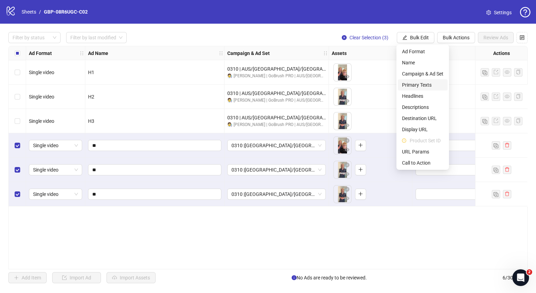
click at [422, 85] on span "Primary Texts" at bounding box center [422, 85] width 41 height 8
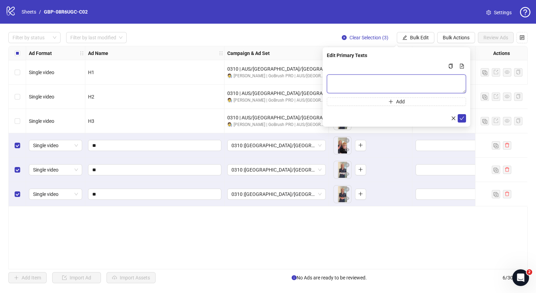
click at [409, 85] on textarea "Multi-text input container - paste or copy values" at bounding box center [396, 84] width 139 height 19
paste textarea "**********"
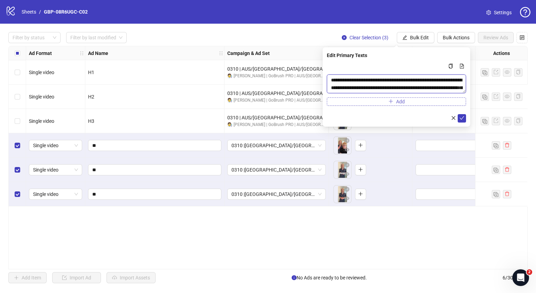
scroll to position [21, 0]
type textarea "**********"
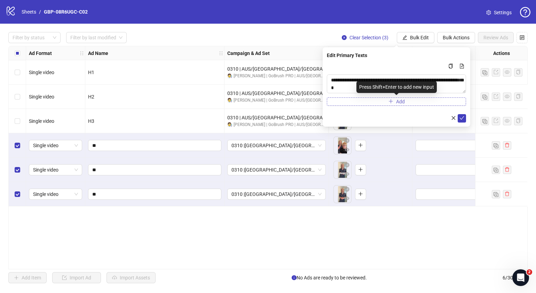
click at [406, 98] on button "Add" at bounding box center [396, 102] width 139 height 8
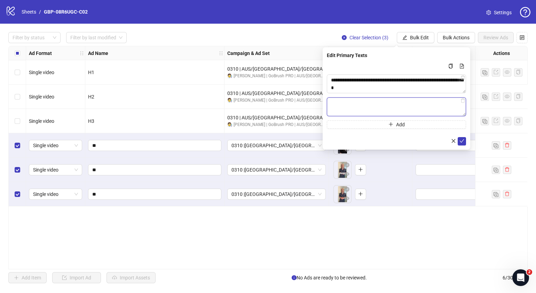
paste textarea "**********"
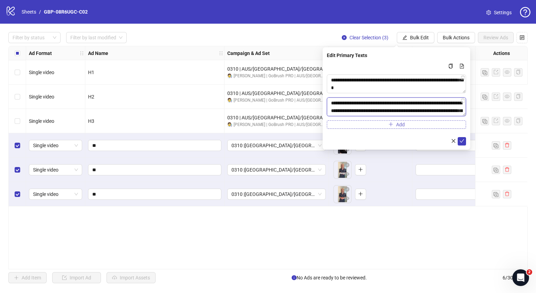
scroll to position [36, 0]
type textarea "**********"
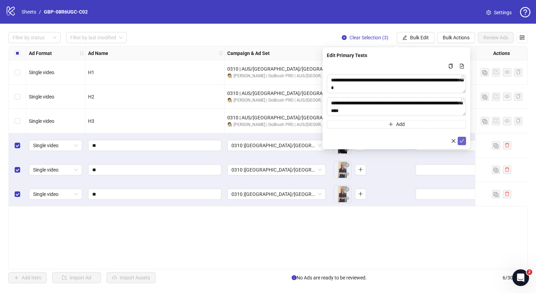
click at [463, 145] on button "submit" at bounding box center [462, 141] width 8 height 8
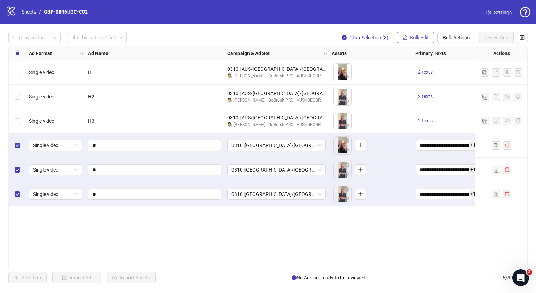
click at [418, 40] on span "Bulk Edit" at bounding box center [419, 38] width 19 height 6
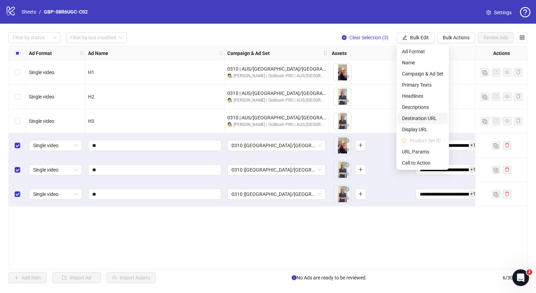
click at [421, 118] on span "Destination URL" at bounding box center [422, 119] width 41 height 8
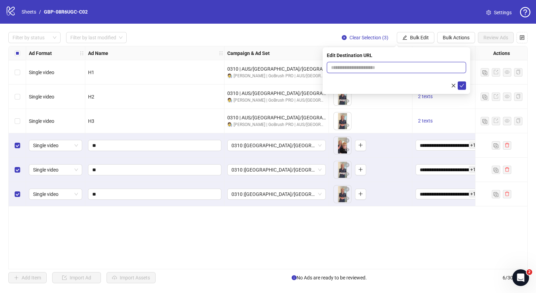
click at [418, 65] on input "text" at bounding box center [393, 68] width 125 height 8
paste input "**********"
type input "**********"
click at [461, 86] on icon "check" at bounding box center [462, 85] width 5 height 3
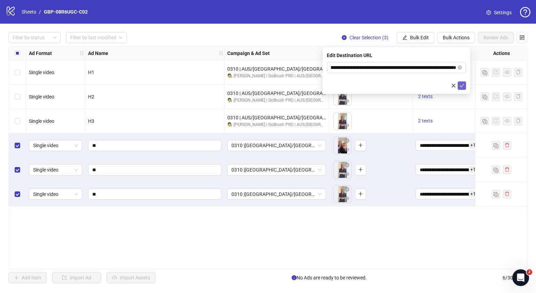
scroll to position [0, 0]
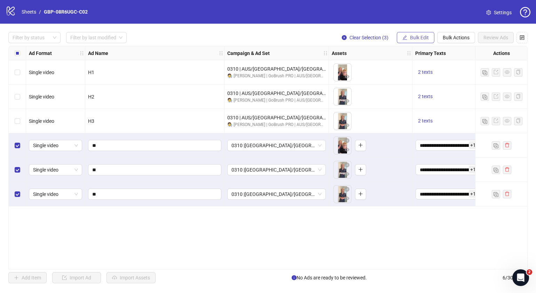
click at [409, 35] on button "Bulk Edit" at bounding box center [416, 37] width 38 height 11
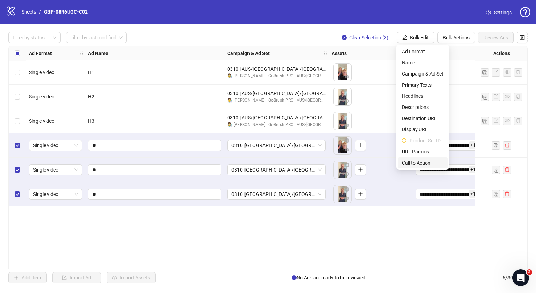
click at [415, 161] on span "Call to Action" at bounding box center [422, 163] width 41 height 8
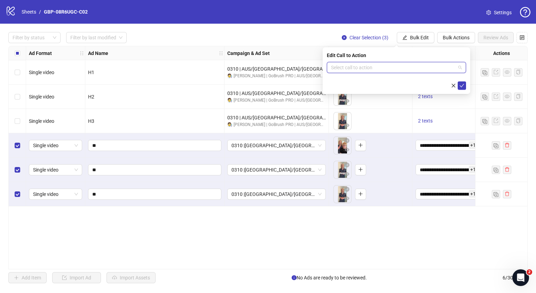
click at [389, 71] on input "search" at bounding box center [393, 67] width 125 height 10
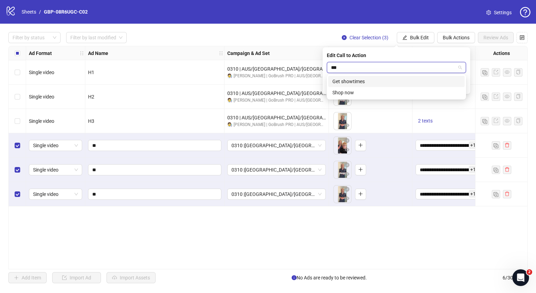
type input "****"
click at [438, 86] on div "Shop now" at bounding box center [396, 81] width 137 height 11
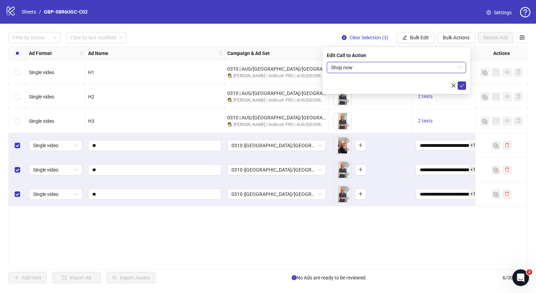
click at [454, 86] on icon "close" at bounding box center [453, 85] width 5 height 5
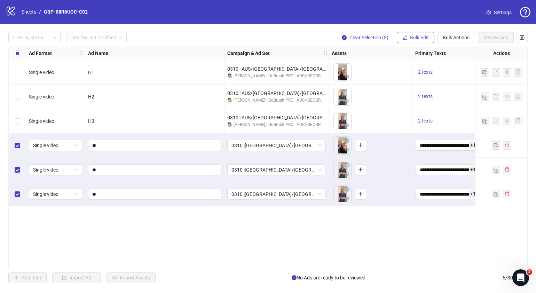
click at [424, 34] on button "Bulk Edit" at bounding box center [416, 37] width 38 height 11
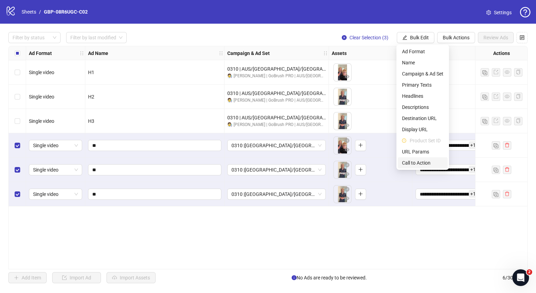
click at [424, 165] on span "Call to Action" at bounding box center [422, 163] width 41 height 8
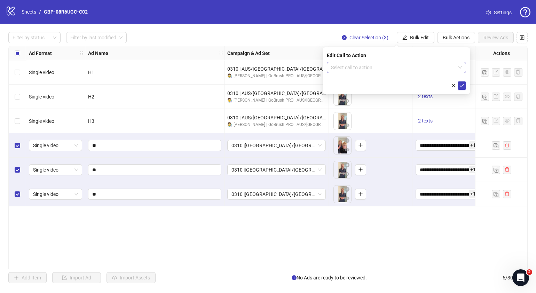
click at [377, 66] on input "search" at bounding box center [393, 67] width 125 height 10
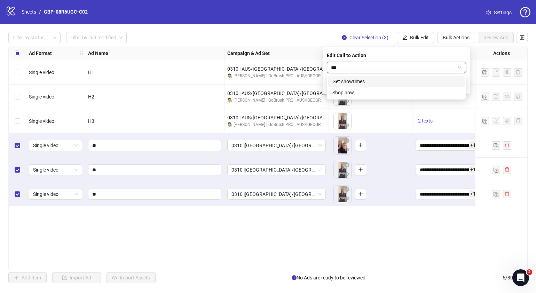
type input "****"
click at [383, 82] on div "Shop now" at bounding box center [397, 82] width 128 height 8
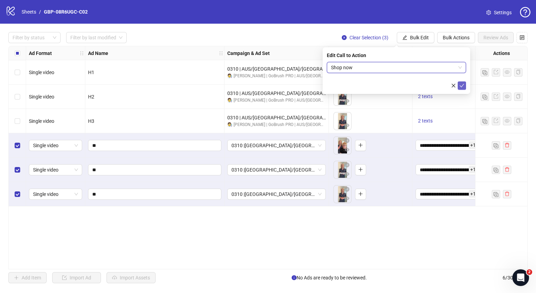
click at [461, 85] on icon "check" at bounding box center [462, 85] width 5 height 5
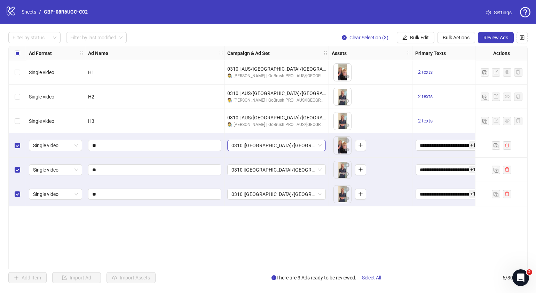
click at [319, 145] on span "0310 |[GEOGRAPHIC_DATA]/[GEOGRAPHIC_DATA]| GBP-08R6UGC-C02" at bounding box center [277, 145] width 90 height 10
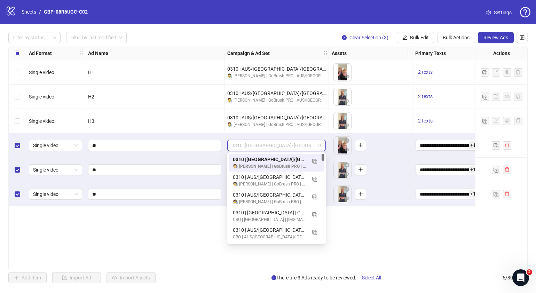
click at [401, 244] on div "Ad Format Ad Name Campaign & Ad Set Assets Primary Texts Headlines Descriptions…" at bounding box center [268, 158] width 520 height 224
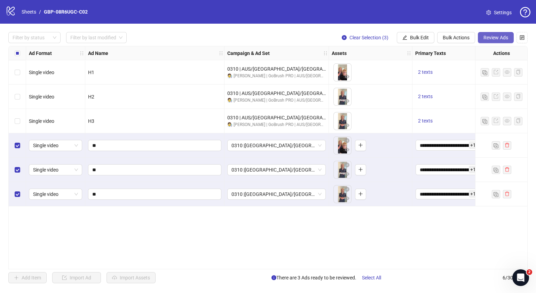
click at [501, 37] on span "Review Ads" at bounding box center [496, 38] width 25 height 6
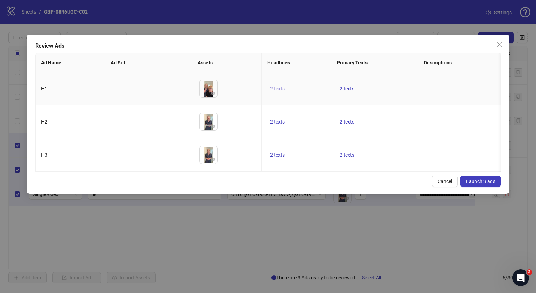
click at [286, 87] on button "2 texts" at bounding box center [277, 89] width 20 height 8
click at [385, 84] on icon "caret-right" at bounding box center [386, 83] width 2 height 3
click at [334, 187] on div "Cancel Launch 3 ads" at bounding box center [268, 181] width 466 height 11
click at [344, 158] on span "2 texts" at bounding box center [347, 155] width 15 height 6
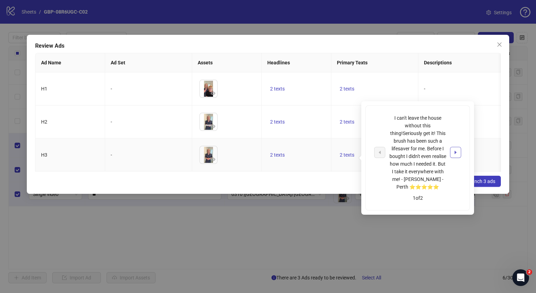
click at [459, 152] on button "button" at bounding box center [455, 152] width 11 height 11
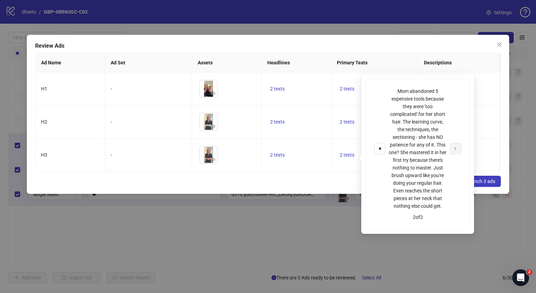
click at [324, 187] on div "Cancel Launch 3 ads" at bounding box center [268, 181] width 466 height 11
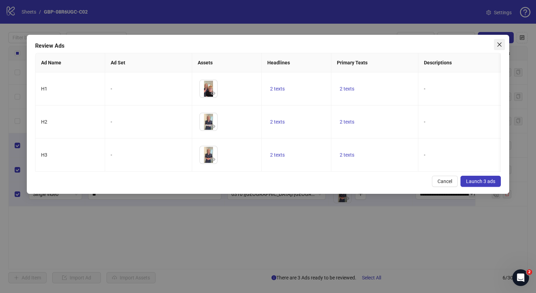
click at [501, 46] on icon "close" at bounding box center [500, 44] width 4 height 4
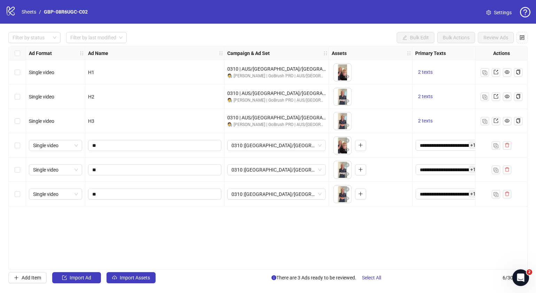
click at [21, 146] on div "Select row 4" at bounding box center [17, 145] width 17 height 24
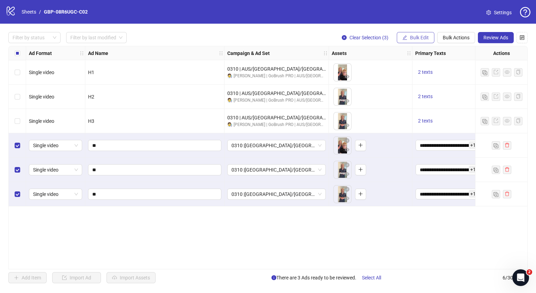
click at [430, 39] on button "Bulk Edit" at bounding box center [416, 37] width 38 height 11
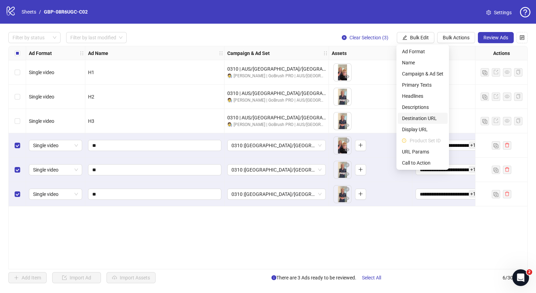
click at [426, 122] on span "Destination URL" at bounding box center [422, 119] width 41 height 8
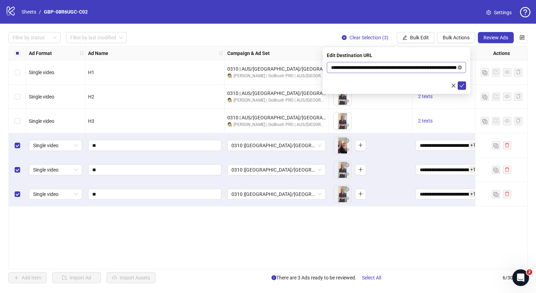
click at [458, 68] on icon "close-circle" at bounding box center [460, 67] width 4 height 4
paste input "**********"
type input "**********"
click at [462, 86] on icon "check" at bounding box center [462, 85] width 5 height 5
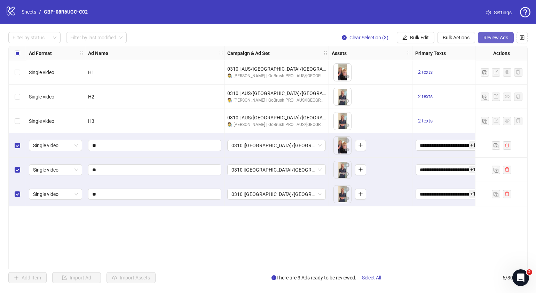
click at [496, 38] on span "Review Ads" at bounding box center [496, 38] width 25 height 6
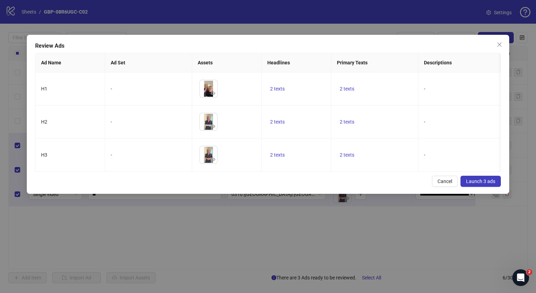
click at [481, 184] on span "Launch 3 ads" at bounding box center [480, 182] width 29 height 6
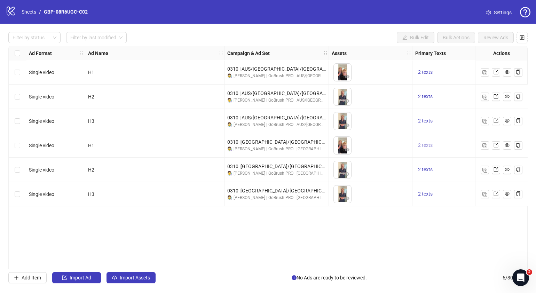
click at [428, 144] on span "2 texts" at bounding box center [425, 145] width 15 height 6
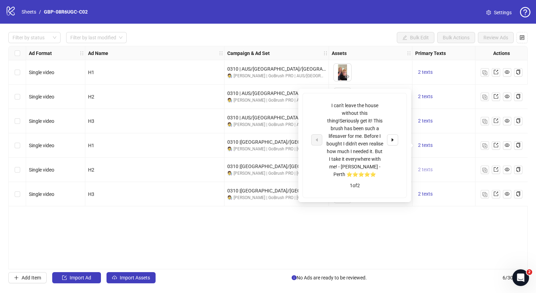
click at [426, 171] on span "2 texts" at bounding box center [425, 170] width 15 height 6
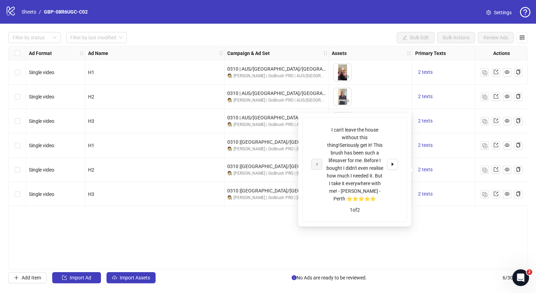
drag, startPoint x: 349, startPoint y: 239, endPoint x: 246, endPoint y: 244, distance: 103.2
click at [348, 239] on div "Ad Format Ad Name Campaign & Ad Set Assets Primary Texts Headlines Descriptions…" at bounding box center [268, 158] width 520 height 224
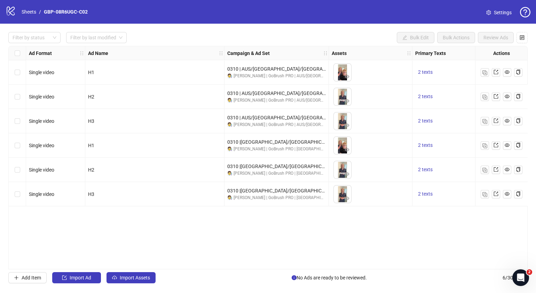
drag, startPoint x: 209, startPoint y: 269, endPoint x: 224, endPoint y: 267, distance: 15.5
click at [224, 267] on div "Filter by status Filter by last modified Bulk Edit Bulk Actions Review Ads Ad F…" at bounding box center [268, 158] width 536 height 268
click at [421, 117] on div "2 texts" at bounding box center [448, 121] width 70 height 24
click at [429, 120] on span "2 texts" at bounding box center [425, 121] width 15 height 6
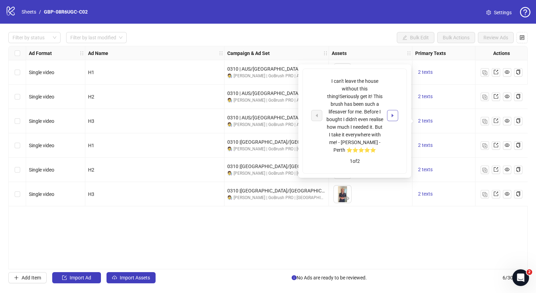
click at [398, 117] on button "button" at bounding box center [392, 115] width 11 height 11
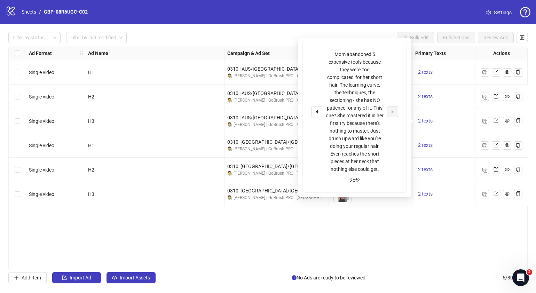
click at [427, 247] on div "Ad Format Ad Name Campaign & Ad Set Assets Primary Texts Headlines Descriptions…" at bounding box center [268, 158] width 520 height 224
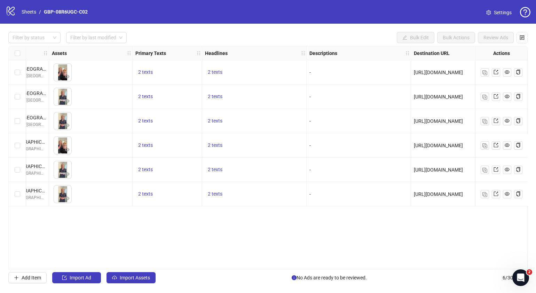
scroll to position [0, 282]
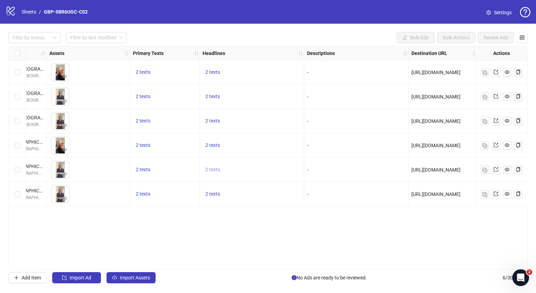
click at [213, 169] on span "2 texts" at bounding box center [212, 170] width 15 height 6
click at [326, 168] on button "button" at bounding box center [320, 164] width 11 height 11
drag, startPoint x: 352, startPoint y: 225, endPoint x: 346, endPoint y: 238, distance: 14.0
click at [352, 226] on div "Ad Format Ad Name Campaign & Ad Set Assets Primary Texts Headlines Descriptions…" at bounding box center [268, 158] width 520 height 224
drag, startPoint x: 340, startPoint y: 266, endPoint x: 378, endPoint y: 265, distance: 38.3
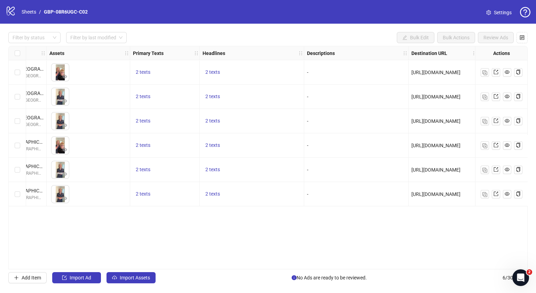
click at [378, 265] on div "Ad Format Ad Name Campaign & Ad Set Assets Primary Texts Headlines Descriptions…" at bounding box center [268, 158] width 520 height 224
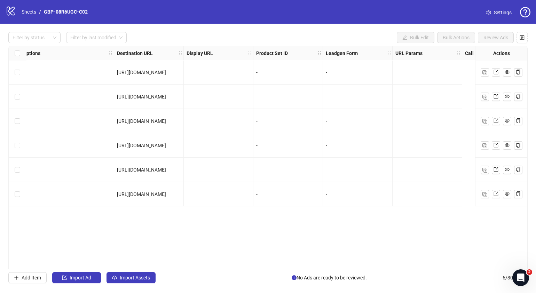
scroll to position [0, 0]
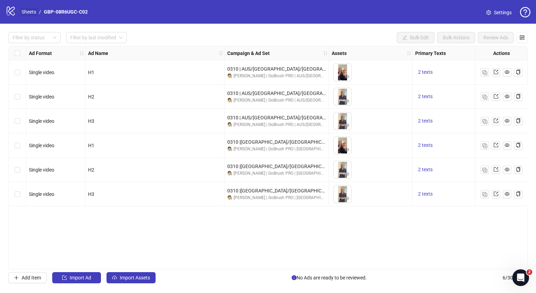
click at [31, 15] on link "Sheets" at bounding box center [28, 12] width 17 height 8
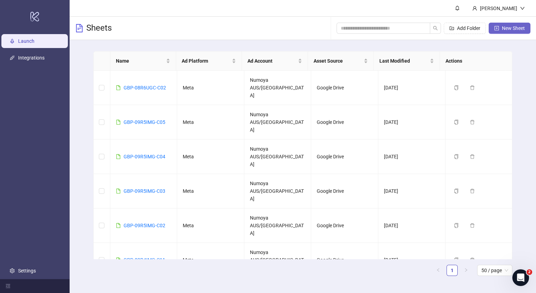
click at [513, 28] on span "New Sheet" at bounding box center [513, 28] width 23 height 6
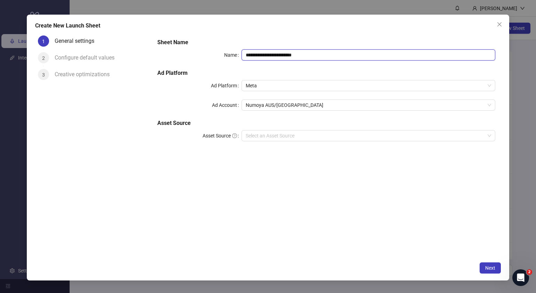
drag, startPoint x: 342, startPoint y: 56, endPoint x: 144, endPoint y: 55, distance: 197.8
click at [146, 56] on div "**********" at bounding box center [268, 146] width 466 height 226
paste input "text"
type input "**********"
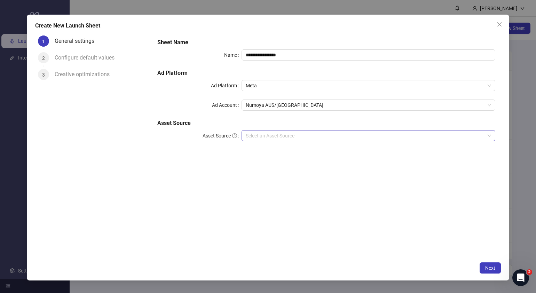
click at [306, 135] on input "Asset Source" at bounding box center [365, 136] width 239 height 10
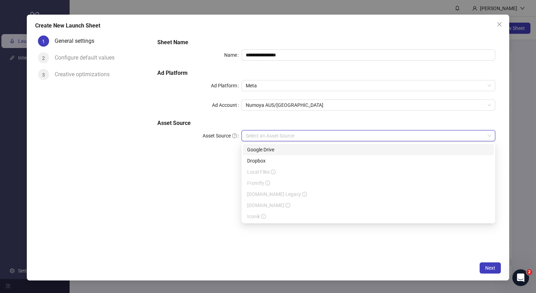
drag, startPoint x: 281, startPoint y: 157, endPoint x: 288, endPoint y: 150, distance: 10.1
click at [288, 150] on div "Google Drive Dropbox Local Files Frontify [DOMAIN_NAME] Legacy [DOMAIN_NAME] Ic…" at bounding box center [368, 183] width 251 height 78
click at [288, 150] on div "Google Drive" at bounding box center [368, 150] width 243 height 8
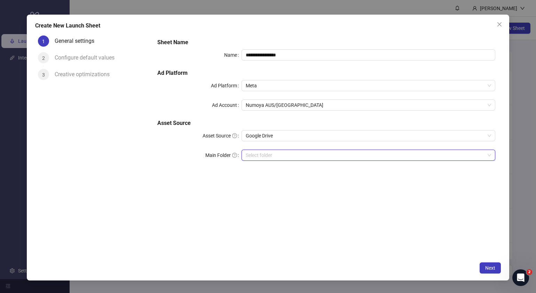
click at [274, 153] on input "Main Folder" at bounding box center [365, 155] width 239 height 10
click at [278, 155] on input "Main Folder" at bounding box center [365, 155] width 239 height 10
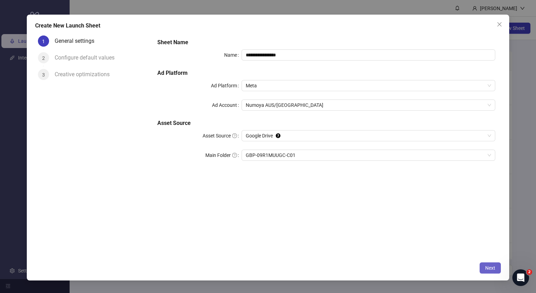
click at [488, 268] on span "Next" at bounding box center [490, 268] width 10 height 6
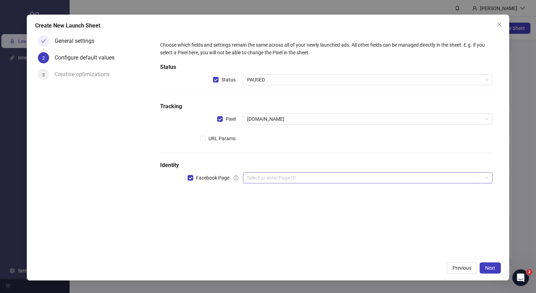
click at [273, 175] on input "search" at bounding box center [364, 178] width 235 height 10
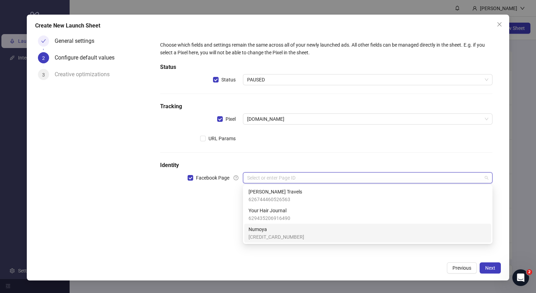
click at [269, 235] on span "[CREDIT_CARD_NUMBER]" at bounding box center [277, 237] width 56 height 8
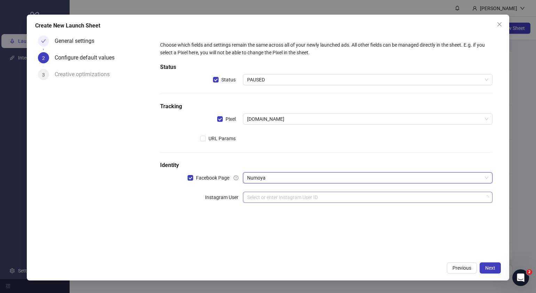
click at [281, 202] on input "search" at bounding box center [364, 197] width 235 height 10
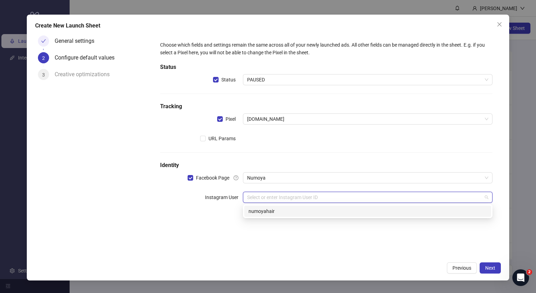
click at [291, 211] on div "numoyahair" at bounding box center [368, 212] width 239 height 8
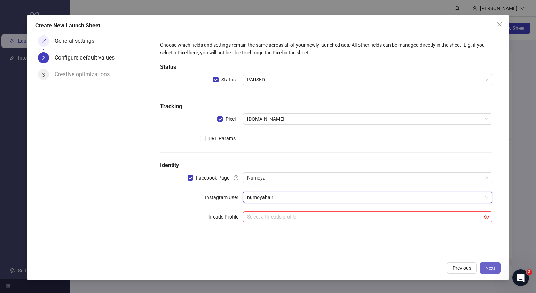
click at [491, 266] on span "Next" at bounding box center [490, 268] width 10 height 6
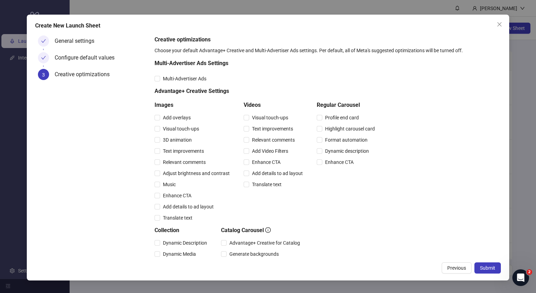
click at [491, 266] on span "Submit" at bounding box center [487, 268] width 15 height 6
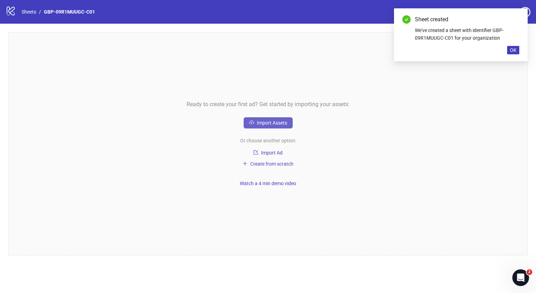
click at [272, 124] on span "Import Assets" at bounding box center [272, 123] width 30 height 6
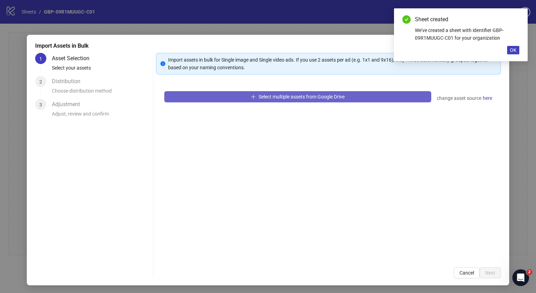
click at [327, 99] on span "Select multiple assets from Google Drive" at bounding box center [302, 97] width 86 height 6
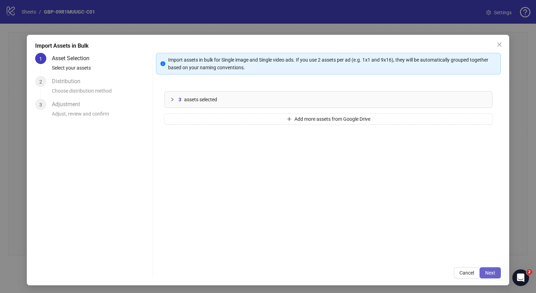
click at [486, 273] on span "Next" at bounding box center [490, 273] width 10 height 6
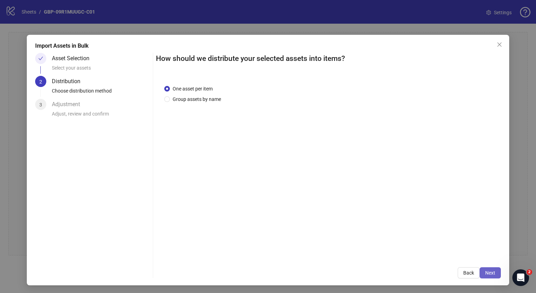
click at [486, 273] on span "Next" at bounding box center [490, 273] width 10 height 6
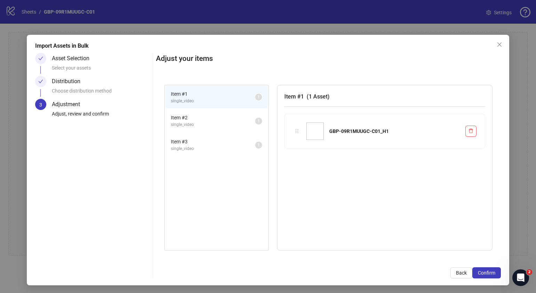
click at [486, 273] on span "Confirm" at bounding box center [486, 273] width 17 height 6
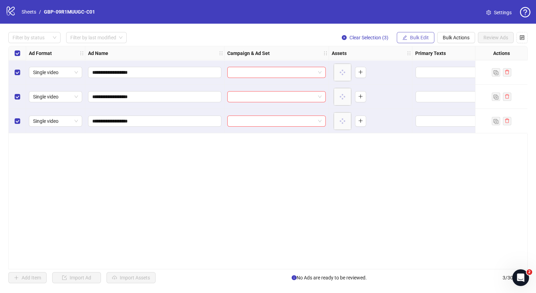
click at [429, 35] on button "Bulk Edit" at bounding box center [416, 37] width 38 height 11
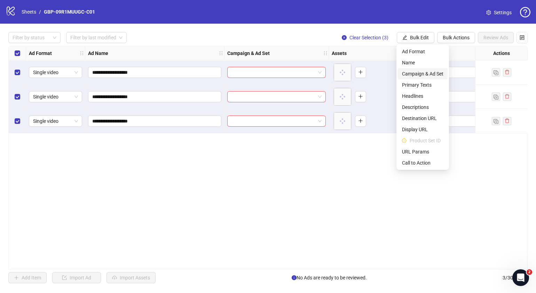
click at [432, 70] on span "Campaign & Ad Set" at bounding box center [422, 74] width 41 height 8
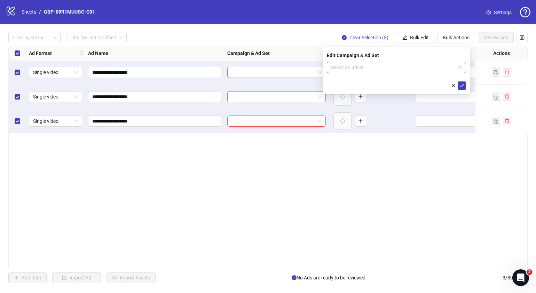
click at [462, 69] on span at bounding box center [396, 67] width 131 height 10
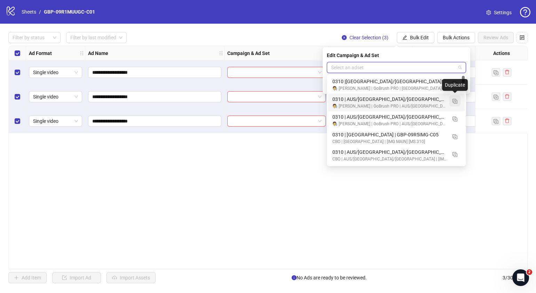
click at [457, 102] on img "button" at bounding box center [455, 101] width 5 height 5
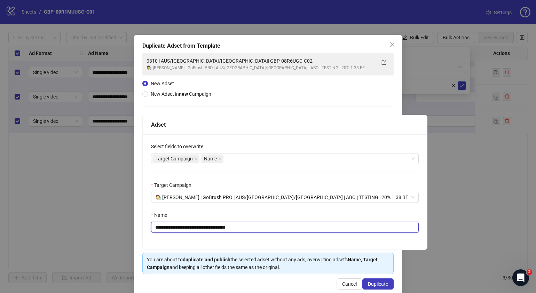
drag, startPoint x: 271, startPoint y: 226, endPoint x: 197, endPoint y: 232, distance: 74.4
click at [197, 232] on input "**********" at bounding box center [285, 227] width 268 height 11
paste input "text"
type input "**********"
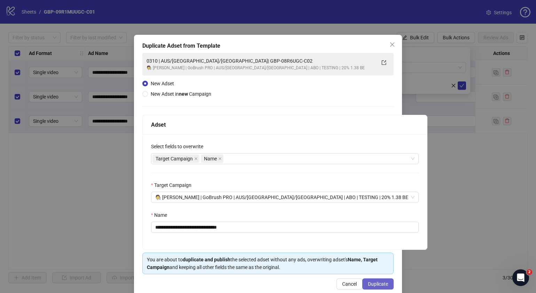
click at [382, 284] on span "Duplicate" at bounding box center [378, 284] width 20 height 6
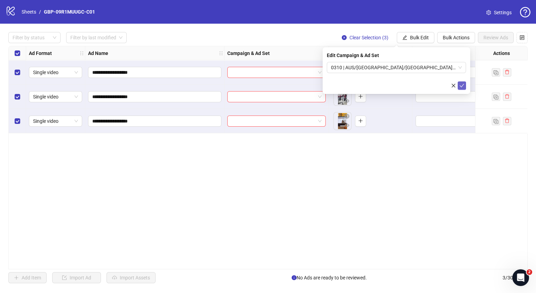
click at [460, 85] on icon "check" at bounding box center [462, 85] width 5 height 3
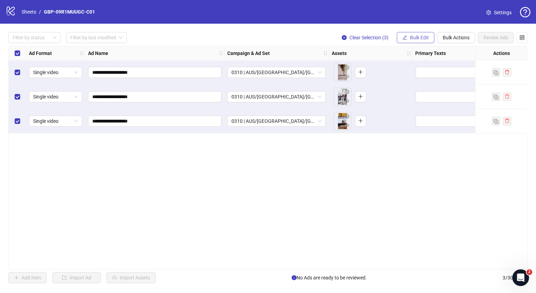
click at [415, 38] on span "Bulk Edit" at bounding box center [419, 38] width 19 height 6
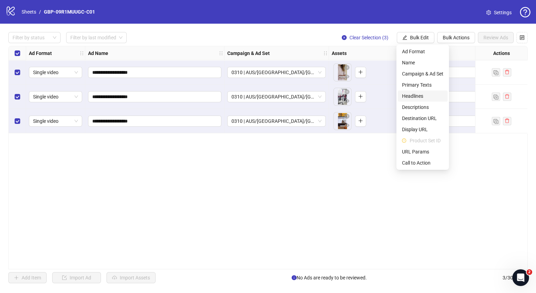
click at [425, 94] on span "Headlines" at bounding box center [422, 96] width 41 height 8
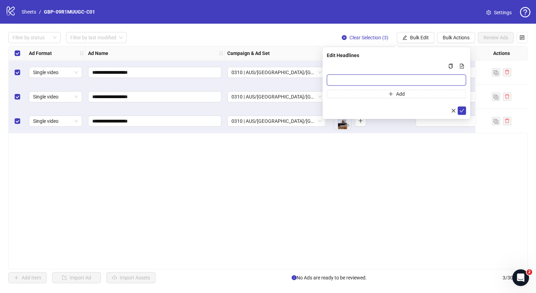
click at [398, 80] on input "Multi-input container - paste or copy values" at bounding box center [396, 80] width 139 height 11
paste input "*******"
type input "*******"
click at [387, 94] on button "Add" at bounding box center [396, 94] width 139 height 8
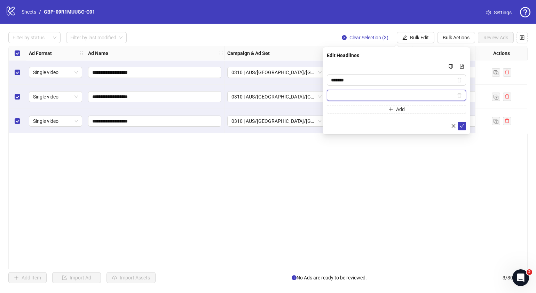
paste input "**********"
type input "**********"
click at [461, 126] on icon "check" at bounding box center [462, 125] width 5 height 3
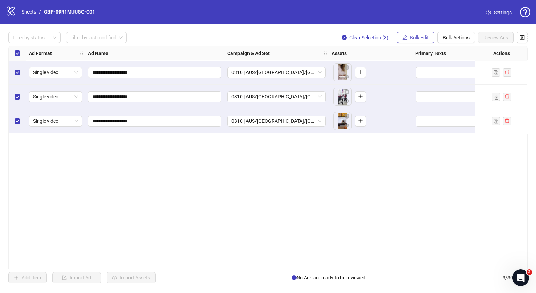
click at [423, 37] on span "Bulk Edit" at bounding box center [419, 38] width 19 height 6
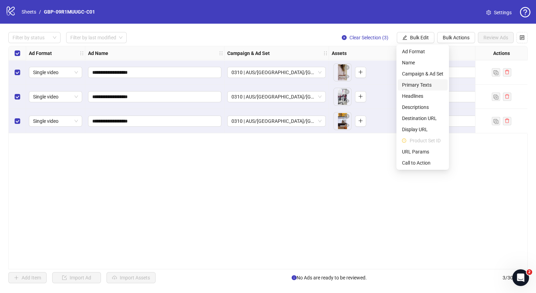
click at [427, 85] on span "Primary Texts" at bounding box center [422, 85] width 41 height 8
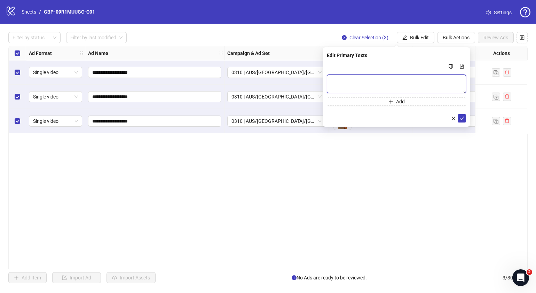
click at [414, 85] on textarea "Multi-text input container - paste or copy values" at bounding box center [396, 84] width 139 height 19
paste textarea "**********"
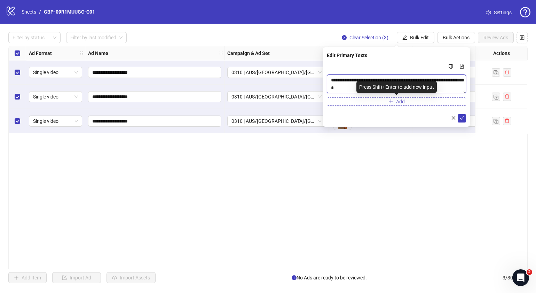
type textarea "**********"
click at [413, 103] on button "Add" at bounding box center [396, 102] width 139 height 8
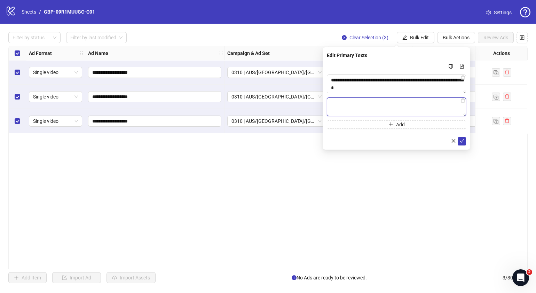
paste textarea "**********"
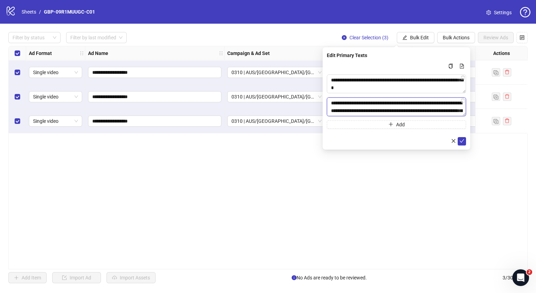
scroll to position [36, 0]
type textarea "**********"
click at [462, 143] on icon "check" at bounding box center [462, 141] width 5 height 5
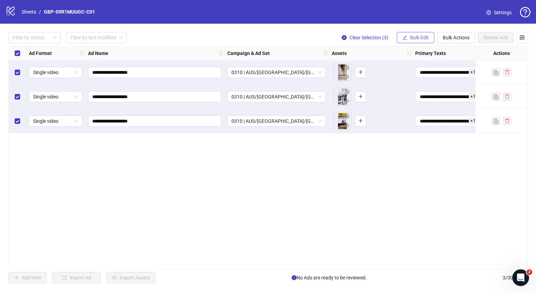
click at [427, 40] on span "Bulk Edit" at bounding box center [419, 38] width 19 height 6
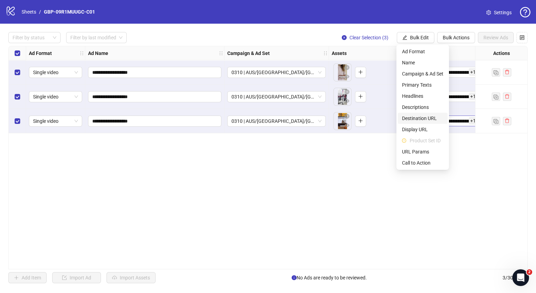
click at [432, 119] on span "Destination URL" at bounding box center [422, 119] width 41 height 8
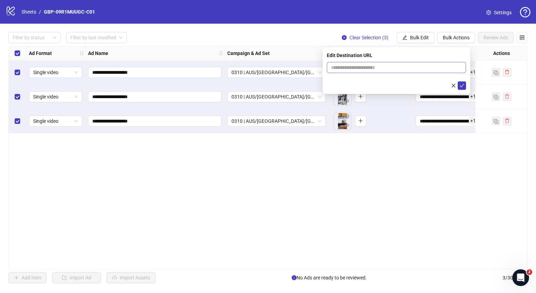
click at [423, 71] on span at bounding box center [396, 67] width 139 height 11
paste input "**********"
type input "**********"
click at [461, 87] on icon "check" at bounding box center [462, 85] width 5 height 5
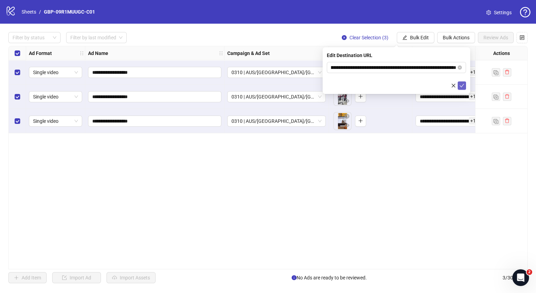
scroll to position [0, 0]
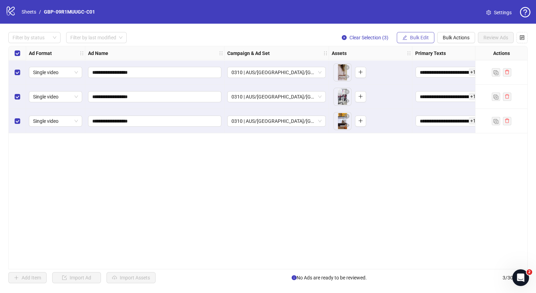
click at [428, 40] on button "Bulk Edit" at bounding box center [416, 37] width 38 height 11
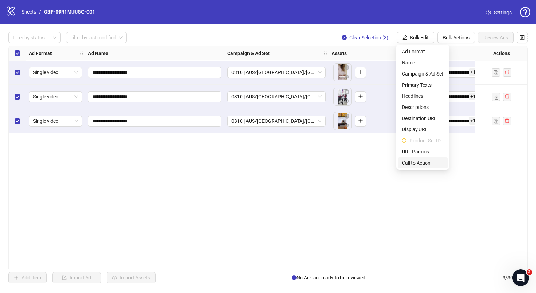
click at [421, 164] on span "Call to Action" at bounding box center [422, 163] width 41 height 8
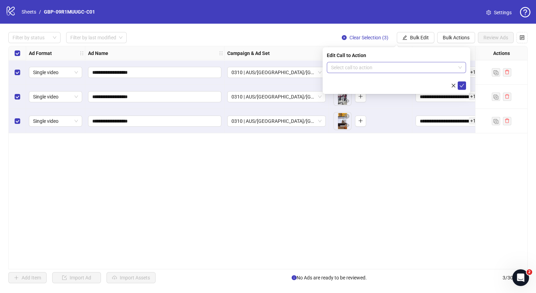
click at [386, 67] on input "search" at bounding box center [393, 67] width 125 height 10
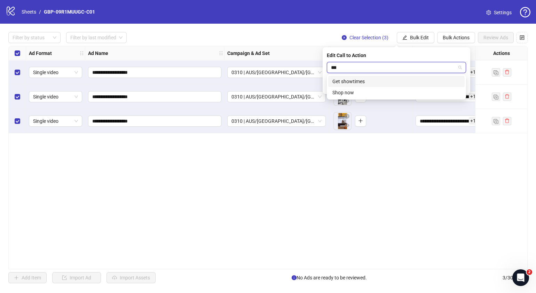
type input "****"
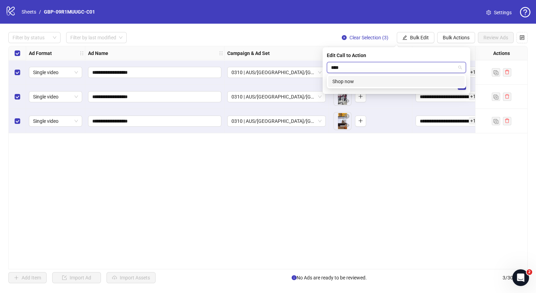
click at [385, 81] on div "Shop now" at bounding box center [397, 82] width 128 height 8
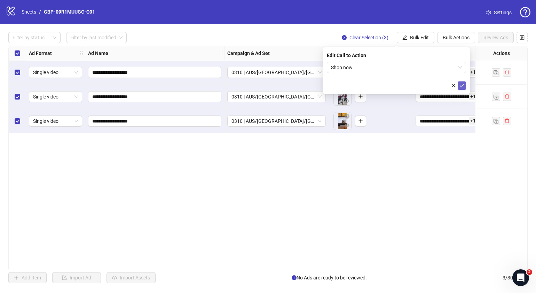
click at [458, 86] on button "submit" at bounding box center [462, 85] width 8 height 8
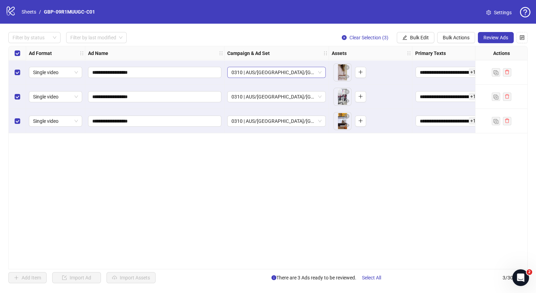
click at [321, 71] on span "0310 | AUS/[GEOGRAPHIC_DATA]/[GEOGRAPHIC_DATA]| GBP-09R1MUUGC-C01" at bounding box center [277, 72] width 90 height 10
click at [401, 211] on div "**********" at bounding box center [268, 158] width 520 height 224
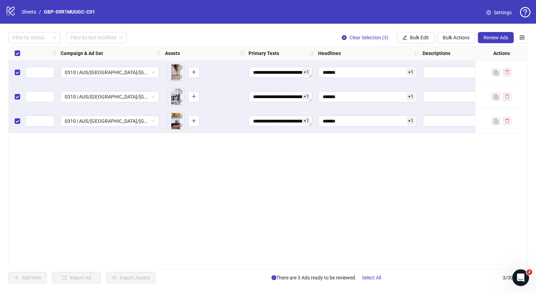
scroll to position [0, 202]
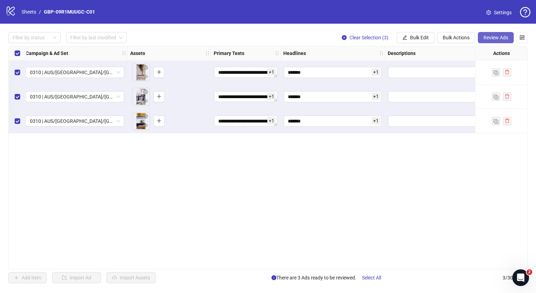
click at [498, 37] on span "Review Ads" at bounding box center [496, 38] width 25 height 6
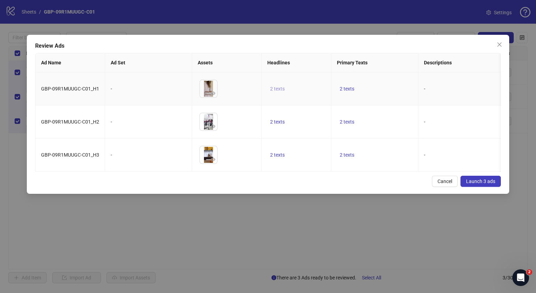
click at [277, 86] on button "2 texts" at bounding box center [277, 89] width 20 height 8
click at [386, 85] on icon "caret-right" at bounding box center [386, 83] width 5 height 5
click at [372, 183] on div "Review Ads Ad Name Ad Set Assets Headlines Primary Texts Descriptions Destinati…" at bounding box center [268, 114] width 483 height 159
click at [350, 122] on span "2 texts" at bounding box center [347, 122] width 15 height 6
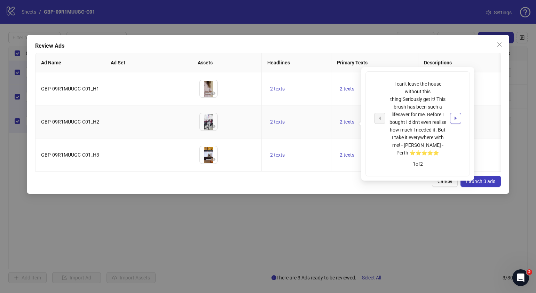
click at [456, 118] on icon "caret-right" at bounding box center [456, 118] width 2 height 3
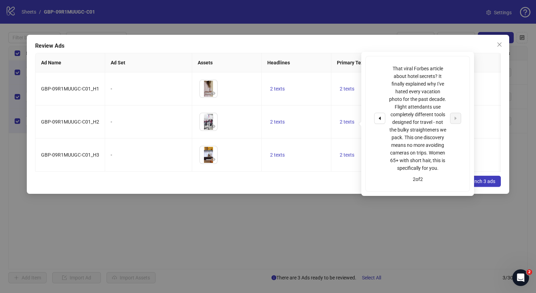
drag, startPoint x: 346, startPoint y: 185, endPoint x: 297, endPoint y: 176, distance: 49.7
click at [345, 186] on div "Review Ads Ad Name Ad Set Assets Headlines Primary Texts Descriptions Destinati…" at bounding box center [268, 114] width 483 height 159
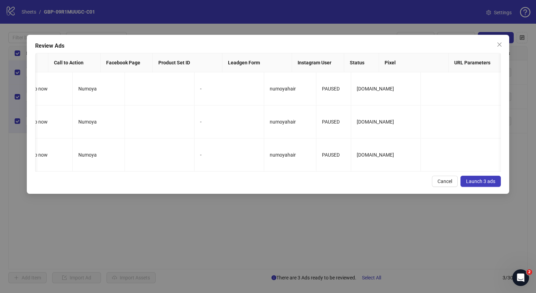
scroll to position [0, 0]
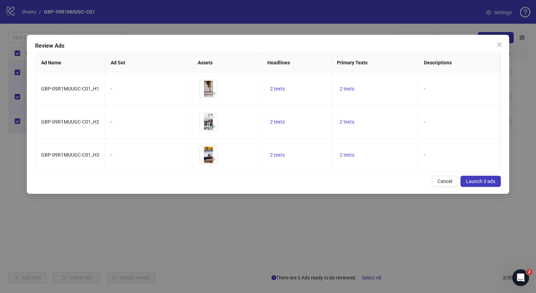
click at [495, 184] on span "Launch 3 ads" at bounding box center [480, 182] width 29 height 6
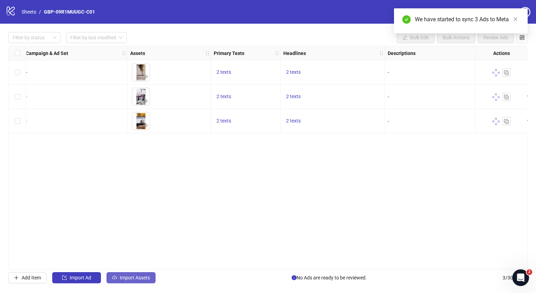
click at [143, 278] on span "Import Assets" at bounding box center [135, 278] width 30 height 6
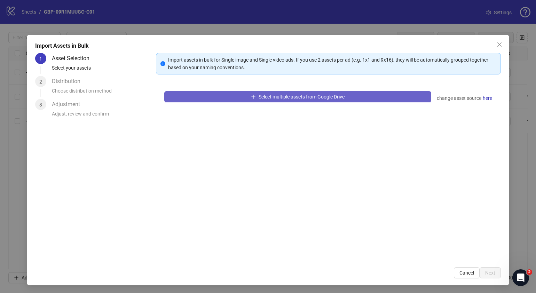
click at [279, 94] on span "Select multiple assets from Google Drive" at bounding box center [302, 97] width 86 height 6
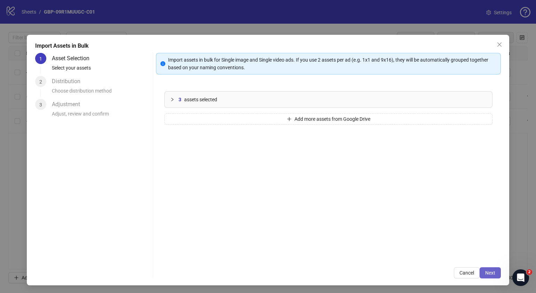
click at [486, 272] on span "Next" at bounding box center [490, 273] width 10 height 6
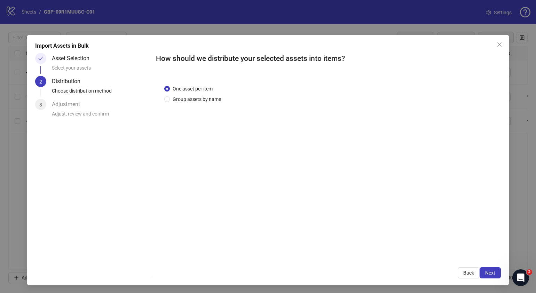
click at [486, 272] on span "Next" at bounding box center [490, 273] width 10 height 6
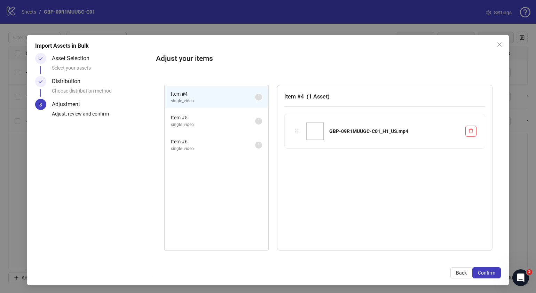
click at [486, 272] on span "Confirm" at bounding box center [486, 273] width 17 height 6
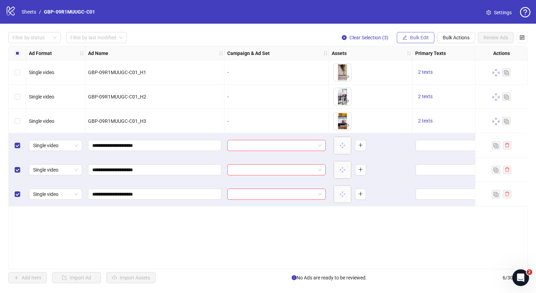
click at [427, 40] on span "Bulk Edit" at bounding box center [419, 38] width 19 height 6
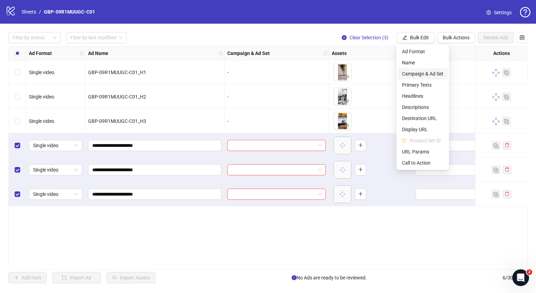
click at [426, 70] on span "Campaign & Ad Set" at bounding box center [422, 74] width 41 height 8
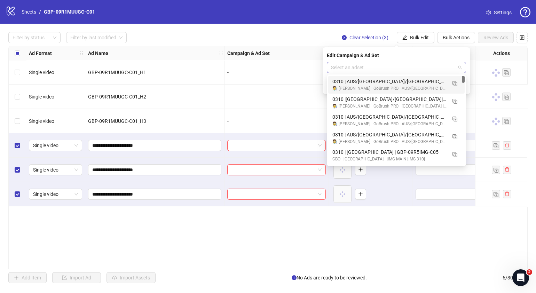
click at [461, 67] on span at bounding box center [396, 67] width 131 height 10
click at [458, 101] on button "button" at bounding box center [455, 100] width 11 height 11
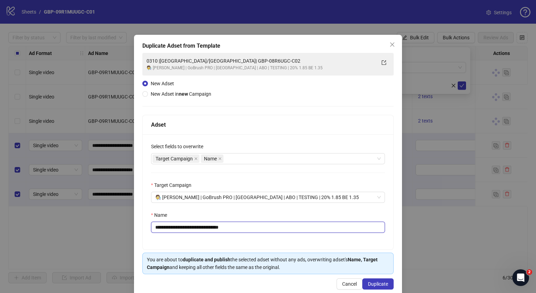
drag, startPoint x: 242, startPoint y: 229, endPoint x: 188, endPoint y: 230, distance: 54.3
click at [188, 230] on input "**********" at bounding box center [268, 227] width 234 height 11
paste input "text"
type input "**********"
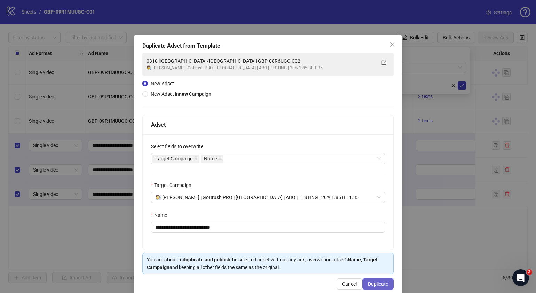
click at [374, 281] on span "Duplicate" at bounding box center [378, 284] width 20 height 6
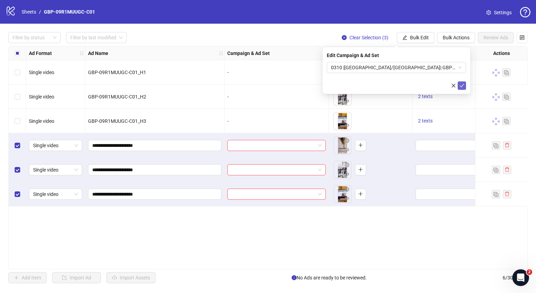
click at [464, 85] on icon "check" at bounding box center [462, 85] width 5 height 5
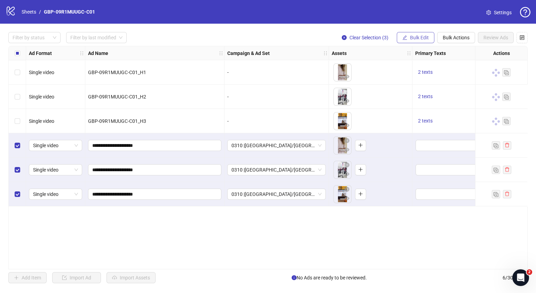
click at [427, 38] on span "Bulk Edit" at bounding box center [419, 38] width 19 height 6
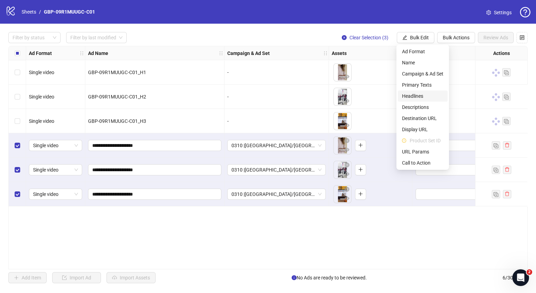
click at [423, 93] on span "Headlines" at bounding box center [422, 96] width 41 height 8
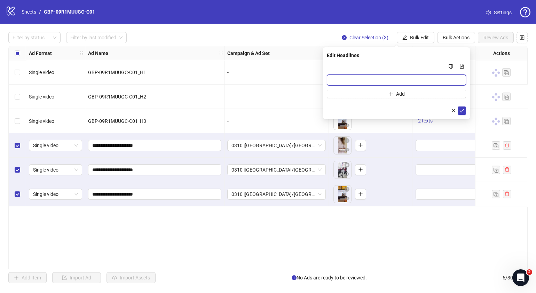
click at [415, 80] on input "Multi-input container - paste or copy values" at bounding box center [396, 80] width 139 height 11
paste input "*******"
type input "*******"
click at [394, 94] on button "Add" at bounding box center [396, 94] width 139 height 8
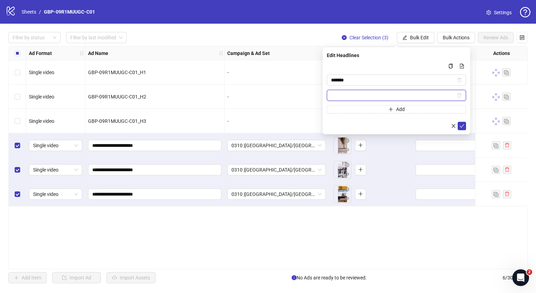
paste input "**********"
type input "**********"
click at [462, 124] on icon "check" at bounding box center [462, 126] width 5 height 5
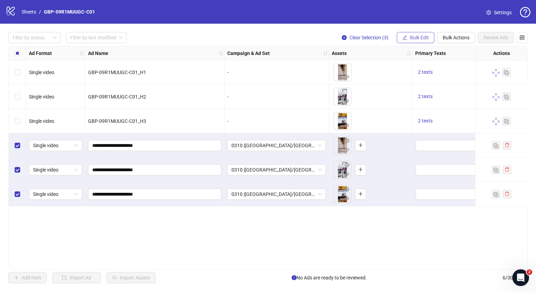
click at [414, 36] on span "Bulk Edit" at bounding box center [419, 38] width 19 height 6
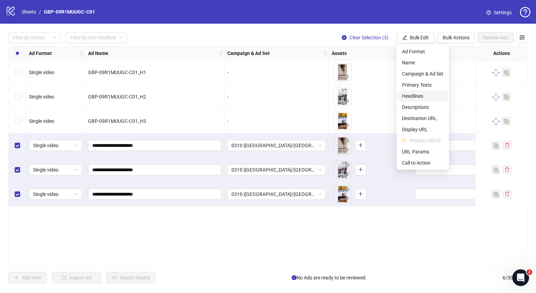
click at [426, 94] on span "Headlines" at bounding box center [422, 96] width 41 height 8
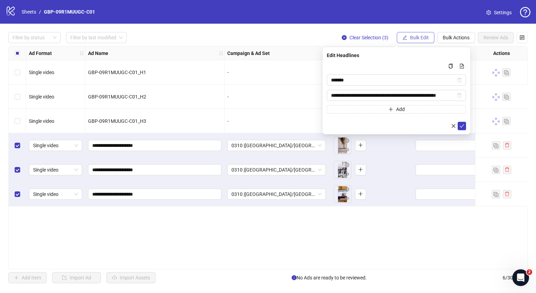
click at [427, 37] on span "Bulk Edit" at bounding box center [419, 38] width 19 height 6
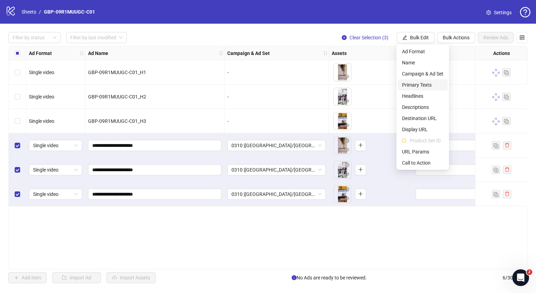
click at [437, 83] on span "Primary Texts" at bounding box center [422, 85] width 41 height 8
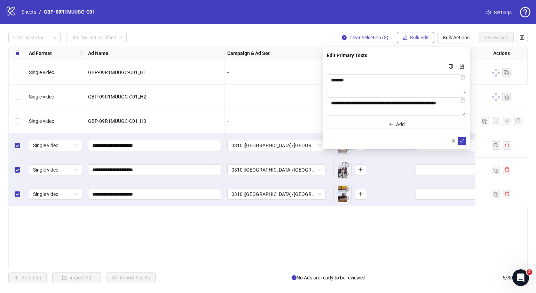
click at [422, 33] on button "Bulk Edit" at bounding box center [416, 37] width 38 height 11
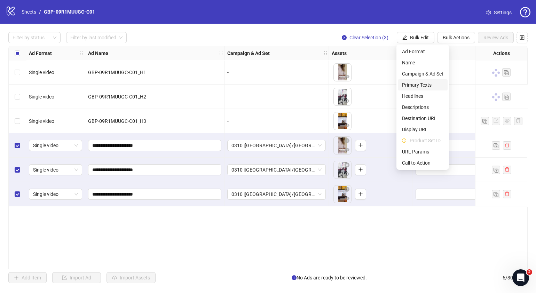
click at [415, 84] on span "Primary Texts" at bounding box center [422, 85] width 41 height 8
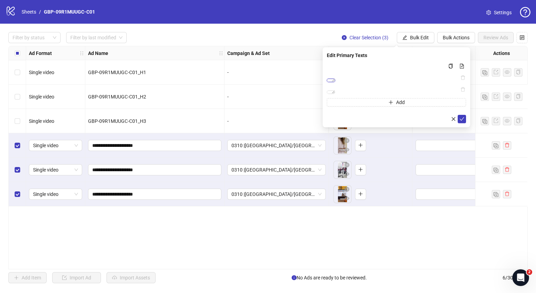
drag, startPoint x: 455, startPoint y: 87, endPoint x: 315, endPoint y: 81, distance: 140.1
click at [315, 81] on body "**********" at bounding box center [268, 146] width 536 height 293
click at [455, 122] on icon "close" at bounding box center [453, 119] width 5 height 5
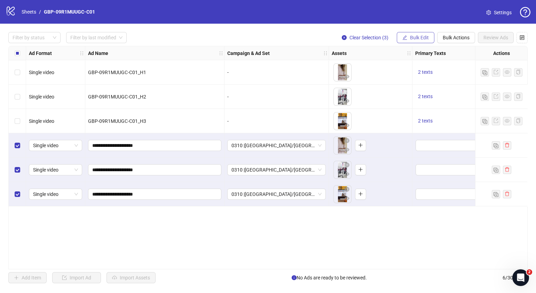
click at [421, 33] on button "Bulk Edit" at bounding box center [416, 37] width 38 height 11
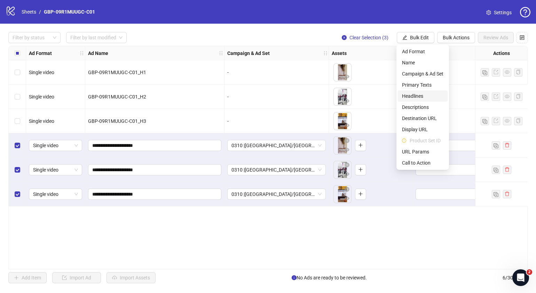
click at [417, 93] on span "Headlines" at bounding box center [422, 96] width 41 height 8
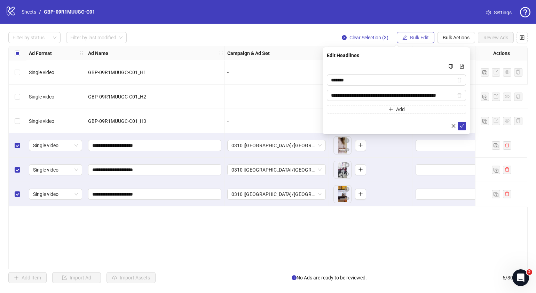
click at [415, 34] on button "Bulk Edit" at bounding box center [416, 37] width 38 height 11
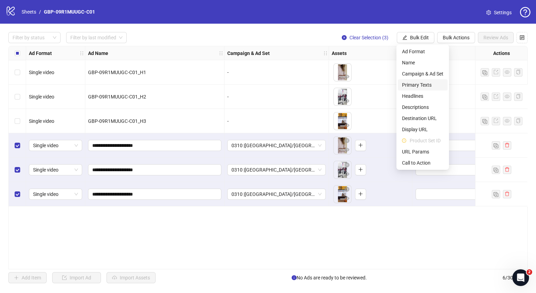
click at [419, 83] on span "Primary Texts" at bounding box center [422, 85] width 41 height 8
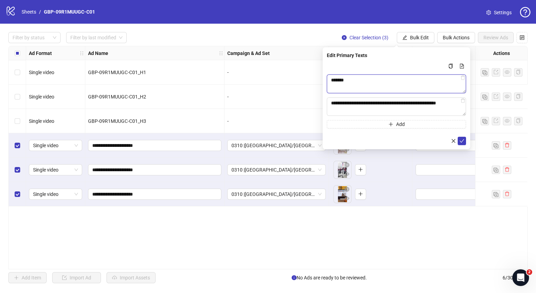
drag, startPoint x: 435, startPoint y: 85, endPoint x: 294, endPoint y: 77, distance: 141.3
click at [294, 77] on body "**********" at bounding box center [268, 146] width 536 height 293
paste textarea "**********"
type textarea "**********"
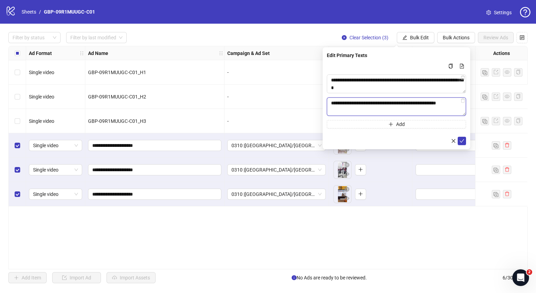
click at [409, 110] on textarea "**********" at bounding box center [396, 107] width 139 height 19
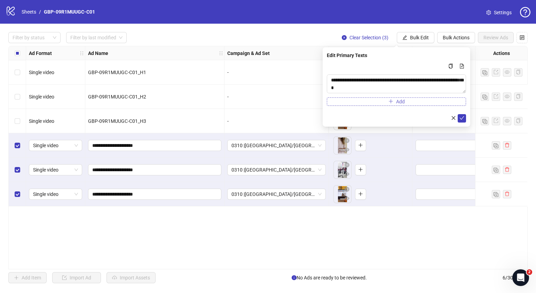
click at [411, 101] on button "Add" at bounding box center [396, 102] width 139 height 8
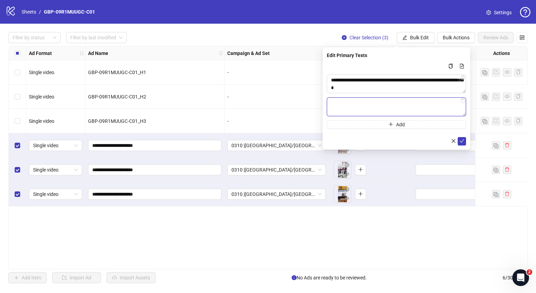
paste textarea "**********"
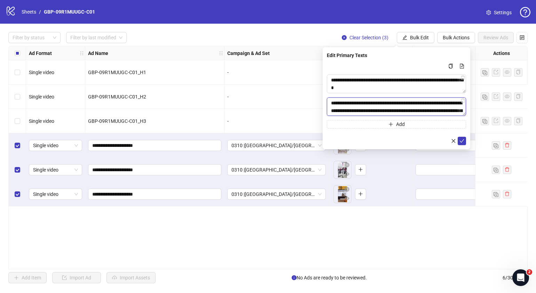
scroll to position [36, 0]
type textarea "**********"
click at [460, 139] on icon "check" at bounding box center [462, 141] width 5 height 5
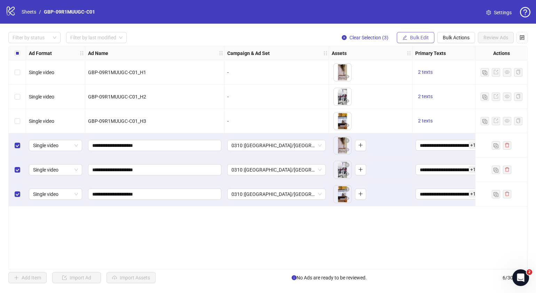
click at [423, 33] on button "Bulk Edit" at bounding box center [416, 37] width 38 height 11
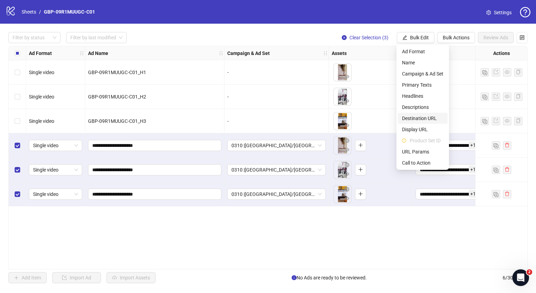
click at [423, 118] on span "Destination URL" at bounding box center [422, 119] width 41 height 8
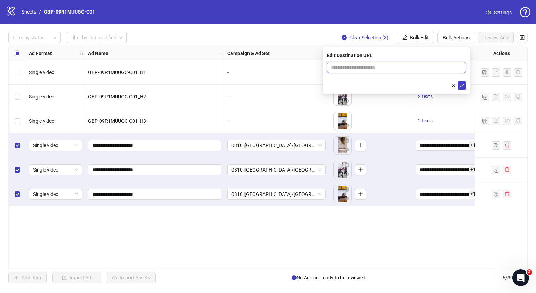
click at [418, 68] on input "text" at bounding box center [393, 68] width 125 height 8
paste input "**********"
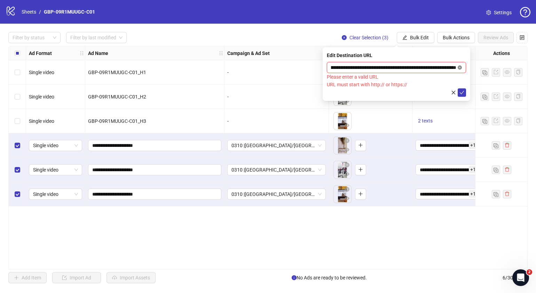
type input "**********"
click at [458, 68] on span "**********" at bounding box center [396, 67] width 139 height 11
click at [460, 67] on icon "close-circle" at bounding box center [460, 67] width 4 height 4
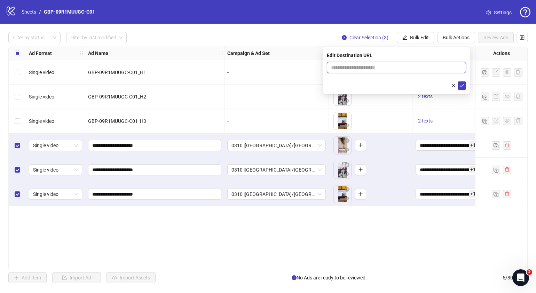
paste input "**********"
type input "**********"
click at [459, 88] on button "submit" at bounding box center [462, 85] width 8 height 8
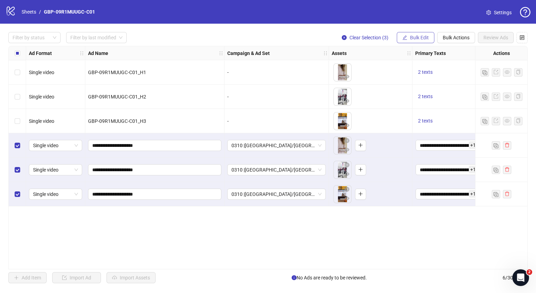
click at [404, 33] on button "Bulk Edit" at bounding box center [416, 37] width 38 height 11
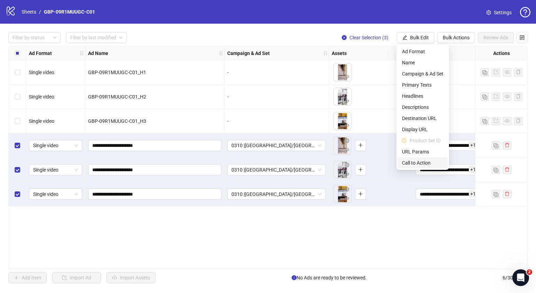
click at [416, 162] on span "Call to Action" at bounding box center [422, 163] width 41 height 8
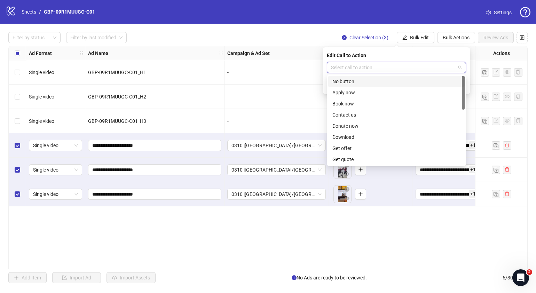
click at [408, 68] on input "search" at bounding box center [393, 67] width 125 height 10
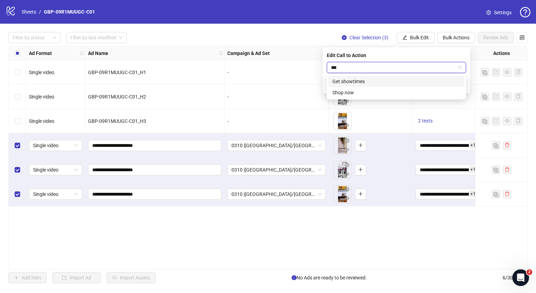
type input "****"
click at [388, 77] on div "Shop now" at bounding box center [396, 81] width 137 height 11
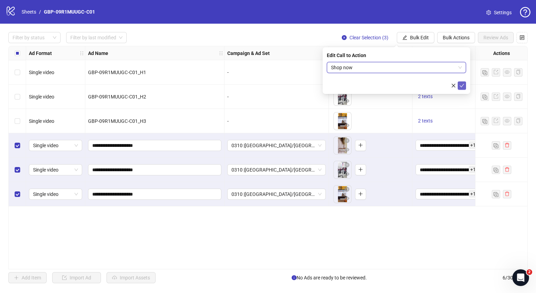
click at [460, 85] on icon "check" at bounding box center [462, 85] width 5 height 5
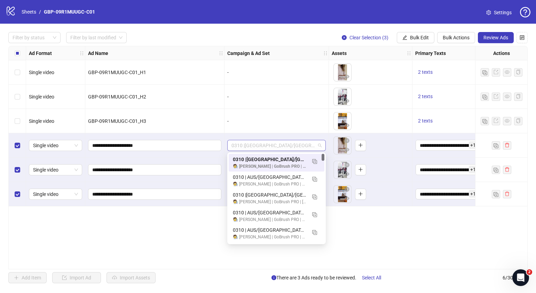
click at [324, 148] on div "0310 |USA/CA| GBP-09R1MUUGC-C01" at bounding box center [276, 145] width 99 height 11
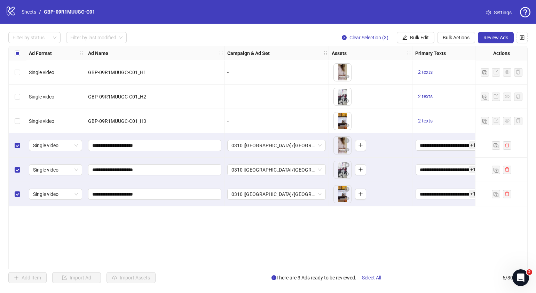
click at [356, 227] on div "**********" at bounding box center [268, 158] width 520 height 224
drag, startPoint x: 249, startPoint y: 266, endPoint x: 286, endPoint y: 268, distance: 36.3
click at [286, 268] on div "**********" at bounding box center [268, 158] width 520 height 224
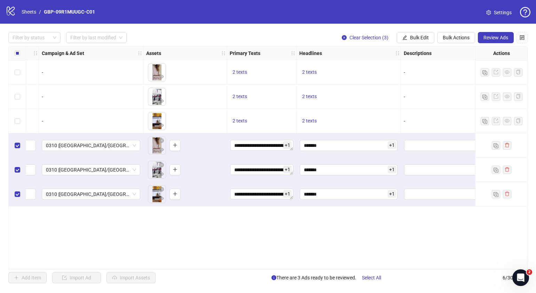
scroll to position [0, 187]
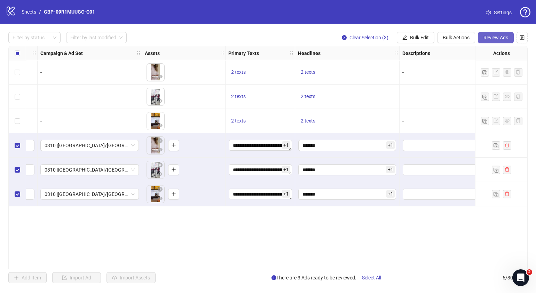
click at [482, 33] on button "Review Ads" at bounding box center [496, 37] width 36 height 11
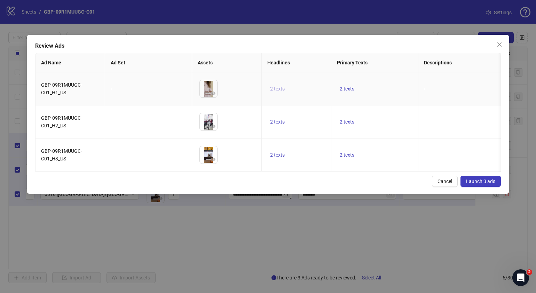
click at [285, 85] on button "2 texts" at bounding box center [277, 89] width 20 height 8
click at [386, 83] on icon "caret-right" at bounding box center [386, 82] width 2 height 3
drag, startPoint x: 334, startPoint y: 187, endPoint x: 344, endPoint y: 158, distance: 30.4
click at [334, 187] on div "Cancel Launch 3 ads" at bounding box center [268, 181] width 466 height 11
click at [345, 155] on span "2 texts" at bounding box center [347, 155] width 15 height 6
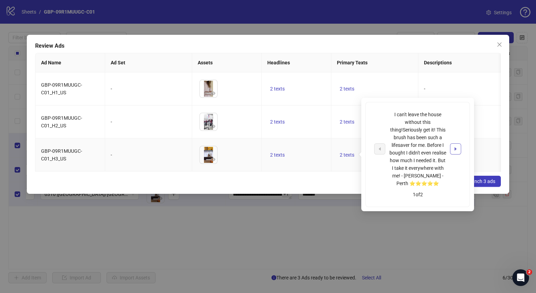
click at [455, 149] on icon "caret-right" at bounding box center [456, 148] width 2 height 3
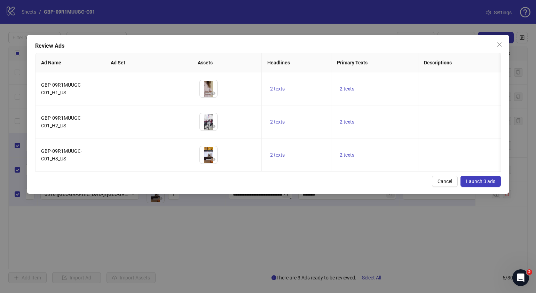
click at [322, 187] on div "Cancel Launch 3 ads" at bounding box center [268, 181] width 466 height 11
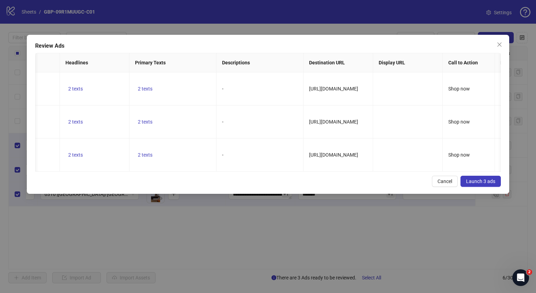
scroll to position [0, 204]
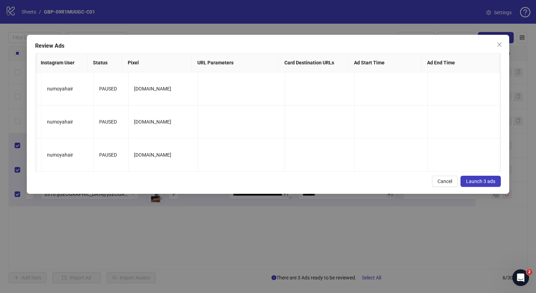
click at [490, 184] on span "Launch 3 ads" at bounding box center [480, 182] width 29 height 6
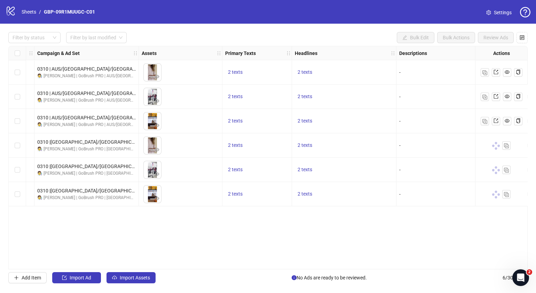
scroll to position [0, 201]
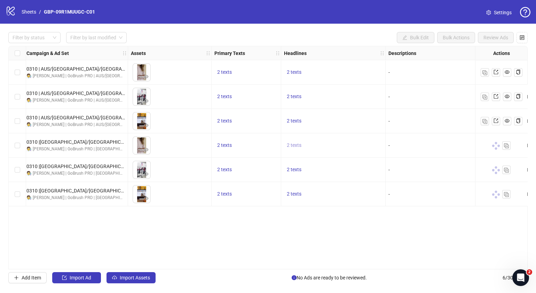
click at [298, 143] on span "2 texts" at bounding box center [294, 145] width 15 height 6
click at [399, 141] on button "button" at bounding box center [402, 139] width 11 height 11
click at [350, 216] on div "Ad Format Ad Name Campaign & Ad Set Assets Primary Texts Headlines Descriptions…" at bounding box center [268, 158] width 520 height 224
click at [217, 191] on button "2 texts" at bounding box center [225, 194] width 20 height 8
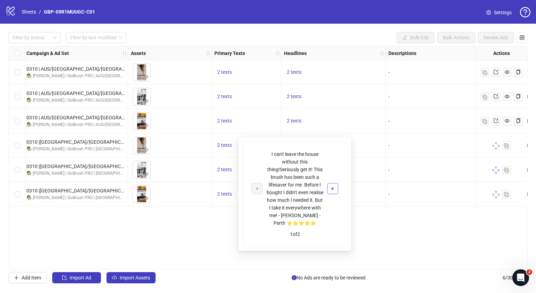
click at [331, 192] on button "button" at bounding box center [332, 188] width 11 height 11
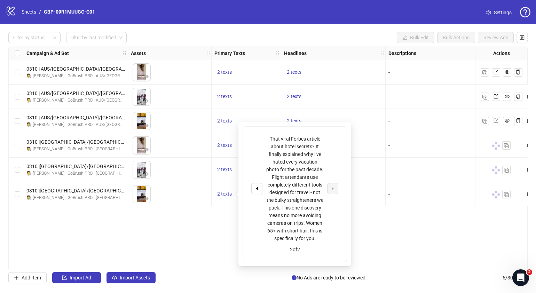
click at [422, 242] on div "Ad Format Ad Name Campaign & Ad Set Assets Primary Texts Headlines Descriptions…" at bounding box center [268, 158] width 520 height 224
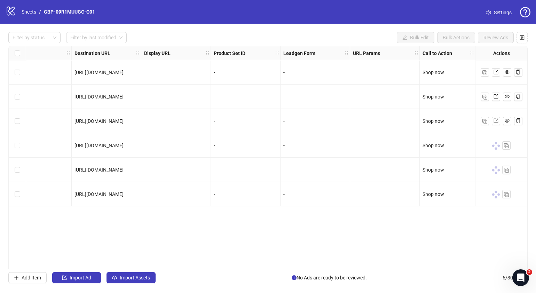
scroll to position [0, 0]
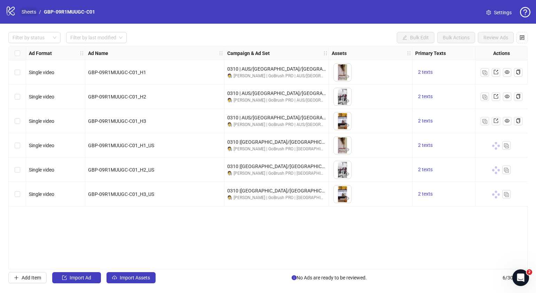
click at [28, 12] on link "Sheets" at bounding box center [28, 12] width 17 height 8
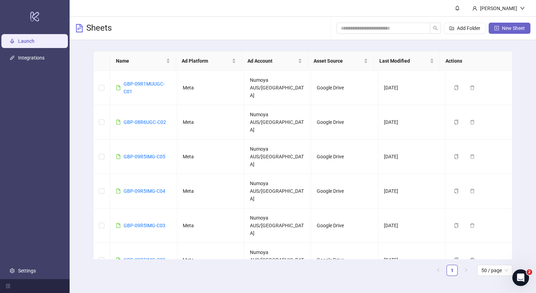
click at [505, 25] on button "New Sheet" at bounding box center [510, 28] width 42 height 11
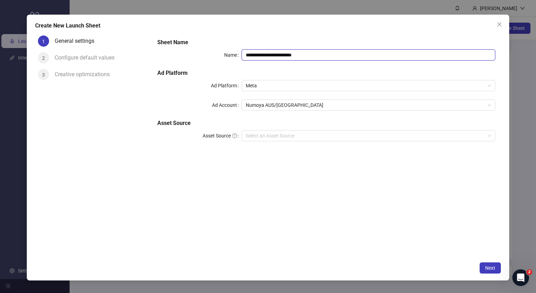
drag, startPoint x: 336, startPoint y: 54, endPoint x: 124, endPoint y: 59, distance: 212.1
click at [129, 59] on div "**********" at bounding box center [268, 146] width 466 height 226
paste input "text"
type input "**********"
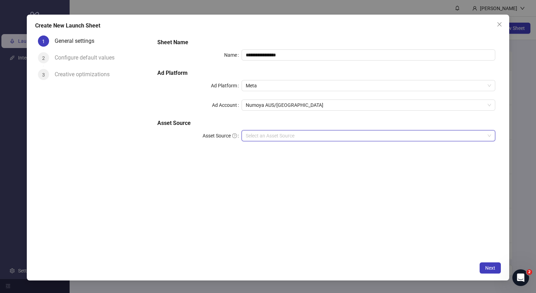
click at [299, 136] on input "Asset Source" at bounding box center [365, 136] width 239 height 10
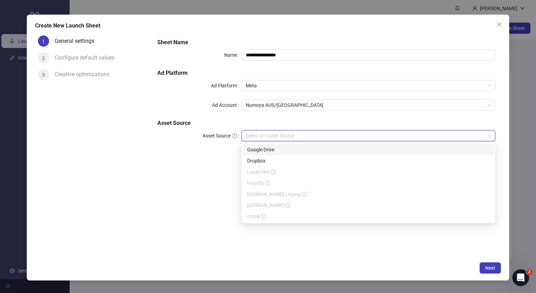
click at [286, 151] on div "Google Drive" at bounding box center [368, 150] width 243 height 8
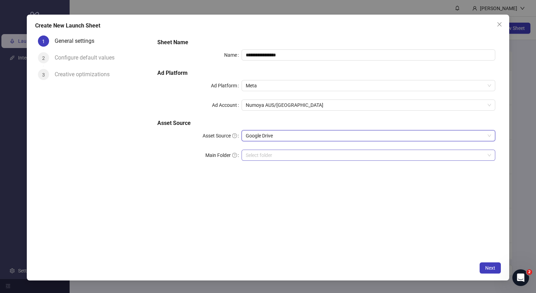
click at [277, 157] on input "Main Folder" at bounding box center [365, 155] width 239 height 10
click at [266, 155] on input "Main Folder" at bounding box center [365, 155] width 239 height 10
click at [486, 266] on span "Next" at bounding box center [490, 268] width 10 height 6
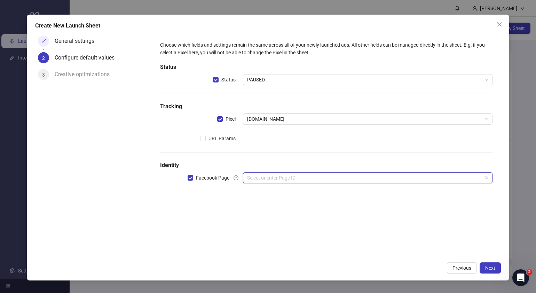
click at [294, 180] on input "search" at bounding box center [364, 178] width 235 height 10
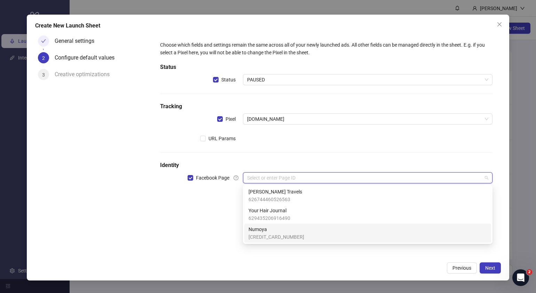
click at [272, 231] on span "Numoya" at bounding box center [277, 230] width 56 height 8
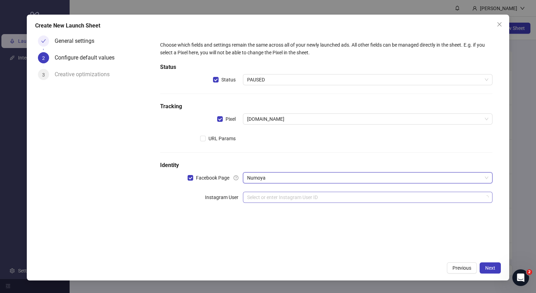
click at [275, 201] on input "search" at bounding box center [364, 197] width 235 height 10
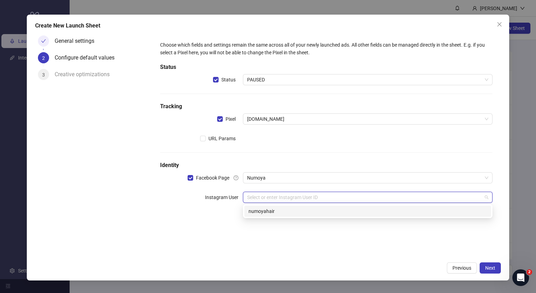
click at [276, 207] on div "numoyahair" at bounding box center [367, 211] width 247 height 11
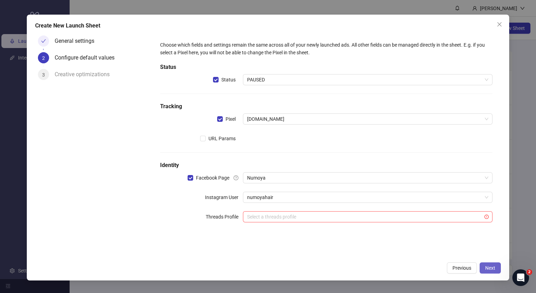
click at [493, 268] on span "Next" at bounding box center [490, 268] width 10 height 6
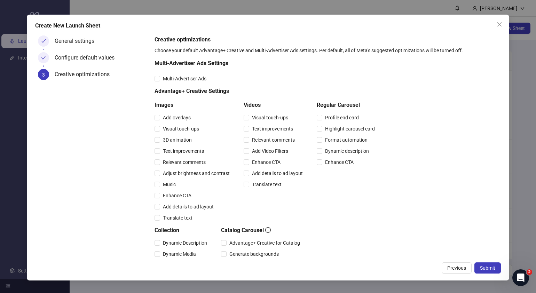
click at [493, 268] on span "Submit" at bounding box center [487, 268] width 15 height 6
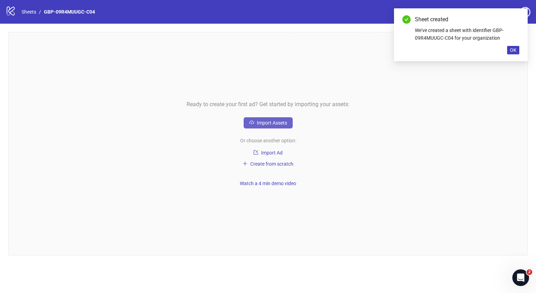
click at [283, 122] on span "Import Assets" at bounding box center [272, 123] width 30 height 6
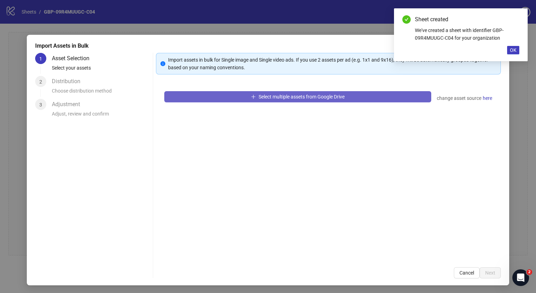
click at [312, 91] on button "Select multiple assets from Google Drive" at bounding box center [297, 96] width 267 height 11
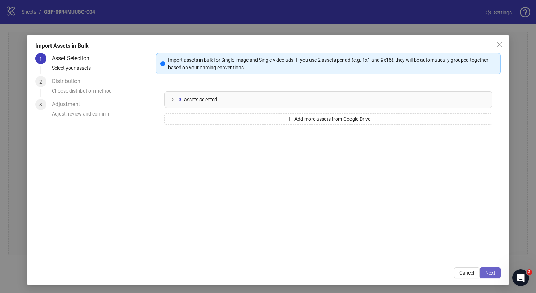
click at [485, 270] on span "Next" at bounding box center [490, 273] width 10 height 6
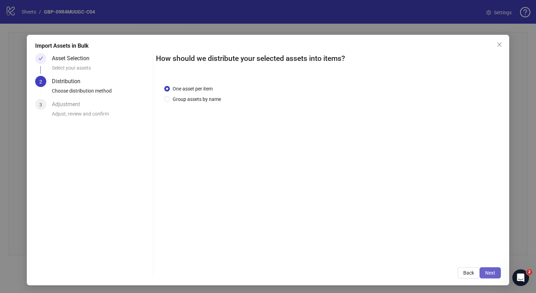
click at [484, 269] on button "Next" at bounding box center [490, 272] width 21 height 11
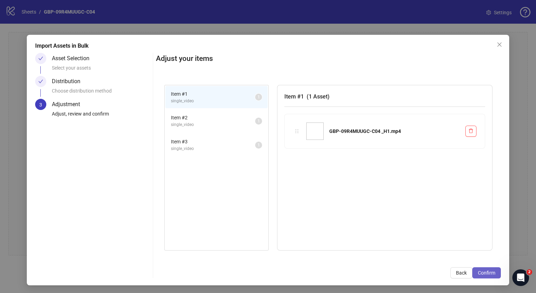
click at [488, 272] on span "Confirm" at bounding box center [486, 273] width 17 height 6
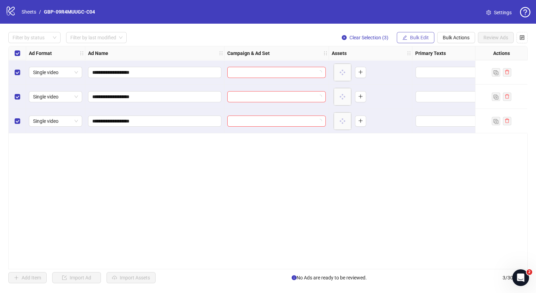
click at [415, 37] on span "Bulk Edit" at bounding box center [419, 38] width 19 height 6
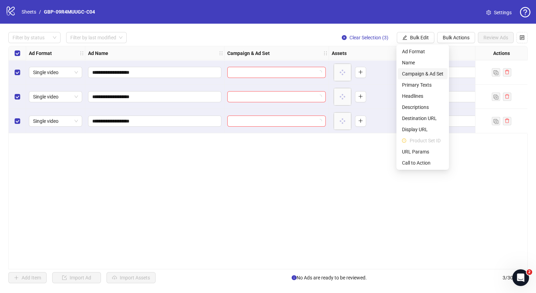
click at [425, 71] on span "Campaign & Ad Set" at bounding box center [422, 74] width 41 height 8
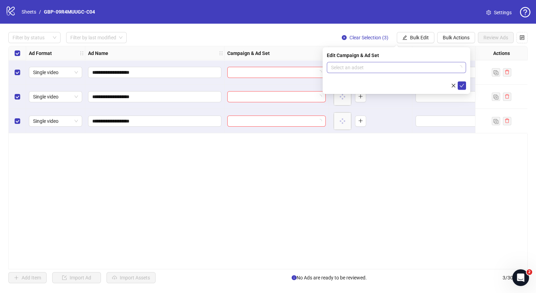
click at [462, 70] on div "Select an adset" at bounding box center [396, 67] width 139 height 11
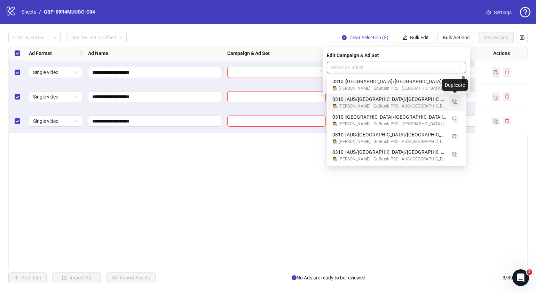
click at [457, 101] on img "button" at bounding box center [455, 101] width 5 height 5
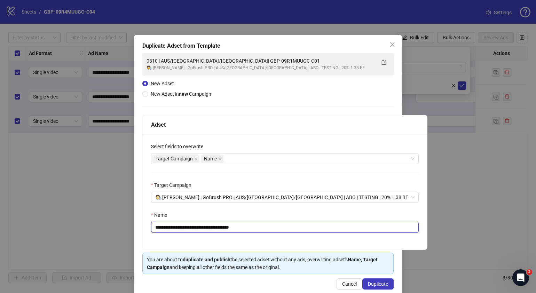
drag, startPoint x: 285, startPoint y: 225, endPoint x: 196, endPoint y: 229, distance: 88.9
click at [196, 229] on input "**********" at bounding box center [285, 227] width 268 height 11
paste input "text"
type input "**********"
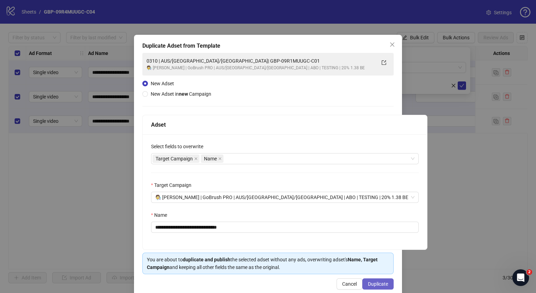
click at [375, 284] on span "Duplicate" at bounding box center [378, 284] width 20 height 6
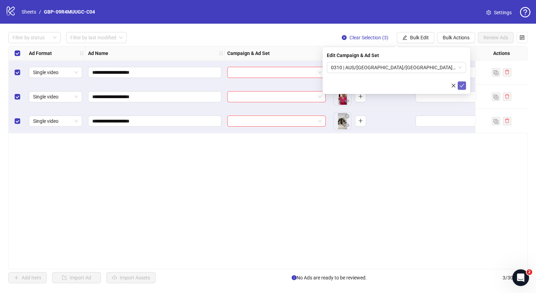
click at [462, 87] on icon "check" at bounding box center [462, 85] width 5 height 5
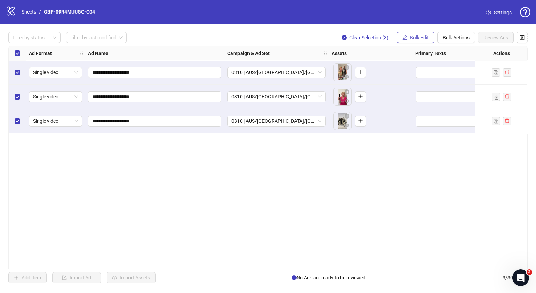
click at [424, 39] on span "Bulk Edit" at bounding box center [419, 38] width 19 height 6
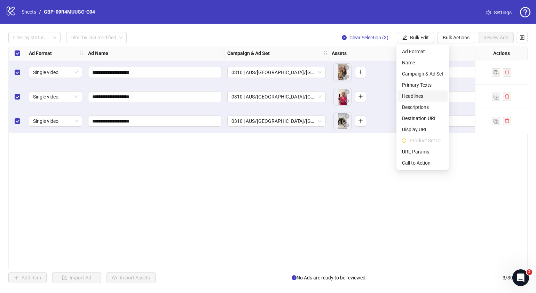
click at [423, 93] on span "Headlines" at bounding box center [422, 96] width 41 height 8
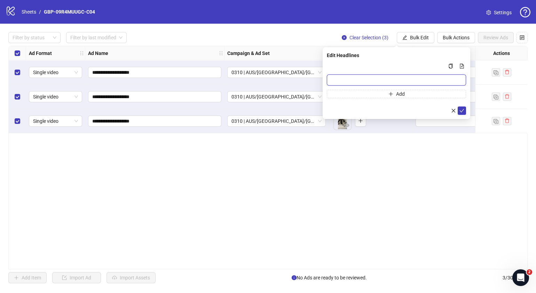
click at [421, 81] on input "Multi-input container - paste or copy values" at bounding box center [396, 80] width 139 height 11
paste input "*******"
type input "*******"
click at [411, 92] on button "Add" at bounding box center [396, 94] width 139 height 8
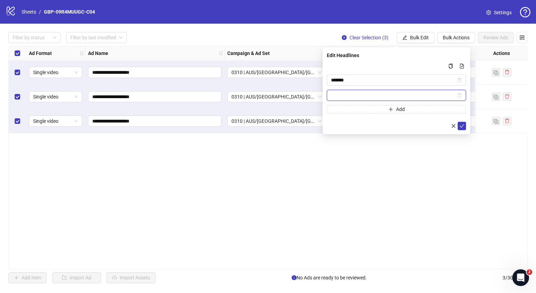
paste input "**********"
type input "**********"
click at [460, 126] on icon "check" at bounding box center [462, 126] width 5 height 5
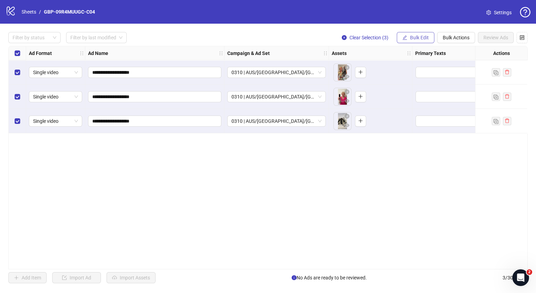
click at [425, 40] on span "Bulk Edit" at bounding box center [419, 38] width 19 height 6
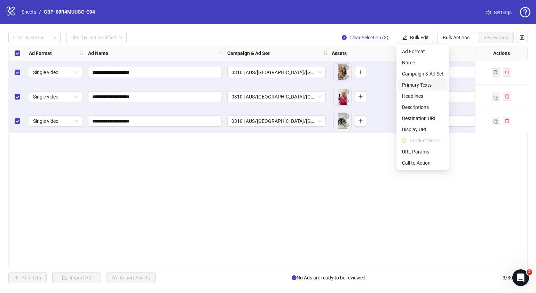
click at [421, 85] on span "Primary Texts" at bounding box center [422, 85] width 41 height 8
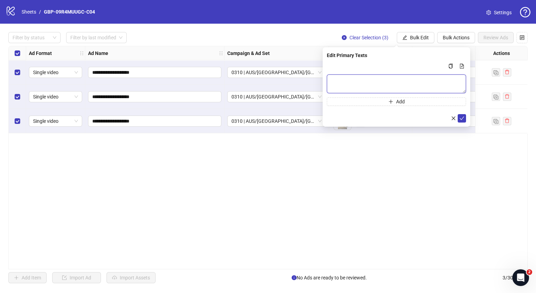
click at [393, 81] on textarea "Multi-text input container - paste or copy values" at bounding box center [396, 84] width 139 height 19
paste textarea "**********"
type textarea "**********"
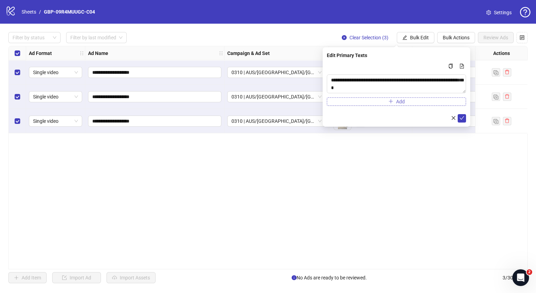
click at [393, 101] on icon "plus" at bounding box center [391, 101] width 5 height 5
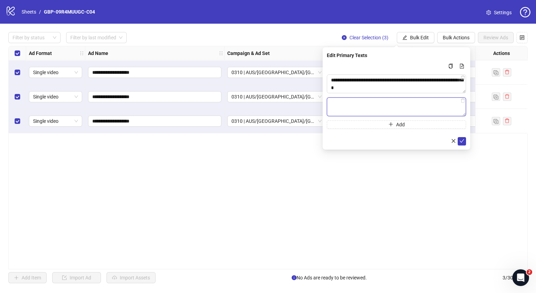
paste textarea "**********"
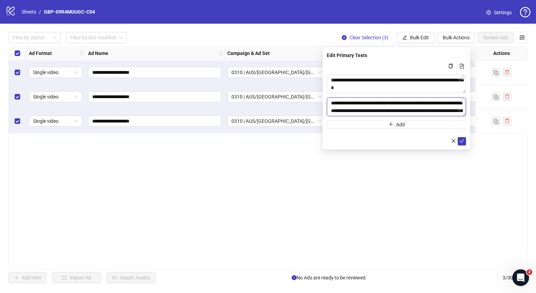
scroll to position [28, 0]
type textarea "**********"
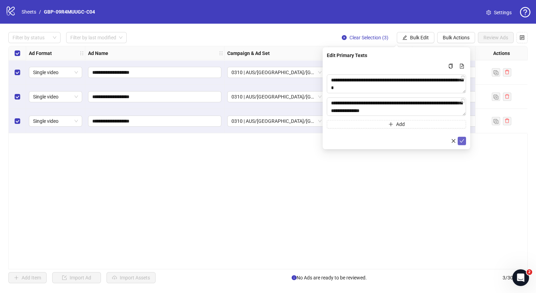
click at [460, 139] on icon "check" at bounding box center [462, 141] width 5 height 5
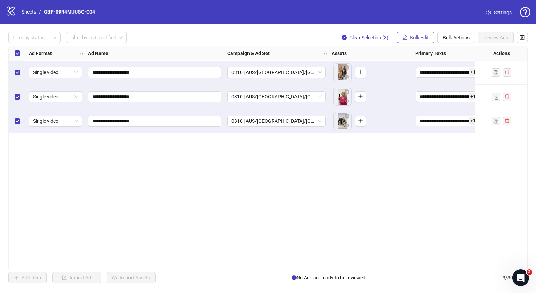
click at [419, 34] on button "Bulk Edit" at bounding box center [416, 37] width 38 height 11
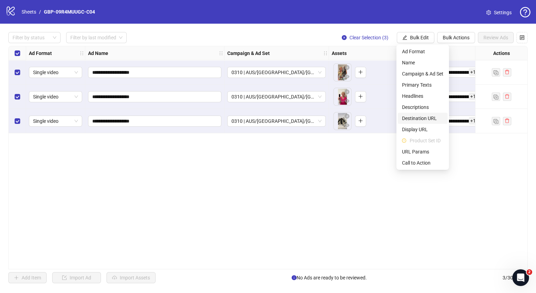
click at [433, 118] on span "Destination URL" at bounding box center [422, 119] width 41 height 8
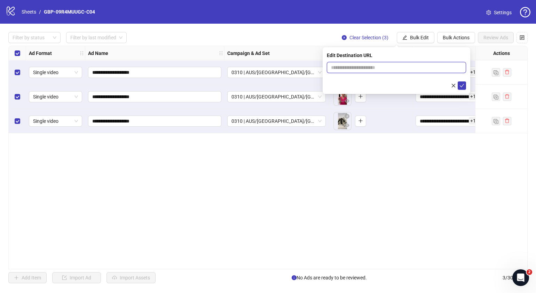
click at [443, 68] on input "text" at bounding box center [393, 68] width 125 height 8
paste input "**********"
type input "**********"
click at [462, 84] on icon "check" at bounding box center [462, 85] width 5 height 5
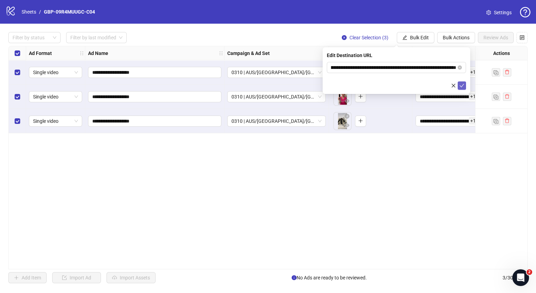
scroll to position [0, 0]
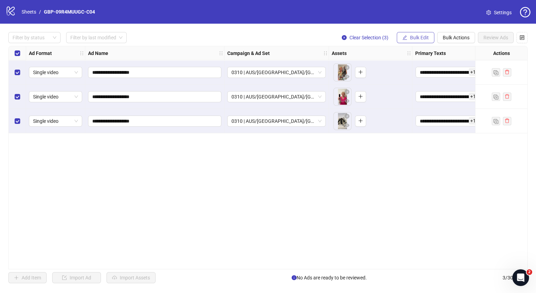
click at [419, 38] on span "Bulk Edit" at bounding box center [419, 38] width 19 height 6
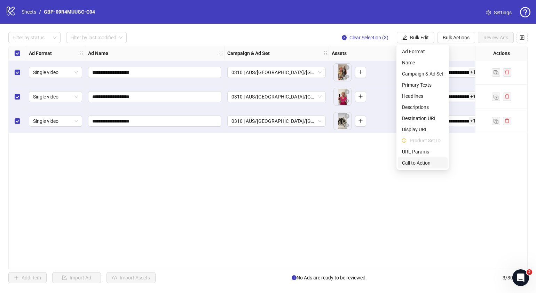
click at [422, 158] on li "Call to Action" at bounding box center [423, 162] width 50 height 11
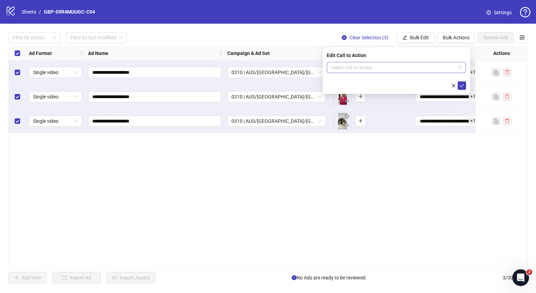
click at [414, 65] on input "search" at bounding box center [393, 67] width 125 height 10
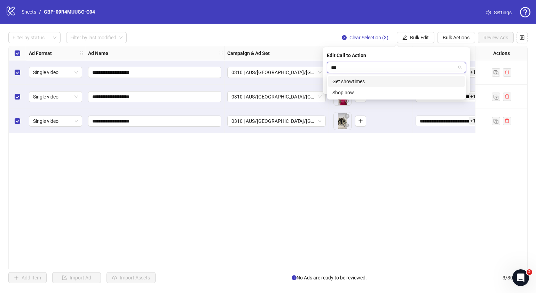
type input "****"
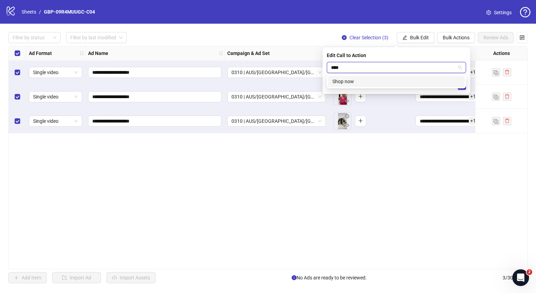
click at [378, 84] on div "Shop now" at bounding box center [397, 82] width 128 height 8
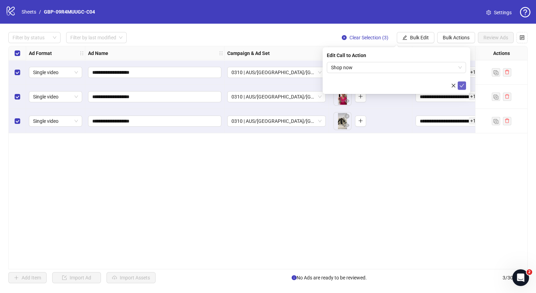
click at [458, 84] on button "submit" at bounding box center [462, 85] width 8 height 8
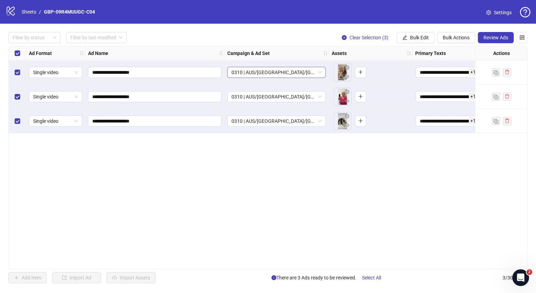
click at [321, 71] on div "0310 | AUS/[GEOGRAPHIC_DATA]/[GEOGRAPHIC_DATA]| GBP-09R4MUUGC-C04" at bounding box center [276, 72] width 99 height 11
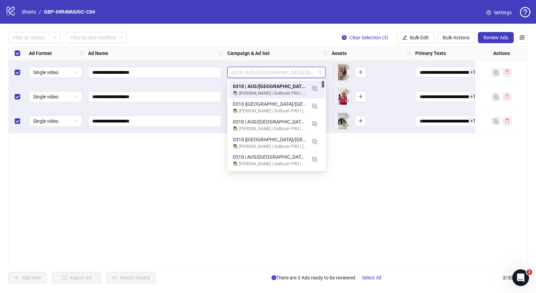
click at [414, 182] on div "**********" at bounding box center [268, 158] width 520 height 224
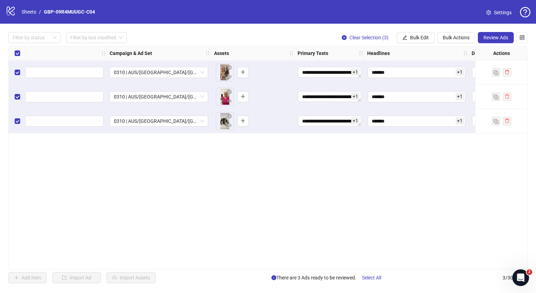
scroll to position [0, 129]
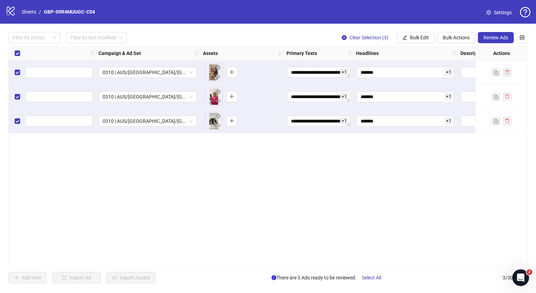
click at [494, 30] on div "**********" at bounding box center [268, 158] width 536 height 268
click at [495, 33] on button "Review Ads" at bounding box center [496, 37] width 36 height 11
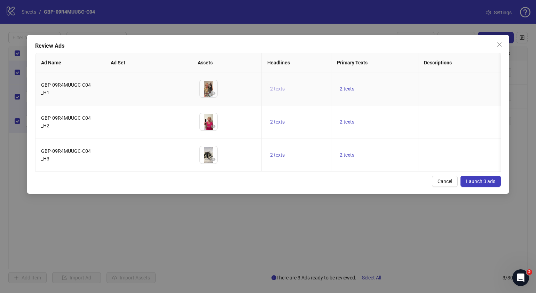
click at [272, 89] on span "2 texts" at bounding box center [277, 89] width 15 height 6
click at [388, 89] on button "button" at bounding box center [386, 83] width 11 height 11
click at [344, 186] on div "Review Ads Ad Name Ad Set Assets Headlines Primary Texts Descriptions Destinati…" at bounding box center [268, 114] width 483 height 159
click at [343, 158] on span "2 texts" at bounding box center [347, 155] width 15 height 6
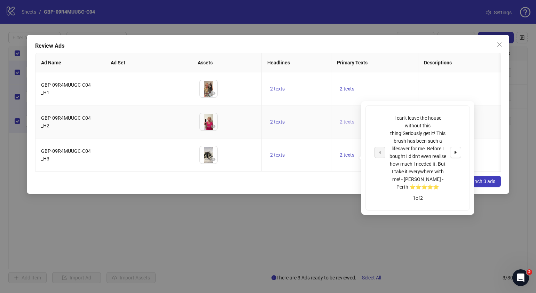
click at [344, 124] on span "2 texts" at bounding box center [347, 122] width 15 height 6
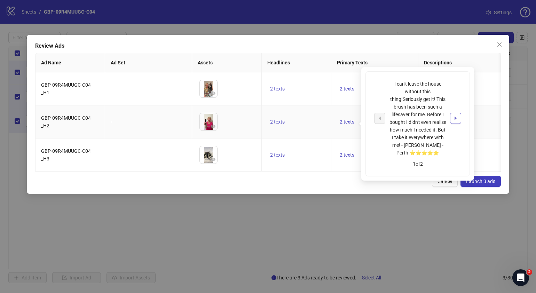
click at [457, 118] on icon "caret-right" at bounding box center [455, 118] width 5 height 5
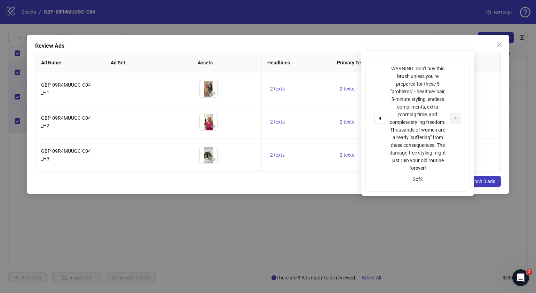
click at [308, 187] on div "Cancel Launch 3 ads" at bounding box center [268, 181] width 466 height 11
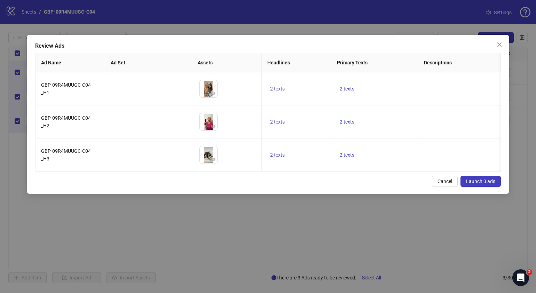
click at [195, 181] on div "Review Ads Ad Name Ad Set Assets Headlines Primary Texts Descriptions Destinati…" at bounding box center [268, 114] width 483 height 159
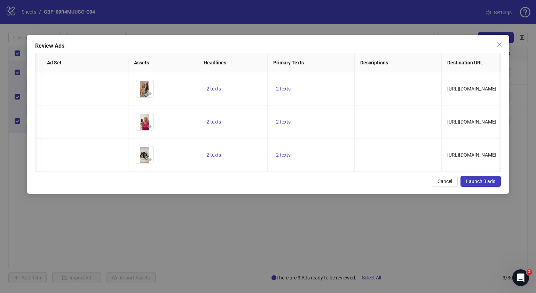
scroll to position [0, 287]
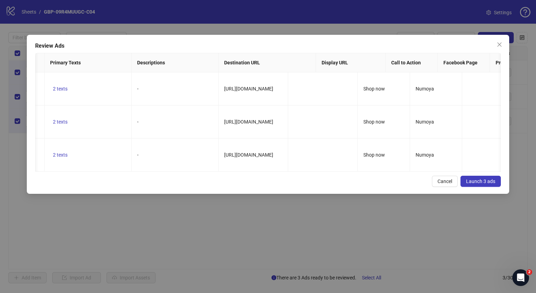
click at [359, 187] on div "Cancel Launch 3 ads" at bounding box center [268, 181] width 466 height 11
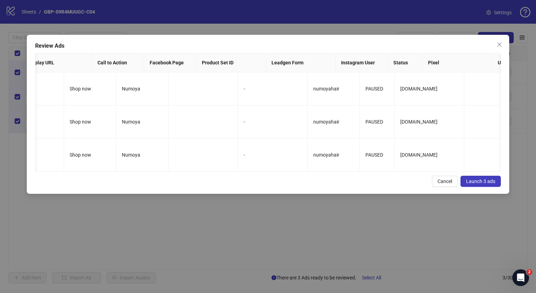
scroll to position [0, 0]
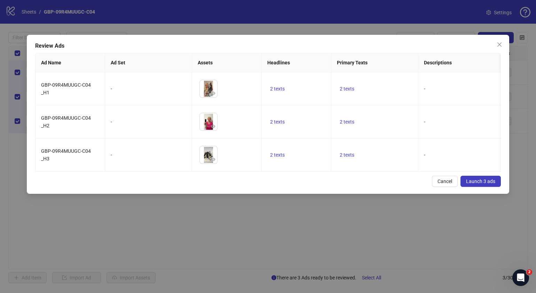
click at [472, 184] on span "Launch 3 ads" at bounding box center [480, 182] width 29 height 6
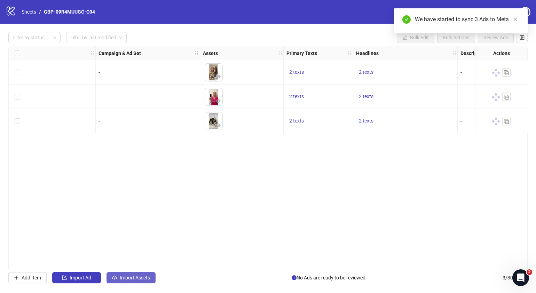
click at [126, 280] on span "Import Assets" at bounding box center [135, 278] width 30 height 6
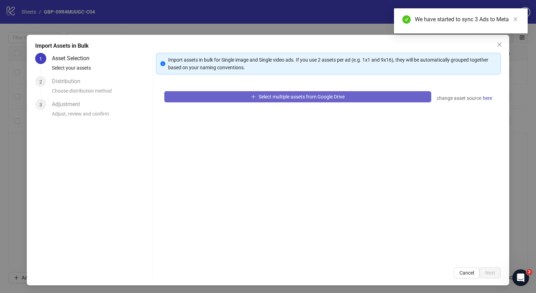
click at [263, 100] on button "Select multiple assets from Google Drive" at bounding box center [297, 96] width 267 height 11
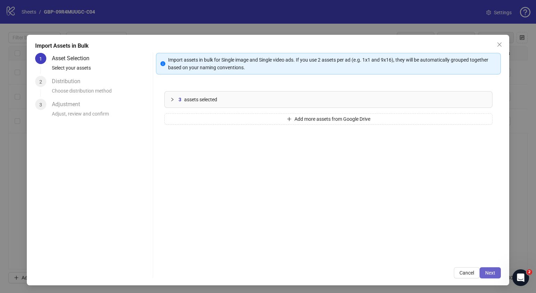
click at [485, 272] on span "Next" at bounding box center [490, 273] width 10 height 6
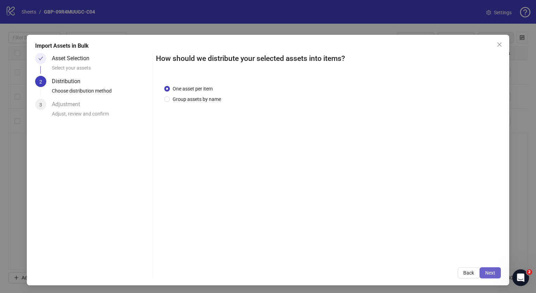
click at [485, 272] on span "Next" at bounding box center [490, 273] width 10 height 6
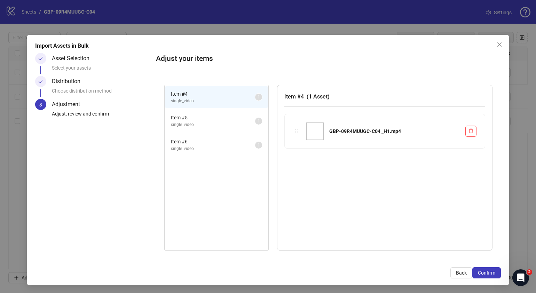
click at [484, 272] on span "Confirm" at bounding box center [486, 273] width 17 height 6
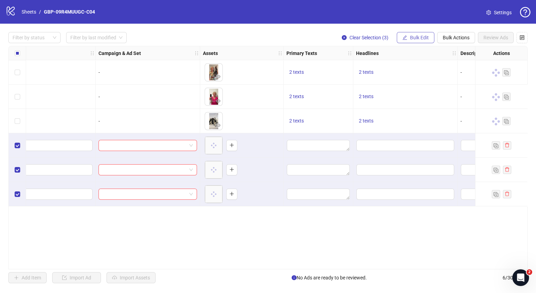
click at [417, 35] on span "Bulk Edit" at bounding box center [419, 38] width 19 height 6
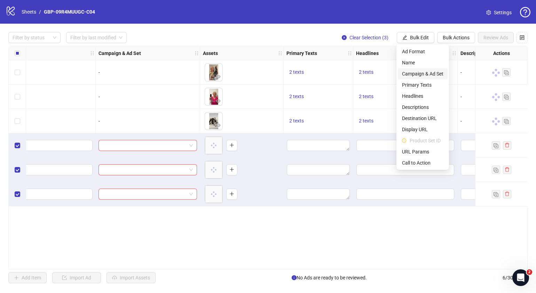
click at [421, 71] on span "Campaign & Ad Set" at bounding box center [422, 74] width 41 height 8
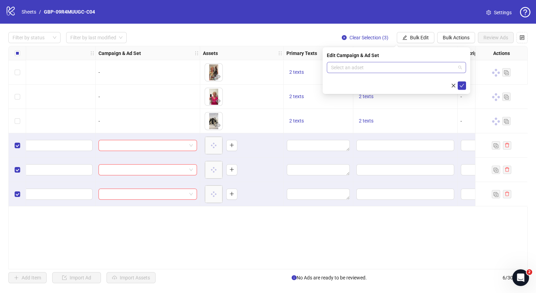
click at [461, 68] on span at bounding box center [396, 67] width 131 height 10
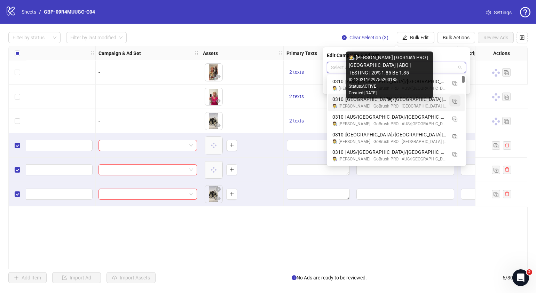
click at [456, 102] on img "button" at bounding box center [455, 101] width 5 height 5
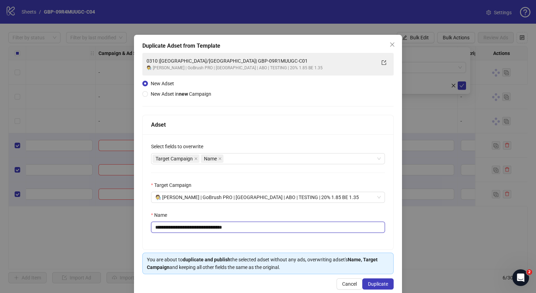
drag, startPoint x: 259, startPoint y: 230, endPoint x: 187, endPoint y: 233, distance: 71.8
click at [187, 233] on input "**********" at bounding box center [268, 227] width 234 height 11
paste input "text"
type input "**********"
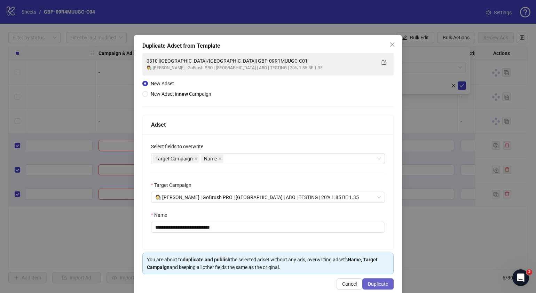
click at [378, 283] on span "Duplicate" at bounding box center [378, 284] width 20 height 6
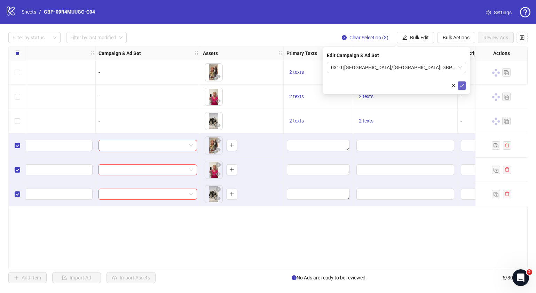
click at [462, 84] on icon "check" at bounding box center [462, 85] width 5 height 5
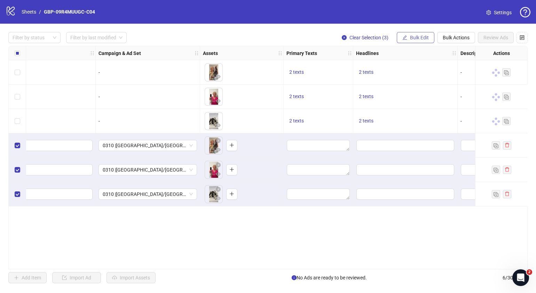
click at [431, 39] on button "Bulk Edit" at bounding box center [416, 37] width 38 height 11
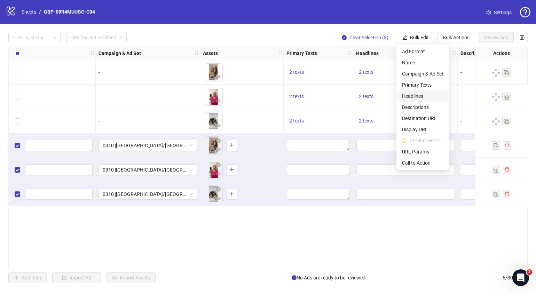
click at [426, 93] on span "Headlines" at bounding box center [422, 96] width 41 height 8
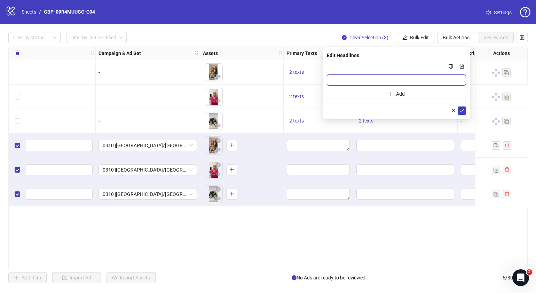
click at [419, 79] on input "Multi-input container - paste or copy values" at bounding box center [396, 80] width 139 height 11
paste input "*******"
type input "*******"
click at [364, 90] on button "Add" at bounding box center [396, 94] width 139 height 8
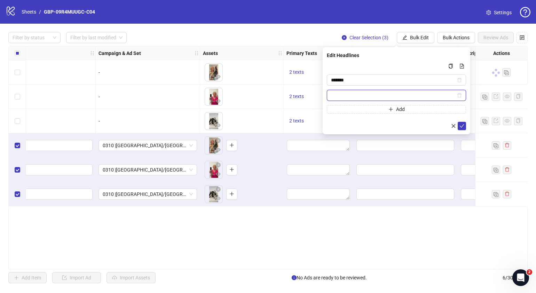
paste input "**********"
type input "**********"
click at [463, 125] on icon "check" at bounding box center [462, 126] width 5 height 5
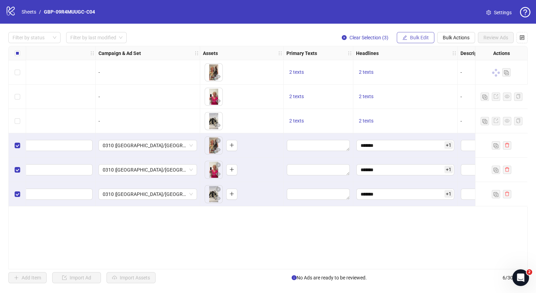
click at [422, 37] on span "Bulk Edit" at bounding box center [419, 38] width 19 height 6
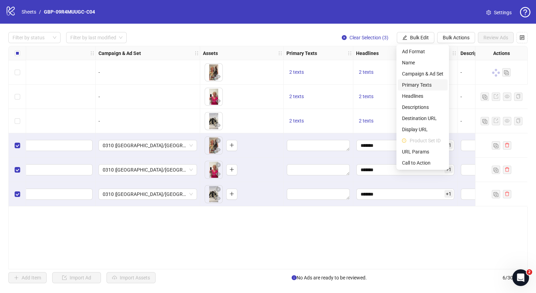
click at [424, 83] on span "Primary Texts" at bounding box center [422, 85] width 41 height 8
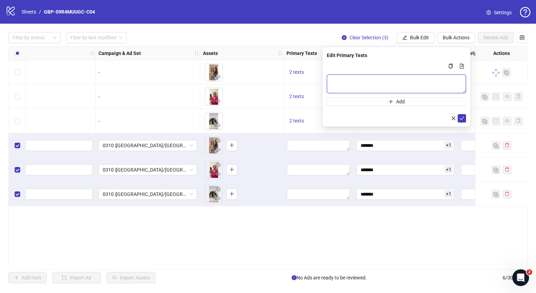
click at [413, 80] on textarea "Multi-text input container - paste or copy values" at bounding box center [396, 84] width 139 height 19
paste textarea "**********"
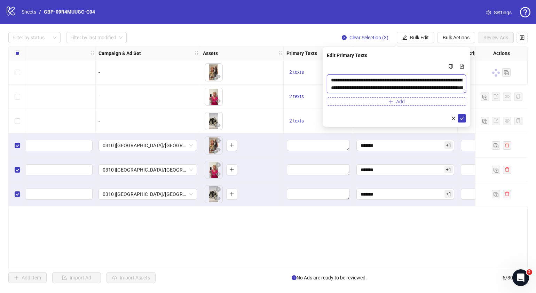
scroll to position [21, 0]
type textarea "**********"
click at [400, 103] on span "Add" at bounding box center [400, 102] width 9 height 6
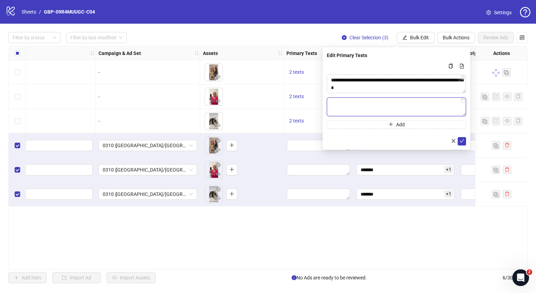
click at [371, 100] on textarea "Multi-text input container - paste or copy values" at bounding box center [396, 107] width 139 height 19
paste textarea "**********"
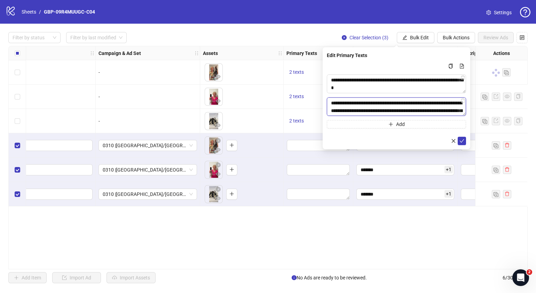
scroll to position [28, 0]
type textarea "**********"
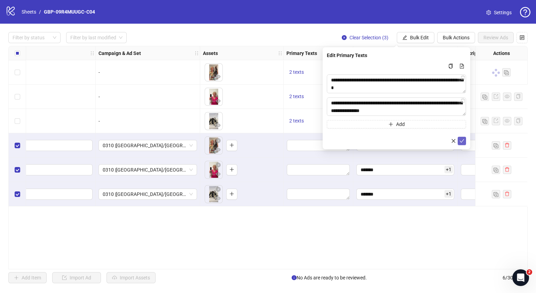
click at [461, 141] on icon "check" at bounding box center [462, 141] width 5 height 5
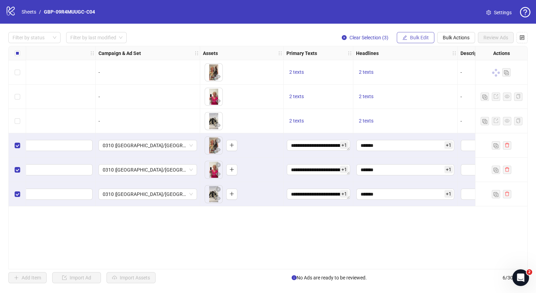
click at [416, 38] on span "Bulk Edit" at bounding box center [419, 38] width 19 height 6
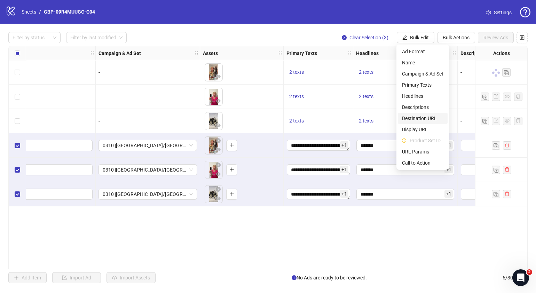
click at [423, 117] on span "Destination URL" at bounding box center [422, 119] width 41 height 8
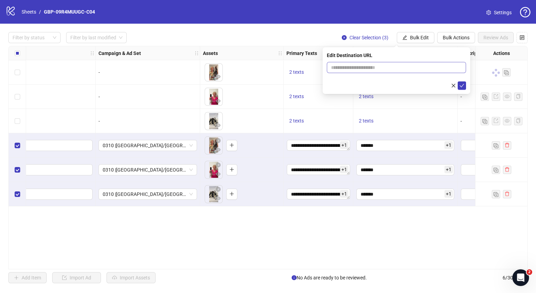
drag, startPoint x: 397, startPoint y: 62, endPoint x: 397, endPoint y: 73, distance: 10.5
click at [397, 63] on span at bounding box center [396, 67] width 139 height 11
click at [397, 73] on form at bounding box center [396, 76] width 139 height 28
click at [399, 68] on input "text" at bounding box center [393, 68] width 125 height 8
paste input "**********"
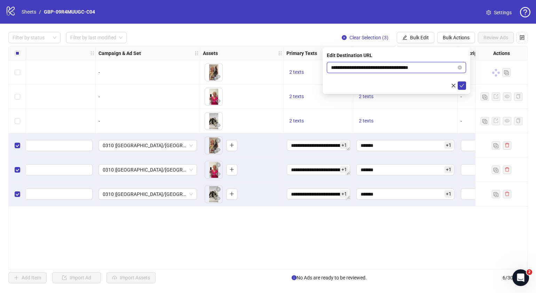
type input "**********"
click at [469, 89] on div "**********" at bounding box center [397, 70] width 148 height 47
click at [465, 86] on button "submit" at bounding box center [462, 85] width 8 height 8
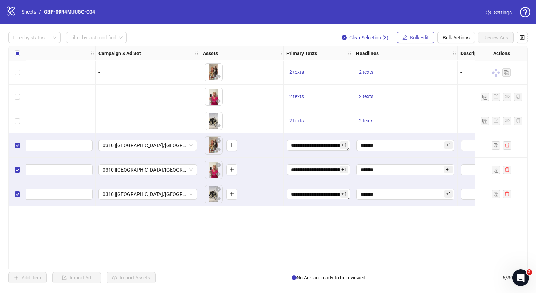
click at [417, 33] on button "Bulk Edit" at bounding box center [416, 37] width 38 height 11
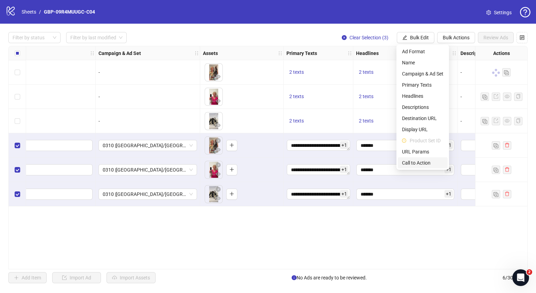
click at [417, 158] on li "Call to Action" at bounding box center [423, 162] width 50 height 11
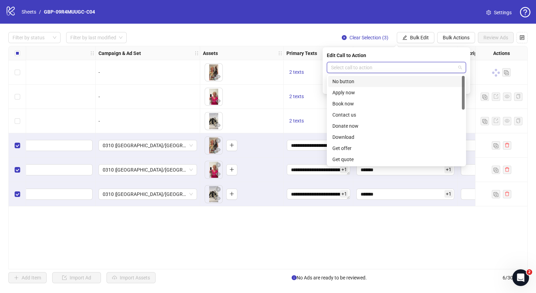
click at [384, 66] on input "search" at bounding box center [393, 67] width 125 height 10
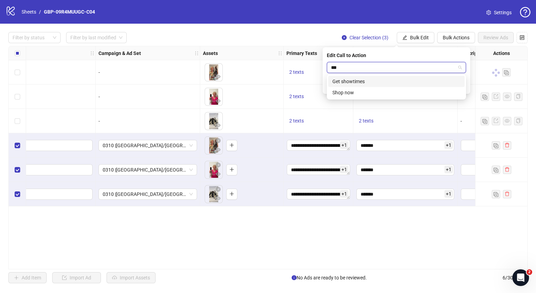
type input "****"
click at [379, 85] on div "Shop now" at bounding box center [396, 81] width 137 height 11
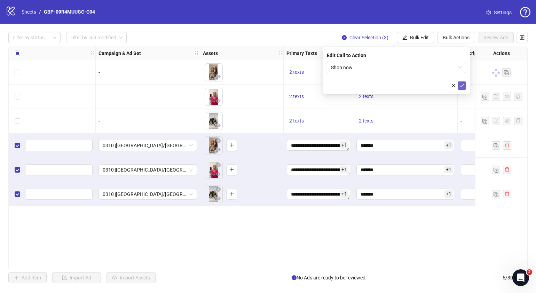
click at [465, 85] on button "submit" at bounding box center [462, 85] width 8 height 8
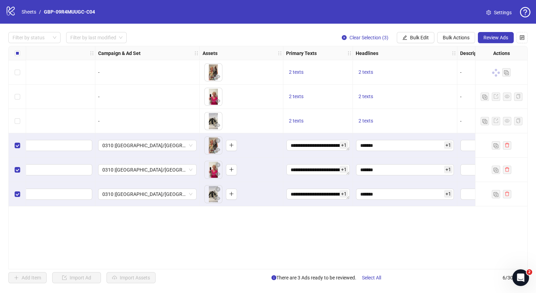
scroll to position [0, 151]
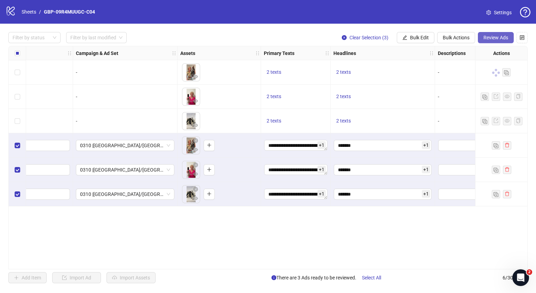
click at [485, 37] on span "Review Ads" at bounding box center [496, 38] width 25 height 6
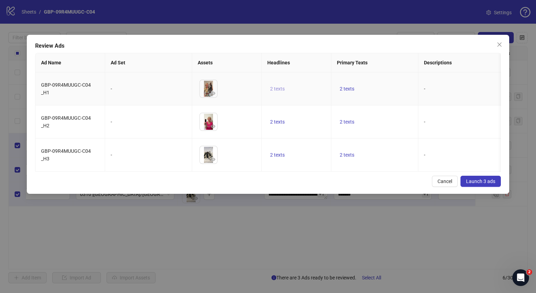
click at [282, 88] on span "2 texts" at bounding box center [277, 89] width 15 height 6
click at [389, 85] on button "button" at bounding box center [386, 83] width 11 height 11
click at [360, 181] on div "Review Ads Ad Name Ad Set Assets Headlines Primary Texts Descriptions Destinati…" at bounding box center [268, 114] width 483 height 159
click at [349, 153] on span "2 texts" at bounding box center [347, 155] width 15 height 6
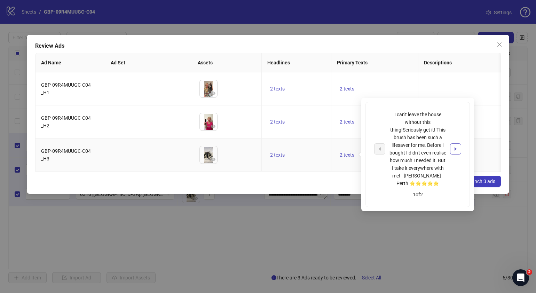
click at [457, 147] on icon "caret-right" at bounding box center [455, 149] width 5 height 5
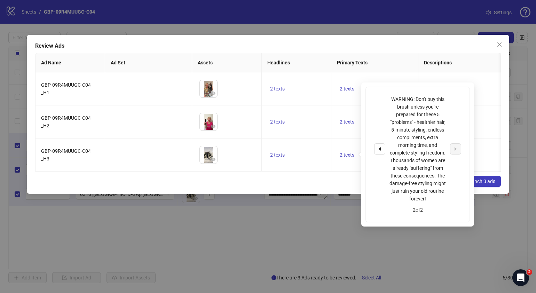
click at [331, 187] on div "Cancel Launch 3 ads" at bounding box center [268, 181] width 466 height 11
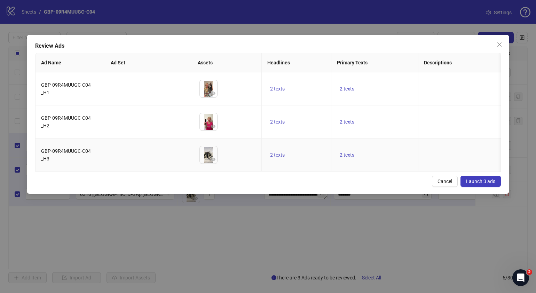
drag, startPoint x: 193, startPoint y: 170, endPoint x: 209, endPoint y: 171, distance: 16.0
click at [209, 171] on div "GBP-09R4MUUGC-C04 _H1 - To pick up a draggable item, press the space bar. While…" at bounding box center [269, 121] width 466 height 99
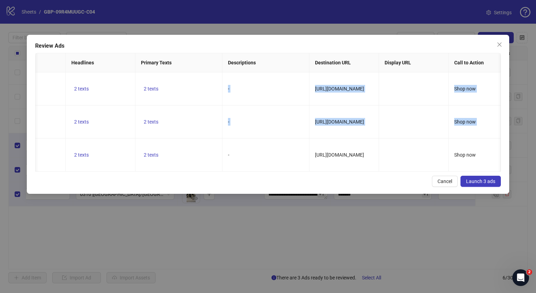
scroll to position [0, 198]
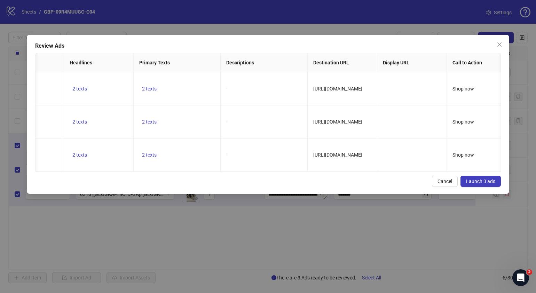
click at [313, 187] on div "Cancel Launch 3 ads" at bounding box center [268, 181] width 466 height 11
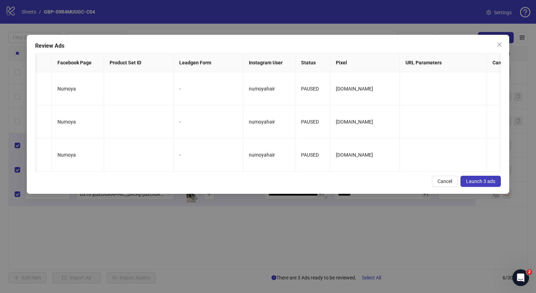
scroll to position [0, 700]
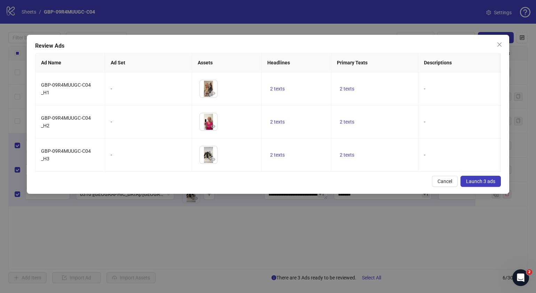
click at [487, 184] on span "Launch 3 ads" at bounding box center [480, 182] width 29 height 6
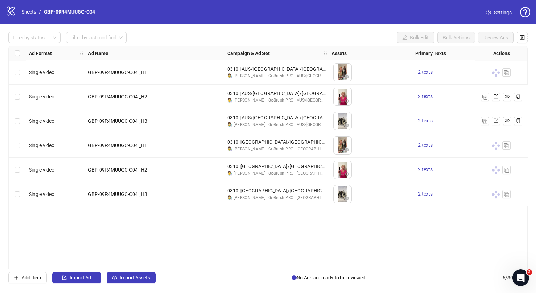
drag, startPoint x: 231, startPoint y: 268, endPoint x: 0, endPoint y: 248, distance: 231.4
click at [0, 249] on html "logo/logo-mobile Sheets / GBP-09R4MUUGC-C04 Settings Filter by status Filter by…" at bounding box center [268, 146] width 536 height 293
drag, startPoint x: 244, startPoint y: 266, endPoint x: 266, endPoint y: 267, distance: 22.4
click at [266, 267] on div "Ad Format Ad Name Campaign & Ad Set Assets Primary Texts Headlines Descriptions…" at bounding box center [268, 158] width 520 height 224
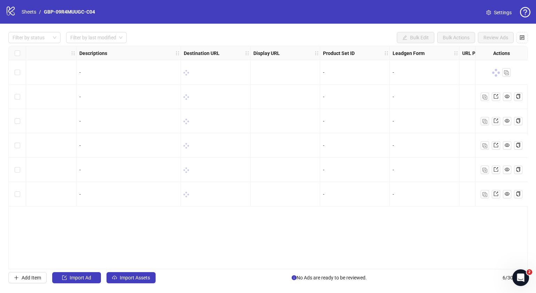
scroll to position [0, 497]
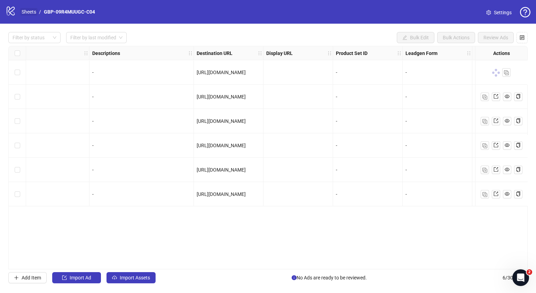
click at [22, 10] on link "Sheets" at bounding box center [28, 12] width 17 height 8
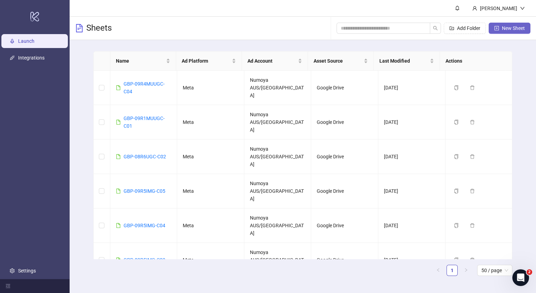
click at [501, 24] on button "New Sheet" at bounding box center [510, 28] width 42 height 11
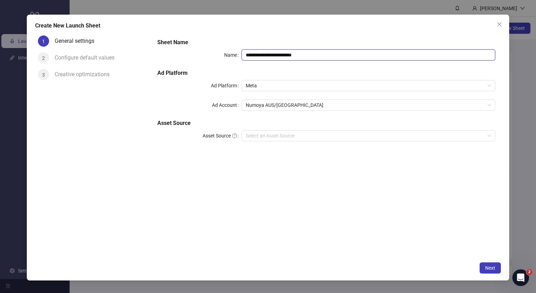
drag, startPoint x: 304, startPoint y: 56, endPoint x: 126, endPoint y: 48, distance: 178.1
click at [127, 48] on div "**********" at bounding box center [268, 146] width 466 height 226
paste input "text"
type input "**********"
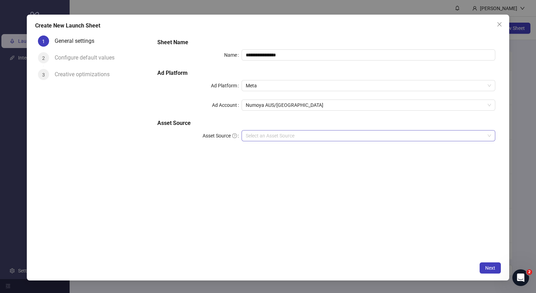
click at [287, 137] on input "Asset Source" at bounding box center [365, 136] width 239 height 10
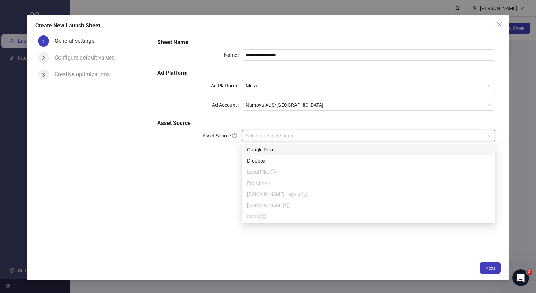
drag, startPoint x: 276, startPoint y: 157, endPoint x: 280, endPoint y: 151, distance: 7.1
click at [280, 151] on div "Google Drive Dropbox Local Files Frontify Frame.io Legacy Frame.io Iconik" at bounding box center [368, 183] width 251 height 78
click at [284, 152] on div "Google Drive" at bounding box center [368, 150] width 243 height 8
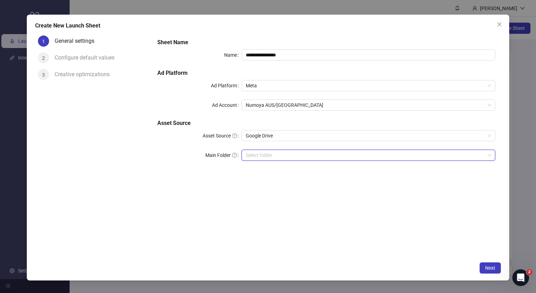
click at [289, 155] on input "Main Folder" at bounding box center [365, 155] width 239 height 10
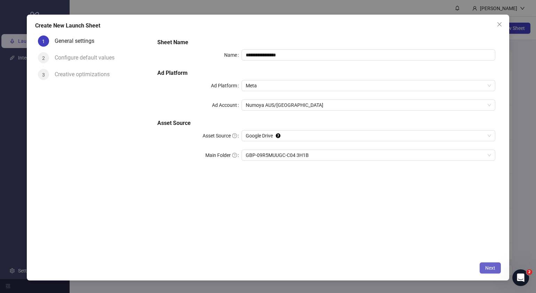
click at [489, 269] on span "Next" at bounding box center [490, 268] width 10 height 6
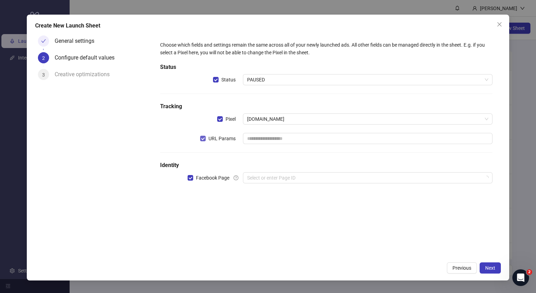
click at [206, 140] on span "URL Params" at bounding box center [222, 139] width 33 height 8
click at [284, 184] on div "Choose which fields and settings remain the same across all of your newly launc…" at bounding box center [326, 116] width 338 height 156
click at [286, 178] on input "search" at bounding box center [364, 178] width 235 height 10
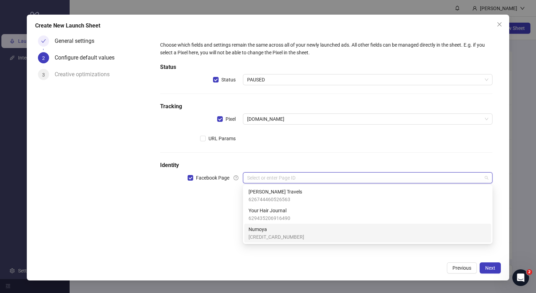
click at [273, 232] on span "Numoya" at bounding box center [277, 230] width 56 height 8
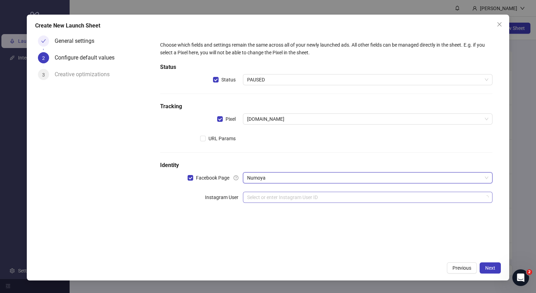
click at [286, 193] on input "search" at bounding box center [364, 197] width 235 height 10
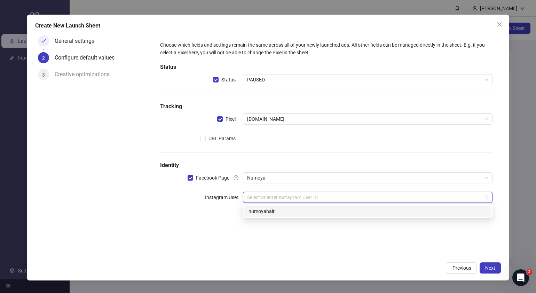
click at [306, 210] on div "numoyahair" at bounding box center [368, 212] width 239 height 8
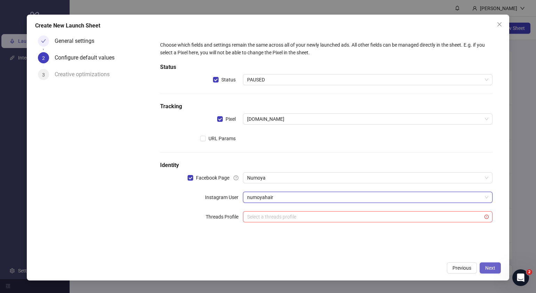
click at [487, 268] on span "Next" at bounding box center [490, 268] width 10 height 6
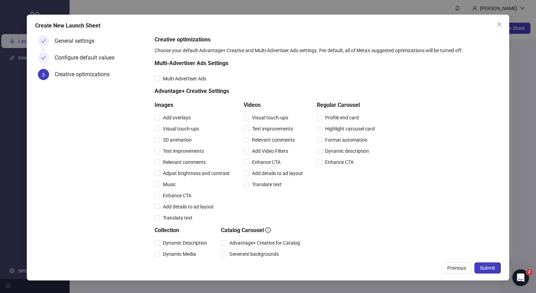
click at [487, 268] on span "Submit" at bounding box center [487, 268] width 15 height 6
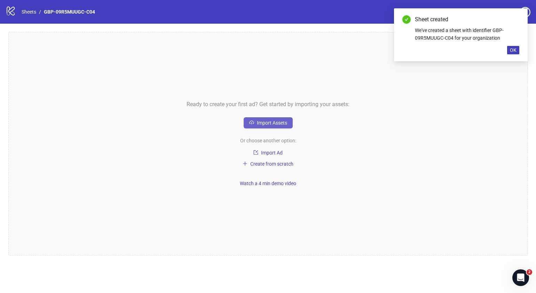
click at [273, 122] on span "Import Assets" at bounding box center [272, 123] width 30 height 6
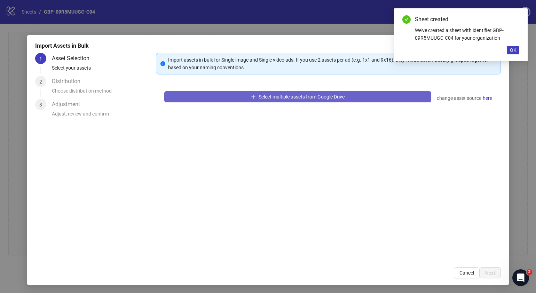
click at [302, 96] on span "Select multiple assets from Google Drive" at bounding box center [302, 97] width 86 height 6
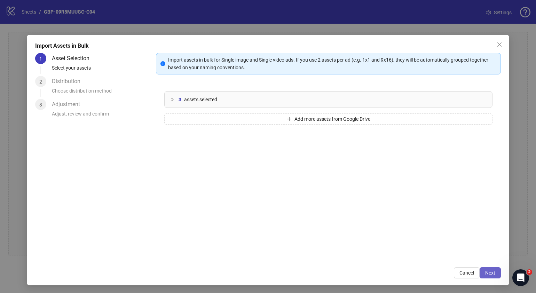
click at [485, 272] on span "Next" at bounding box center [490, 273] width 10 height 6
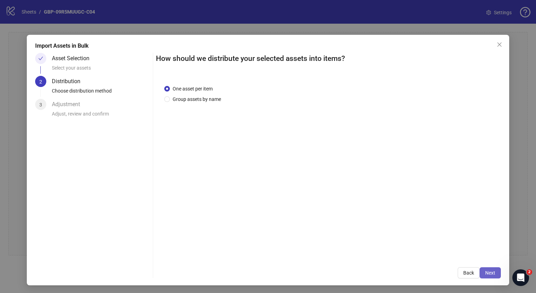
click at [485, 271] on span "Next" at bounding box center [490, 273] width 10 height 6
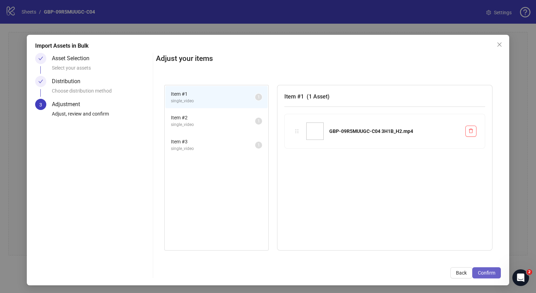
click at [486, 270] on span "Confirm" at bounding box center [486, 273] width 17 height 6
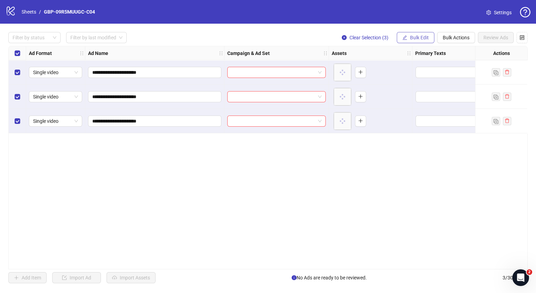
click at [415, 38] on span "Bulk Edit" at bounding box center [419, 38] width 19 height 6
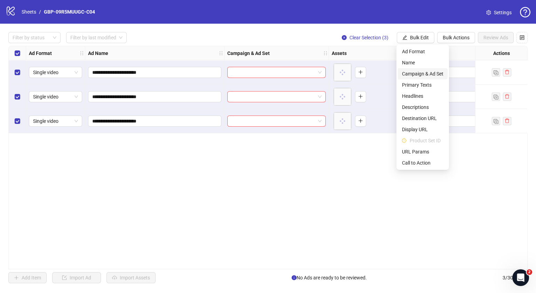
click at [428, 70] on span "Campaign & Ad Set" at bounding box center [422, 74] width 41 height 8
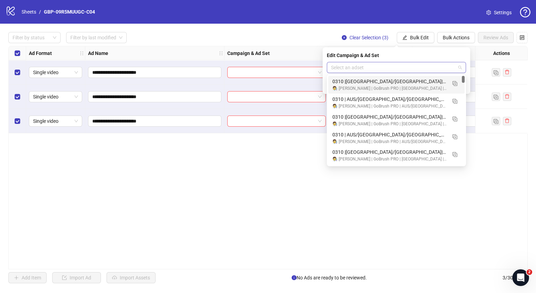
click at [457, 68] on span at bounding box center [396, 67] width 131 height 10
click at [457, 101] on img "button" at bounding box center [455, 101] width 5 height 5
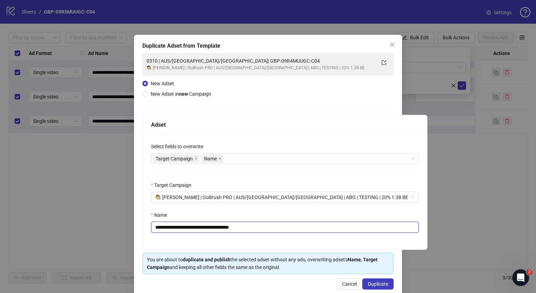
drag, startPoint x: 281, startPoint y: 229, endPoint x: 197, endPoint y: 231, distance: 84.3
click at [197, 231] on input "**********" at bounding box center [285, 227] width 268 height 11
paste input "text"
type input "**********"
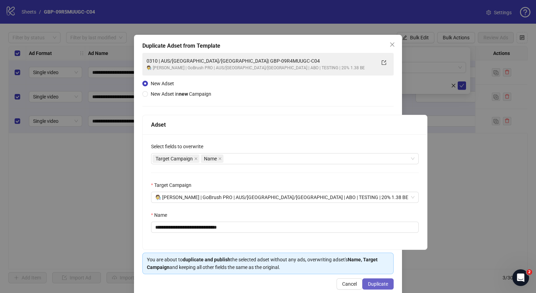
click at [384, 283] on button "Duplicate" at bounding box center [378, 284] width 31 height 11
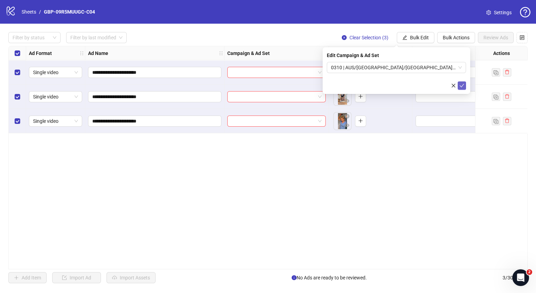
click at [461, 82] on button "submit" at bounding box center [462, 85] width 8 height 8
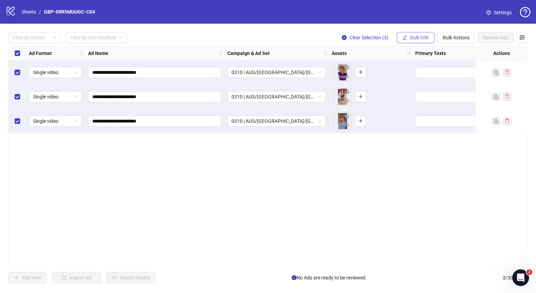
click at [414, 35] on span "Bulk Edit" at bounding box center [419, 38] width 19 height 6
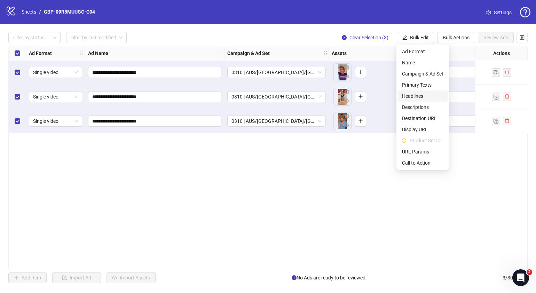
click at [420, 96] on span "Headlines" at bounding box center [422, 96] width 41 height 8
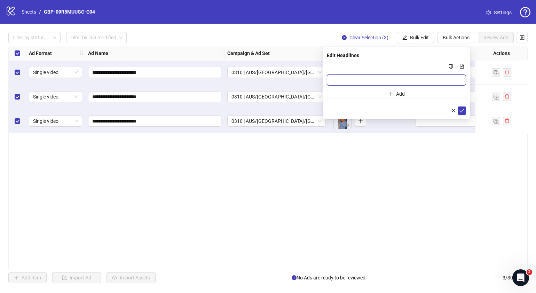
click at [380, 82] on input "Multi-input container - paste or copy values" at bounding box center [396, 80] width 139 height 11
paste input "*******"
type input "*******"
click at [354, 96] on button "Add" at bounding box center [396, 94] width 139 height 8
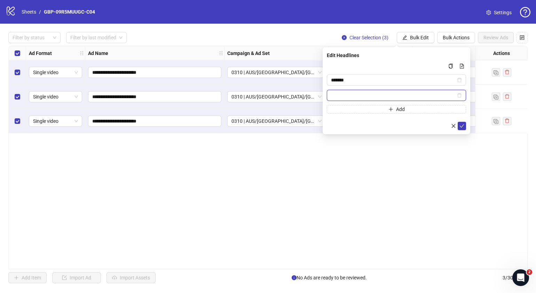
paste input "**********"
type input "**********"
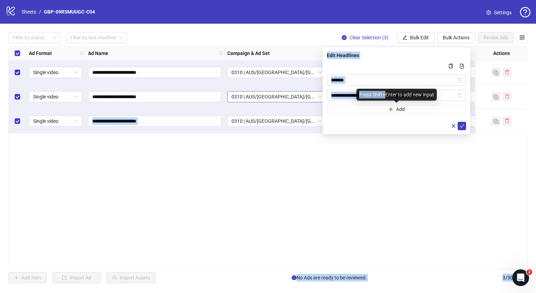
drag, startPoint x: 387, startPoint y: 94, endPoint x: 303, endPoint y: 101, distance: 83.8
click at [303, 101] on body "**********" at bounding box center [268, 146] width 536 height 293
click at [463, 127] on icon "check" at bounding box center [462, 126] width 5 height 5
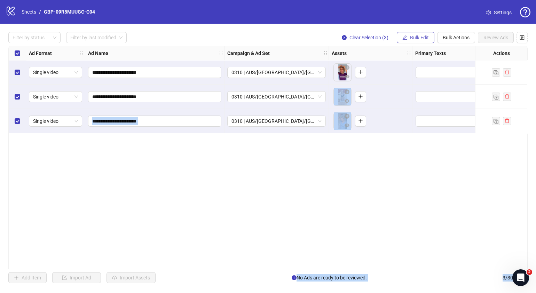
click at [413, 38] on span "Bulk Edit" at bounding box center [419, 38] width 19 height 6
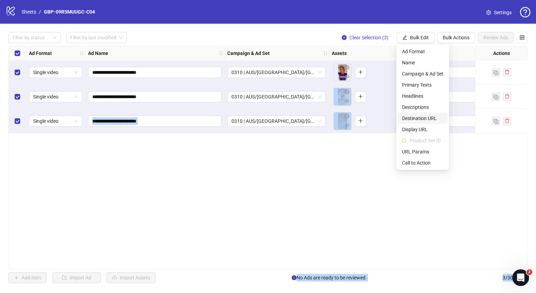
click at [471, 190] on div "**********" at bounding box center [268, 158] width 520 height 224
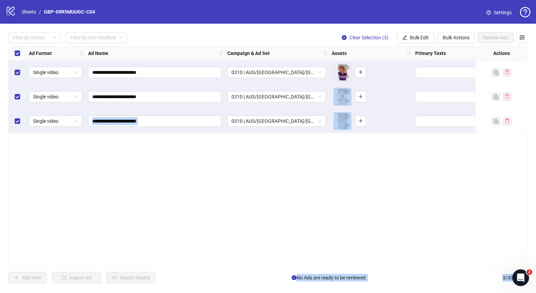
click at [491, 204] on div "**********" at bounding box center [268, 158] width 520 height 224
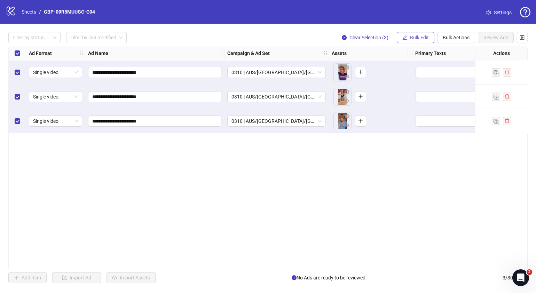
click at [421, 38] on span "Bulk Edit" at bounding box center [419, 38] width 19 height 6
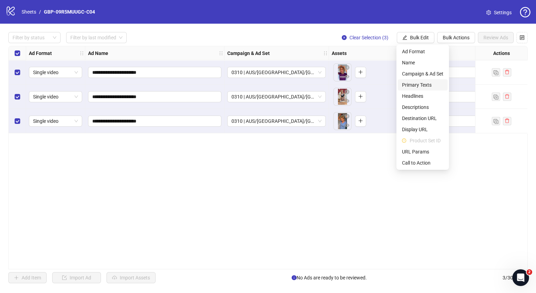
click at [421, 83] on span "Primary Texts" at bounding box center [422, 85] width 41 height 8
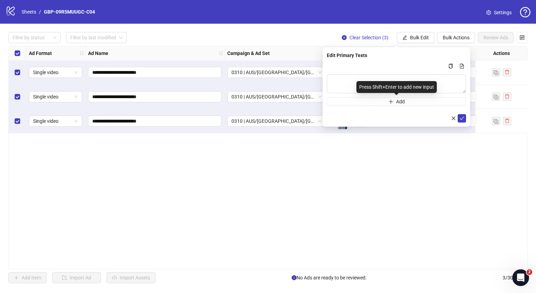
click at [427, 86] on div "Press Shift+Enter to add new input" at bounding box center [397, 87] width 80 height 12
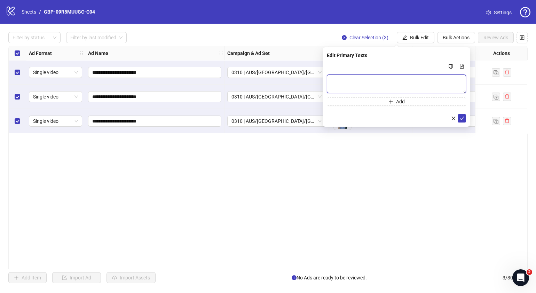
click at [343, 83] on textarea "Multi-text input container - paste or copy values" at bounding box center [396, 84] width 139 height 19
paste textarea "**********"
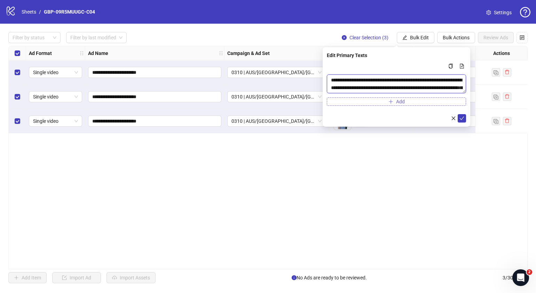
scroll to position [21, 0]
type textarea "**********"
click at [358, 99] on button "Add" at bounding box center [396, 102] width 139 height 8
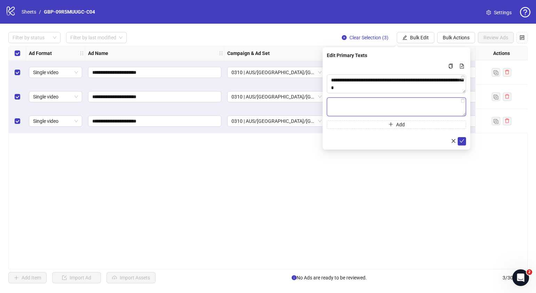
click at [431, 102] on textarea "Multi-text input container - paste or copy values" at bounding box center [396, 107] width 139 height 19
paste textarea "**********"
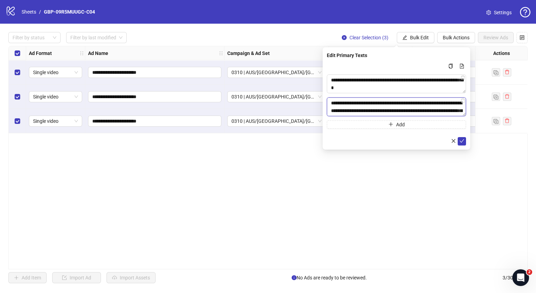
scroll to position [36, 0]
type textarea "**********"
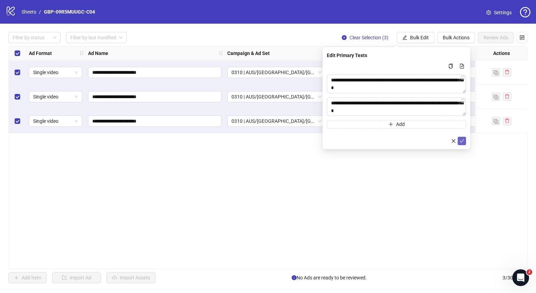
click at [463, 141] on icon "check" at bounding box center [462, 141] width 5 height 5
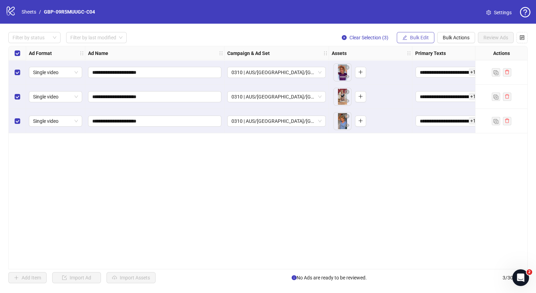
click at [425, 38] on span "Bulk Edit" at bounding box center [419, 38] width 19 height 6
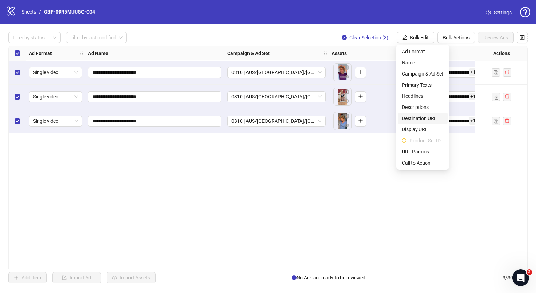
click at [426, 118] on span "Destination URL" at bounding box center [422, 119] width 41 height 8
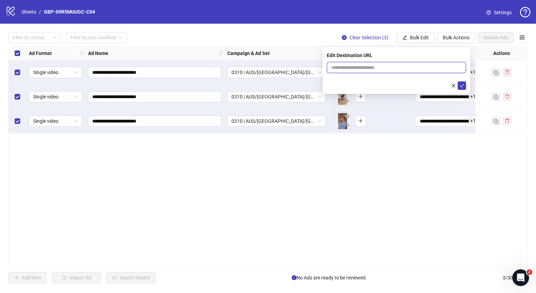
click at [438, 71] on input "text" at bounding box center [393, 68] width 125 height 8
paste input "**********"
type input "**********"
click at [462, 84] on icon "check" at bounding box center [462, 85] width 5 height 5
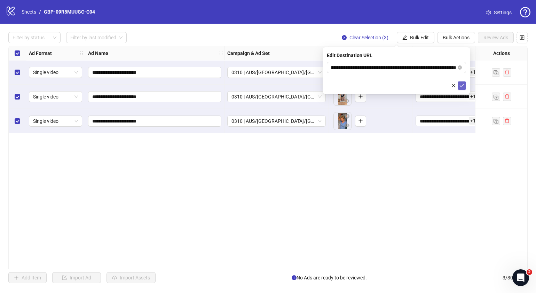
scroll to position [0, 0]
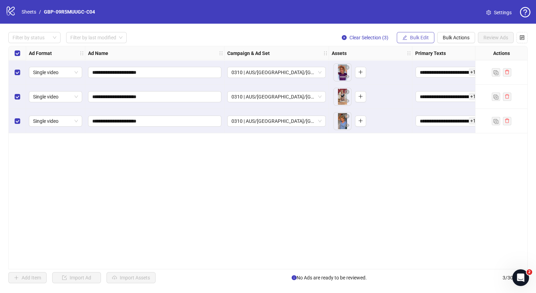
click at [421, 41] on button "Bulk Edit" at bounding box center [416, 37] width 38 height 11
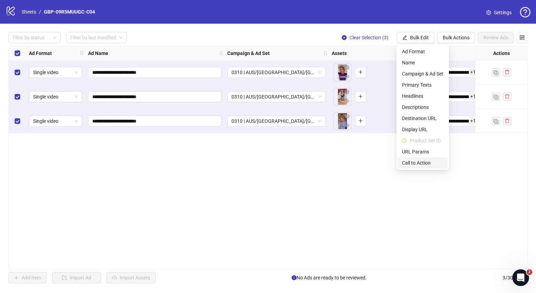
click at [415, 160] on span "Call to Action" at bounding box center [422, 163] width 41 height 8
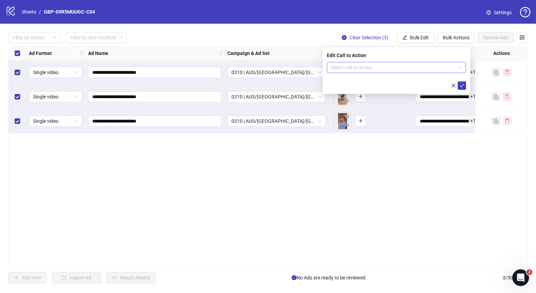
click at [403, 64] on input "search" at bounding box center [393, 67] width 125 height 10
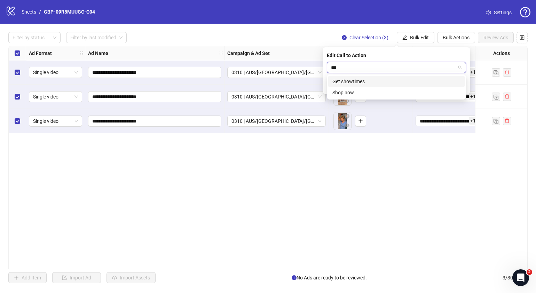
type input "****"
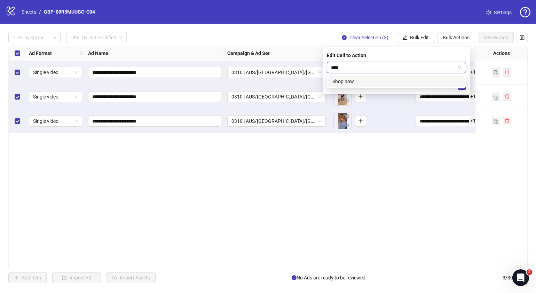
click at [395, 82] on div "Shop now" at bounding box center [397, 82] width 128 height 8
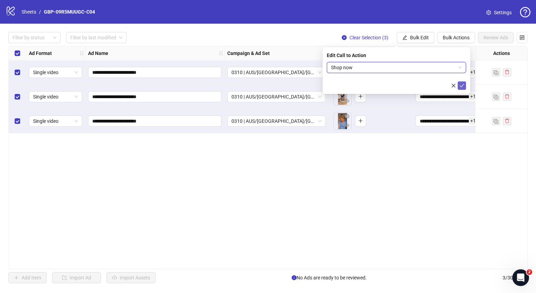
click at [462, 89] on button "submit" at bounding box center [462, 85] width 8 height 8
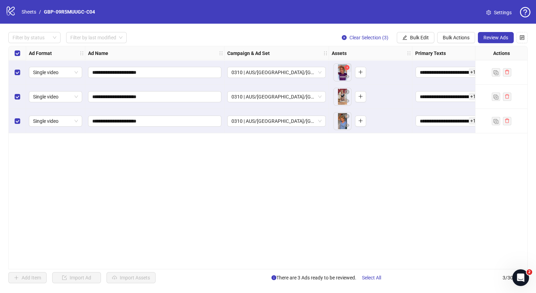
click at [349, 69] on icon "close-circle" at bounding box center [347, 67] width 5 height 5
click at [348, 92] on icon "close-circle" at bounding box center [347, 91] width 5 height 5
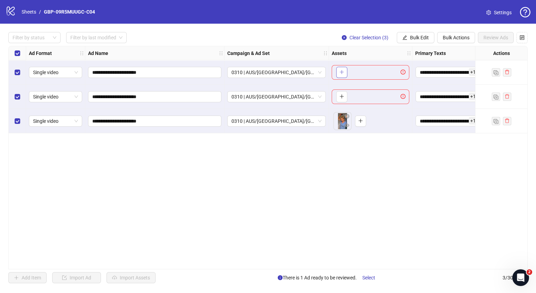
click at [344, 73] on button "button" at bounding box center [341, 72] width 11 height 11
click at [343, 99] on span "button" at bounding box center [342, 97] width 5 height 6
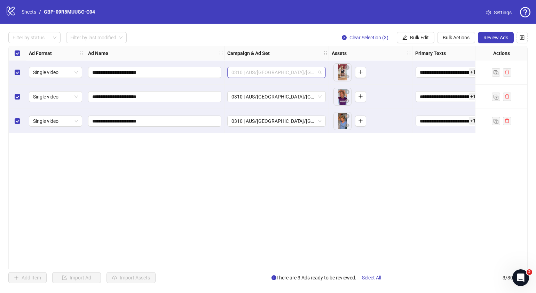
click at [320, 72] on span "0310 | AUS/NZ/UK| GBP-09R5MUUGC-C04" at bounding box center [277, 72] width 90 height 10
click at [400, 180] on div "**********" at bounding box center [268, 158] width 520 height 224
click at [487, 44] on div "**********" at bounding box center [268, 158] width 536 height 268
click at [490, 40] on span "Review Ads" at bounding box center [496, 38] width 25 height 6
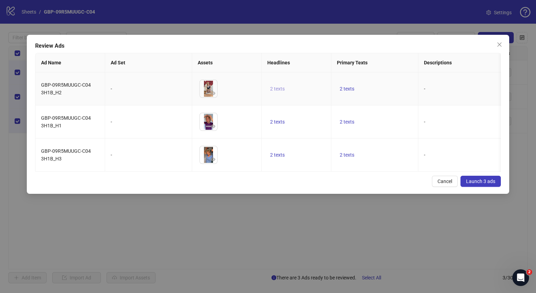
click at [271, 88] on span "2 texts" at bounding box center [277, 89] width 15 height 6
click at [381, 85] on button "button" at bounding box center [386, 83] width 11 height 11
click at [357, 194] on div "Review Ads Ad Name Ad Set Assets Headlines Primary Texts Descriptions Destinati…" at bounding box center [268, 114] width 483 height 159
click at [349, 158] on span "2 texts" at bounding box center [347, 155] width 15 height 6
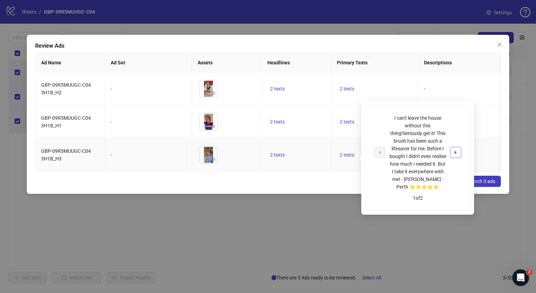
click at [459, 151] on button "button" at bounding box center [455, 152] width 11 height 11
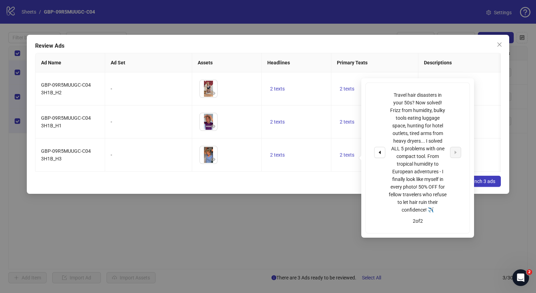
click at [298, 187] on div "Cancel Launch 3 ads" at bounding box center [268, 181] width 466 height 11
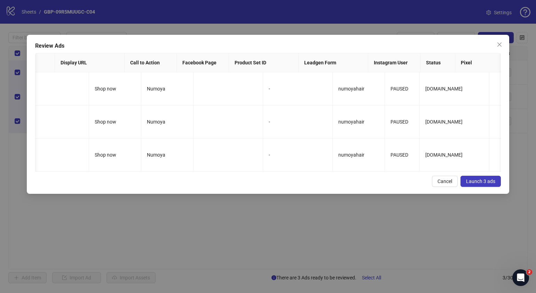
scroll to position [0, 556]
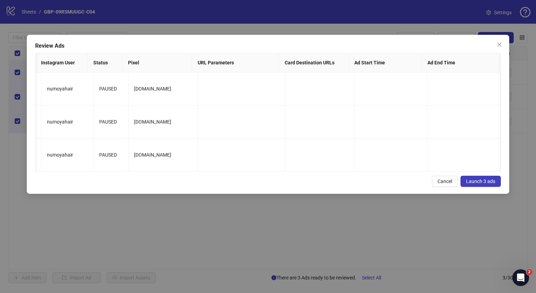
click at [497, 187] on button "Launch 3 ads" at bounding box center [481, 181] width 40 height 11
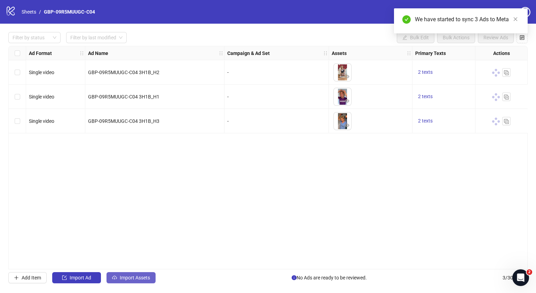
click at [120, 278] on span "Import Assets" at bounding box center [135, 278] width 30 height 6
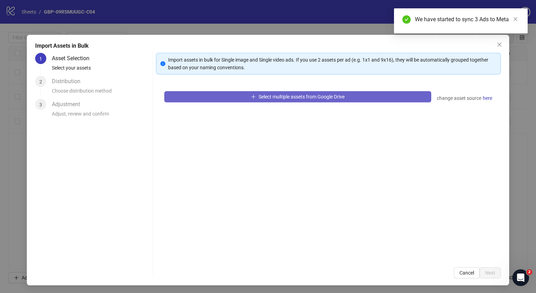
click at [291, 96] on span "Select multiple assets from Google Drive" at bounding box center [302, 97] width 86 height 6
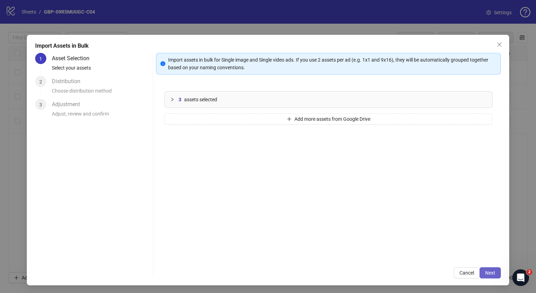
click at [488, 275] on span "Next" at bounding box center [490, 273] width 10 height 6
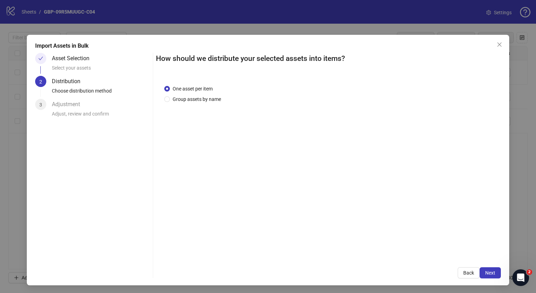
click at [488, 274] on span "Next" at bounding box center [490, 273] width 10 height 6
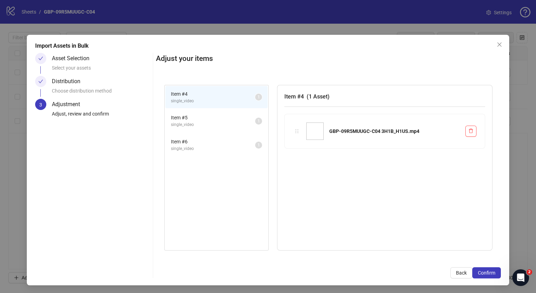
click at [488, 274] on span "Confirm" at bounding box center [486, 273] width 17 height 6
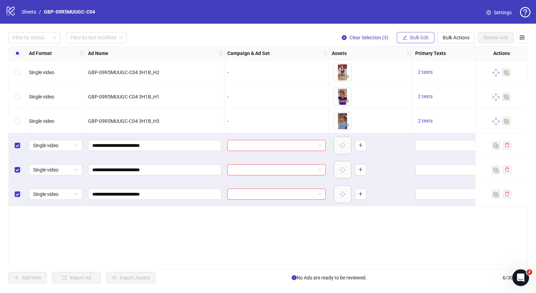
click at [424, 37] on span "Bulk Edit" at bounding box center [419, 38] width 19 height 6
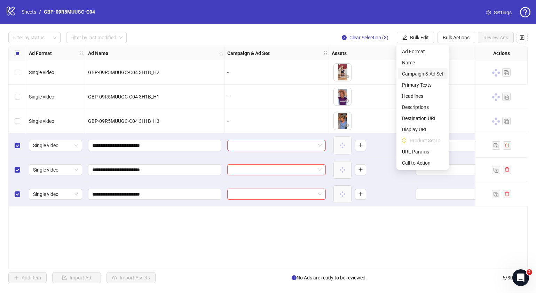
click at [432, 73] on span "Campaign & Ad Set" at bounding box center [422, 74] width 41 height 8
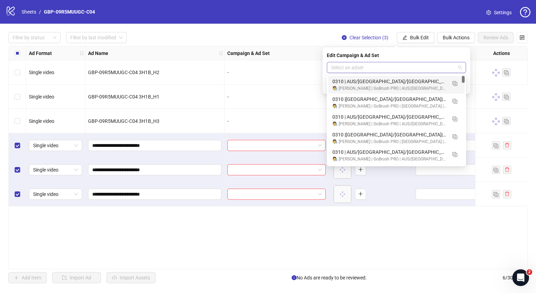
click at [460, 68] on span at bounding box center [396, 67] width 131 height 10
click at [455, 102] on img "button" at bounding box center [455, 101] width 5 height 5
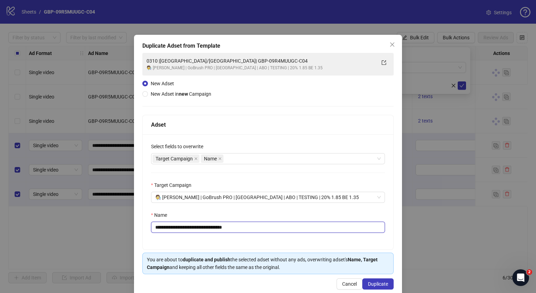
drag, startPoint x: 264, startPoint y: 226, endPoint x: 279, endPoint y: 188, distance: 40.5
click at [264, 226] on input "**********" at bounding box center [268, 227] width 234 height 11
drag, startPoint x: 261, startPoint y: 230, endPoint x: 188, endPoint y: 233, distance: 73.5
click at [188, 233] on input "**********" at bounding box center [268, 227] width 234 height 11
paste input "text"
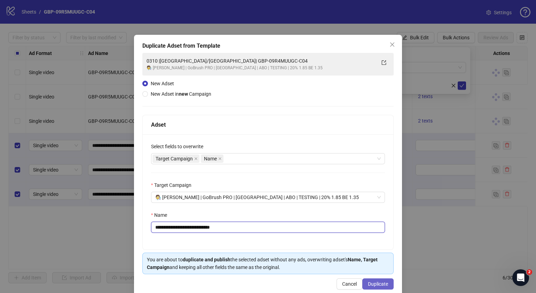
type input "**********"
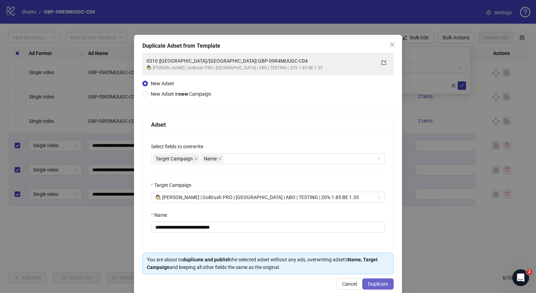
click at [381, 281] on span "Duplicate" at bounding box center [378, 284] width 20 height 6
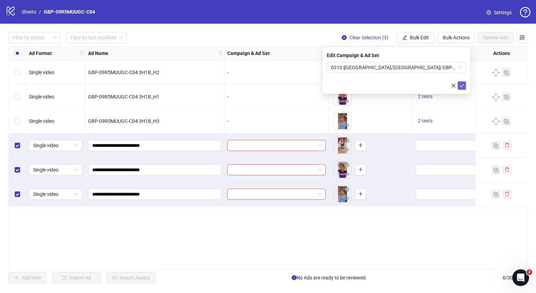
click at [464, 85] on icon "check" at bounding box center [462, 85] width 5 height 5
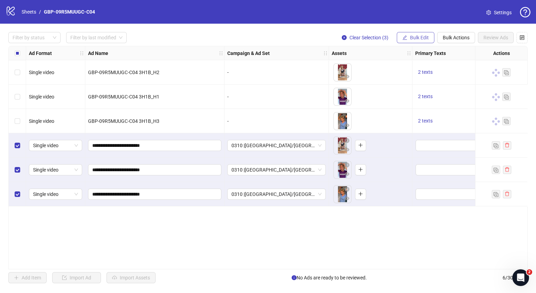
click at [428, 42] on button "Bulk Edit" at bounding box center [416, 37] width 38 height 11
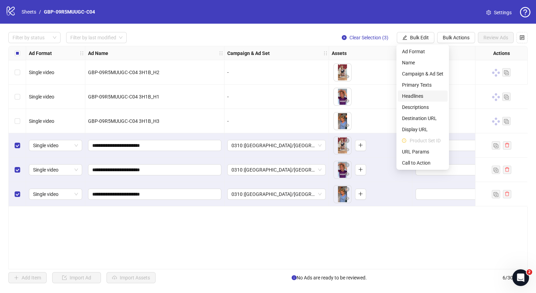
click at [427, 93] on span "Headlines" at bounding box center [422, 96] width 41 height 8
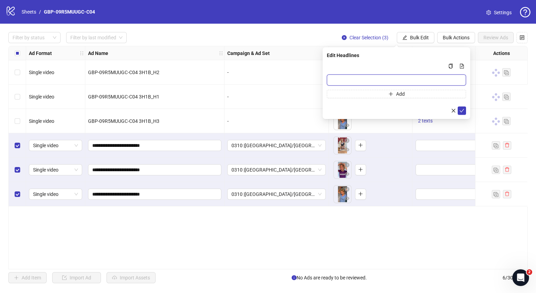
click at [428, 78] on input "Multi-input container - paste or copy values" at bounding box center [396, 80] width 139 height 11
paste input "*******"
type input "*******"
drag, startPoint x: 424, startPoint y: 94, endPoint x: 422, endPoint y: 87, distance: 7.1
click at [423, 94] on button "Add" at bounding box center [396, 94] width 139 height 8
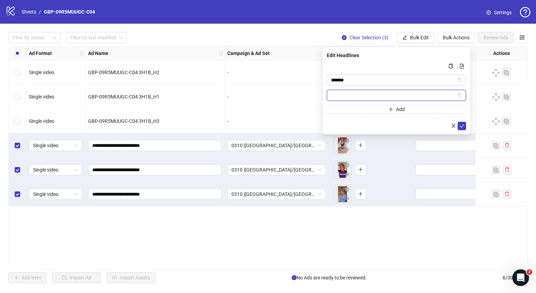
paste input "**********"
type input "**********"
click at [462, 125] on icon "check" at bounding box center [462, 126] width 5 height 5
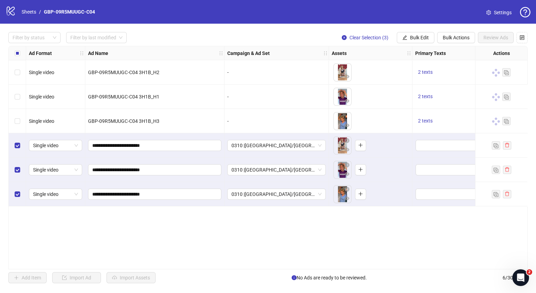
drag, startPoint x: 416, startPoint y: 39, endPoint x: 417, endPoint y: 45, distance: 6.1
click at [416, 39] on span "Bulk Edit" at bounding box center [419, 38] width 19 height 6
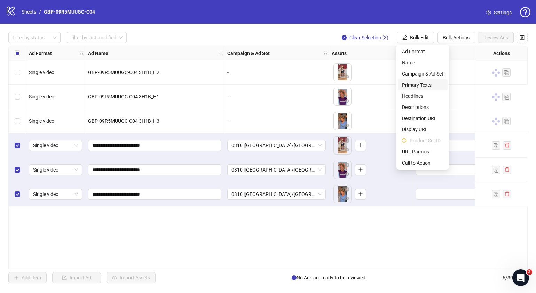
click at [422, 87] on span "Primary Texts" at bounding box center [422, 85] width 41 height 8
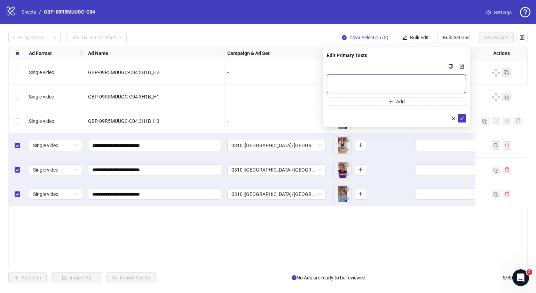
click at [380, 82] on textarea "Multi-text input container - paste or copy values" at bounding box center [396, 84] width 139 height 19
paste textarea "**********"
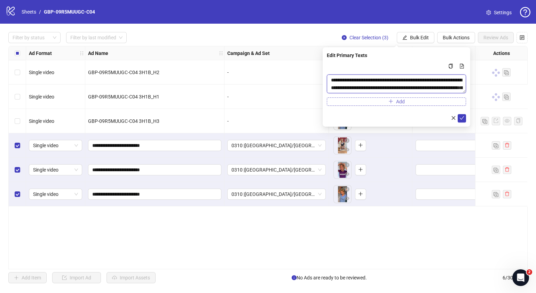
scroll to position [21, 0]
type textarea "**********"
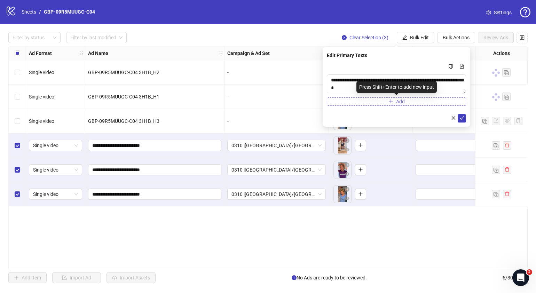
click at [382, 105] on button "Add" at bounding box center [396, 102] width 139 height 8
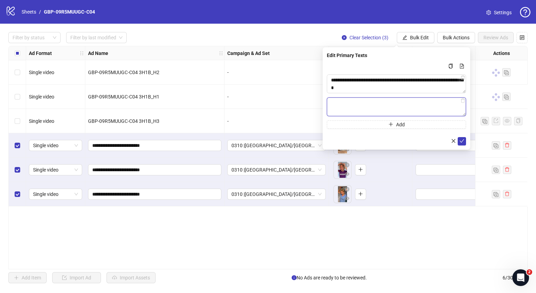
click at [384, 104] on textarea "Multi-text input container - paste or copy values" at bounding box center [396, 107] width 139 height 19
paste textarea "**********"
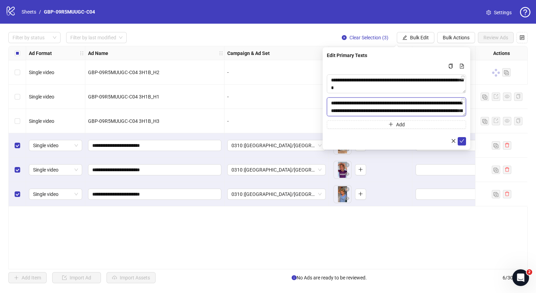
scroll to position [36, 0]
type textarea "**********"
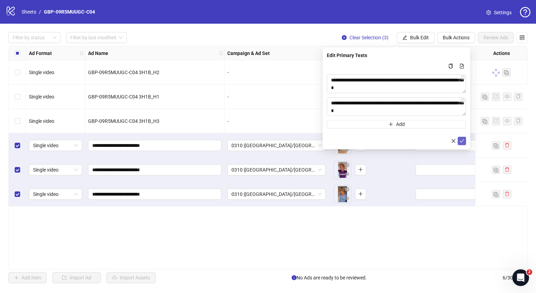
click at [460, 139] on icon "check" at bounding box center [462, 141] width 5 height 5
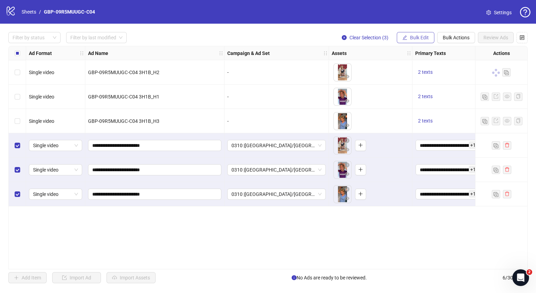
click at [419, 33] on button "Bulk Edit" at bounding box center [416, 37] width 38 height 11
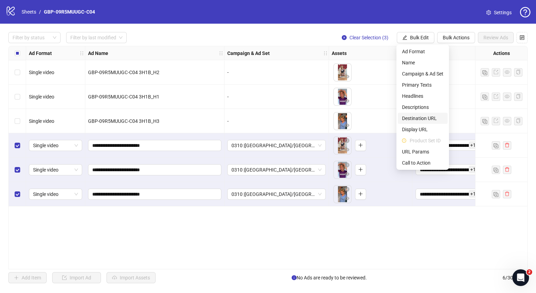
click at [423, 122] on span "Destination URL" at bounding box center [422, 119] width 41 height 8
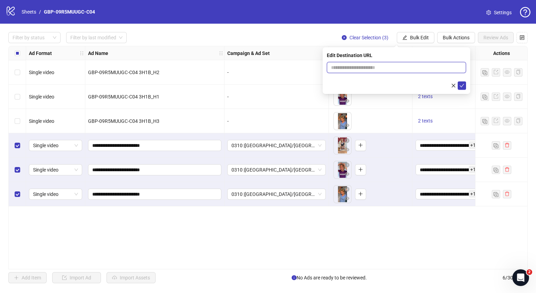
click at [437, 70] on input "text" at bounding box center [393, 68] width 125 height 8
paste input "**********"
type input "**********"
click at [463, 85] on icon "check" at bounding box center [462, 85] width 5 height 5
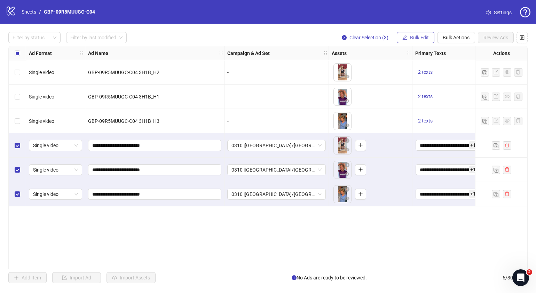
click at [417, 35] on span "Bulk Edit" at bounding box center [419, 38] width 19 height 6
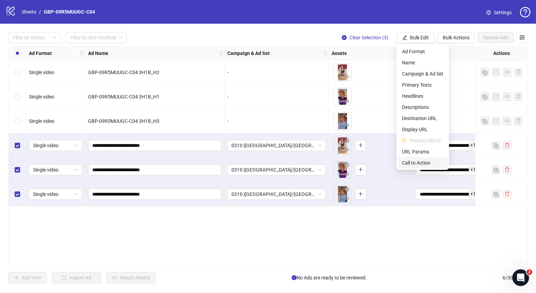
click at [418, 161] on span "Call to Action" at bounding box center [422, 163] width 41 height 8
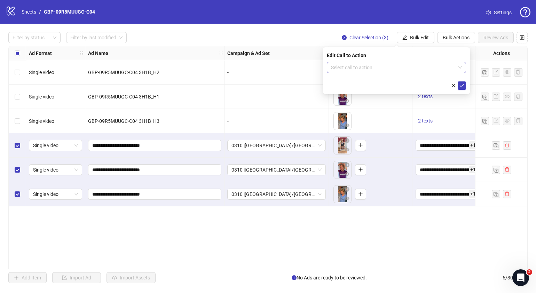
click at [409, 65] on input "search" at bounding box center [393, 67] width 125 height 10
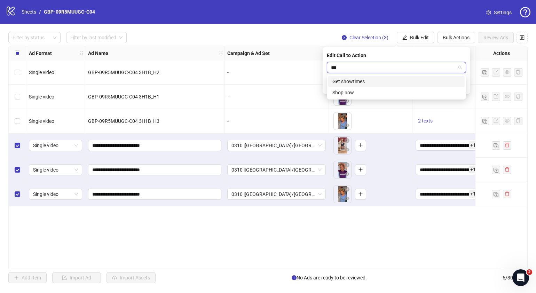
type input "****"
click at [398, 78] on div "Shop now" at bounding box center [397, 82] width 128 height 8
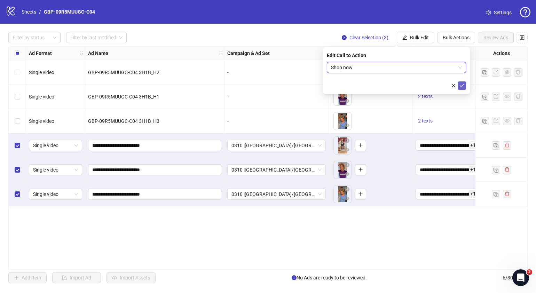
click at [459, 85] on button "submit" at bounding box center [462, 85] width 8 height 8
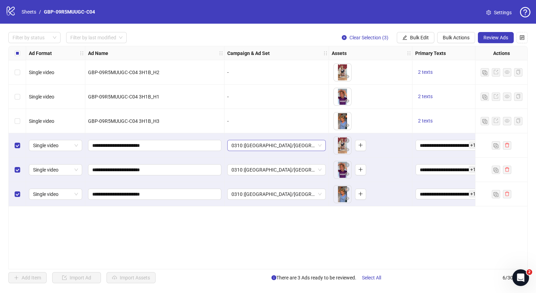
click at [320, 146] on span "0310 |USA/CA| GBP-09R5MUUGC-C04" at bounding box center [277, 145] width 90 height 10
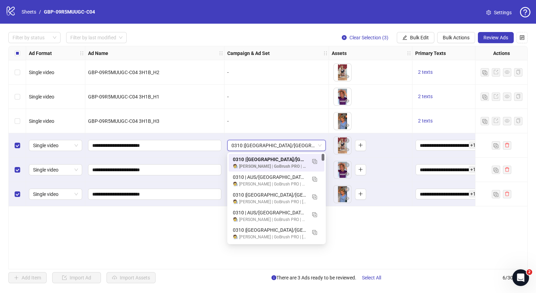
click at [385, 223] on div "**********" at bounding box center [268, 158] width 520 height 224
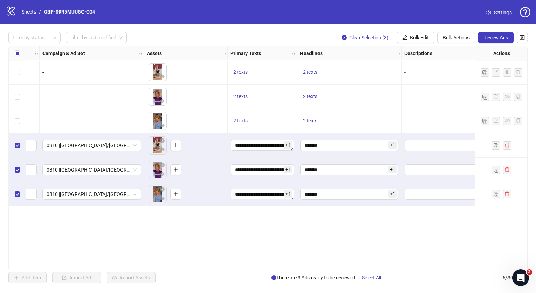
scroll to position [0, 194]
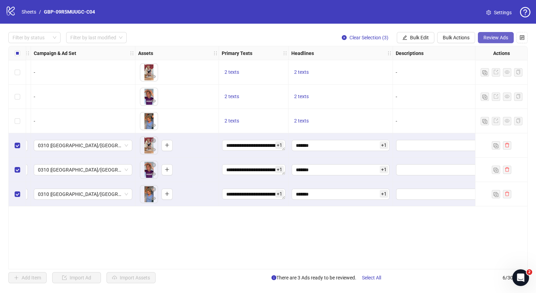
click at [484, 36] on span "Review Ads" at bounding box center [496, 38] width 25 height 6
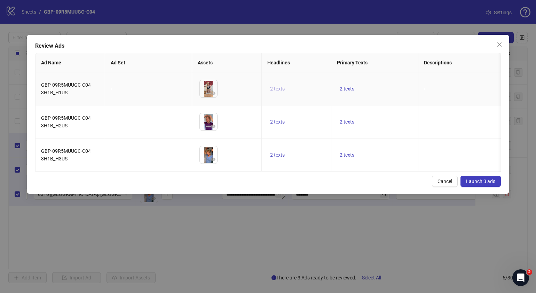
click at [281, 88] on span "2 texts" at bounding box center [277, 89] width 15 height 6
click at [388, 89] on div "50% OFF 1 of 2" at bounding box center [348, 88] width 104 height 39
click at [388, 84] on icon "caret-right" at bounding box center [386, 83] width 5 height 5
click at [349, 185] on div "Cancel Launch 3 ads" at bounding box center [268, 181] width 466 height 11
click at [351, 122] on span "2 texts" at bounding box center [347, 122] width 15 height 6
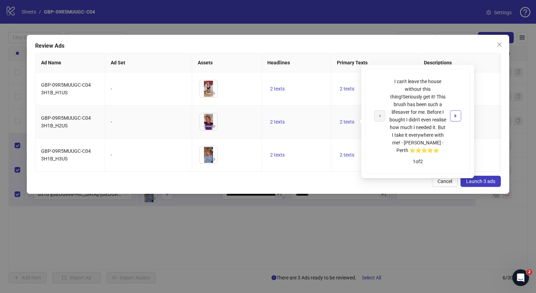
click at [454, 116] on icon "caret-right" at bounding box center [455, 116] width 5 height 5
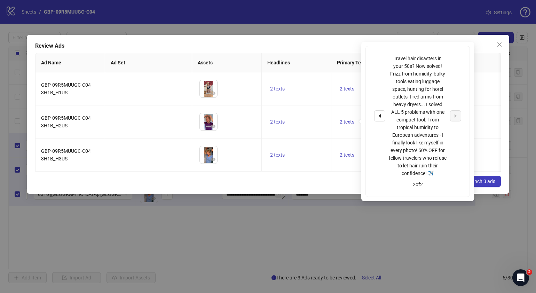
click at [321, 193] on div "Review Ads Ad Name Ad Set Assets Headlines Primary Texts Descriptions Destinati…" at bounding box center [268, 114] width 483 height 159
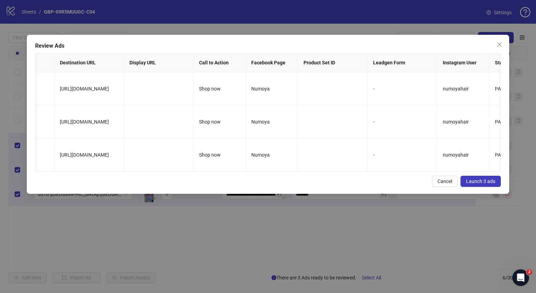
scroll to position [0, 470]
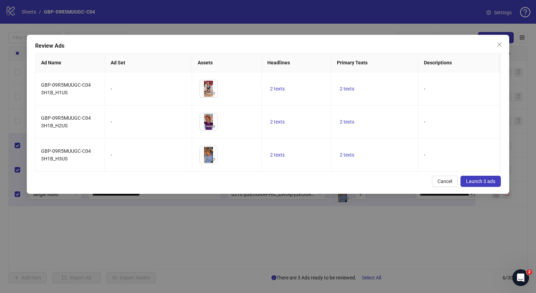
click at [493, 184] on span "Launch 3 ads" at bounding box center [480, 182] width 29 height 6
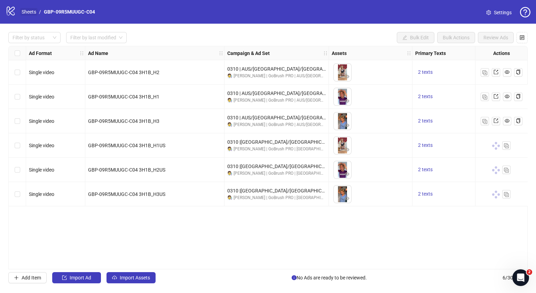
click at [30, 12] on link "Sheets" at bounding box center [28, 12] width 17 height 8
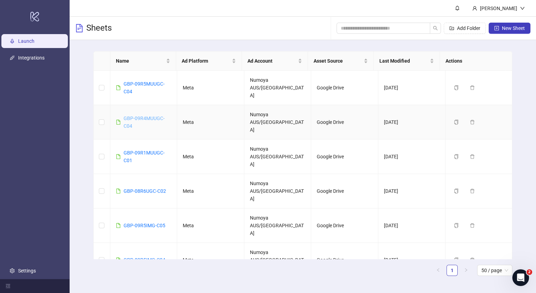
click at [150, 116] on link "GBP-09R4MUUGC-C04" at bounding box center [144, 122] width 41 height 13
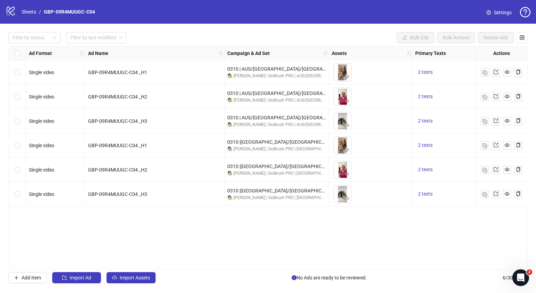
drag, startPoint x: 236, startPoint y: 266, endPoint x: 371, endPoint y: 253, distance: 135.8
click at [371, 253] on div "Ad Format Ad Name Campaign & Ad Set Assets Primary Texts Headlines Descriptions…" at bounding box center [268, 158] width 520 height 224
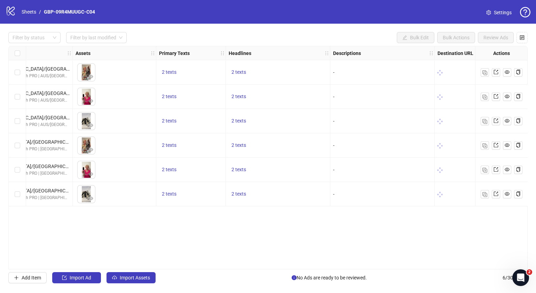
scroll to position [0, 449]
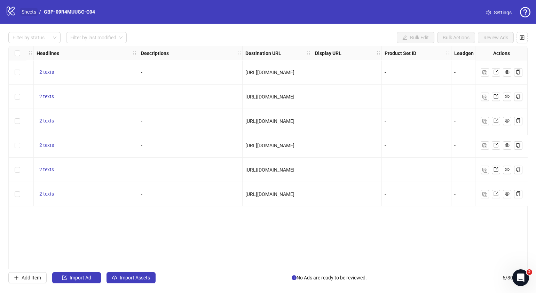
click at [24, 10] on link "Sheets" at bounding box center [28, 12] width 17 height 8
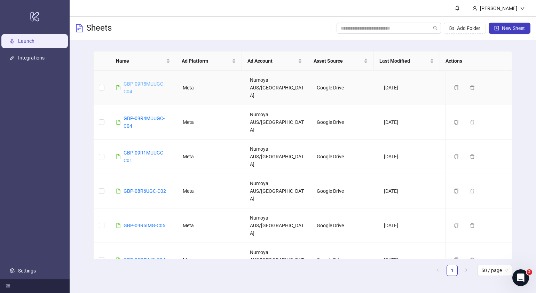
click at [147, 81] on link "GBP-09R5MUUGC-C04" at bounding box center [144, 87] width 41 height 13
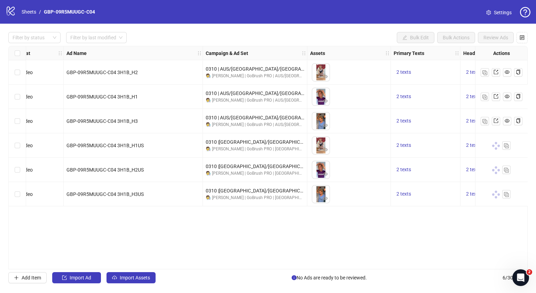
scroll to position [0, 23]
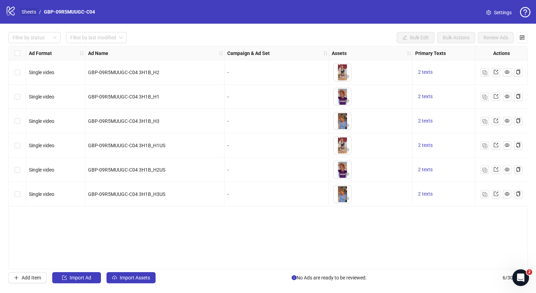
click at [31, 13] on link "Sheets" at bounding box center [28, 12] width 17 height 8
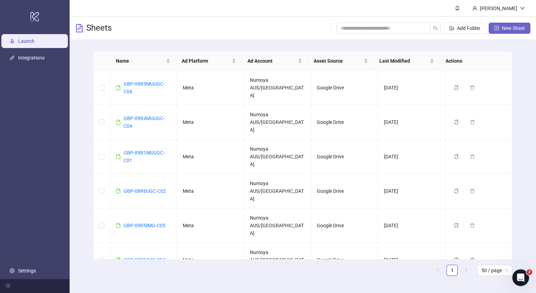
click at [504, 26] on span "New Sheet" at bounding box center [513, 28] width 23 height 6
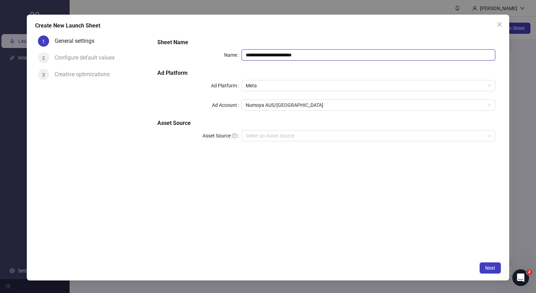
drag, startPoint x: 378, startPoint y: 59, endPoint x: 194, endPoint y: 59, distance: 183.9
click at [194, 59] on div "**********" at bounding box center [326, 54] width 338 height 11
paste input "text"
type input "**********"
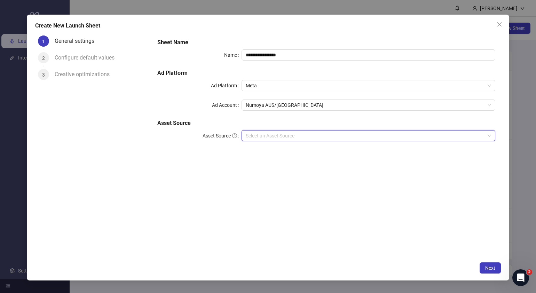
click at [306, 132] on input "Asset Source" at bounding box center [365, 136] width 239 height 10
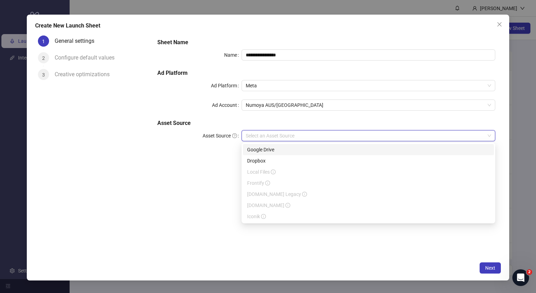
click at [287, 151] on div "Google Drive" at bounding box center [368, 150] width 243 height 8
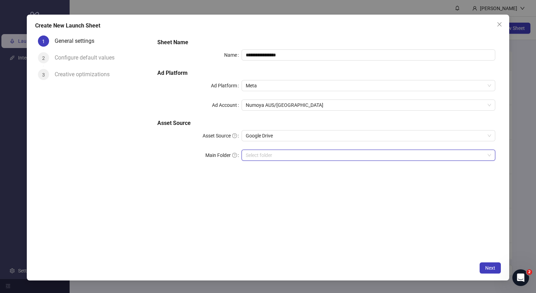
click at [330, 156] on input "Main Folder" at bounding box center [365, 155] width 239 height 10
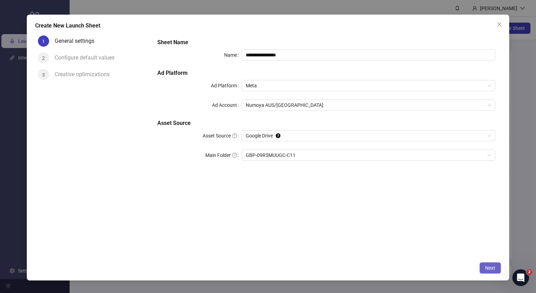
click at [493, 266] on span "Next" at bounding box center [490, 268] width 10 height 6
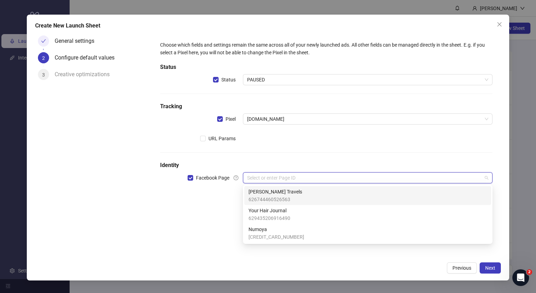
click at [381, 180] on input "search" at bounding box center [364, 178] width 235 height 10
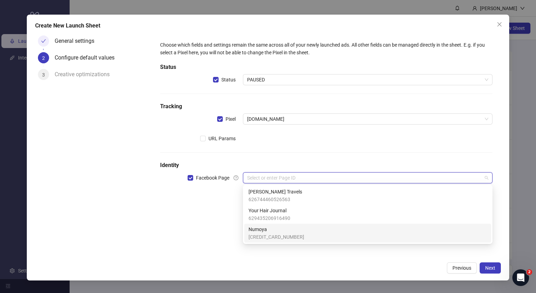
click at [287, 231] on span "Numoya" at bounding box center [277, 230] width 56 height 8
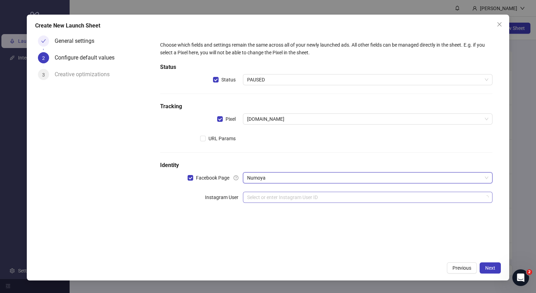
click at [283, 200] on input "search" at bounding box center [364, 197] width 235 height 10
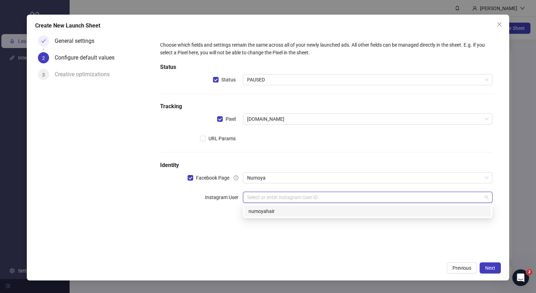
click at [275, 213] on div "numoyahair" at bounding box center [368, 212] width 239 height 8
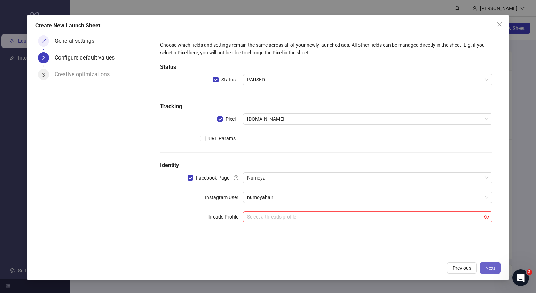
click at [497, 266] on button "Next" at bounding box center [490, 268] width 21 height 11
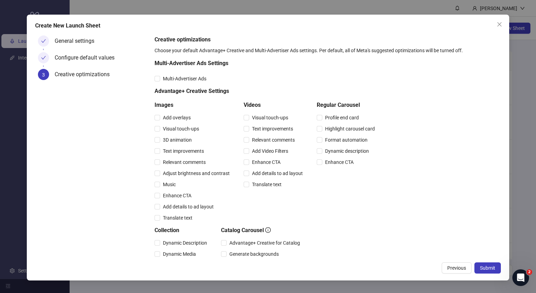
click at [497, 266] on button "Submit" at bounding box center [488, 268] width 26 height 11
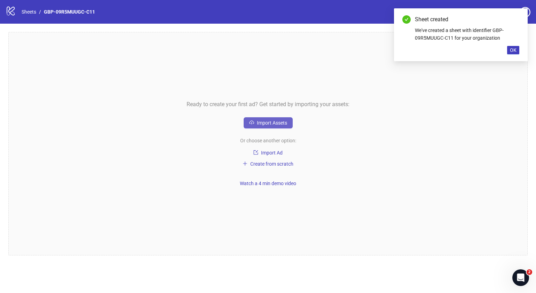
click at [279, 123] on span "Import Assets" at bounding box center [272, 123] width 30 height 6
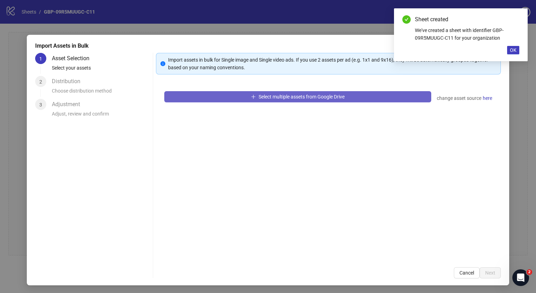
click at [291, 91] on div "Select multiple assets from Google Drive change asset source here" at bounding box center [328, 171] width 345 height 176
click at [291, 92] on button "Select multiple assets from Google Drive" at bounding box center [297, 96] width 267 height 11
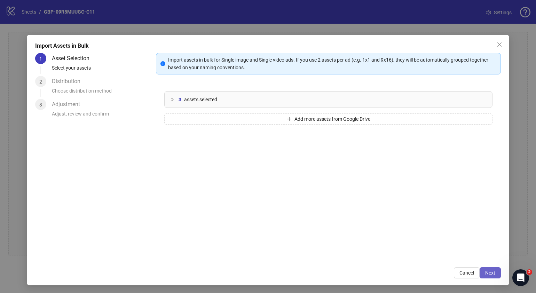
click at [494, 270] on div "Import Assets in Bulk 1 Asset Selection Select your assets 2 Distribution Choos…" at bounding box center [268, 160] width 483 height 251
click at [489, 268] on button "Next" at bounding box center [490, 272] width 21 height 11
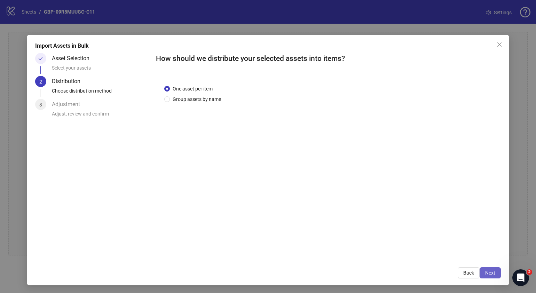
click at [488, 273] on span "Next" at bounding box center [490, 273] width 10 height 6
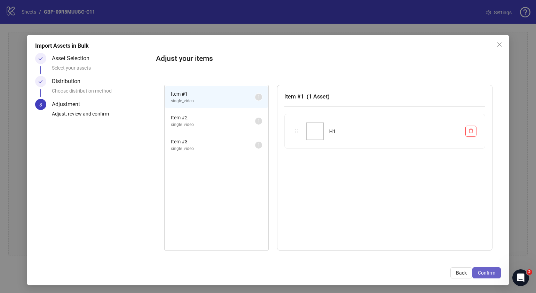
click at [478, 272] on span "Confirm" at bounding box center [486, 273] width 17 height 6
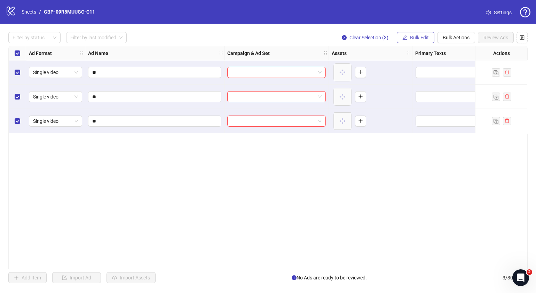
click at [426, 39] on span "Bulk Edit" at bounding box center [419, 38] width 19 height 6
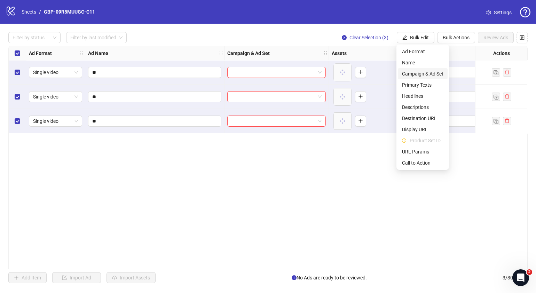
click at [426, 72] on span "Campaign & Ad Set" at bounding box center [422, 74] width 41 height 8
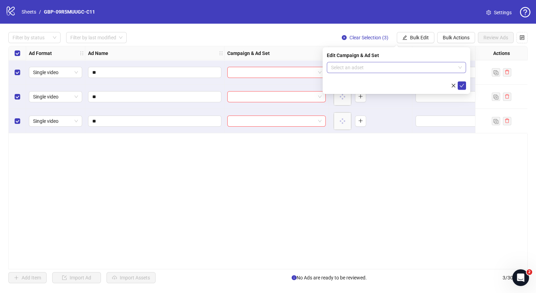
click at [461, 69] on span at bounding box center [396, 67] width 131 height 10
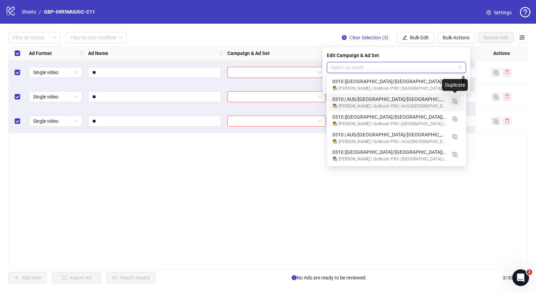
click at [453, 100] on img "button" at bounding box center [455, 101] width 5 height 5
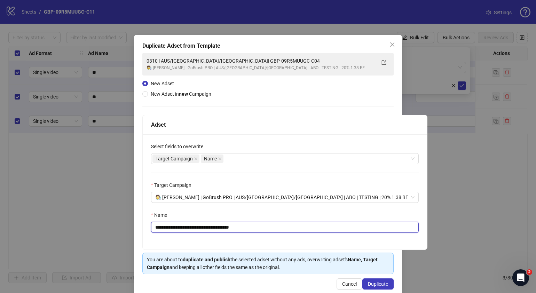
drag, startPoint x: 271, startPoint y: 229, endPoint x: 197, endPoint y: 230, distance: 74.2
click at [197, 230] on input "**********" at bounding box center [285, 227] width 268 height 11
paste input "text"
type input "**********"
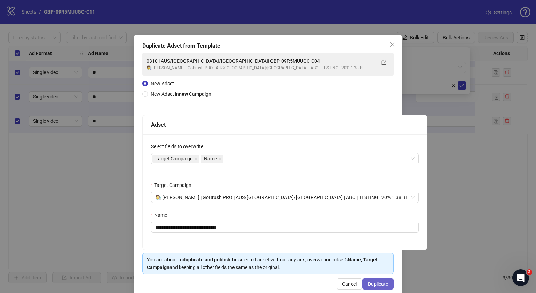
click at [382, 282] on span "Duplicate" at bounding box center [378, 284] width 20 height 6
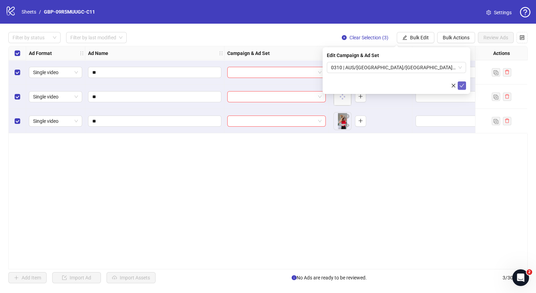
click at [460, 85] on icon "check" at bounding box center [462, 85] width 5 height 5
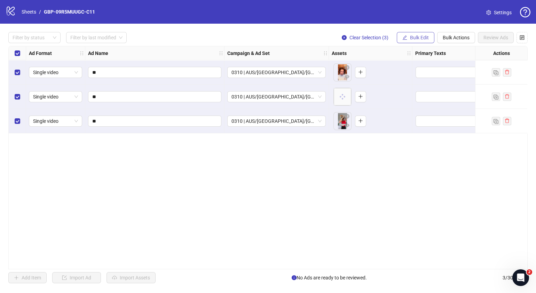
click at [418, 38] on span "Bulk Edit" at bounding box center [419, 38] width 19 height 6
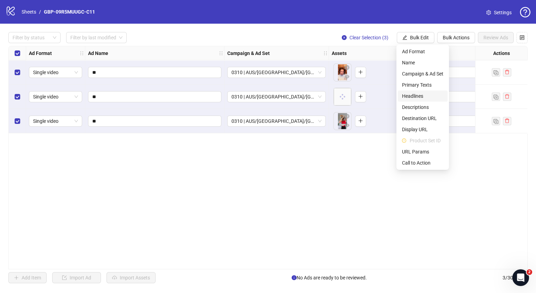
click at [416, 93] on span "Headlines" at bounding box center [422, 96] width 41 height 8
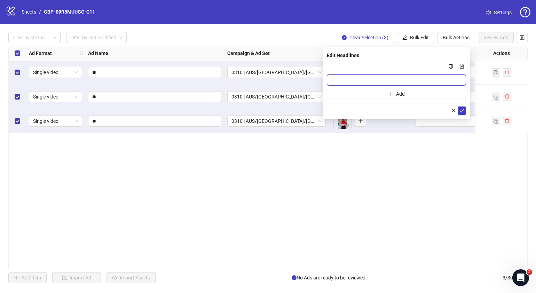
click at [396, 80] on input "Multi-input container - paste or copy values" at bounding box center [396, 80] width 139 height 11
paste input "*******"
type input "*******"
click at [381, 91] on button "Add" at bounding box center [396, 94] width 139 height 8
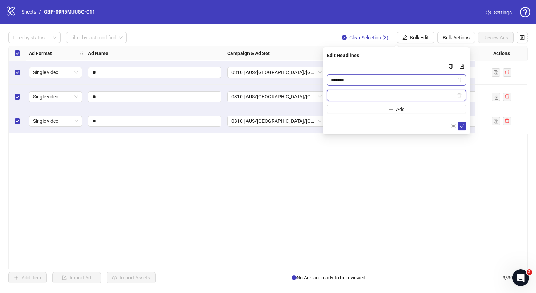
paste input "**********"
type input "**********"
click at [460, 127] on icon "check" at bounding box center [462, 126] width 5 height 5
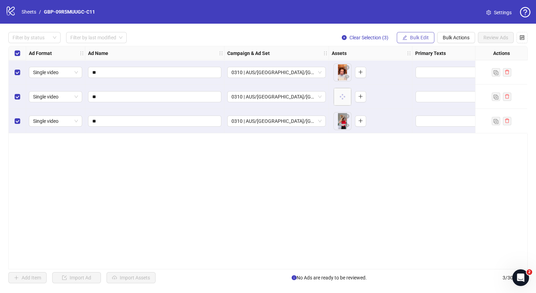
click at [422, 37] on span "Bulk Edit" at bounding box center [419, 38] width 19 height 6
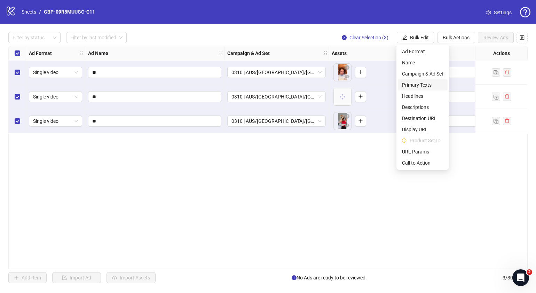
click at [424, 85] on span "Primary Texts" at bounding box center [422, 85] width 41 height 8
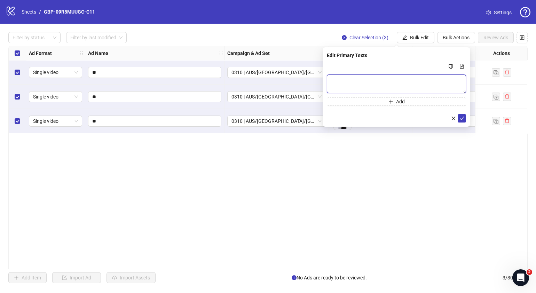
click at [408, 79] on textarea "Multi-text input container - paste or copy values" at bounding box center [396, 84] width 139 height 19
paste textarea "**********"
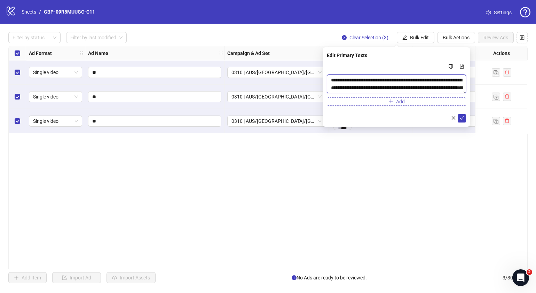
scroll to position [21, 0]
type textarea "**********"
click at [387, 104] on button "Add" at bounding box center [396, 102] width 139 height 8
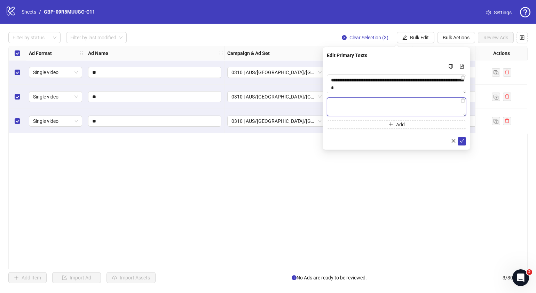
paste textarea "**********"
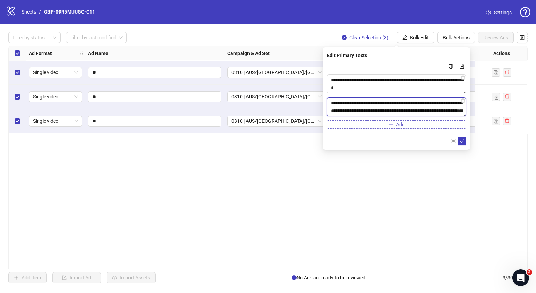
scroll to position [51, 0]
type textarea "**********"
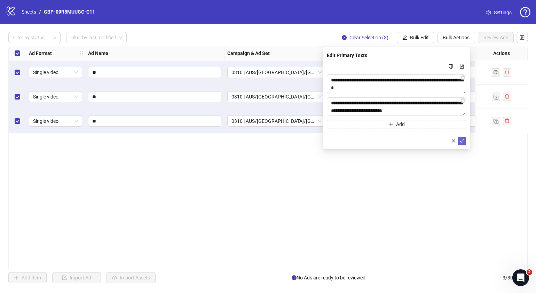
click at [458, 139] on button "submit" at bounding box center [462, 141] width 8 height 8
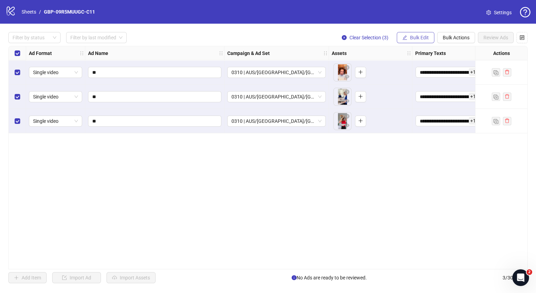
click at [422, 34] on button "Bulk Edit" at bounding box center [416, 37] width 38 height 11
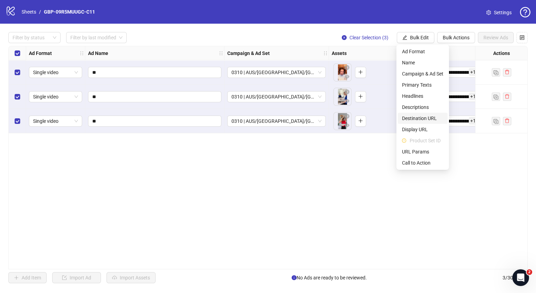
click at [426, 117] on span "Destination URL" at bounding box center [422, 119] width 41 height 8
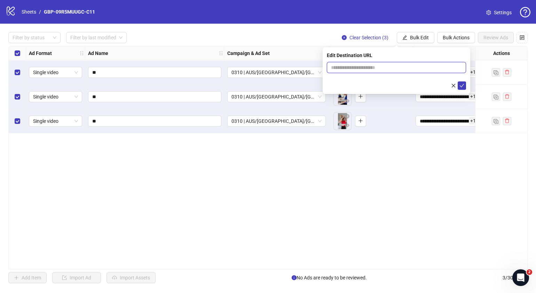
click at [433, 68] on input "text" at bounding box center [393, 68] width 125 height 8
paste input "**********"
type input "**********"
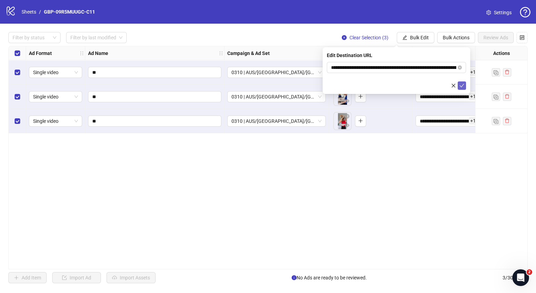
click at [461, 84] on icon "check" at bounding box center [462, 85] width 5 height 5
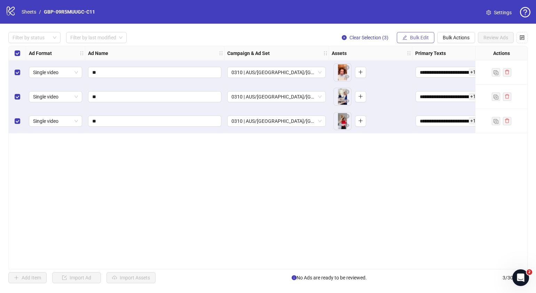
click at [415, 36] on span "Bulk Edit" at bounding box center [419, 38] width 19 height 6
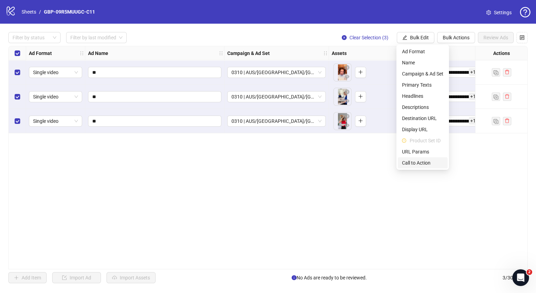
click at [414, 160] on span "Call to Action" at bounding box center [422, 163] width 41 height 8
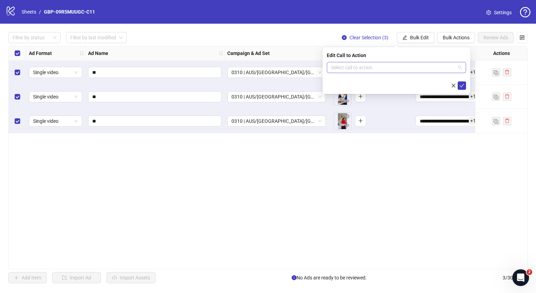
click at [424, 69] on input "search" at bounding box center [393, 67] width 125 height 10
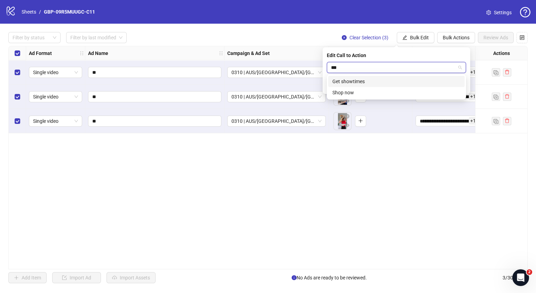
type input "****"
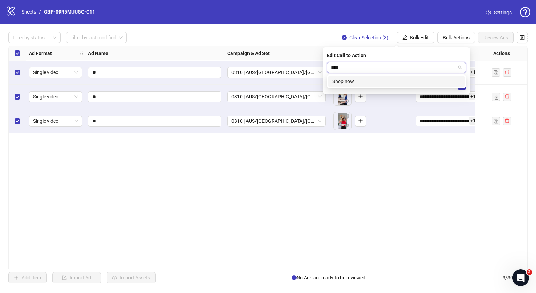
click at [423, 78] on div "Shop now" at bounding box center [397, 82] width 128 height 8
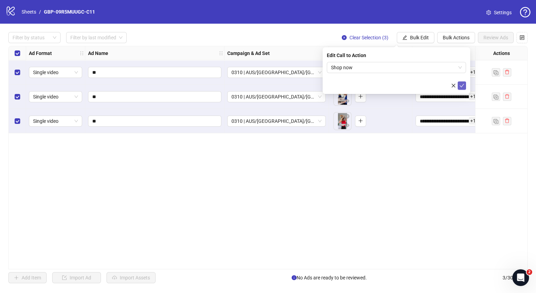
click at [460, 84] on icon "check" at bounding box center [462, 85] width 5 height 5
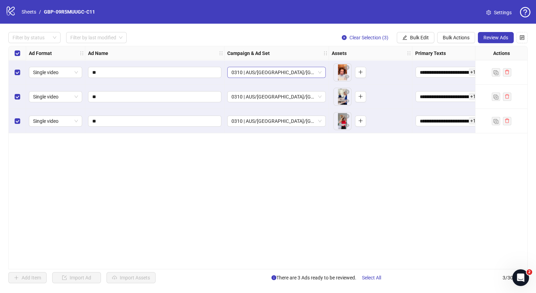
click at [320, 72] on span "0310 | AUS/[GEOGRAPHIC_DATA]/[GEOGRAPHIC_DATA]| GBP-09R5MUUGC-C11" at bounding box center [277, 72] width 90 height 10
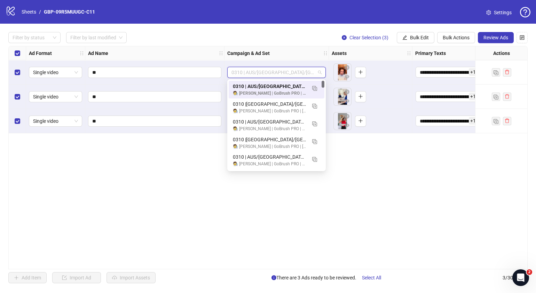
click at [404, 168] on div "**********" at bounding box center [268, 158] width 520 height 224
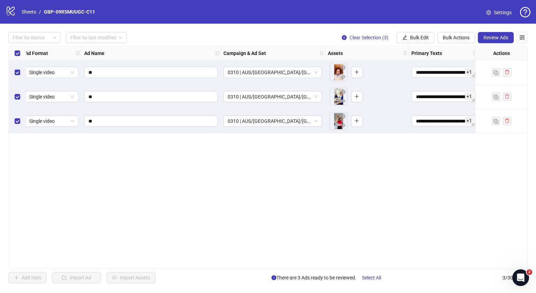
scroll to position [0, 9]
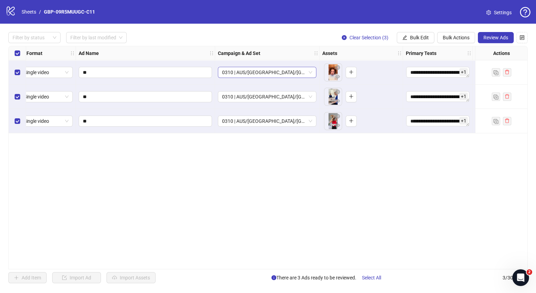
click at [310, 73] on span "0310 | AUS/[GEOGRAPHIC_DATA]/[GEOGRAPHIC_DATA]| GBP-09R5MUUGC-C11" at bounding box center [267, 72] width 90 height 10
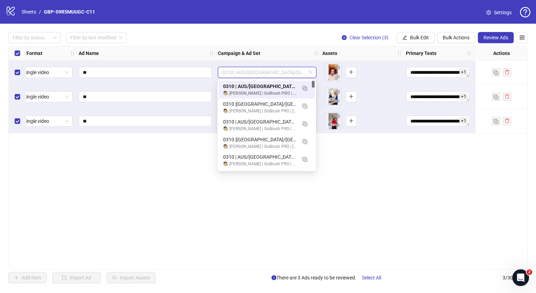
click at [385, 157] on div "**********" at bounding box center [268, 158] width 520 height 224
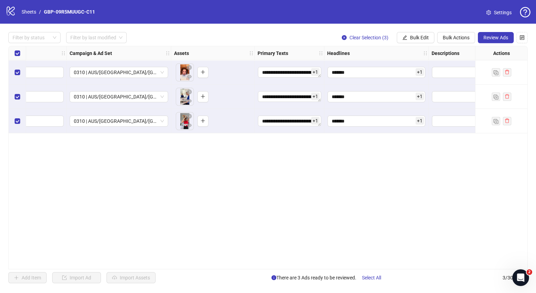
scroll to position [0, 174]
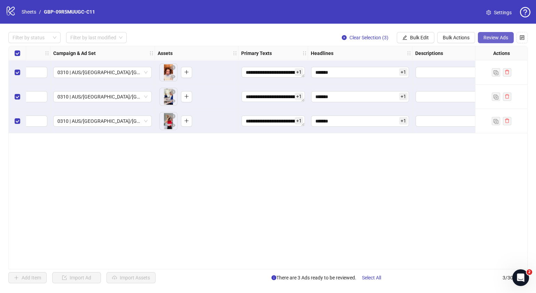
click at [506, 33] on button "Review Ads" at bounding box center [496, 37] width 36 height 11
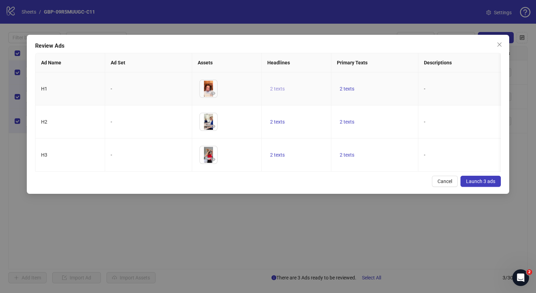
click at [275, 88] on span "2 texts" at bounding box center [277, 89] width 15 height 6
click at [388, 85] on icon "caret-right" at bounding box center [386, 83] width 5 height 5
click at [337, 187] on div "Cancel Launch 3 ads" at bounding box center [268, 181] width 466 height 11
click at [341, 158] on span "2 texts" at bounding box center [347, 155] width 15 height 6
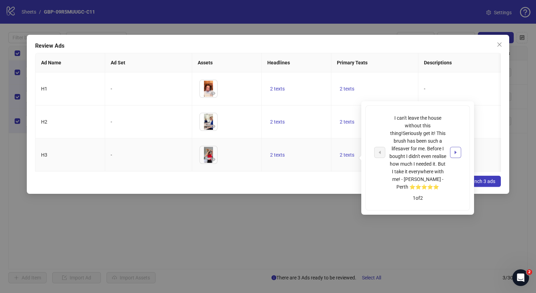
click at [455, 155] on button "button" at bounding box center [455, 152] width 11 height 11
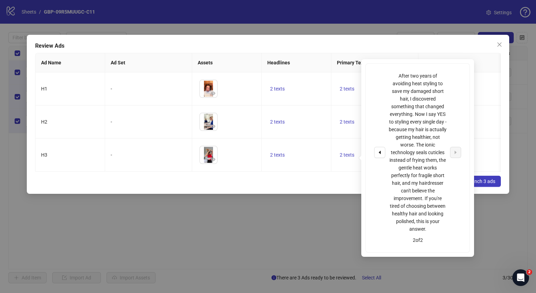
click at [316, 187] on div "Cancel Launch 3 ads" at bounding box center [268, 181] width 466 height 11
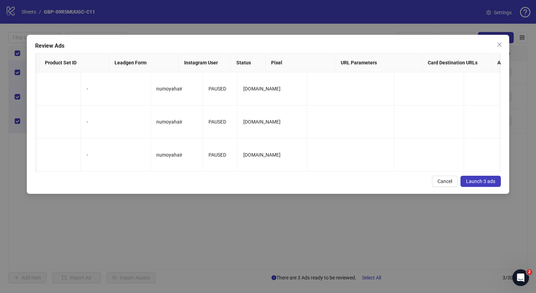
scroll to position [0, 0]
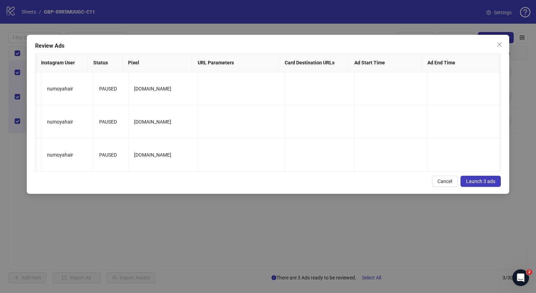
click at [480, 184] on span "Launch 3 ads" at bounding box center [480, 182] width 29 height 6
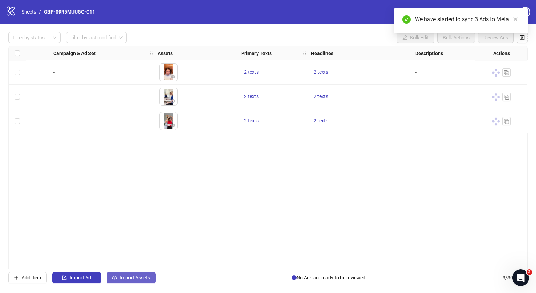
click at [136, 279] on span "Import Assets" at bounding box center [135, 278] width 30 height 6
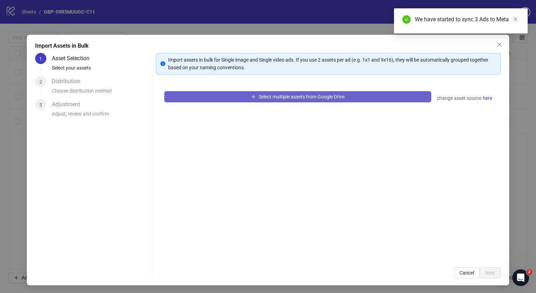
click at [257, 102] on button "Select multiple assets from Google Drive" at bounding box center [297, 96] width 267 height 11
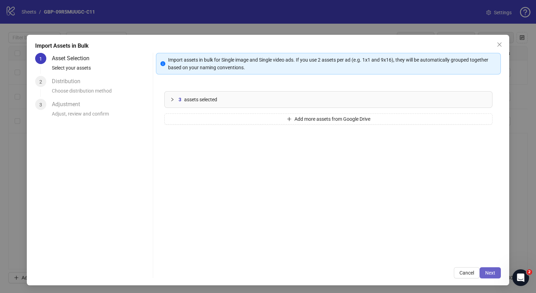
click at [489, 271] on span "Next" at bounding box center [490, 273] width 10 height 6
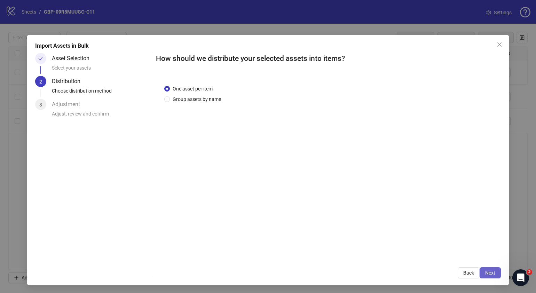
click at [489, 272] on button "Next" at bounding box center [490, 272] width 21 height 11
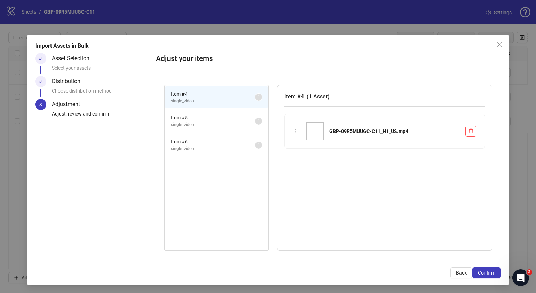
click at [489, 272] on button "Confirm" at bounding box center [487, 272] width 29 height 11
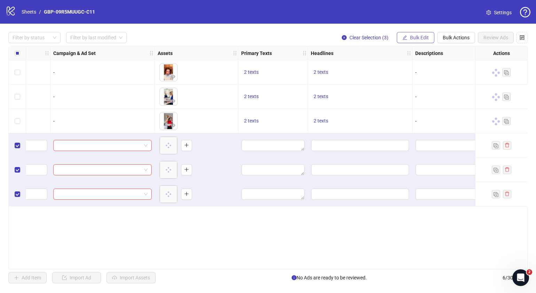
click at [423, 36] on span "Bulk Edit" at bounding box center [419, 38] width 19 height 6
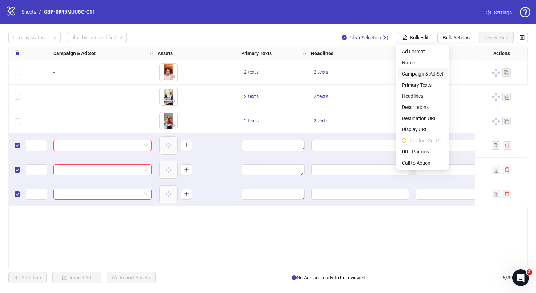
click at [423, 72] on span "Campaign & Ad Set" at bounding box center [422, 74] width 41 height 8
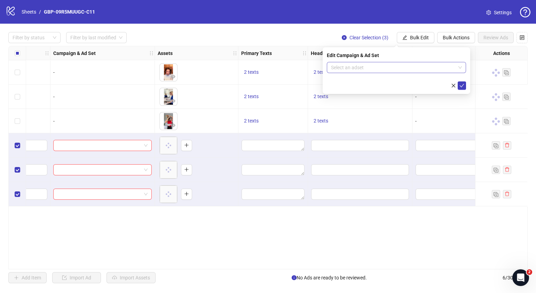
click at [460, 67] on span at bounding box center [396, 67] width 131 height 10
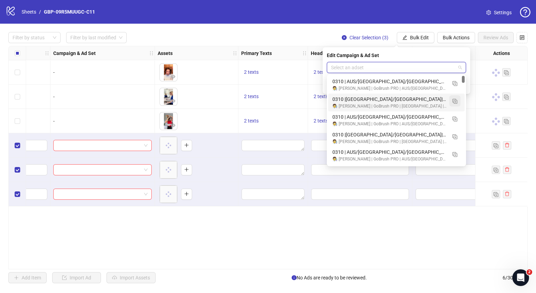
click at [457, 100] on img "button" at bounding box center [455, 101] width 5 height 5
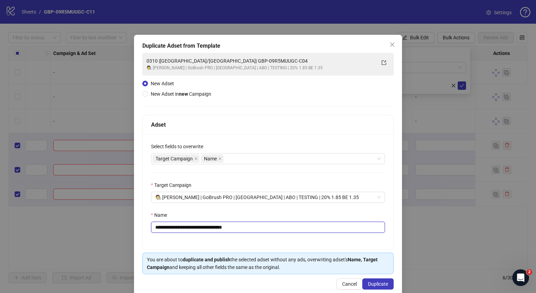
drag, startPoint x: 242, startPoint y: 231, endPoint x: 187, endPoint y: 231, distance: 55.0
click at [187, 231] on input "**********" at bounding box center [268, 227] width 234 height 11
paste input "text"
type input "**********"
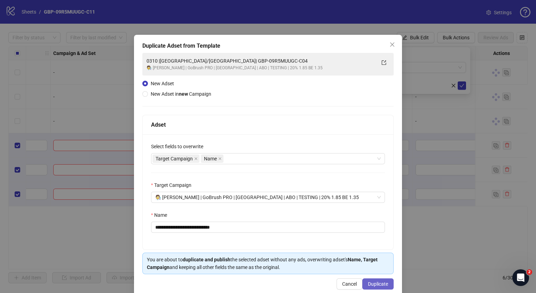
click at [372, 281] on span "Duplicate" at bounding box center [378, 284] width 20 height 6
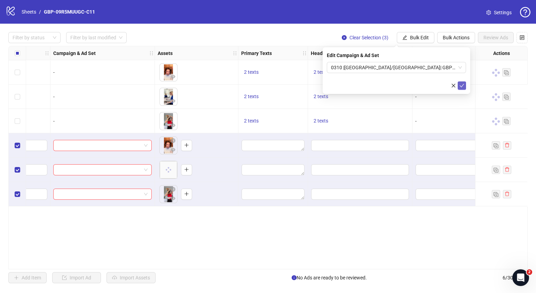
click at [465, 84] on button "submit" at bounding box center [462, 85] width 8 height 8
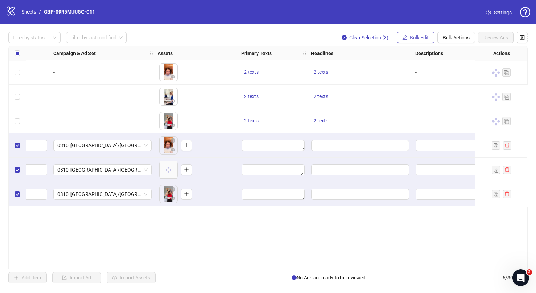
click at [409, 35] on button "Bulk Edit" at bounding box center [416, 37] width 38 height 11
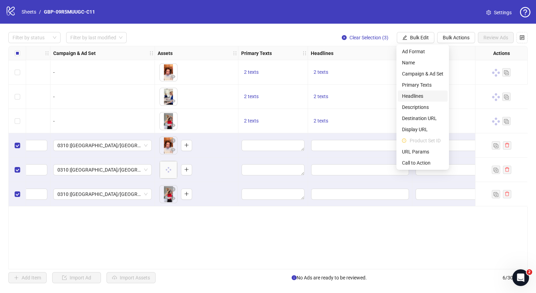
click at [415, 95] on span "Headlines" at bounding box center [422, 96] width 41 height 8
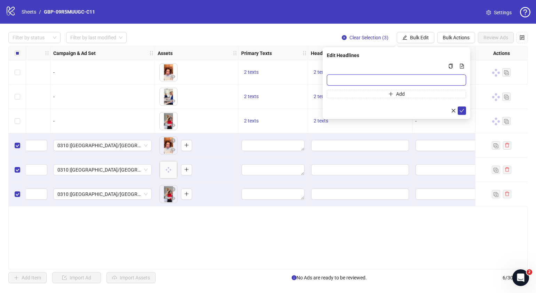
click at [406, 80] on input "Multi-input container - paste or copy values" at bounding box center [396, 80] width 139 height 11
paste input "*******"
type input "*******"
click at [361, 93] on button "Add" at bounding box center [396, 94] width 139 height 8
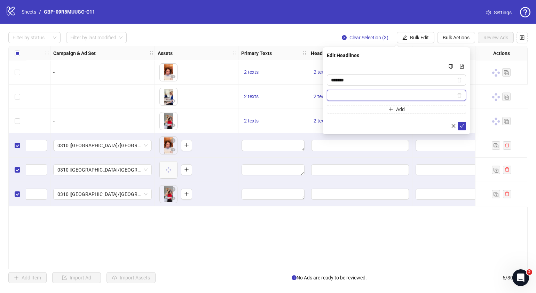
paste input "**********"
type input "**********"
click at [461, 125] on icon "check" at bounding box center [462, 126] width 5 height 5
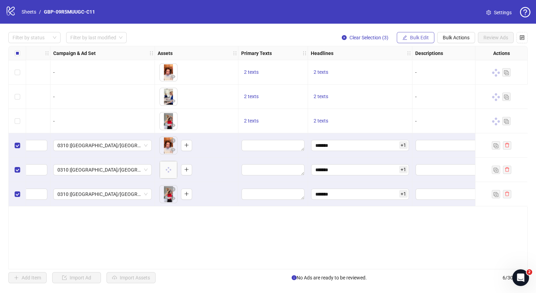
click at [412, 33] on button "Bulk Edit" at bounding box center [416, 37] width 38 height 11
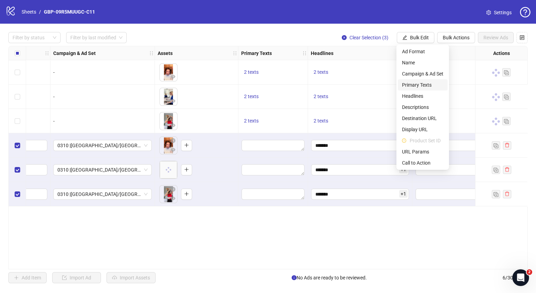
click at [414, 84] on span "Primary Texts" at bounding box center [422, 85] width 41 height 8
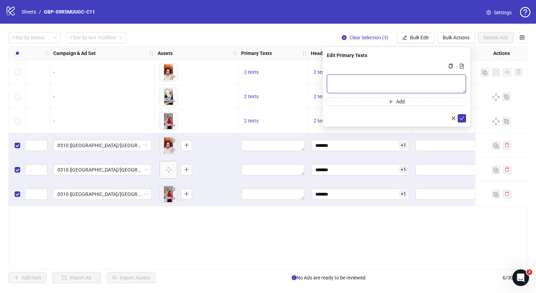
click at [404, 75] on textarea "Multi-text input container - paste or copy values" at bounding box center [396, 84] width 139 height 19
paste textarea "**********"
type textarea "**********"
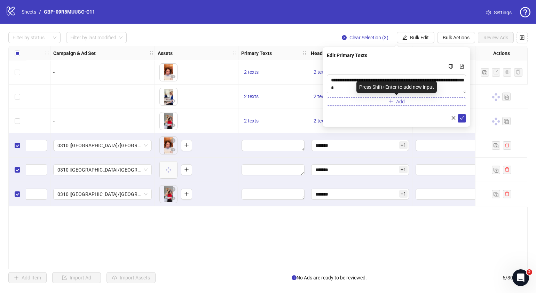
click at [389, 102] on icon "plus" at bounding box center [391, 101] width 5 height 5
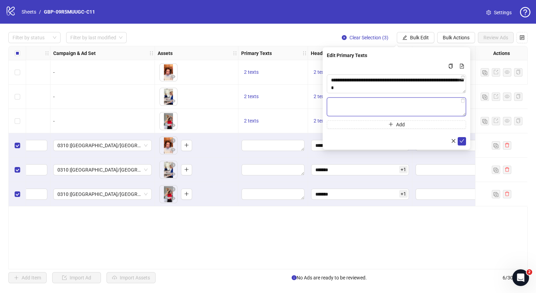
paste textarea "**********"
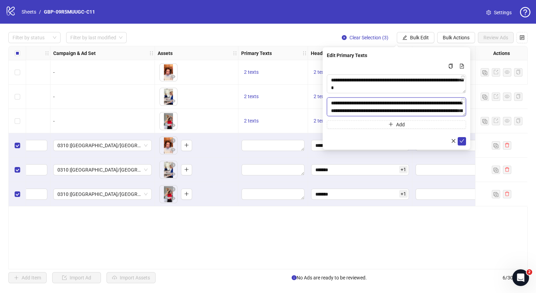
scroll to position [51, 0]
type textarea "**********"
click at [462, 138] on button "submit" at bounding box center [462, 141] width 8 height 8
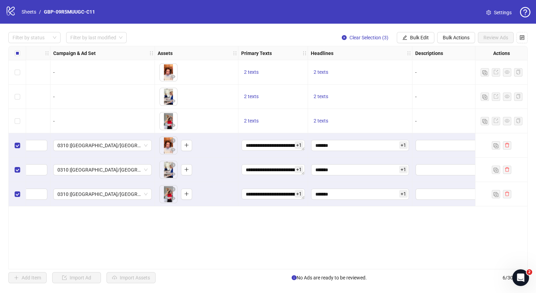
scroll to position [0, 0]
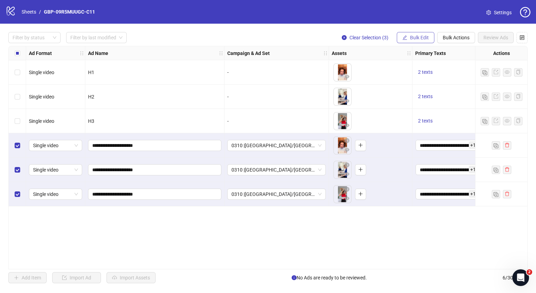
click at [424, 37] on span "Bulk Edit" at bounding box center [419, 38] width 19 height 6
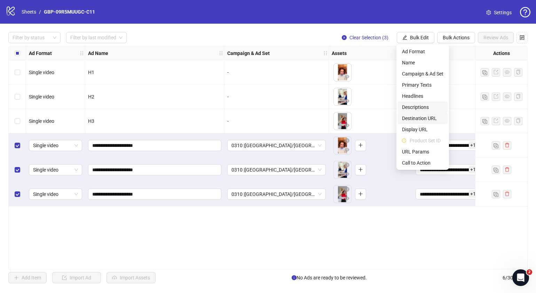
click at [422, 115] on span "Destination URL" at bounding box center [422, 119] width 41 height 8
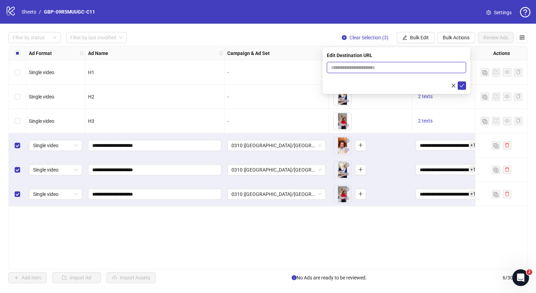
click at [400, 67] on input "text" at bounding box center [393, 68] width 125 height 8
paste input "**********"
type input "**********"
click at [461, 85] on icon "check" at bounding box center [462, 85] width 5 height 5
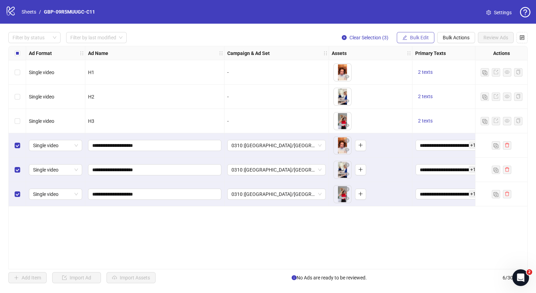
click at [421, 36] on span "Bulk Edit" at bounding box center [419, 38] width 19 height 6
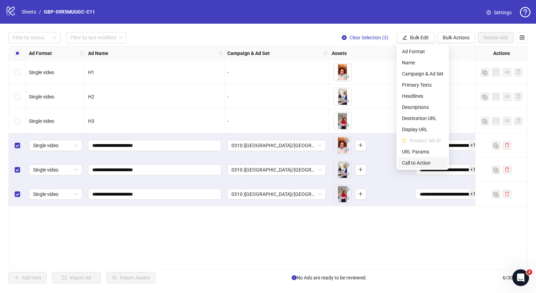
click at [416, 162] on span "Call to Action" at bounding box center [422, 163] width 41 height 8
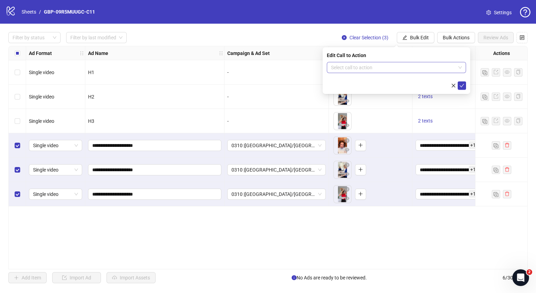
click at [404, 67] on input "search" at bounding box center [393, 67] width 125 height 10
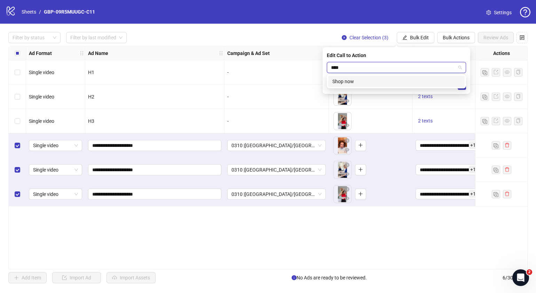
type input "****"
click at [372, 75] on div "SHOP_NOW Shop now" at bounding box center [396, 82] width 139 height 14
click at [458, 85] on div "Shop now" at bounding box center [396, 81] width 137 height 11
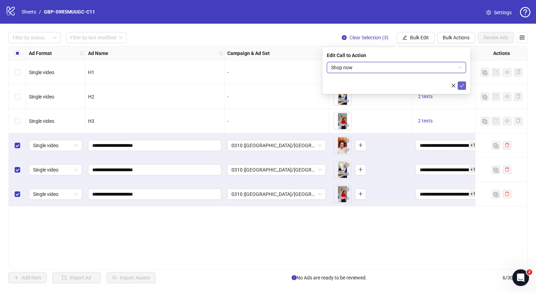
click at [460, 86] on icon "check" at bounding box center [462, 85] width 5 height 5
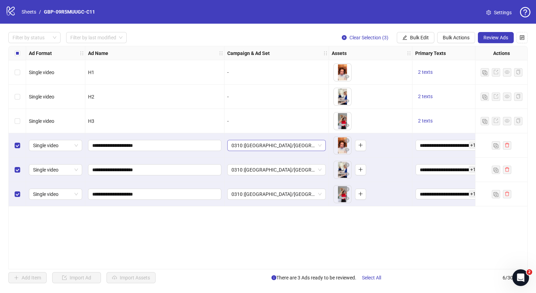
click at [321, 146] on span "0310 |[GEOGRAPHIC_DATA]/[GEOGRAPHIC_DATA]| GBP-09R5MUUGC-C11" at bounding box center [277, 145] width 90 height 10
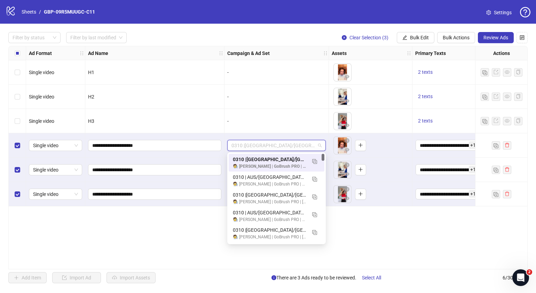
click at [383, 226] on div "**********" at bounding box center [268, 158] width 520 height 224
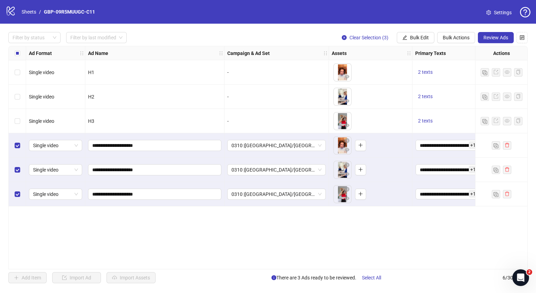
scroll to position [0, 52]
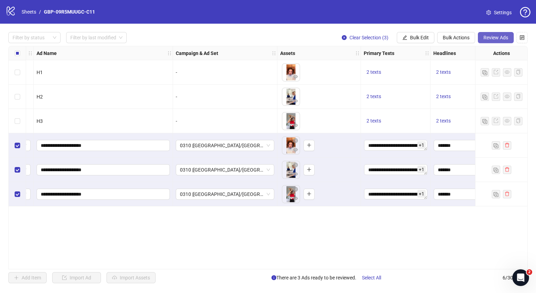
click at [492, 37] on span "Review Ads" at bounding box center [496, 38] width 25 height 6
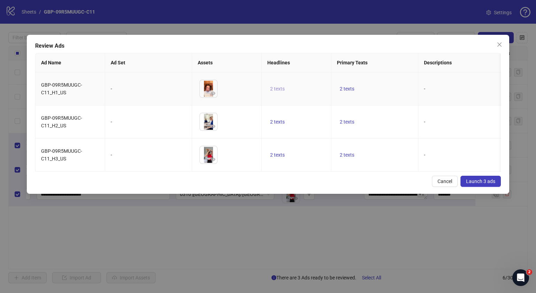
click at [272, 87] on span "2 texts" at bounding box center [277, 89] width 15 height 6
click at [390, 84] on button "button" at bounding box center [386, 83] width 11 height 11
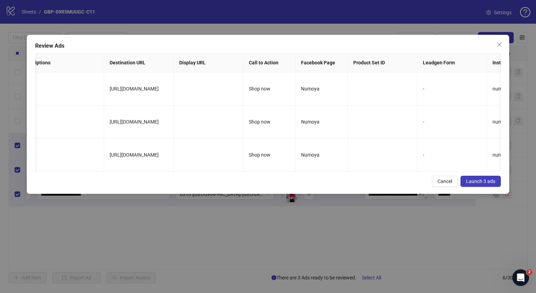
scroll to position [0, 0]
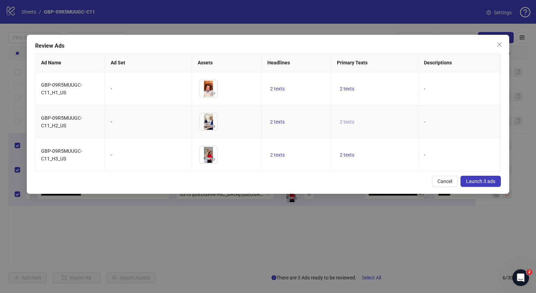
click at [352, 120] on span "2 texts" at bounding box center [347, 122] width 15 height 6
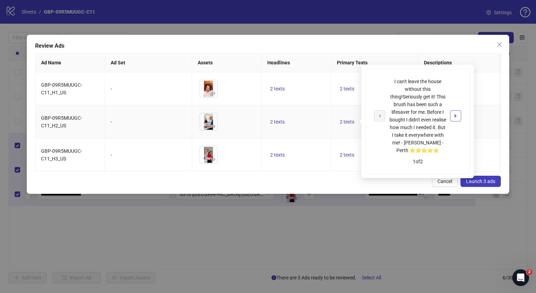
click at [458, 116] on icon "caret-right" at bounding box center [455, 116] width 5 height 5
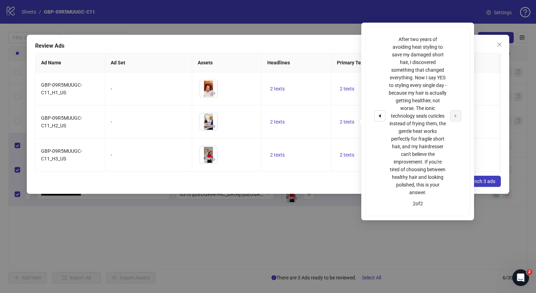
click at [255, 182] on div "Cancel Launch 3 ads" at bounding box center [268, 181] width 466 height 11
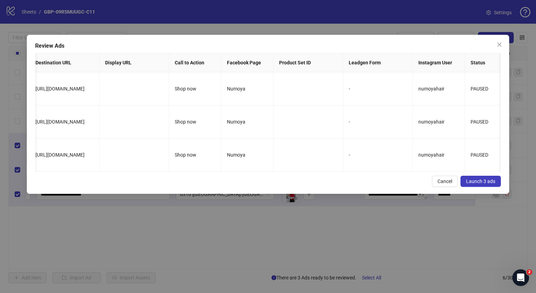
scroll to position [0, 536]
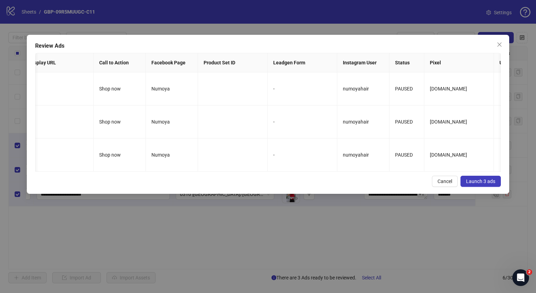
click at [486, 184] on span "Launch 3 ads" at bounding box center [480, 182] width 29 height 6
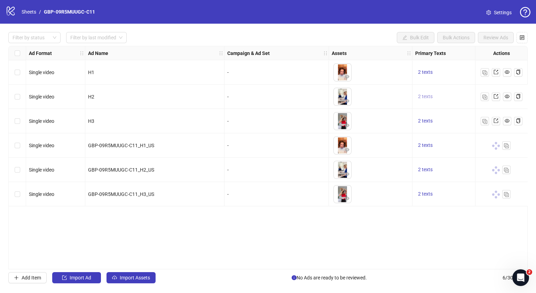
click at [425, 98] on span "2 texts" at bounding box center [425, 97] width 15 height 6
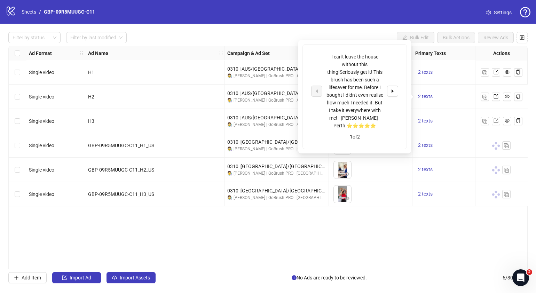
click at [376, 223] on div "Ad Format Ad Name Campaign & Ad Set Assets Primary Texts Headlines Descriptions…" at bounding box center [268, 158] width 520 height 224
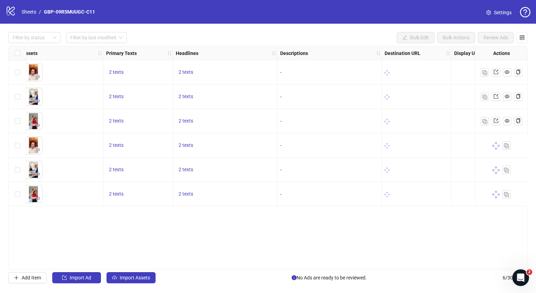
scroll to position [0, 321]
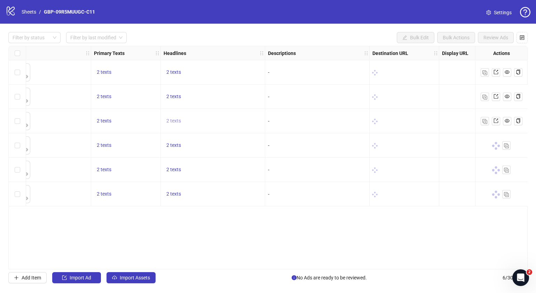
click at [178, 123] on span "2 texts" at bounding box center [173, 121] width 15 height 6
click at [284, 118] on span "button" at bounding box center [282, 116] width 5 height 6
click at [337, 232] on div "Ad Format Ad Name Campaign & Ad Set Assets Primary Texts Headlines Descriptions…" at bounding box center [268, 158] width 520 height 224
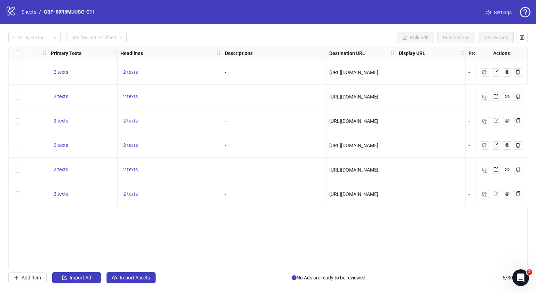
scroll to position [0, 385]
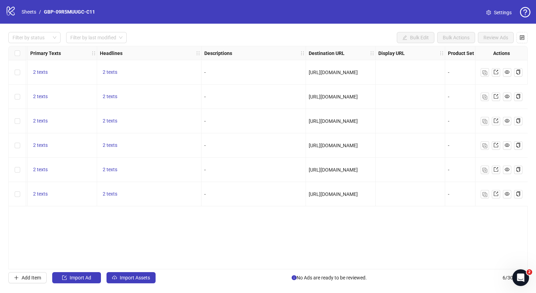
click at [33, 7] on div "logo/logo-mobile Sheets / GBP-09R5MUUGC-C11" at bounding box center [52, 12] width 92 height 13
click at [32, 14] on link "Sheets" at bounding box center [28, 12] width 17 height 8
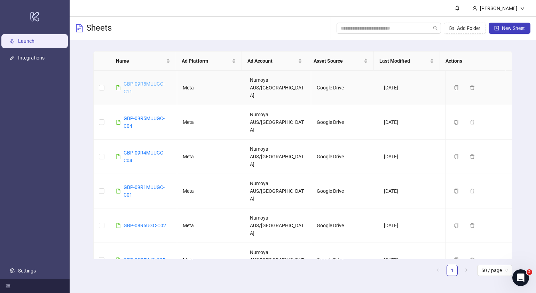
click at [142, 81] on link "GBP-09R5MUUGC-C11" at bounding box center [144, 87] width 41 height 13
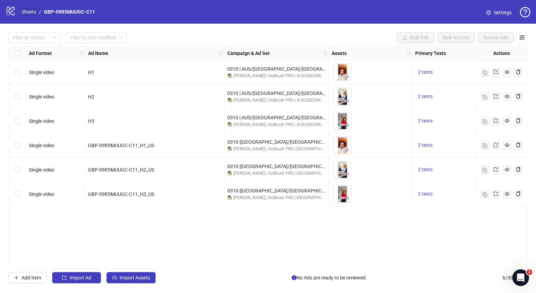
click at [30, 9] on link "Sheets" at bounding box center [28, 12] width 17 height 8
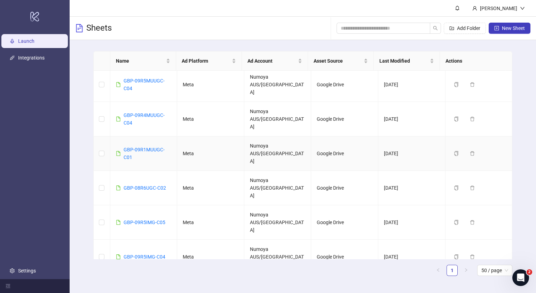
scroll to position [87, 0]
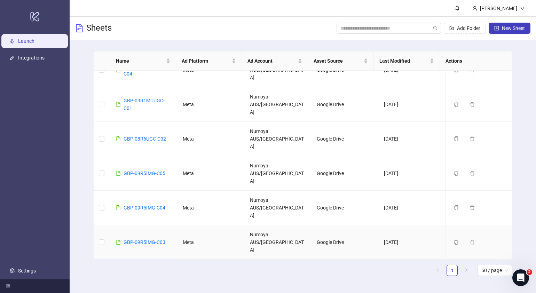
click at [132, 239] on div "GBP-09R5IMG-C03" at bounding box center [145, 243] width 42 height 8
click at [133, 240] on link "GBP-09R5IMG-C03" at bounding box center [145, 243] width 42 height 6
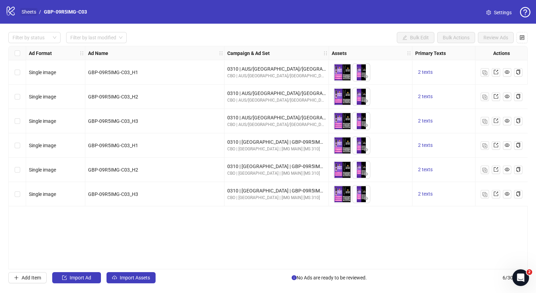
click at [33, 10] on link "Sheets" at bounding box center [28, 12] width 17 height 8
